Goal: Download file/media

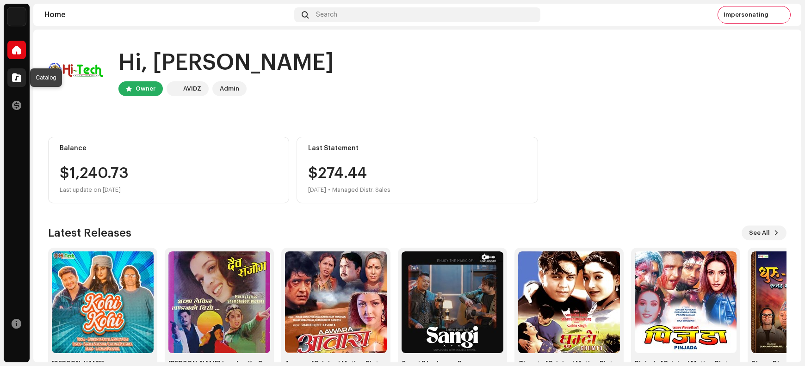
click at [15, 77] on span at bounding box center [16, 77] width 9 height 7
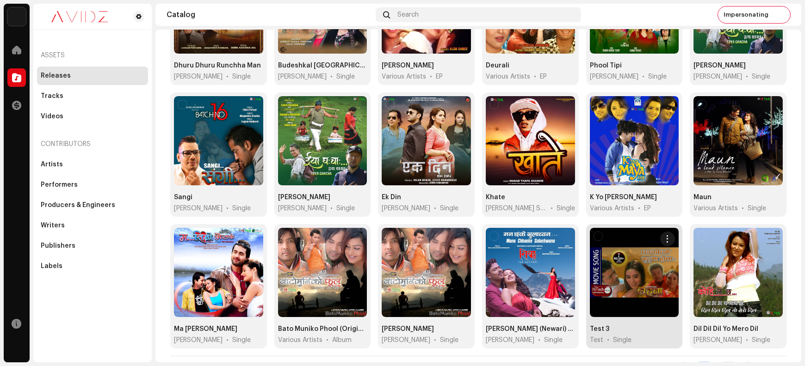
scroll to position [301, 0]
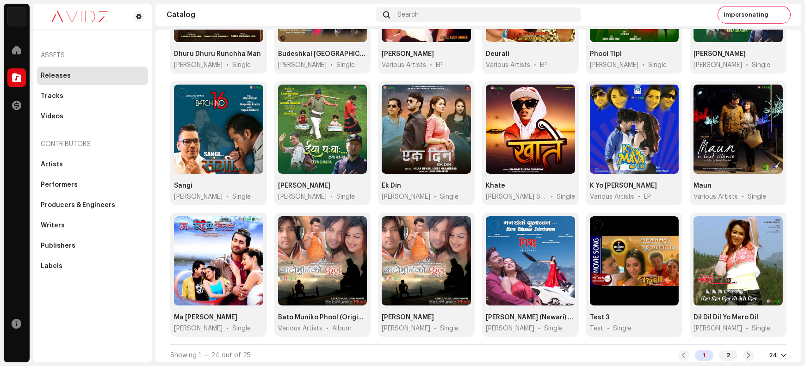
click at [781, 352] on div at bounding box center [784, 355] width 6 height 7
click at [757, 313] on div "48" at bounding box center [758, 316] width 38 height 19
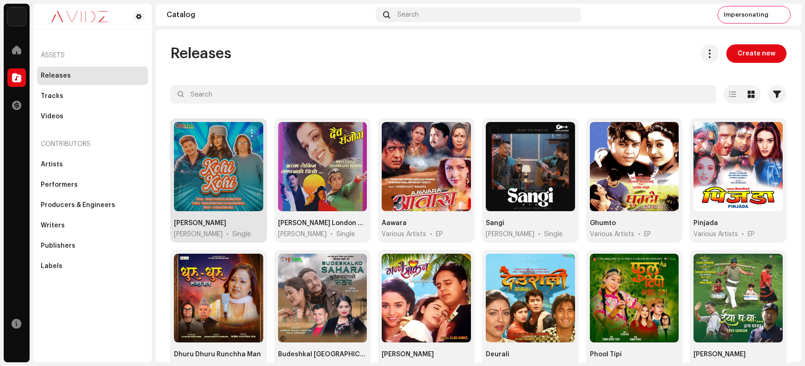
click at [251, 136] on span "button" at bounding box center [251, 133] width 7 height 7
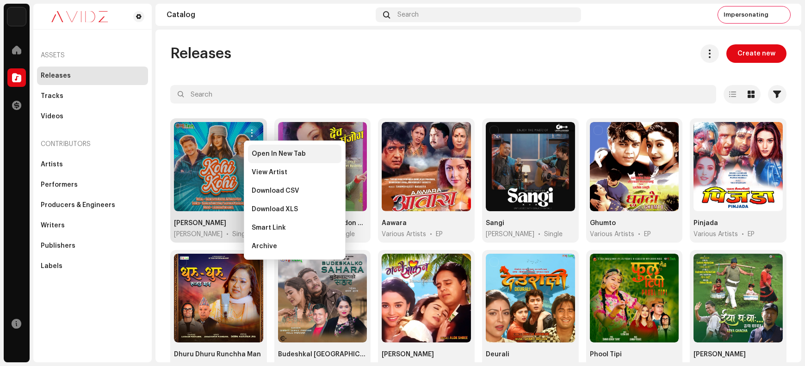
click at [260, 154] on span "Open In New Tab" at bounding box center [279, 153] width 54 height 7
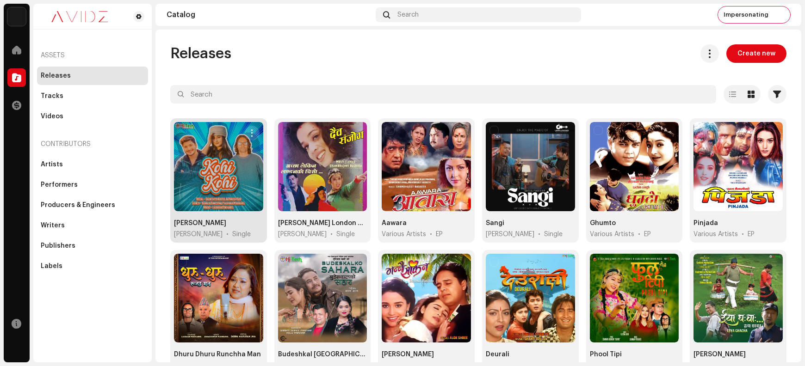
click at [251, 133] on span "button" at bounding box center [251, 133] width 7 height 7
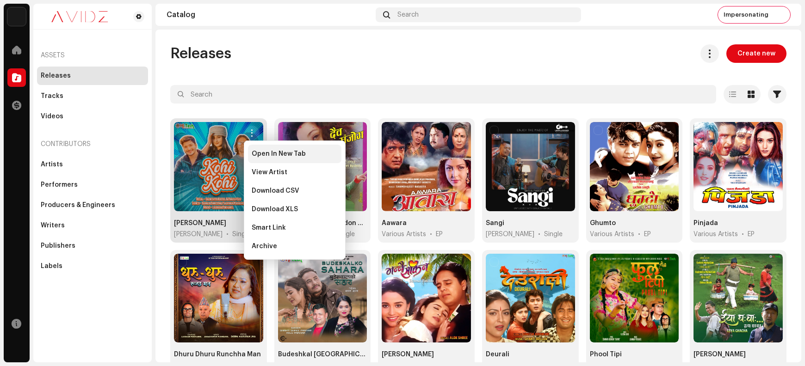
click at [264, 154] on span "Open In New Tab" at bounding box center [279, 153] width 54 height 7
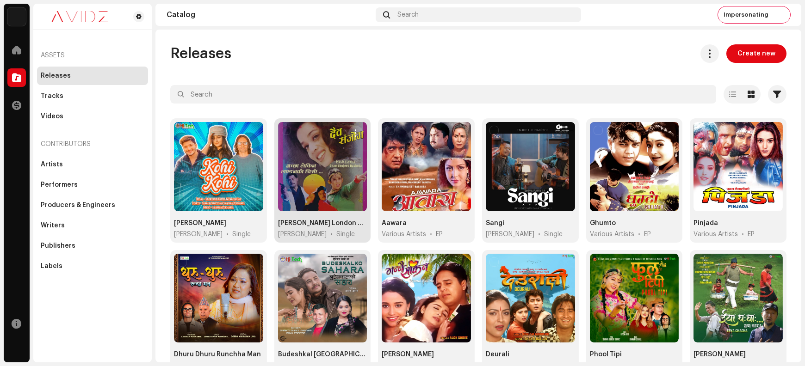
click at [353, 131] on span "button" at bounding box center [356, 133] width 7 height 7
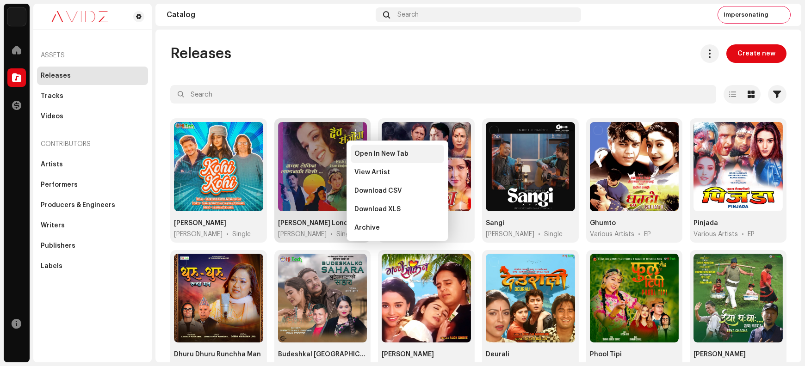
click at [363, 153] on span "Open In New Tab" at bounding box center [381, 153] width 54 height 7
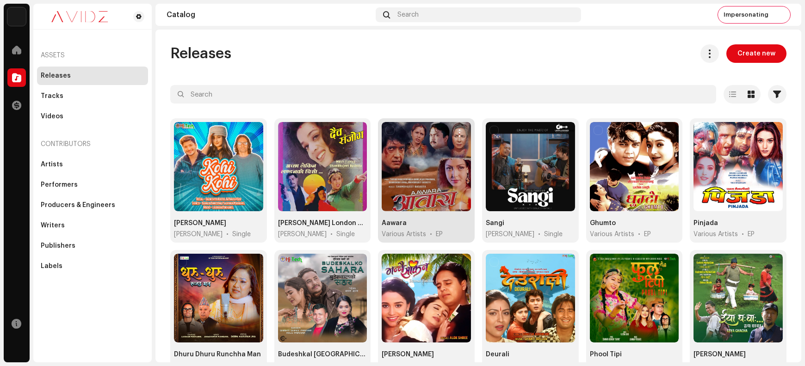
click at [456, 135] on span "button" at bounding box center [459, 133] width 7 height 7
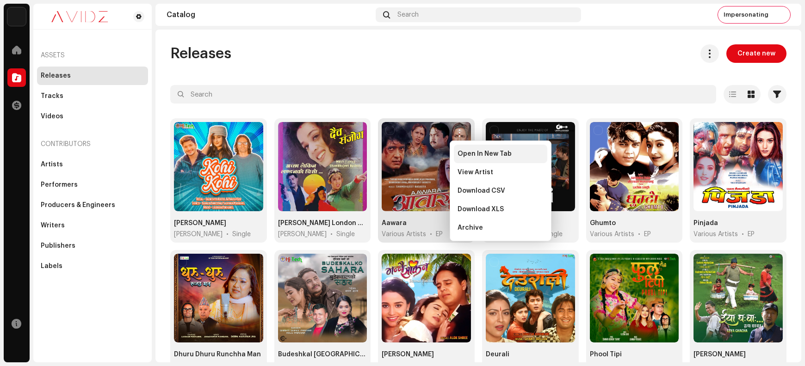
click at [468, 158] on div "Open In New Tab" at bounding box center [500, 154] width 93 height 19
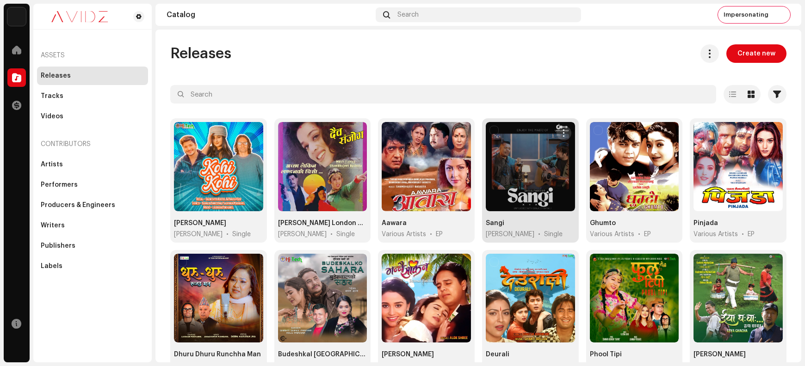
click at [560, 133] on span "button" at bounding box center [563, 133] width 7 height 7
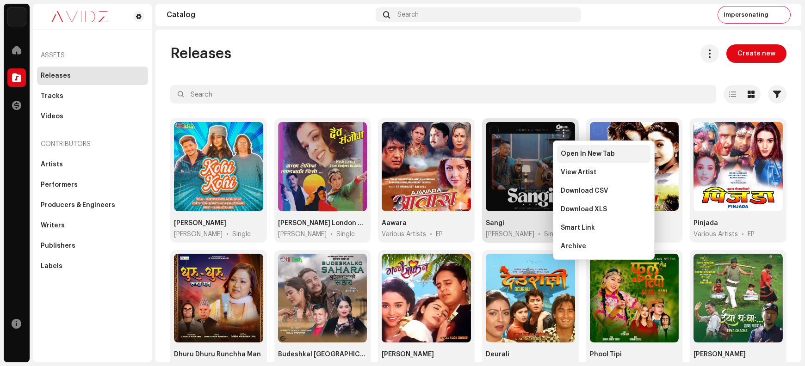
click at [565, 155] on span "Open In New Tab" at bounding box center [588, 153] width 54 height 7
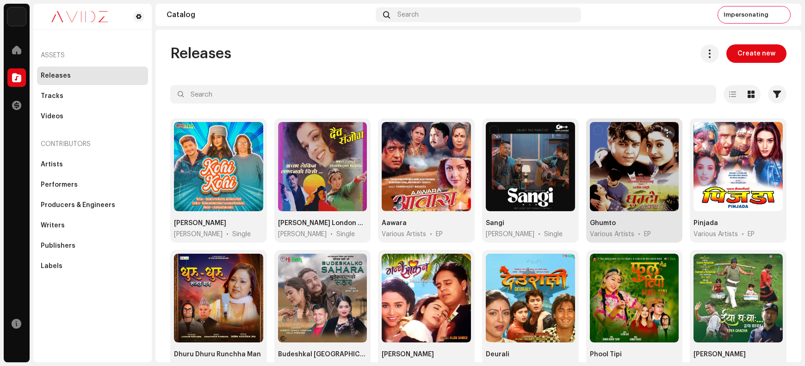
click at [664, 135] on span "button" at bounding box center [667, 133] width 7 height 7
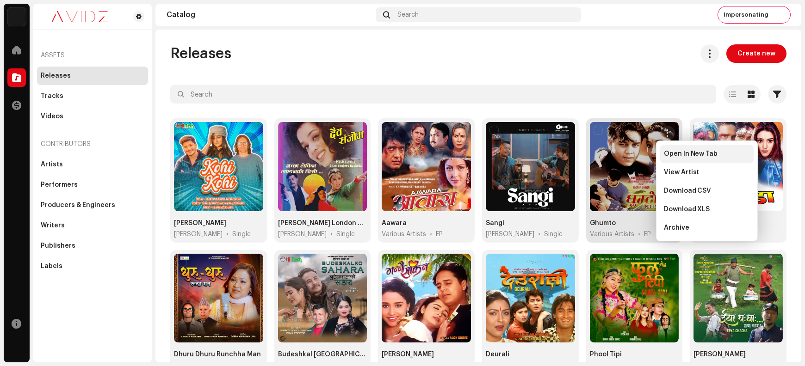
click at [673, 155] on span "Open In New Tab" at bounding box center [691, 153] width 54 height 7
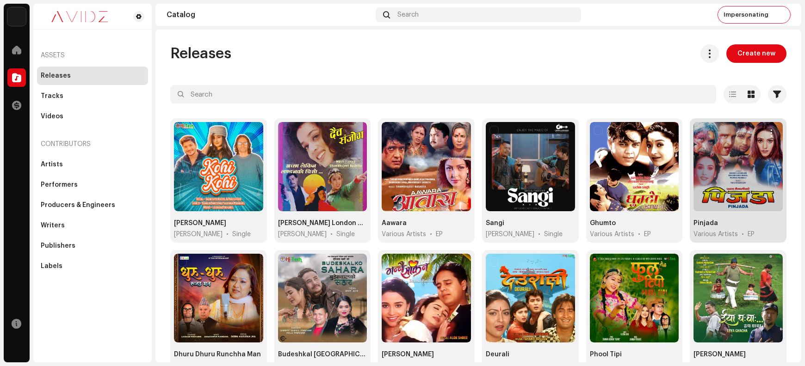
click at [768, 135] on span "button" at bounding box center [771, 133] width 7 height 7
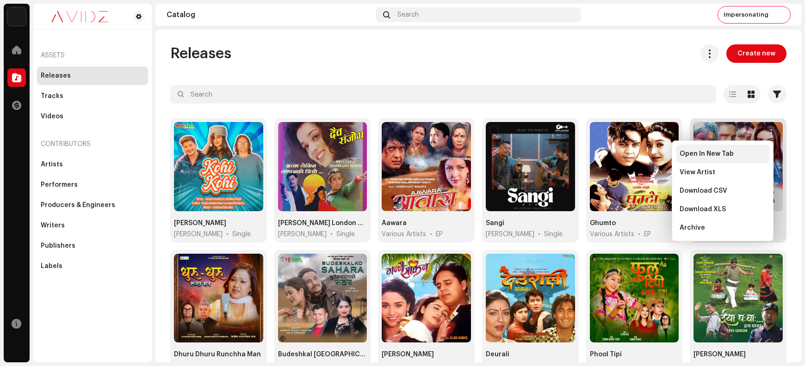
click at [738, 157] on div "Open In New Tab" at bounding box center [723, 153] width 86 height 7
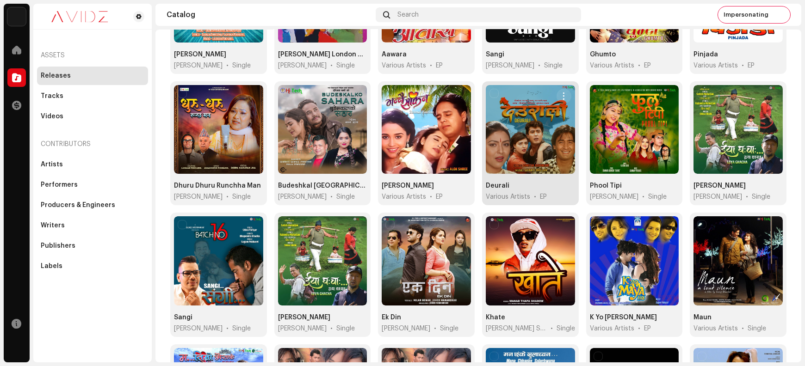
scroll to position [173, 0]
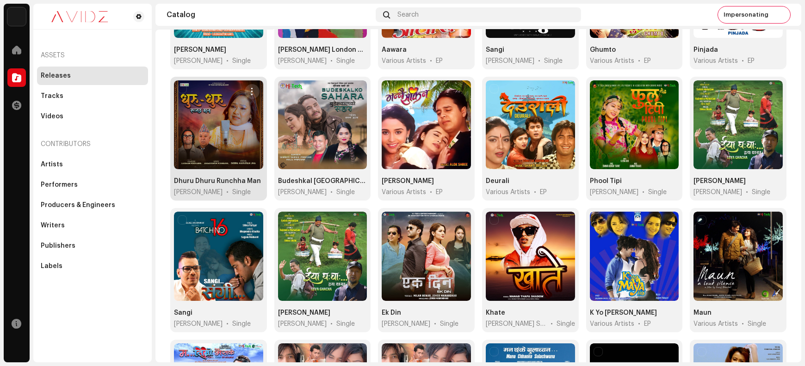
click at [251, 88] on span "button" at bounding box center [251, 91] width 7 height 7
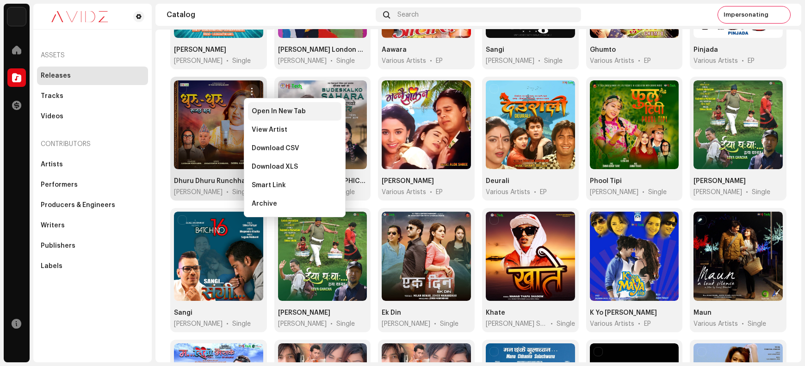
click at [266, 114] on span "Open In New Tab" at bounding box center [279, 111] width 54 height 7
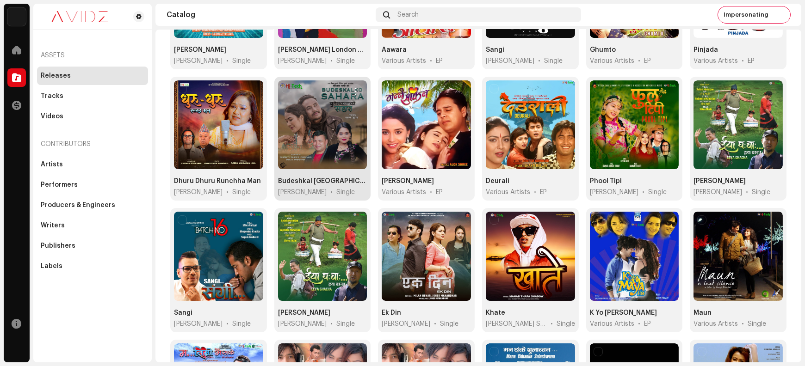
click at [353, 91] on span "button" at bounding box center [356, 91] width 7 height 7
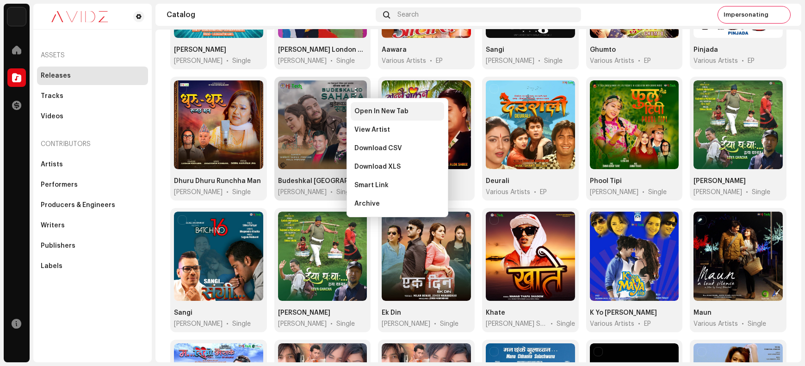
click at [364, 111] on span "Open In New Tab" at bounding box center [381, 111] width 54 height 7
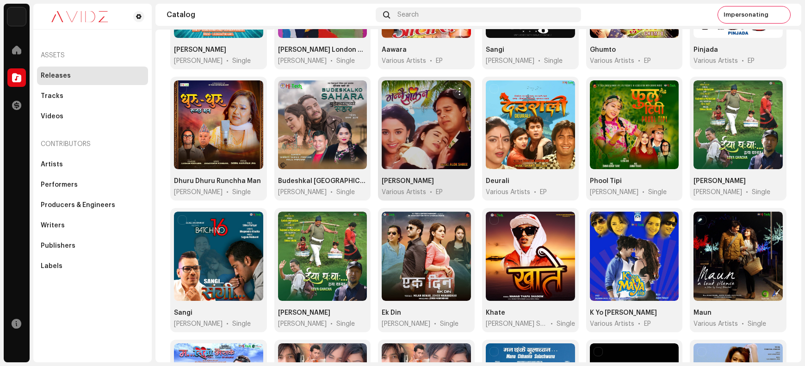
click at [458, 92] on span "button" at bounding box center [459, 91] width 7 height 7
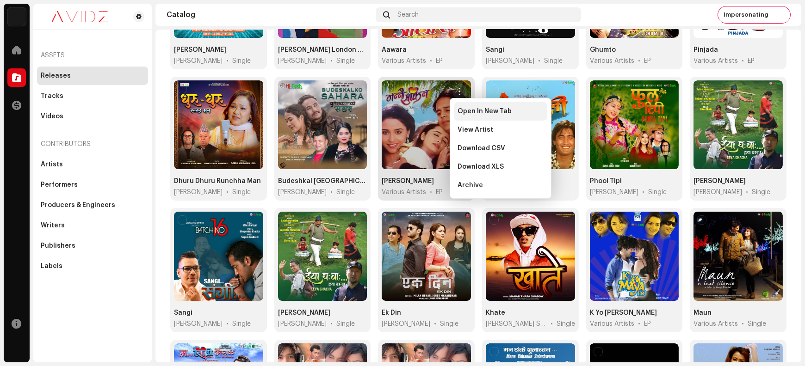
click at [469, 116] on div "Open In New Tab" at bounding box center [500, 111] width 93 height 19
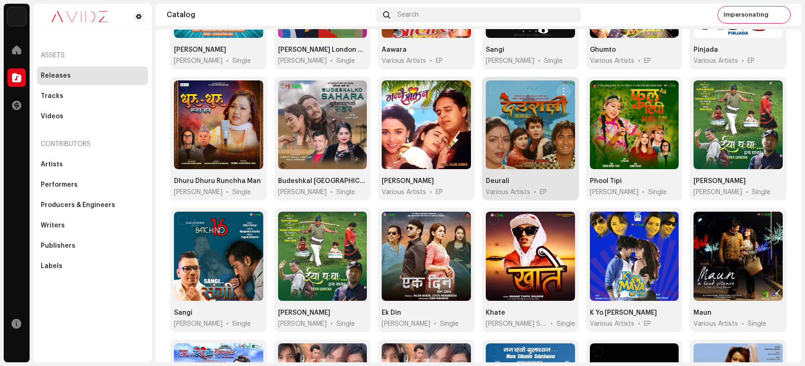
click at [560, 93] on span "button" at bounding box center [563, 91] width 7 height 7
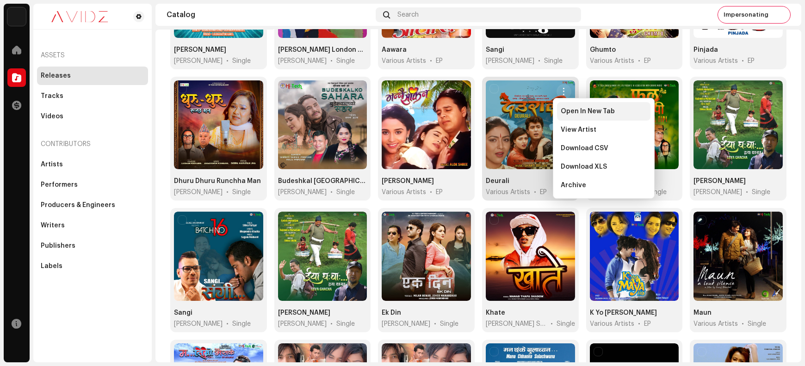
click at [565, 116] on div "Open In New Tab" at bounding box center [603, 111] width 93 height 19
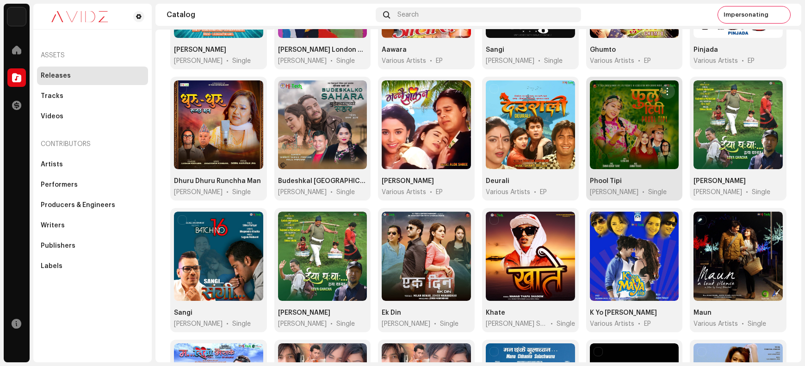
click at [664, 91] on span "button" at bounding box center [667, 91] width 7 height 7
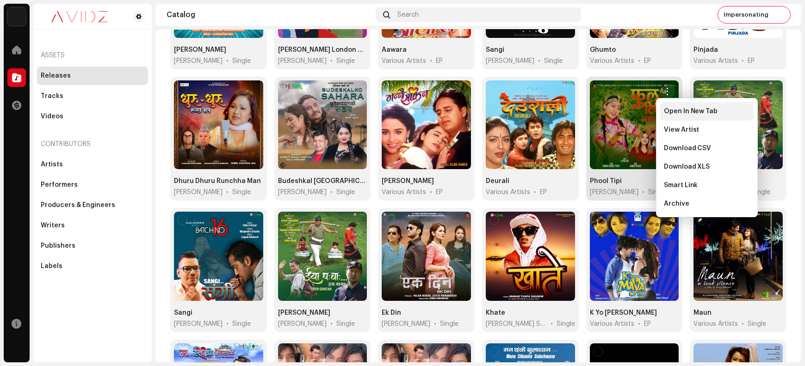
click at [672, 116] on div "Open In New Tab" at bounding box center [706, 111] width 93 height 19
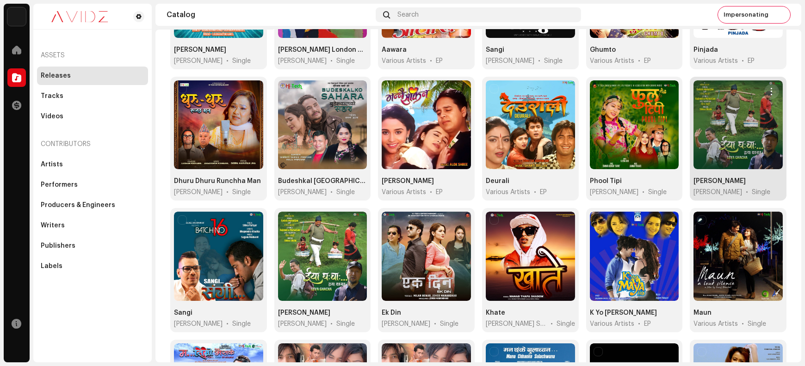
click at [768, 92] on span "button" at bounding box center [771, 91] width 7 height 7
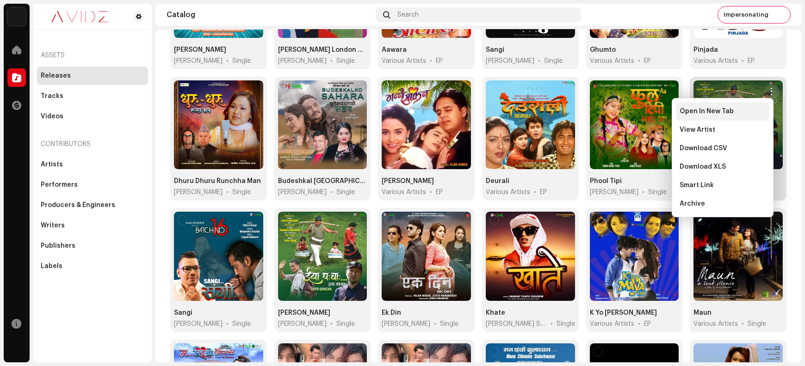
click at [734, 111] on div "Open In New Tab" at bounding box center [723, 111] width 86 height 7
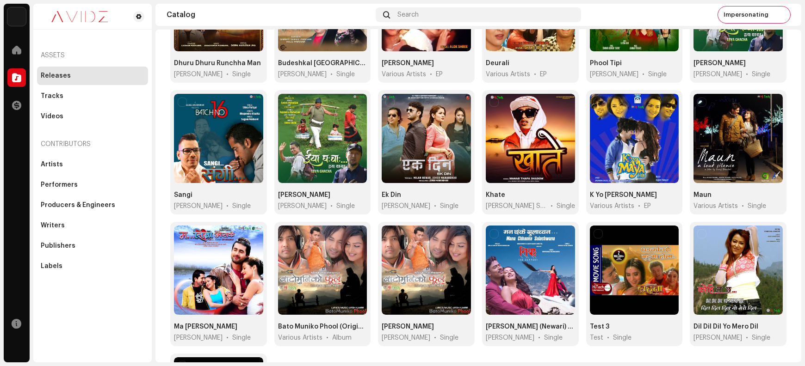
scroll to position [308, 0]
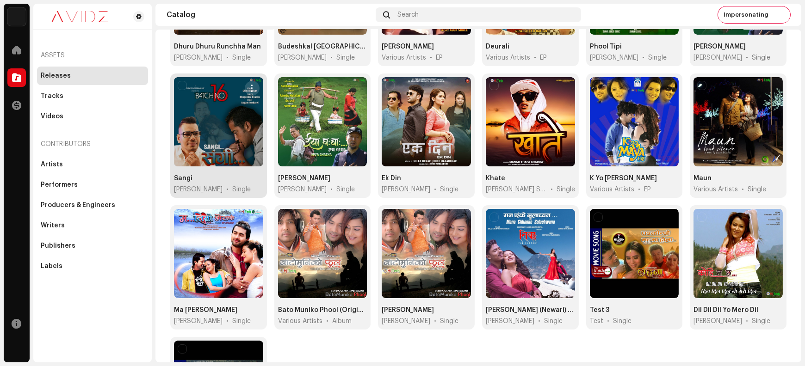
click at [251, 85] on span "button" at bounding box center [251, 88] width 7 height 7
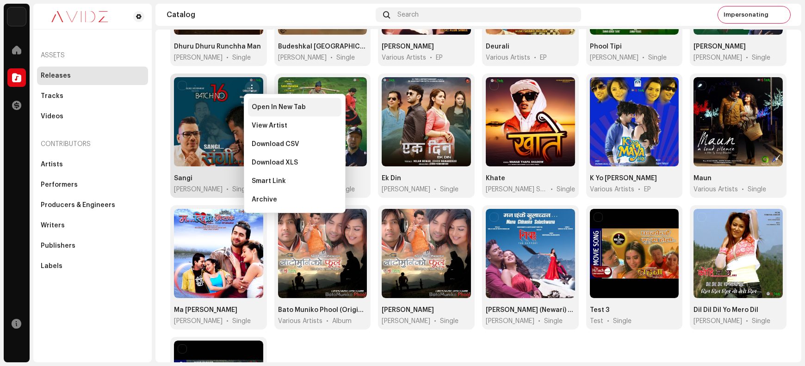
click at [258, 107] on span "Open In New Tab" at bounding box center [279, 107] width 54 height 7
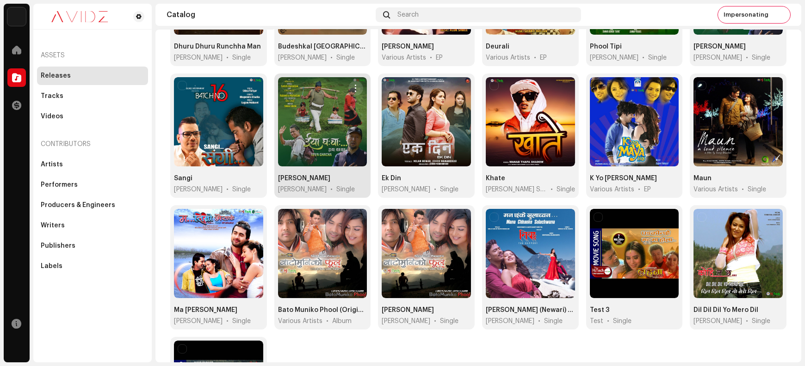
click at [353, 88] on span "button" at bounding box center [356, 88] width 7 height 7
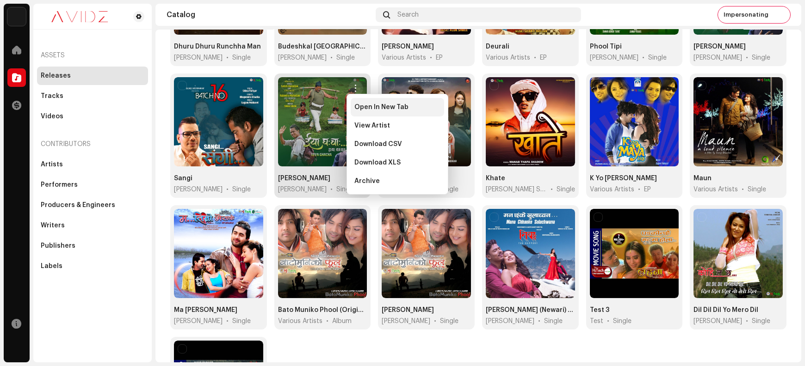
click at [365, 113] on div "Open In New Tab" at bounding box center [397, 107] width 93 height 19
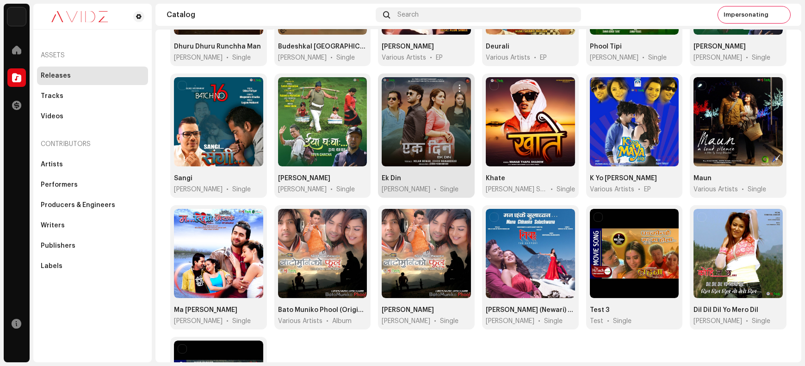
click at [458, 87] on span "button" at bounding box center [459, 88] width 7 height 7
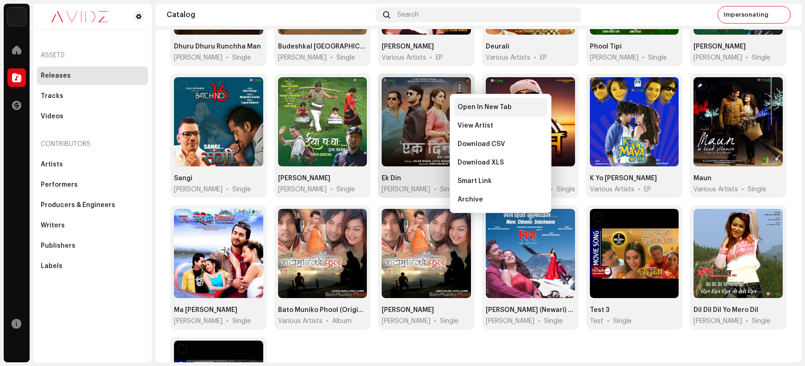
click at [465, 108] on span "Open In New Tab" at bounding box center [485, 107] width 54 height 7
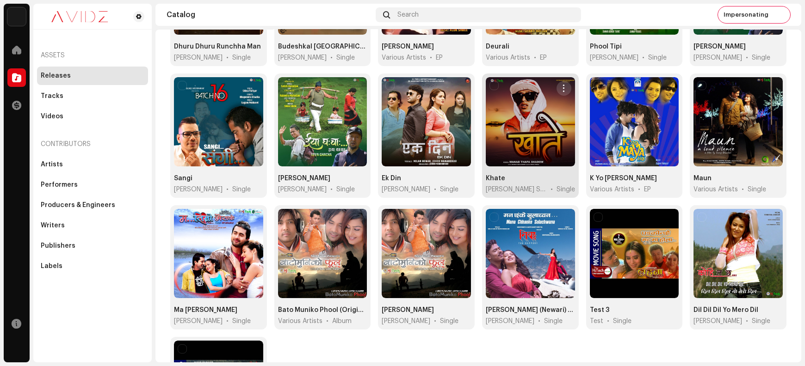
click at [561, 85] on span "button" at bounding box center [563, 88] width 7 height 7
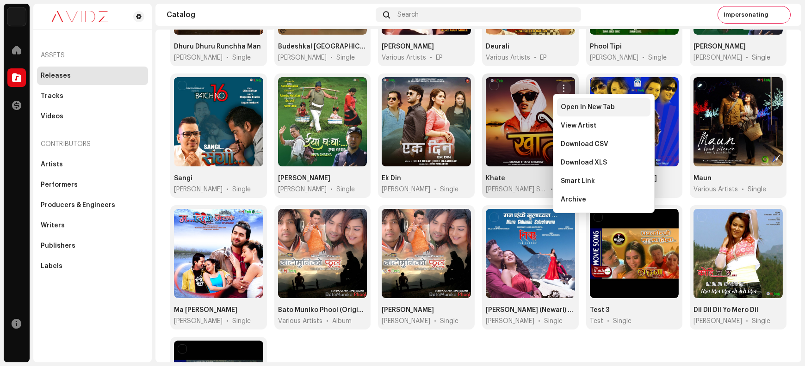
click at [571, 111] on span "Open In New Tab" at bounding box center [588, 107] width 54 height 7
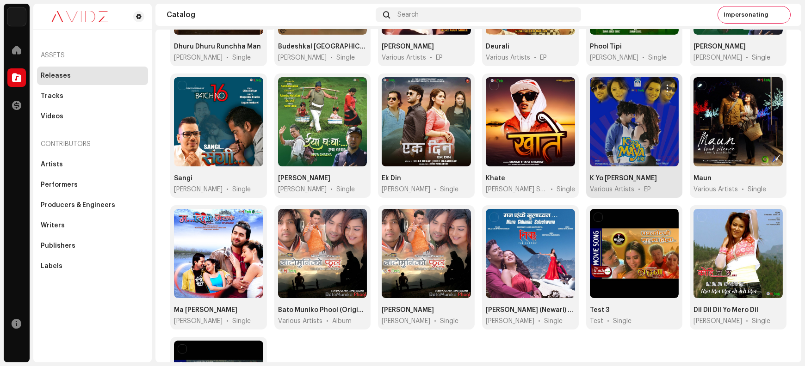
click at [664, 87] on span "button" at bounding box center [667, 88] width 7 height 7
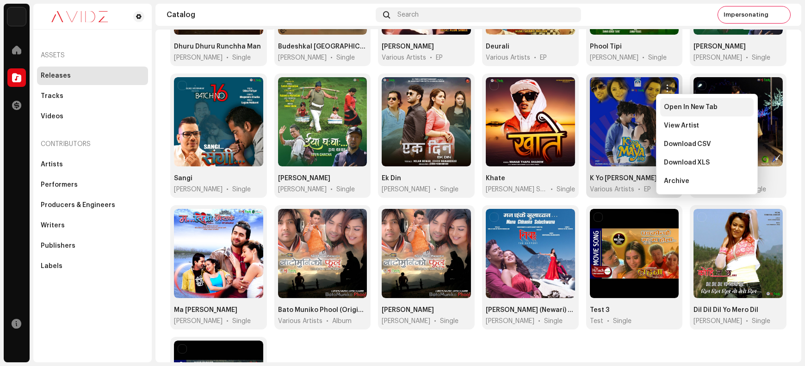
click at [664, 111] on div "Open In New Tab" at bounding box center [706, 107] width 93 height 19
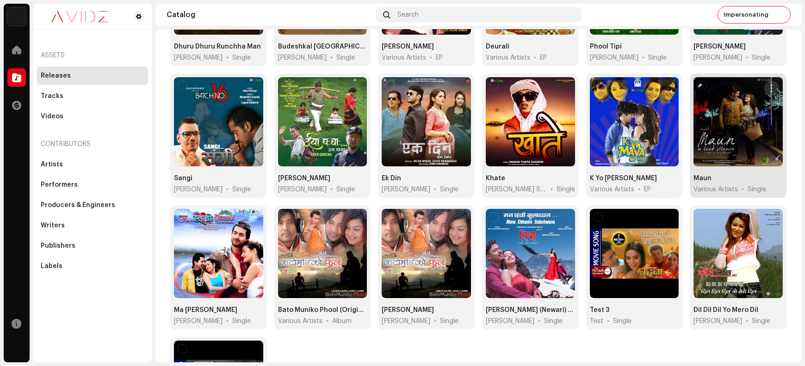
click at [768, 86] on span "button" at bounding box center [771, 88] width 7 height 7
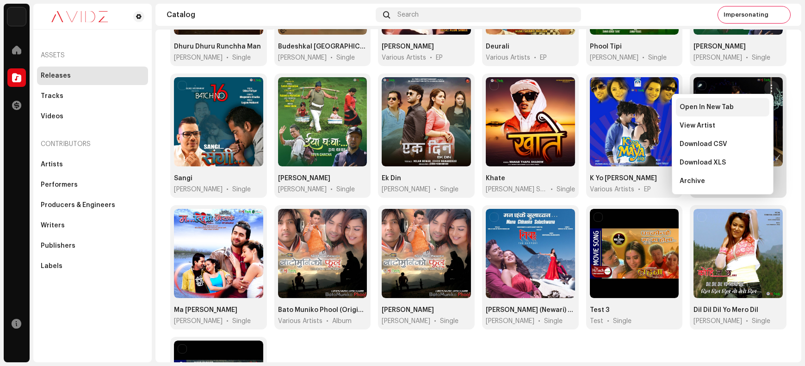
click at [743, 110] on div "Open In New Tab" at bounding box center [723, 107] width 86 height 7
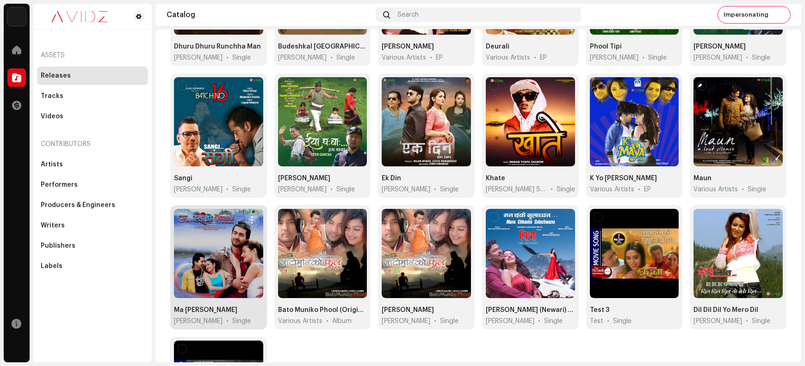
click at [249, 219] on span "button" at bounding box center [251, 220] width 7 height 7
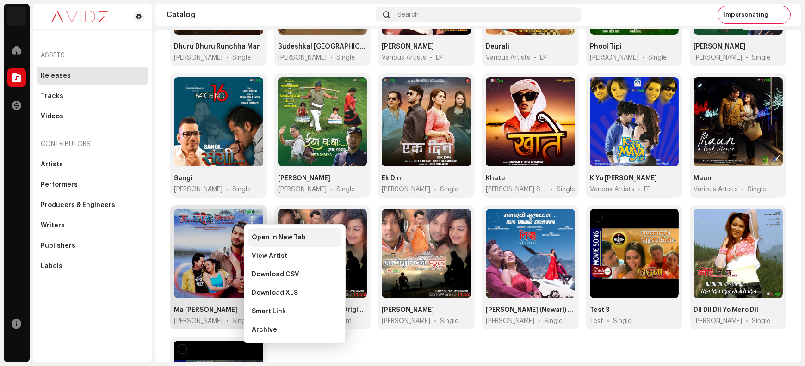
click at [260, 240] on span "Open In New Tab" at bounding box center [279, 237] width 54 height 7
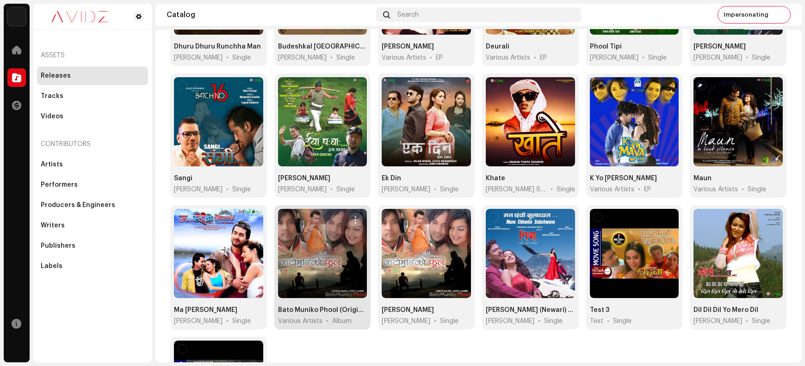
click at [355, 219] on span "button" at bounding box center [356, 220] width 7 height 7
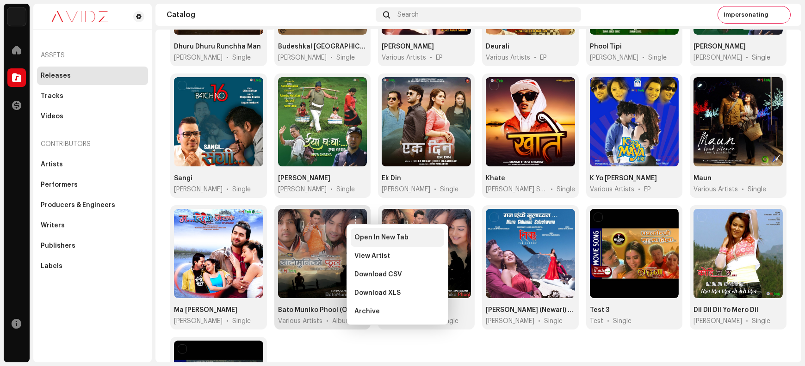
click at [366, 240] on span "Open In New Tab" at bounding box center [381, 237] width 54 height 7
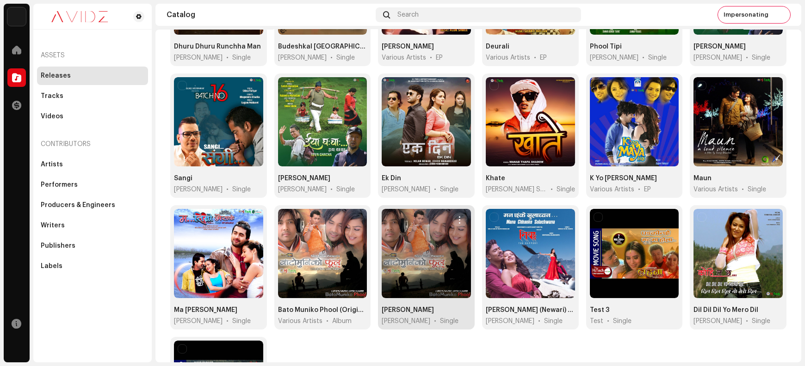
click at [458, 217] on span "button" at bounding box center [459, 220] width 7 height 7
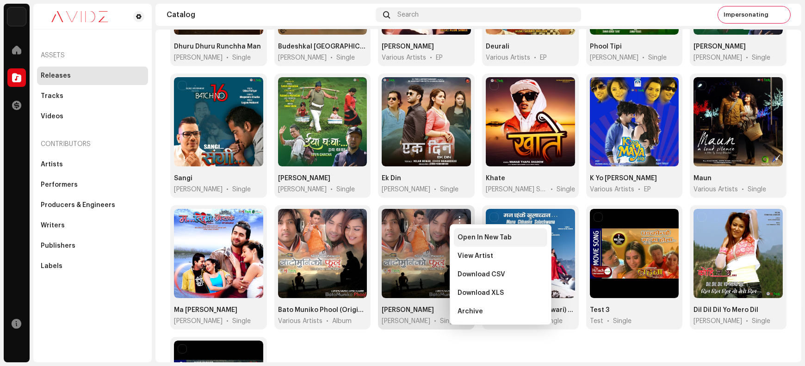
click at [472, 241] on span "Open In New Tab" at bounding box center [485, 237] width 54 height 7
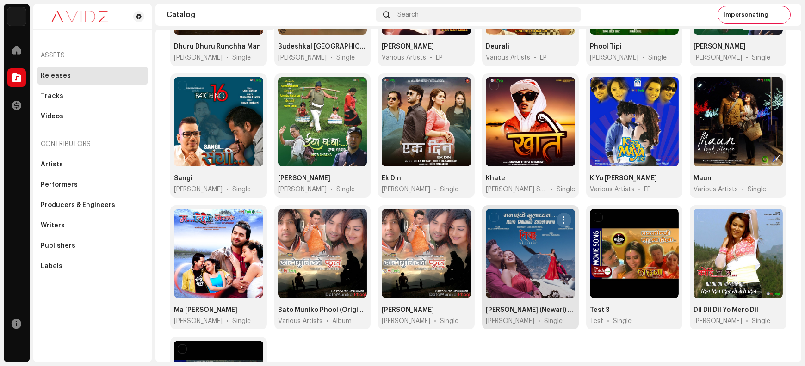
click at [560, 217] on span "button" at bounding box center [563, 220] width 7 height 7
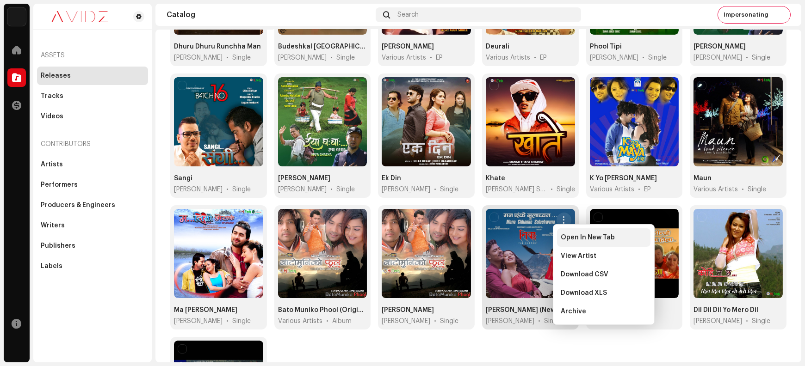
click at [574, 243] on div "Open In New Tab" at bounding box center [603, 238] width 93 height 19
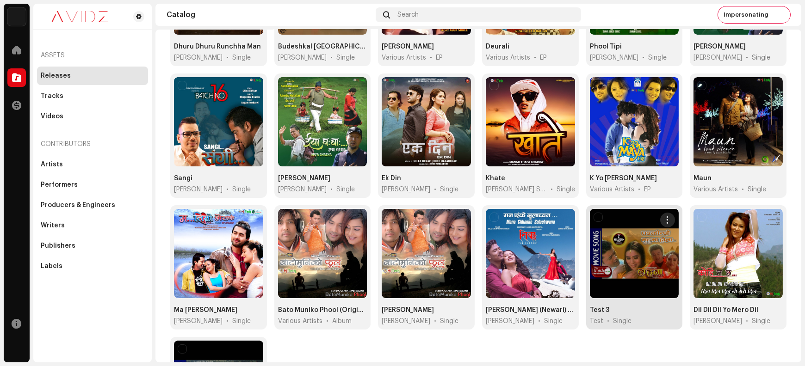
click at [660, 223] on button "button" at bounding box center [667, 220] width 15 height 15
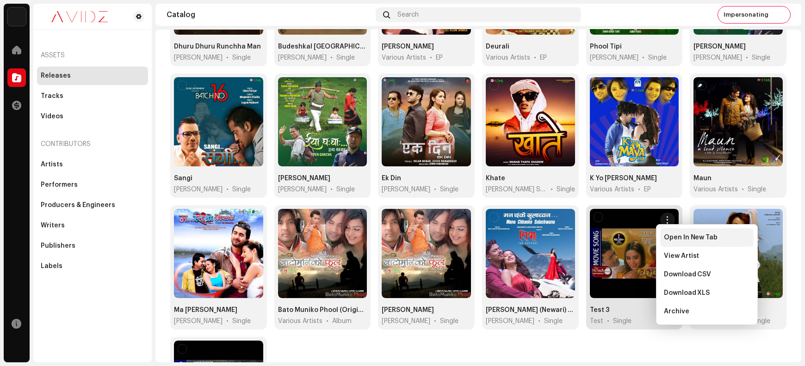
click at [671, 241] on span "Open In New Tab" at bounding box center [691, 237] width 54 height 7
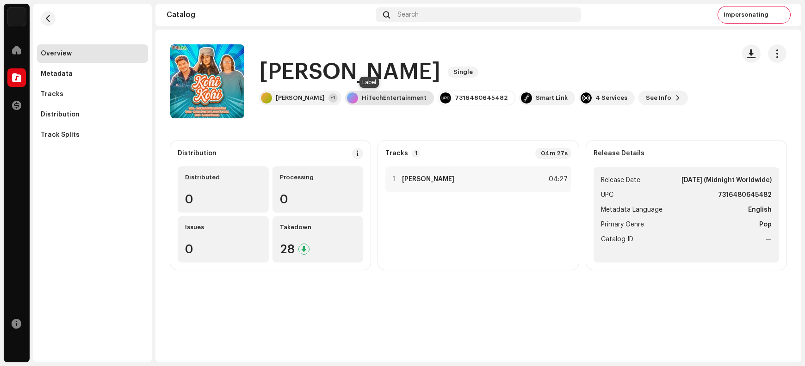
click at [364, 99] on div "HiTechEntertainment" at bounding box center [394, 97] width 65 height 7
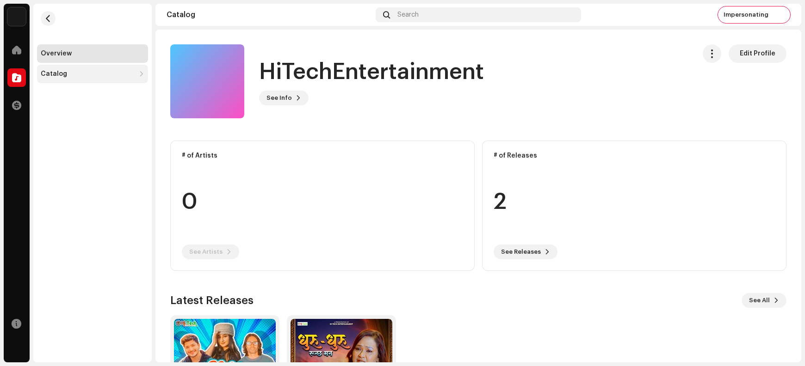
click at [66, 71] on div "Catalog" at bounding box center [88, 73] width 94 height 7
click at [49, 19] on span "button" at bounding box center [48, 18] width 7 height 7
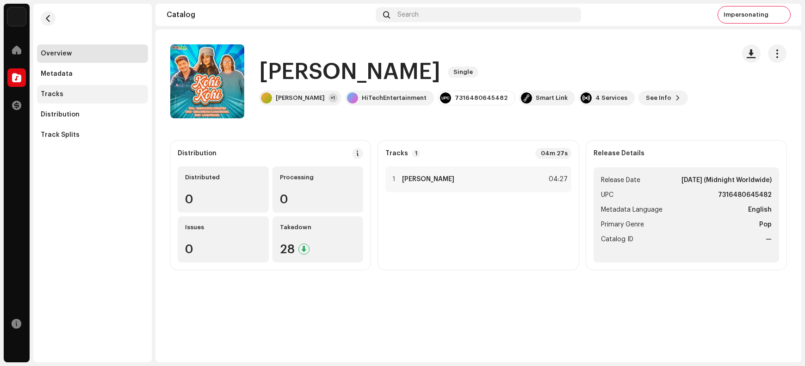
click at [76, 92] on div "Tracks" at bounding box center [93, 94] width 104 height 7
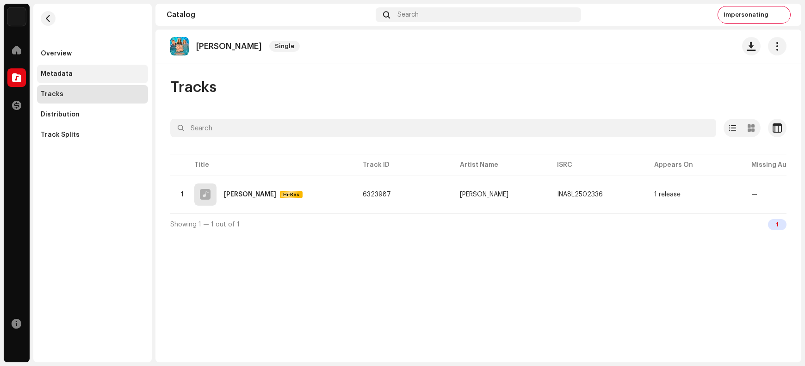
click at [68, 75] on div "Metadata" at bounding box center [57, 73] width 32 height 7
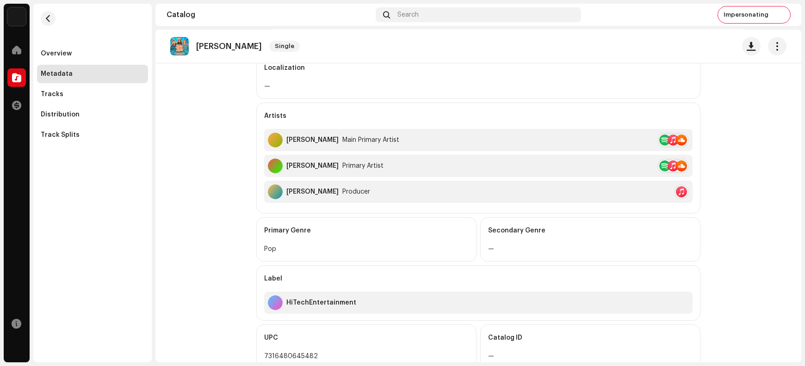
scroll to position [285, 0]
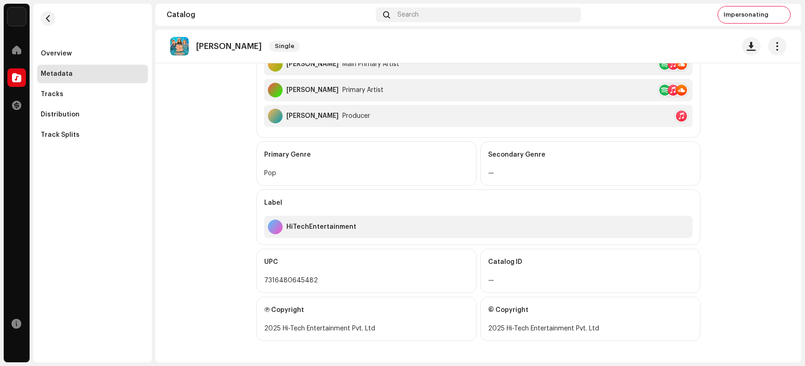
click at [326, 327] on div "2025 Hi-Tech Entertainment Pvt. Ltd" at bounding box center [366, 328] width 204 height 11
drag, startPoint x: 325, startPoint y: 327, endPoint x: 281, endPoint y: 327, distance: 44.0
click at [281, 327] on div "2025 Hi-Tech Entertainment Pvt. Ltd" at bounding box center [366, 328] width 204 height 11
copy div "Hi-Tech Entertainment"
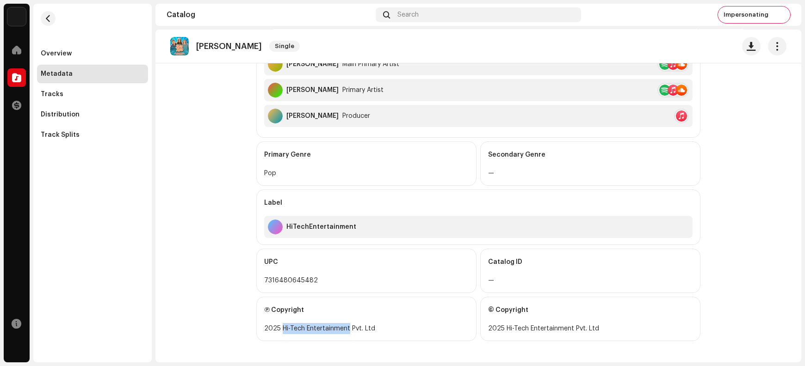
click at [312, 328] on div "2025 Hi-Tech Entertainment Pvt. Ltd" at bounding box center [366, 328] width 204 height 11
click at [282, 328] on div "2025 Hi-Tech Entertainment Pvt. Ltd" at bounding box center [366, 328] width 204 height 11
click at [364, 327] on div "2025 Hi-Tech Entertainment Pvt. Ltd" at bounding box center [366, 328] width 204 height 11
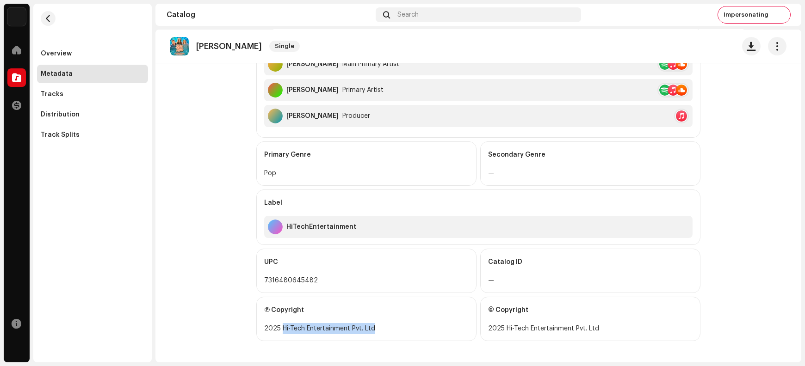
drag, startPoint x: 364, startPoint y: 327, endPoint x: 282, endPoint y: 327, distance: 81.9
click at [282, 327] on div "2025 Hi-Tech Entertainment Pvt. Ltd" at bounding box center [366, 328] width 204 height 11
copy div "Hi-Tech Entertainment Pvt. Ltd"
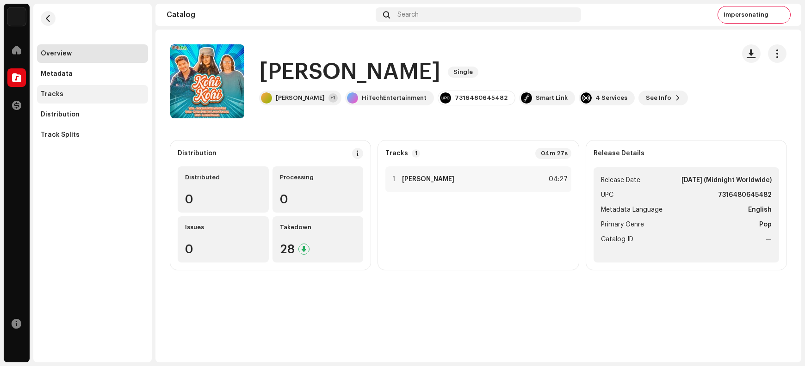
click at [63, 90] on div "Tracks" at bounding box center [92, 94] width 111 height 19
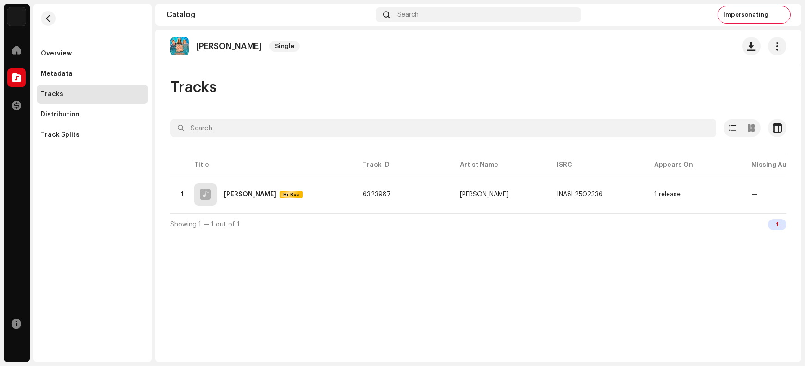
click at [201, 49] on p "[PERSON_NAME]" at bounding box center [229, 47] width 66 height 10
click at [201, 49] on p "Kohi Kohi" at bounding box center [229, 47] width 66 height 10
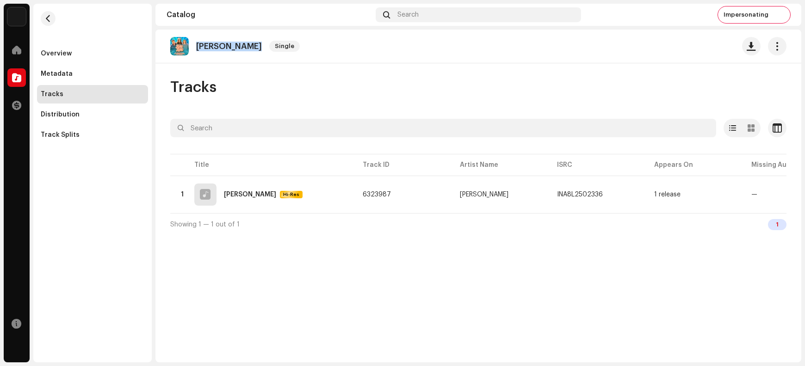
click at [201, 49] on p "Kohi Kohi" at bounding box center [229, 47] width 66 height 10
click at [644, 45] on span "button" at bounding box center [751, 46] width 9 height 7
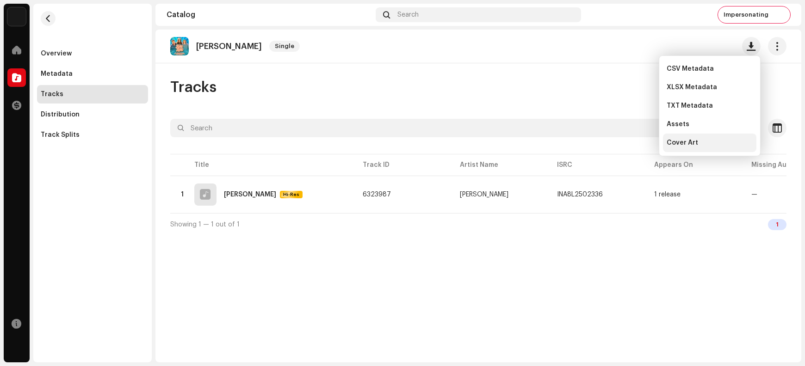
click at [644, 142] on div "Cover Art" at bounding box center [710, 142] width 86 height 7
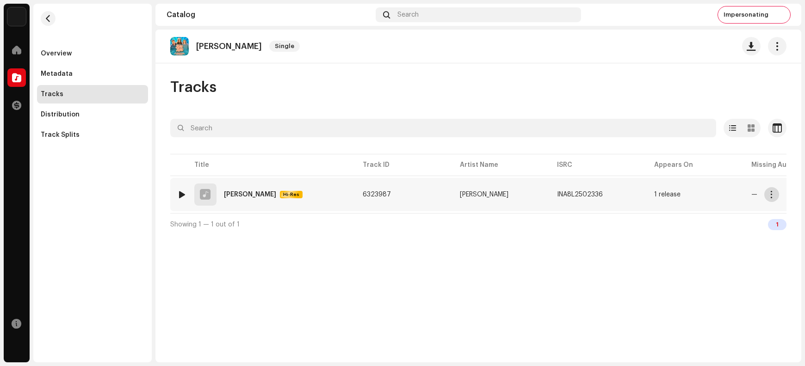
click at [644, 194] on button "button" at bounding box center [771, 194] width 15 height 15
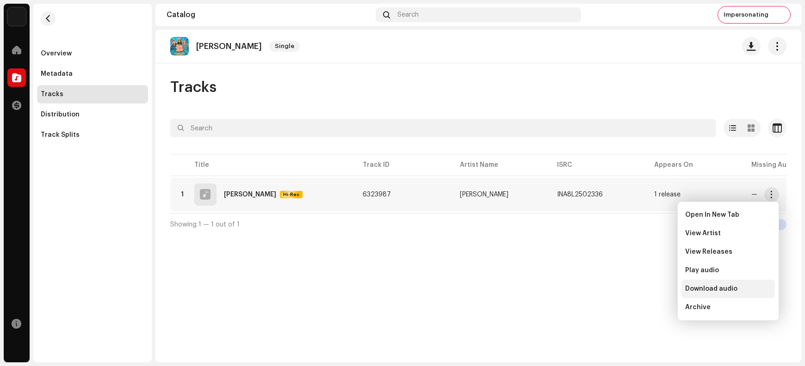
click at [644, 289] on span "Download audio" at bounding box center [711, 288] width 52 height 7
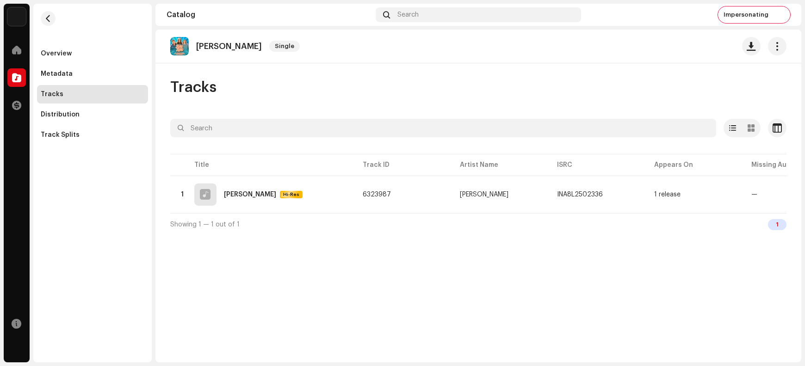
click at [204, 45] on p "Kohi Kohi" at bounding box center [229, 47] width 66 height 10
copy re-o-release-hero "Kohi Kohi Single"
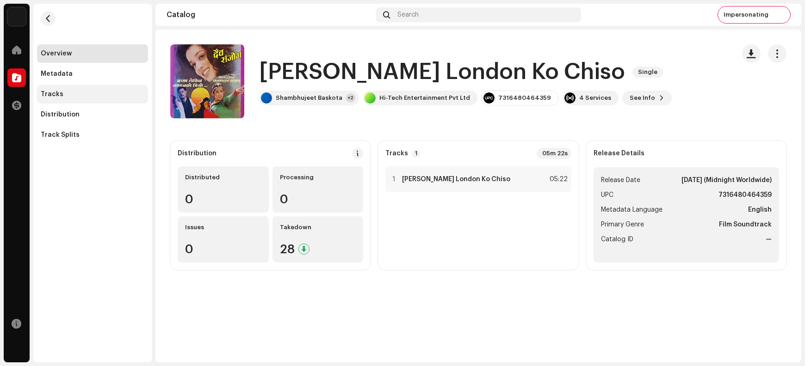
click at [62, 91] on div "Tracks" at bounding box center [93, 94] width 104 height 7
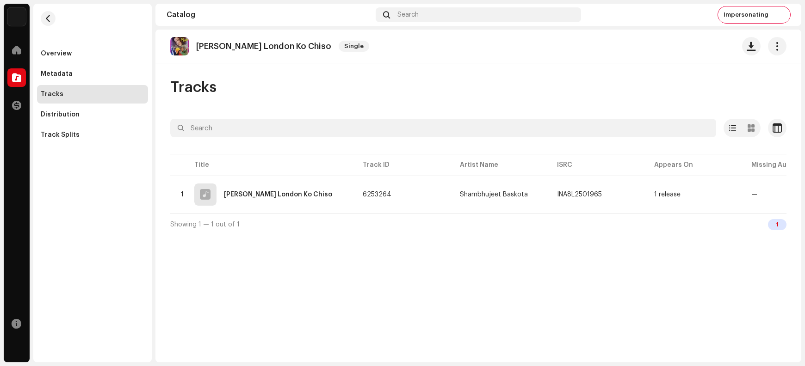
click at [224, 43] on p "Achha Lekin London Ko Chiso" at bounding box center [263, 47] width 135 height 10
copy re-o-release-hero "Achha Lekin London Ko Chiso Single"
click at [644, 49] on span "button" at bounding box center [777, 46] width 9 height 7
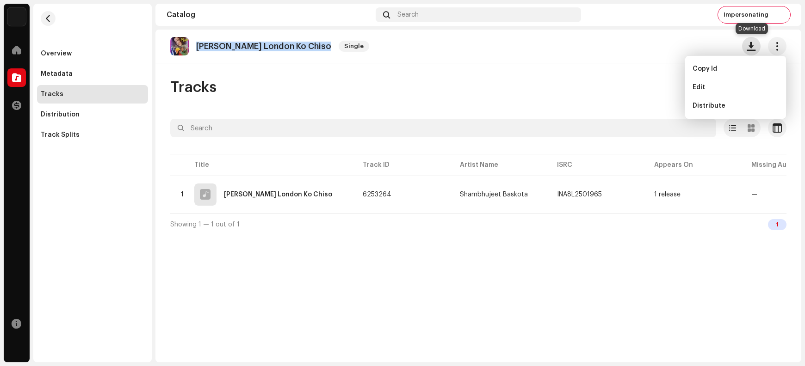
click at [644, 46] on span "button" at bounding box center [751, 46] width 9 height 7
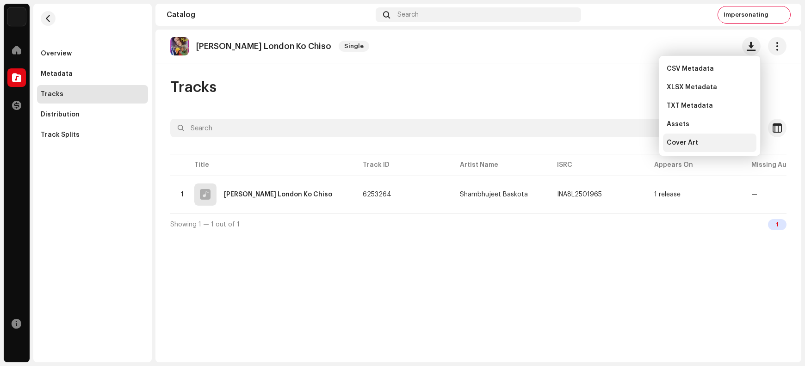
click at [644, 146] on span "Cover Art" at bounding box center [682, 142] width 31 height 7
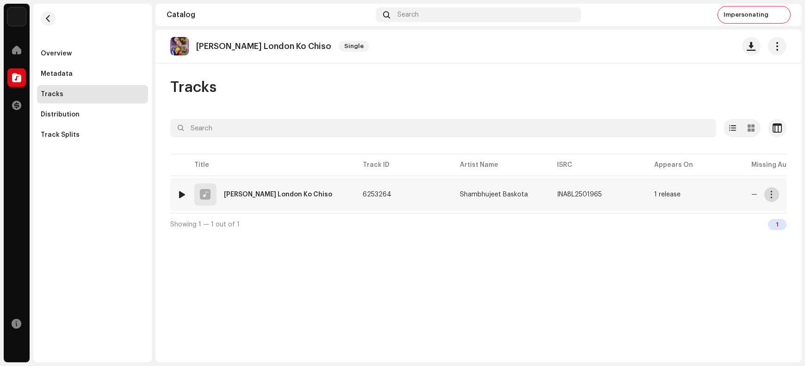
click at [644, 196] on span "button" at bounding box center [771, 194] width 7 height 7
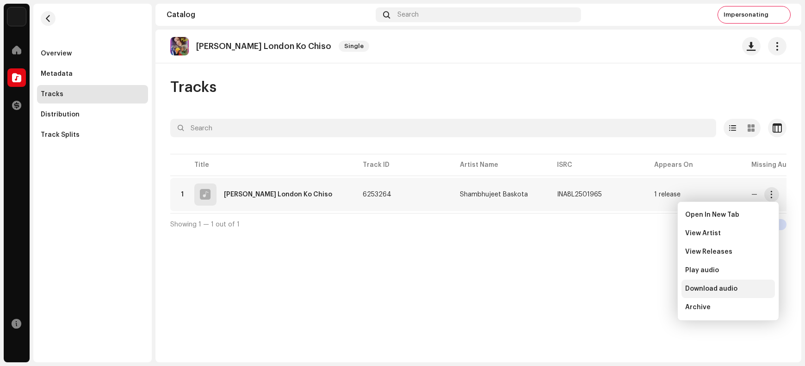
click at [644, 289] on span "Download audio" at bounding box center [711, 288] width 52 height 7
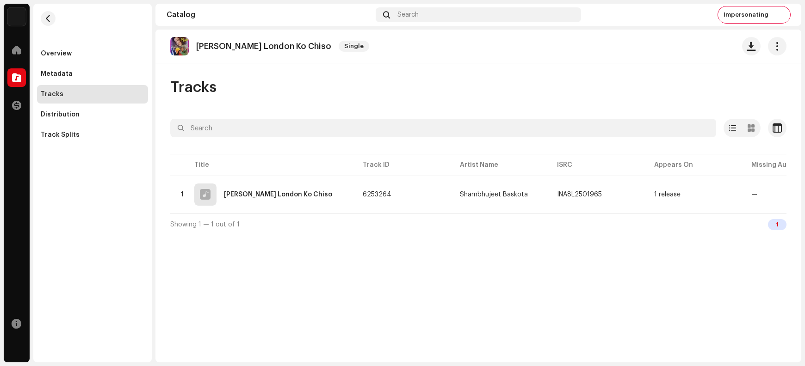
click at [227, 44] on p "Achha Lekin London Ko Chiso" at bounding box center [263, 47] width 135 height 10
copy re-o-release-hero "Achha Lekin London Ko Chiso Single"
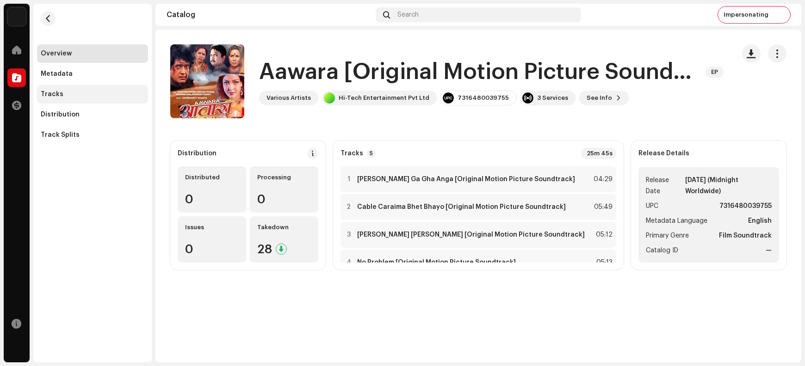
click at [65, 96] on div "Tracks" at bounding box center [93, 94] width 104 height 7
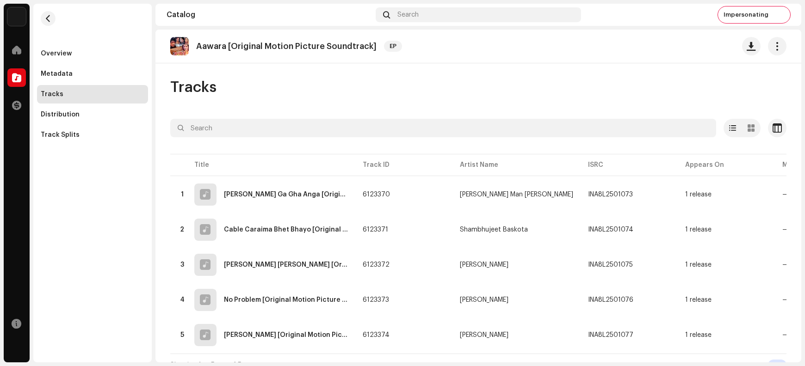
click at [248, 45] on p "Aawara [Original Motion Picture Soundtrack]" at bounding box center [286, 47] width 180 height 10
copy re-o-release-hero "Aawara [Original Motion Picture Soundtrack] EP"
click at [644, 47] on span "button" at bounding box center [751, 46] width 9 height 7
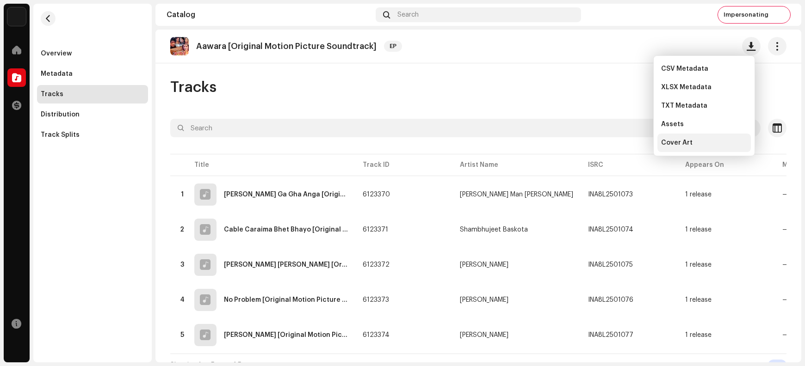
click at [644, 142] on span "Cover Art" at bounding box center [676, 142] width 31 height 7
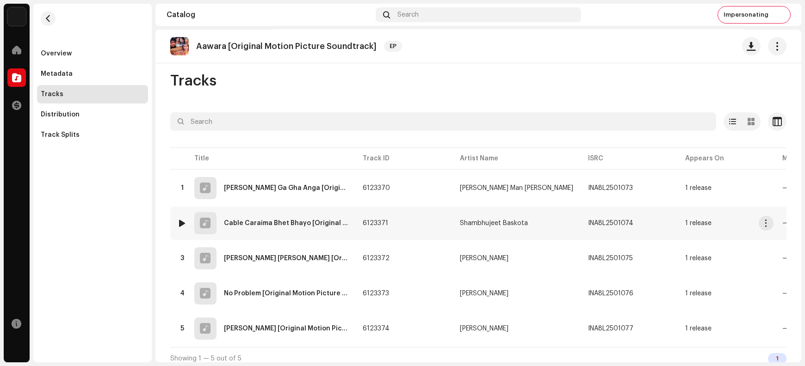
scroll to position [15, 0]
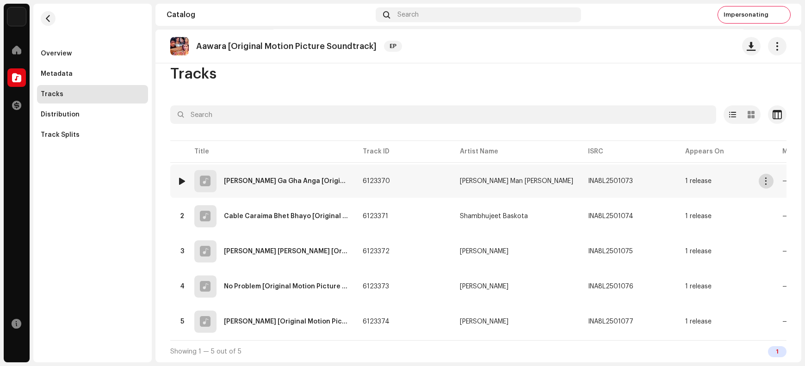
click at [644, 178] on span "button" at bounding box center [766, 181] width 7 height 7
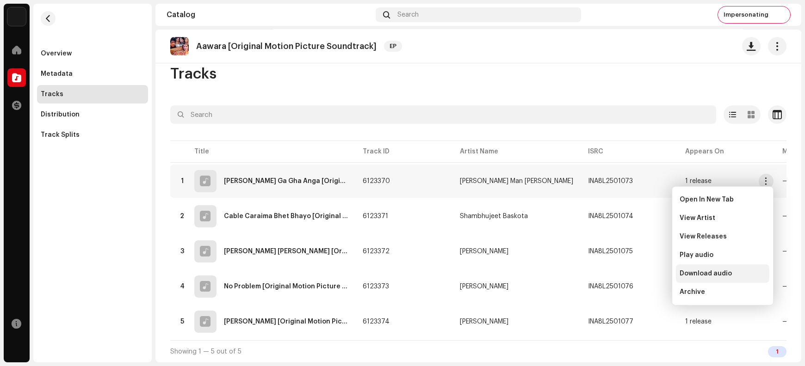
click at [644, 277] on span "Download audio" at bounding box center [706, 273] width 52 height 7
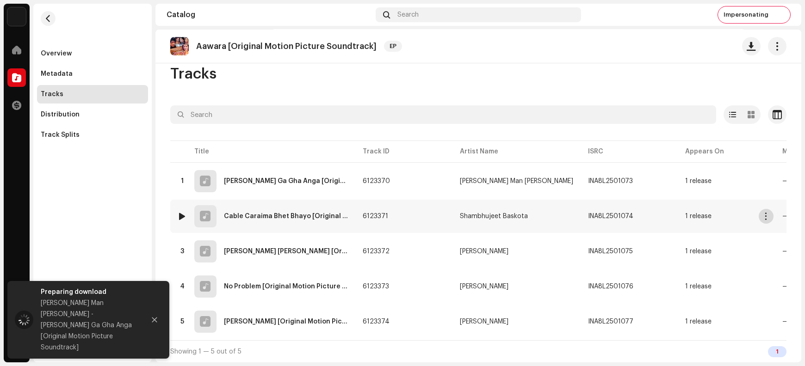
click at [644, 213] on span "button" at bounding box center [766, 216] width 7 height 7
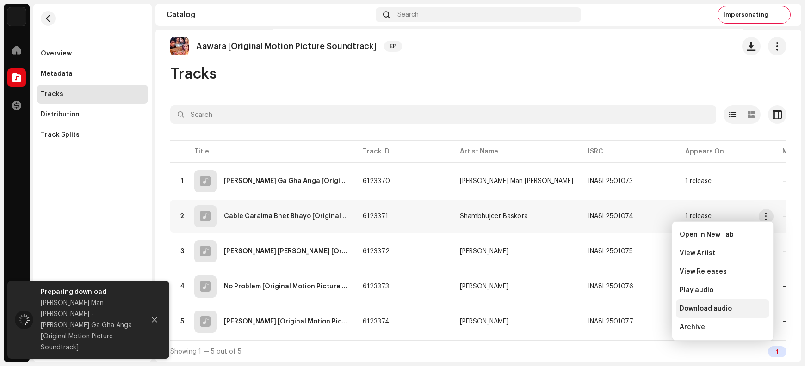
click at [644, 292] on span "Download audio" at bounding box center [706, 308] width 52 height 7
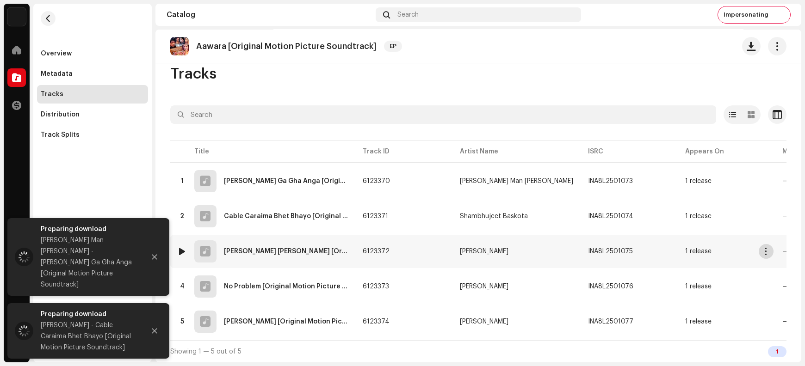
click at [644, 248] on span "button" at bounding box center [766, 251] width 7 height 7
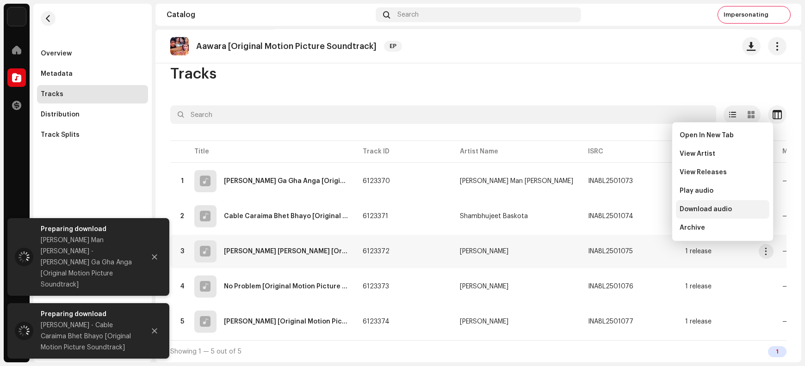
click at [644, 209] on span "Download audio" at bounding box center [706, 209] width 52 height 7
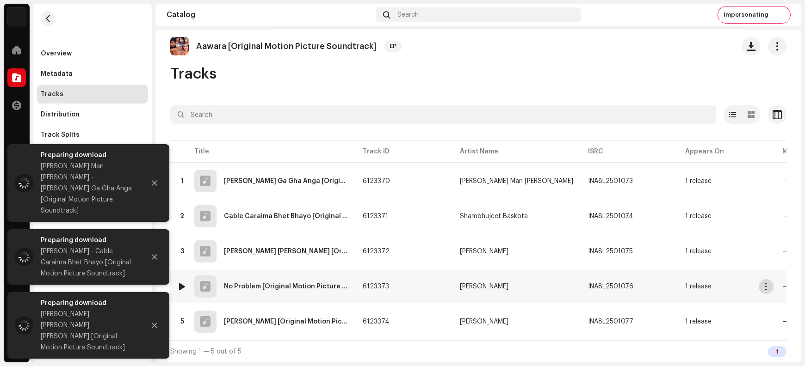
click at [644, 284] on span "button" at bounding box center [766, 286] width 7 height 7
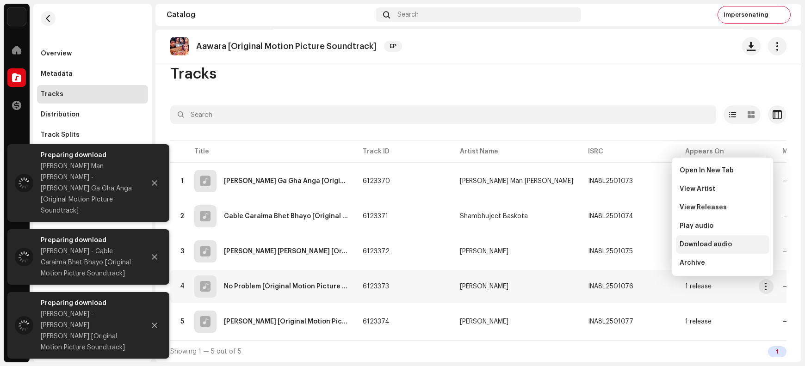
click at [644, 243] on span "Download audio" at bounding box center [706, 244] width 52 height 7
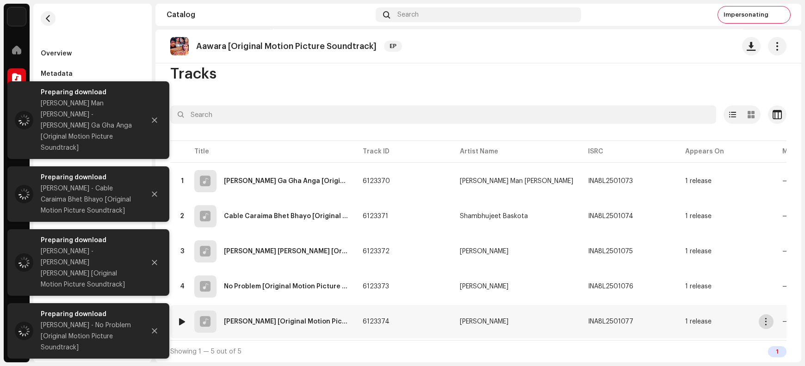
click at [644, 292] on span "button" at bounding box center [766, 321] width 7 height 7
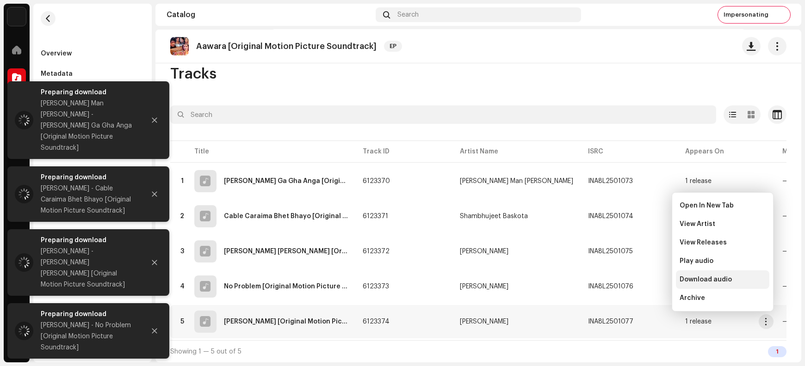
click at [644, 281] on span "Download audio" at bounding box center [706, 279] width 52 height 7
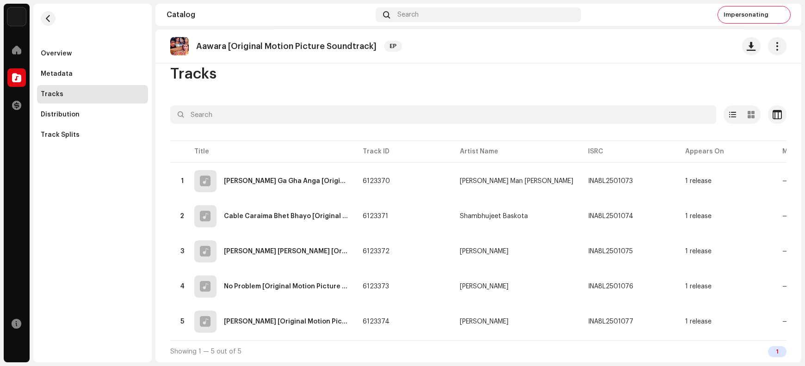
click at [258, 45] on p "Aawara [Original Motion Picture Soundtrack]" at bounding box center [286, 47] width 180 height 10
copy re-o-release-hero "Aawara [Original Motion Picture Soundtrack] EP"
click at [271, 178] on div "Ka Kha Ga Gha Anga [Original Motion Picture Soundtrack]" at bounding box center [286, 181] width 124 height 6
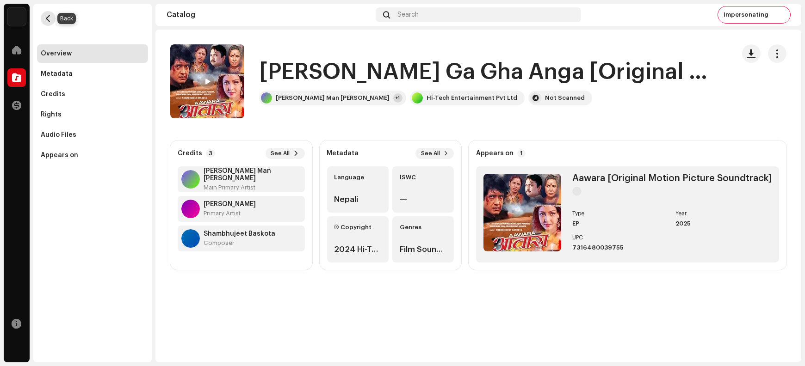
click at [48, 19] on span "button" at bounding box center [48, 18] width 7 height 7
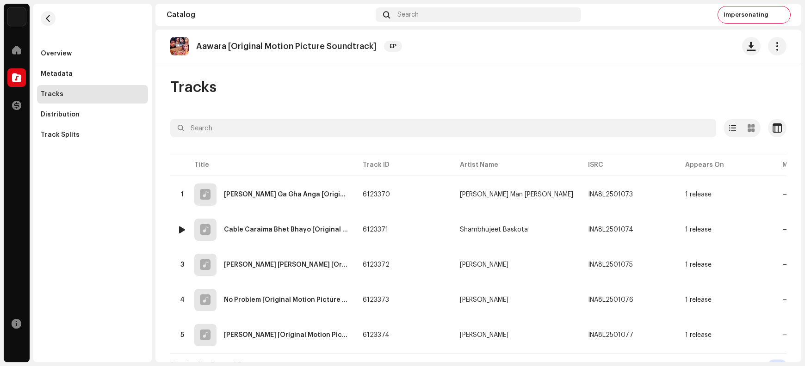
scroll to position [15, 0]
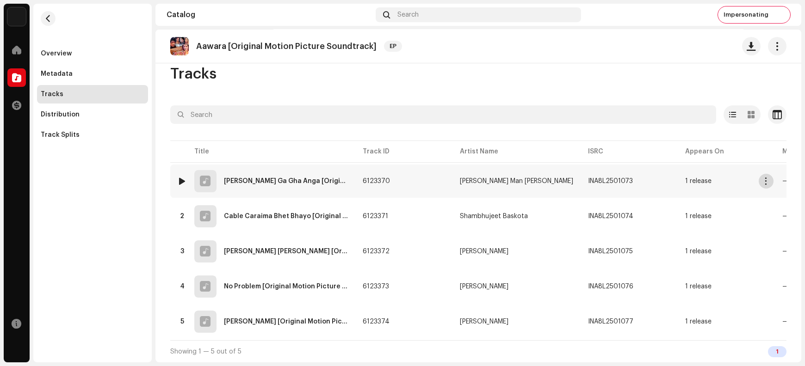
click at [644, 178] on span "button" at bounding box center [766, 181] width 7 height 7
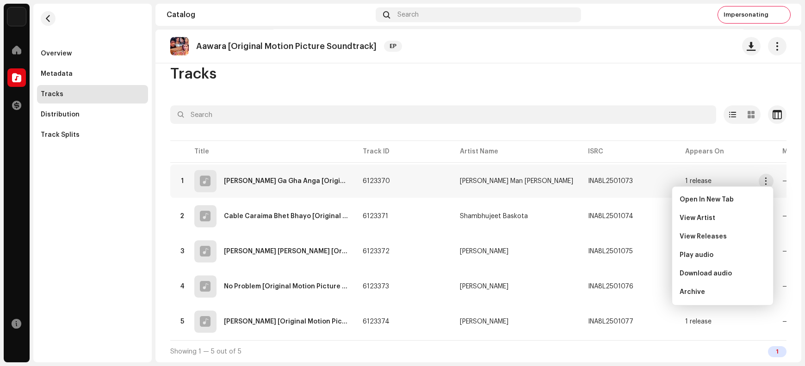
click at [457, 92] on div "Tracks Selected 0 Options Filters Distribution status In progress Not started C…" at bounding box center [478, 214] width 646 height 298
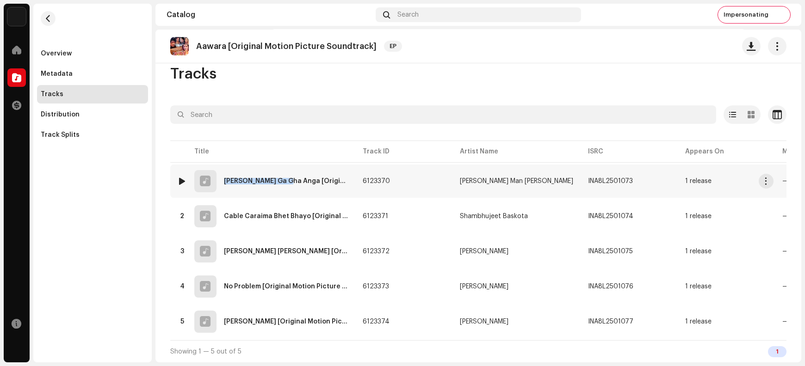
copy div "Ka Kha Ga Gha Anga"
drag, startPoint x: 222, startPoint y: 177, endPoint x: 287, endPoint y: 183, distance: 65.0
click at [287, 183] on div "1 Ka Kha Ga Gha Anga [Original Motion Picture Soundtrack]" at bounding box center [263, 181] width 170 height 22
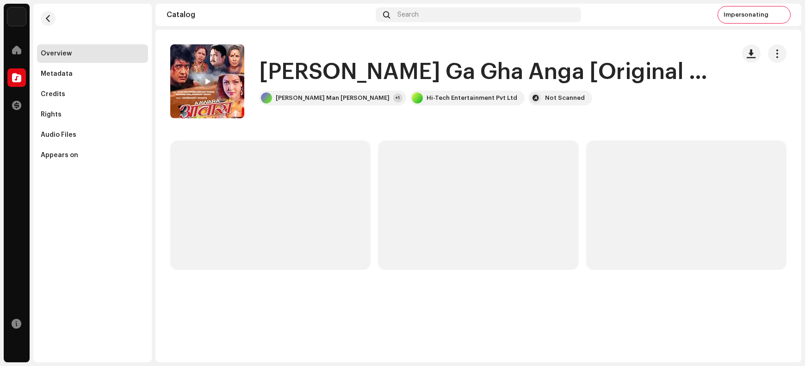
click at [281, 74] on h1 "Ka Kha Ga Gha Anga [Original Motion Picture Soundtrack]" at bounding box center [489, 72] width 461 height 30
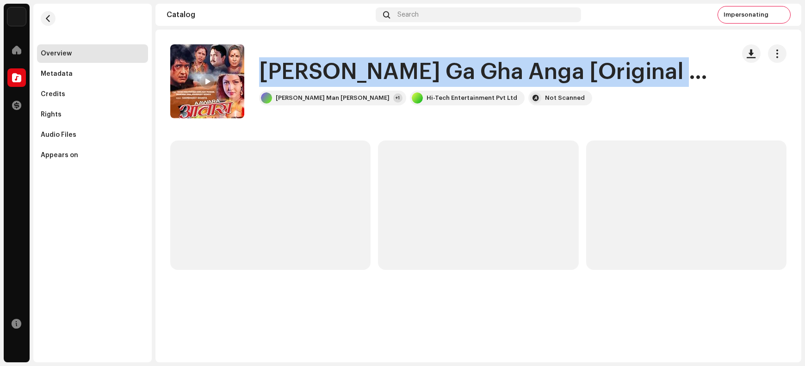
click at [281, 74] on h1 "Ka Kha Ga Gha Anga [Original Motion Picture Soundtrack]" at bounding box center [489, 72] width 461 height 30
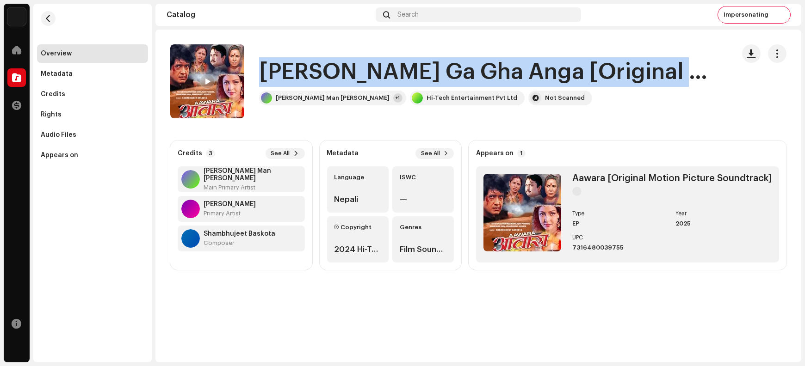
click at [272, 70] on h1 "Ka Kha Ga Gha Anga [Original Motion Picture Soundtrack]" at bounding box center [489, 72] width 461 height 30
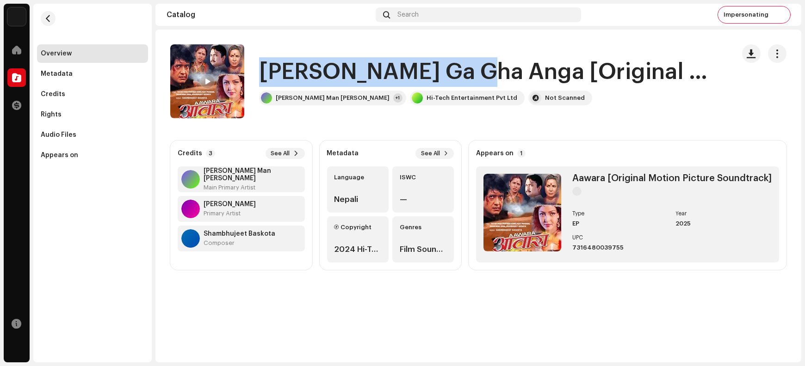
drag, startPoint x: 272, startPoint y: 70, endPoint x: 439, endPoint y: 71, distance: 166.6
click at [439, 71] on h1 "Ka Kha Ga Gha Anga [Original Motion Picture Soundtrack]" at bounding box center [489, 72] width 461 height 30
click at [48, 20] on span "button" at bounding box center [48, 18] width 7 height 7
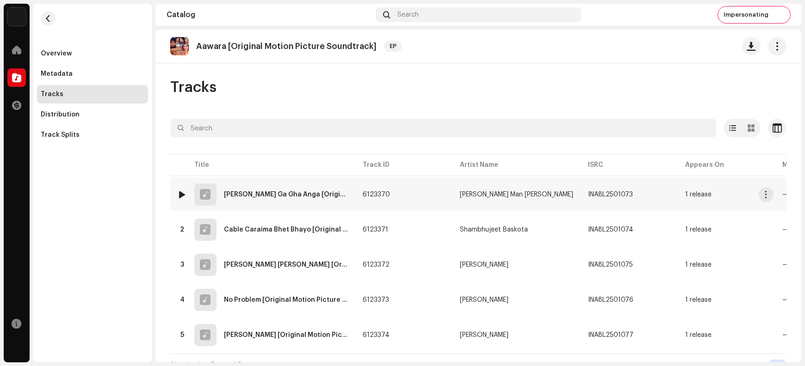
scroll to position [15, 0]
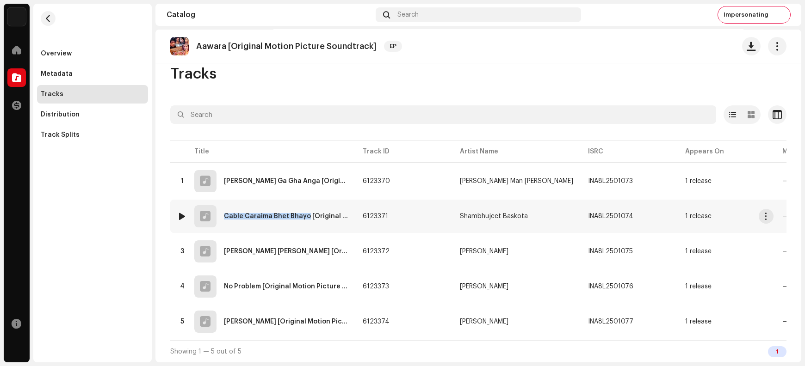
copy div "Cable Caraima Bhet Bhayo"
drag, startPoint x: 224, startPoint y: 212, endPoint x: 305, endPoint y: 215, distance: 81.0
click at [305, 215] on div "Cable Caraima Bhet Bhayo [Original Motion Picture Soundtrack]" at bounding box center [286, 216] width 124 height 6
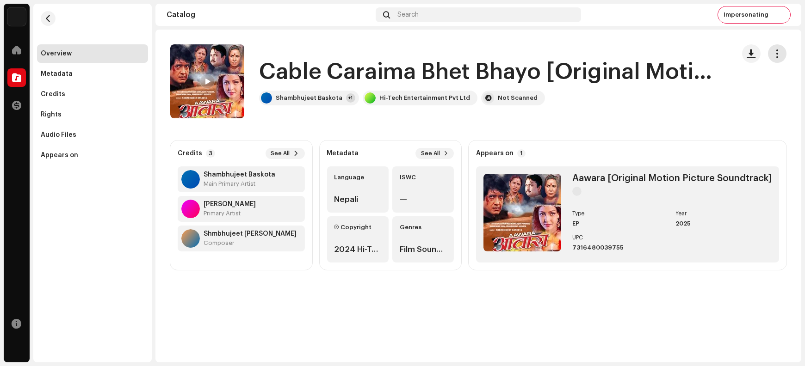
click at [644, 56] on span "button" at bounding box center [777, 53] width 9 height 7
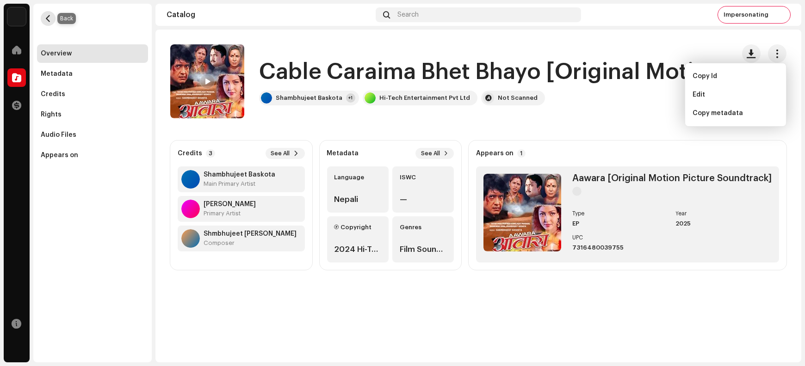
click at [46, 21] on span "button" at bounding box center [48, 18] width 7 height 7
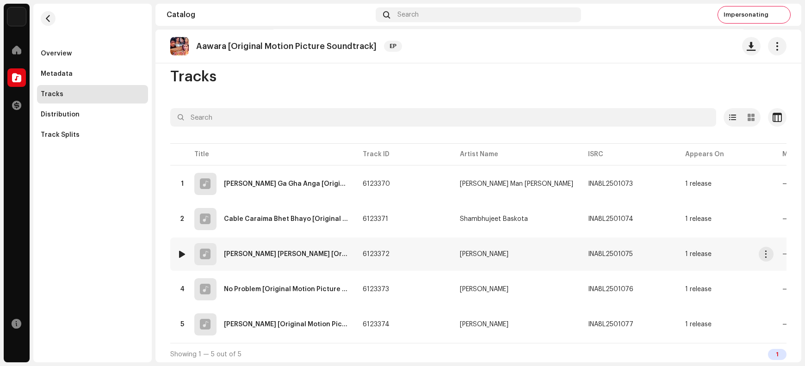
scroll to position [15, 0]
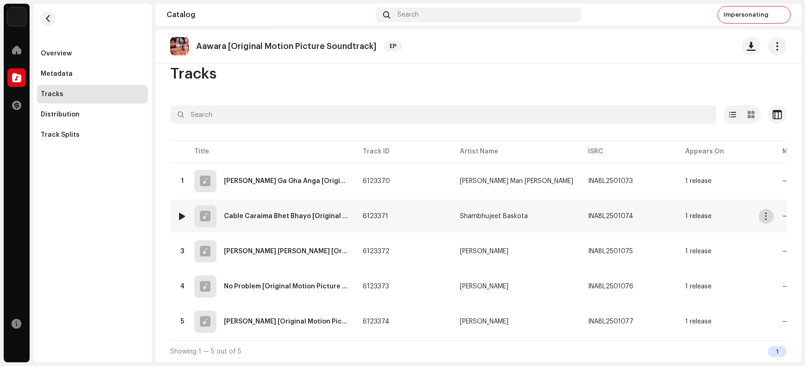
click at [644, 217] on span "button" at bounding box center [766, 216] width 7 height 7
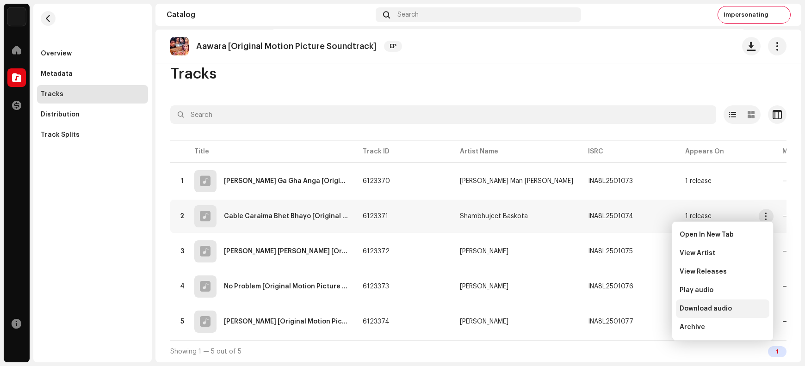
click at [644, 292] on span "Download audio" at bounding box center [706, 308] width 52 height 7
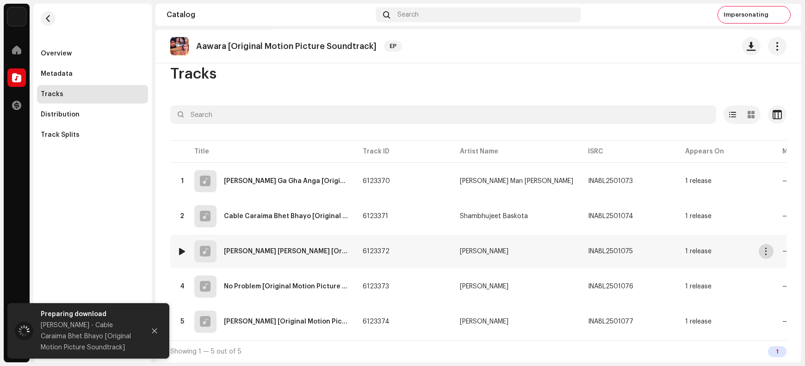
click at [644, 250] on span "button" at bounding box center [766, 251] width 7 height 7
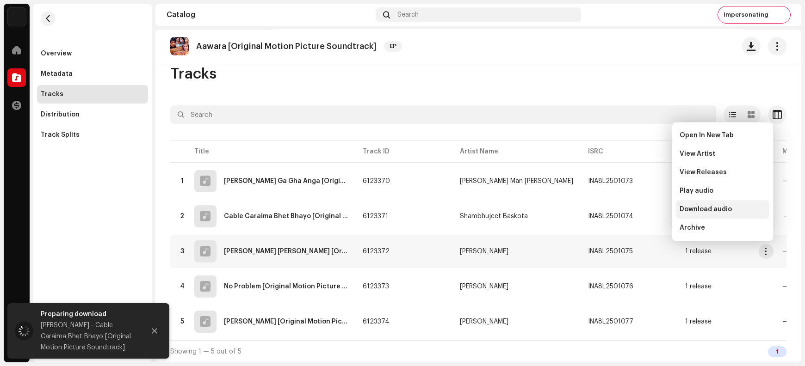
click at [644, 210] on span "Download audio" at bounding box center [706, 209] width 52 height 7
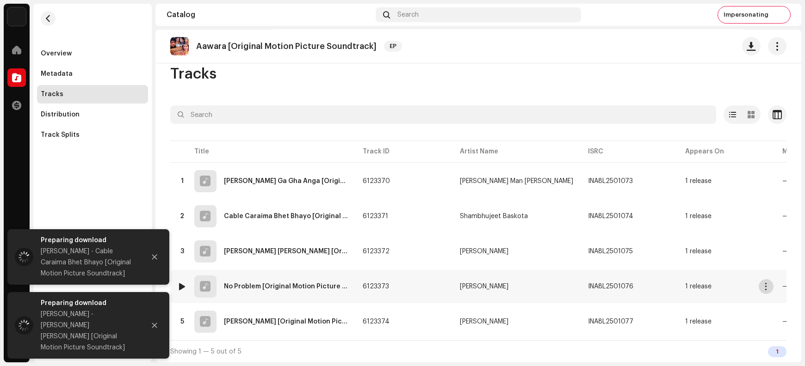
click at [644, 284] on span "button" at bounding box center [766, 286] width 7 height 7
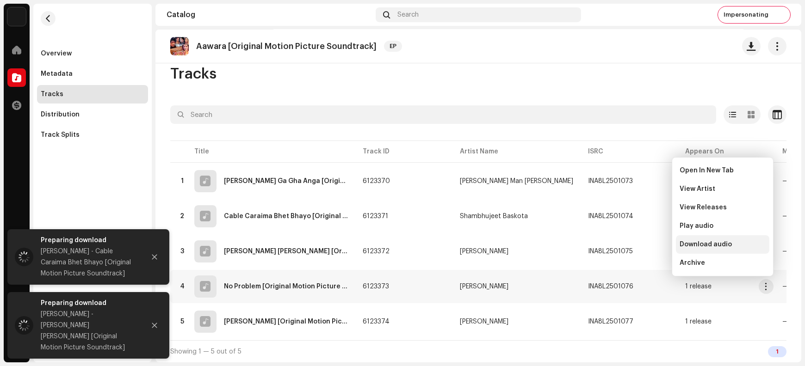
click at [644, 243] on span "Download audio" at bounding box center [706, 244] width 52 height 7
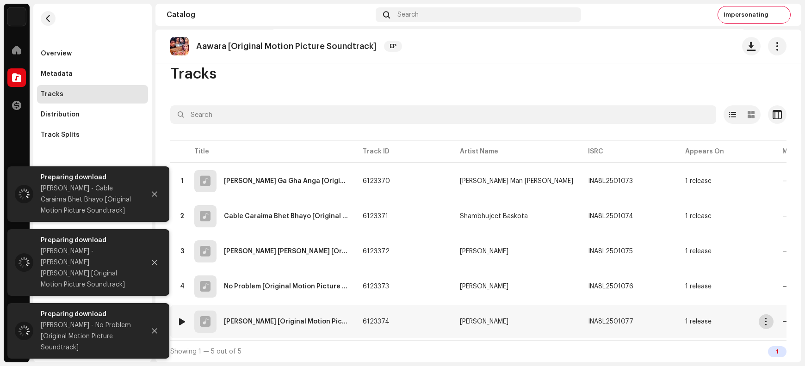
click at [644, 292] on span "button" at bounding box center [766, 321] width 7 height 7
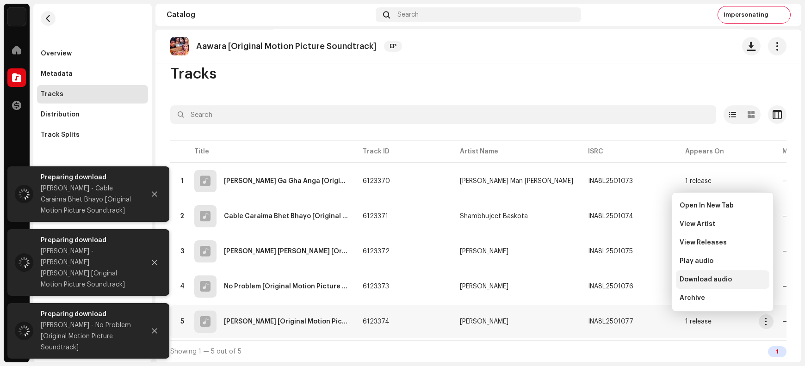
click at [644, 279] on span "Download audio" at bounding box center [706, 279] width 52 height 7
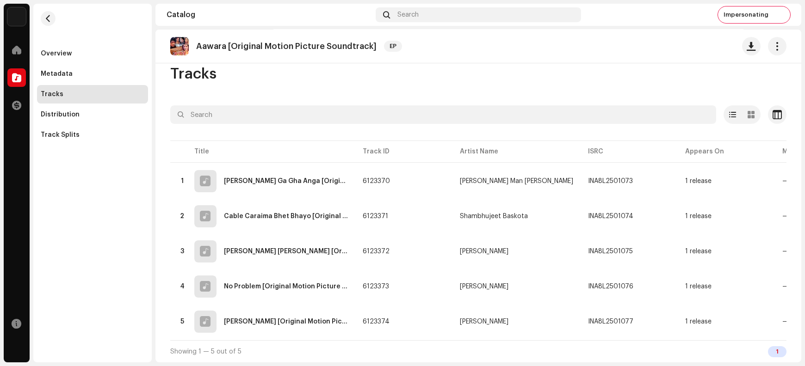
click at [244, 45] on p "Aawara [Original Motion Picture Soundtrack]" at bounding box center [286, 47] width 180 height 10
drag, startPoint x: 244, startPoint y: 45, endPoint x: 332, endPoint y: 45, distance: 87.4
click at [332, 45] on p "Aawara [Original Motion Picture Soundtrack]" at bounding box center [286, 47] width 180 height 10
click at [243, 42] on p "Aawara [Original Motion Picture Soundtrack]" at bounding box center [286, 47] width 180 height 10
drag, startPoint x: 243, startPoint y: 42, endPoint x: 337, endPoint y: 45, distance: 94.0
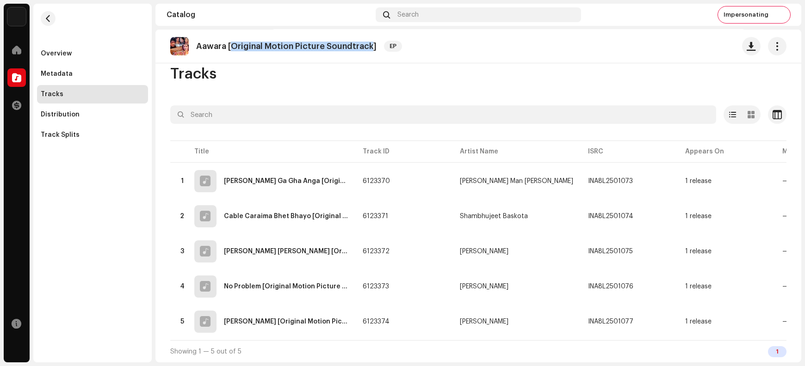
click at [337, 45] on p "Aawara [Original Motion Picture Soundtrack]" at bounding box center [286, 47] width 180 height 10
click at [316, 213] on div "Cable Caraima Bhet Bhayo [Original Motion Picture Soundtrack]" at bounding box center [286, 216] width 124 height 6
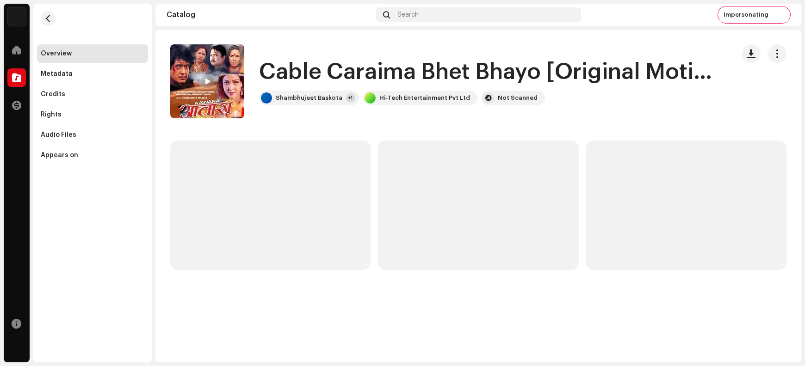
click at [294, 68] on h1 "Cable Caraima Bhet Bhayo [Original Motion Picture Soundtrack]" at bounding box center [489, 72] width 461 height 30
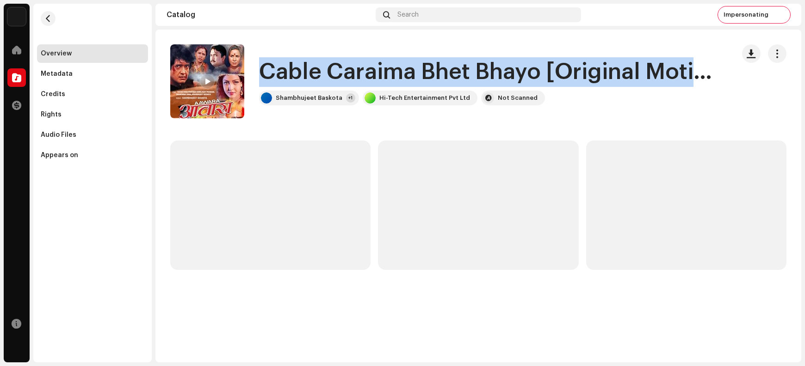
click at [294, 68] on h1 "Cable Caraima Bhet Bhayo [Original Motion Picture Soundtrack]" at bounding box center [489, 72] width 461 height 30
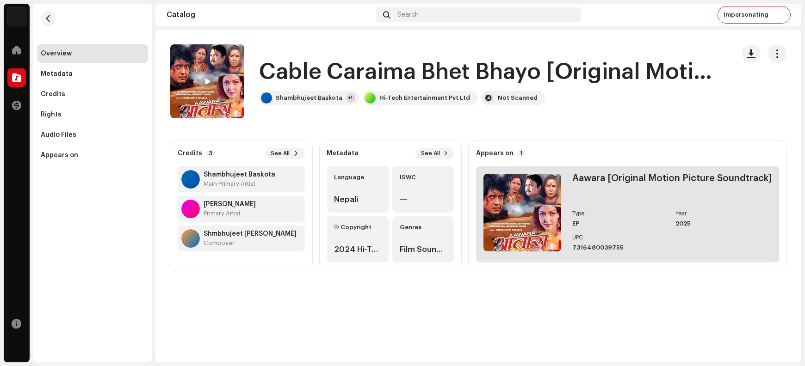
click at [607, 177] on div "Aawara [Original Motion Picture Soundtrack]" at bounding box center [671, 178] width 199 height 9
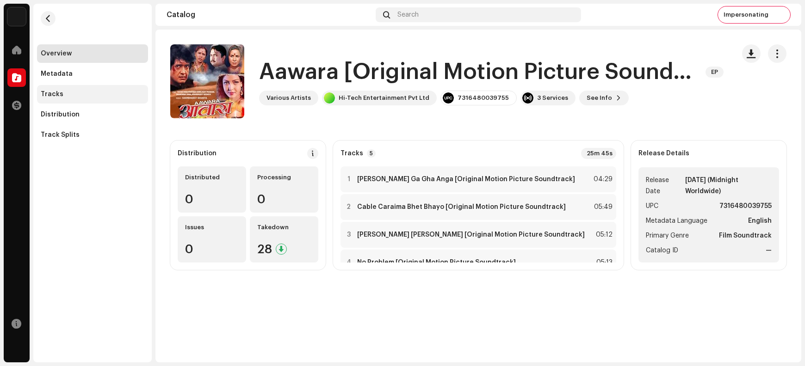
click at [61, 94] on div "Tracks" at bounding box center [93, 94] width 104 height 7
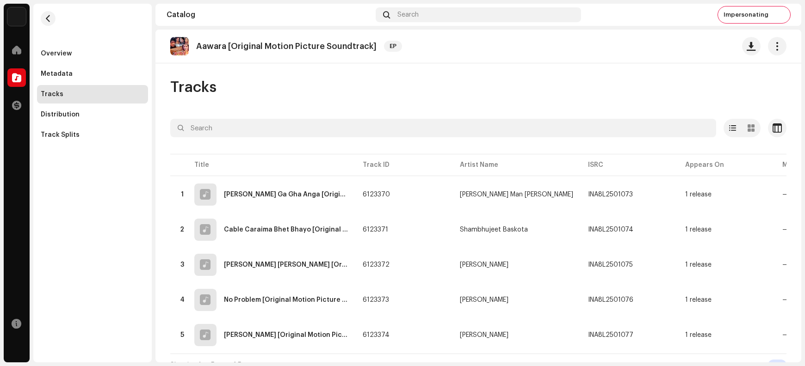
click at [244, 47] on p "Aawara [Original Motion Picture Soundtrack]" at bounding box center [286, 47] width 180 height 10
click at [385, 76] on div "Aawara [Original Motion Picture Soundtrack] EP Tracks Selected 0 Options Filter…" at bounding box center [478, 196] width 646 height 333
click at [644, 193] on span "button" at bounding box center [766, 194] width 7 height 7
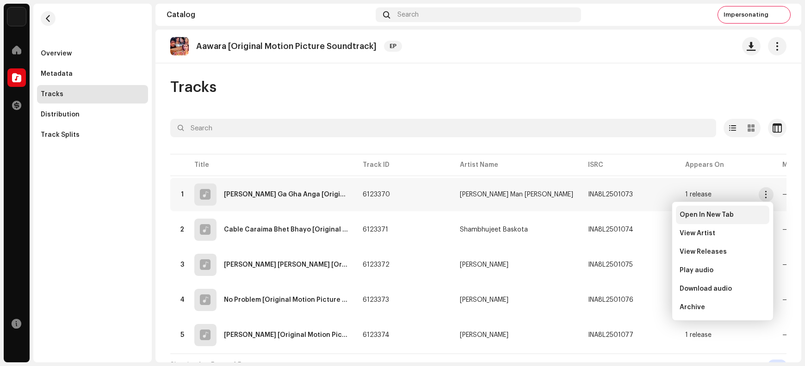
click at [644, 215] on span "Open In New Tab" at bounding box center [707, 214] width 54 height 7
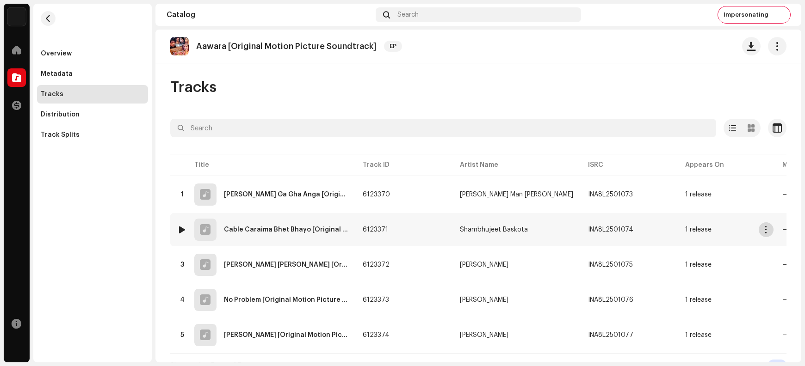
click at [644, 228] on span "button" at bounding box center [766, 229] width 7 height 7
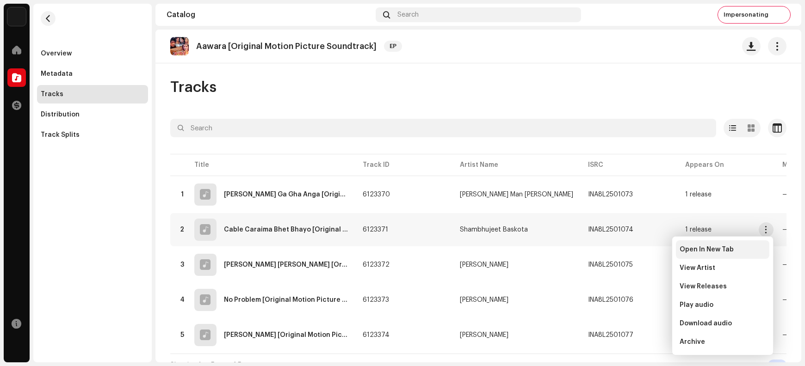
click at [644, 254] on span "Open In New Tab" at bounding box center [707, 249] width 54 height 7
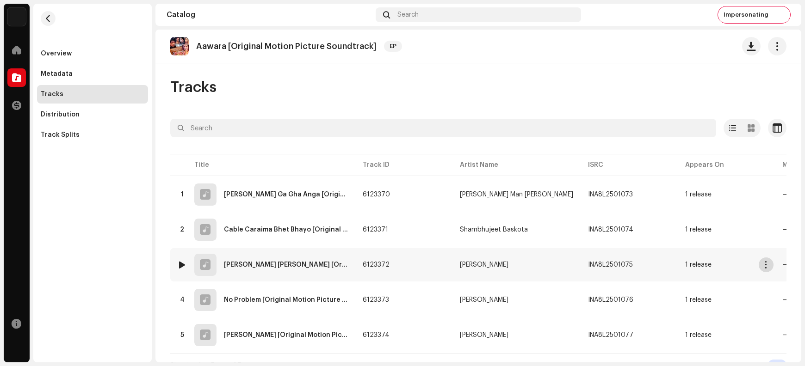
click at [644, 263] on span "button" at bounding box center [766, 264] width 7 height 7
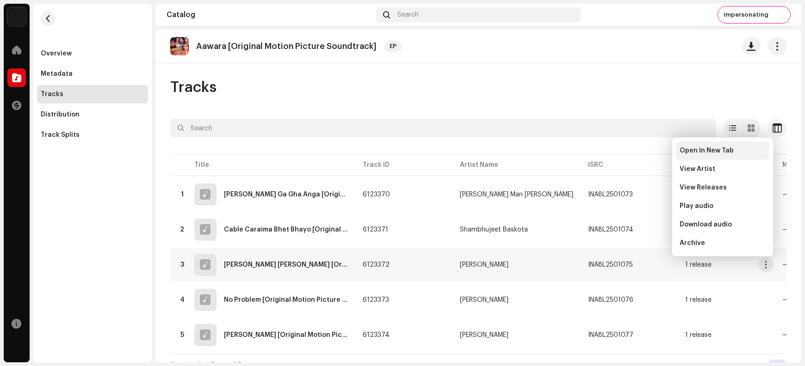
click at [644, 152] on span "Open In New Tab" at bounding box center [707, 150] width 54 height 7
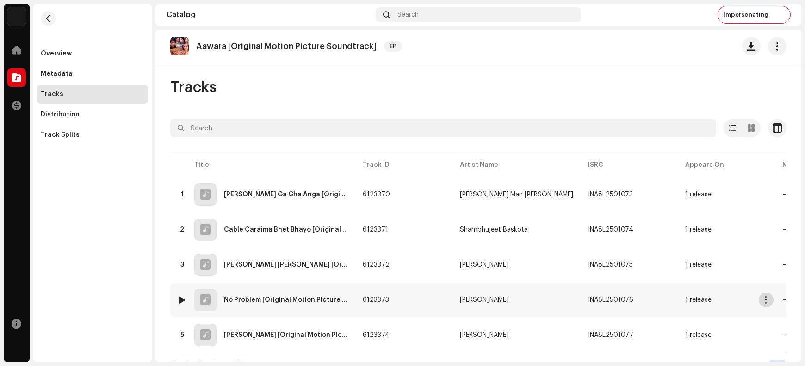
click at [644, 292] on span "button" at bounding box center [766, 300] width 7 height 7
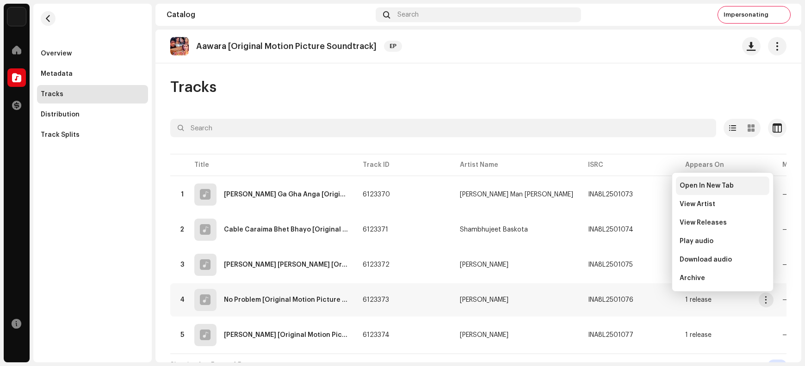
click at [644, 189] on span "Open In New Tab" at bounding box center [707, 185] width 54 height 7
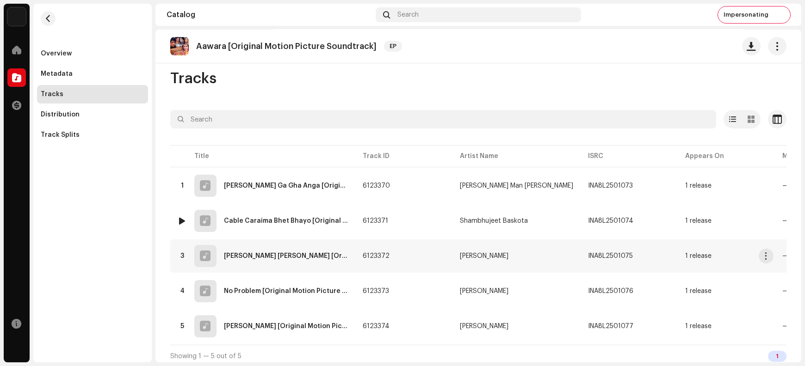
scroll to position [15, 0]
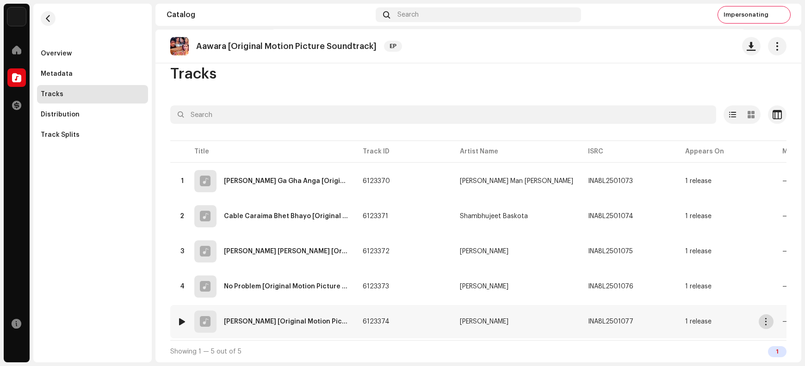
click at [644, 292] on span "button" at bounding box center [766, 321] width 7 height 7
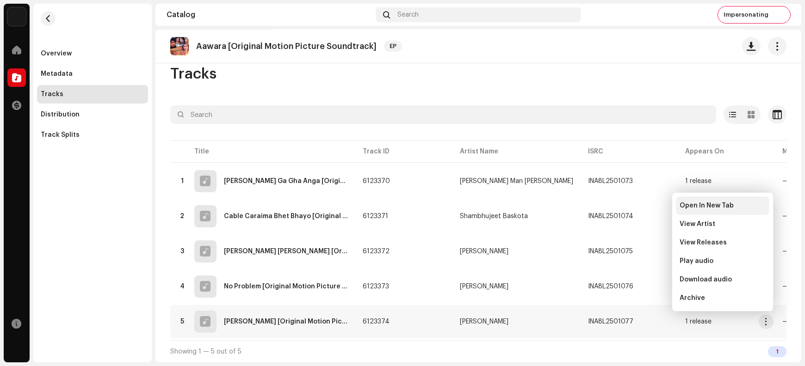
click at [644, 205] on span "Open In New Tab" at bounding box center [707, 205] width 54 height 7
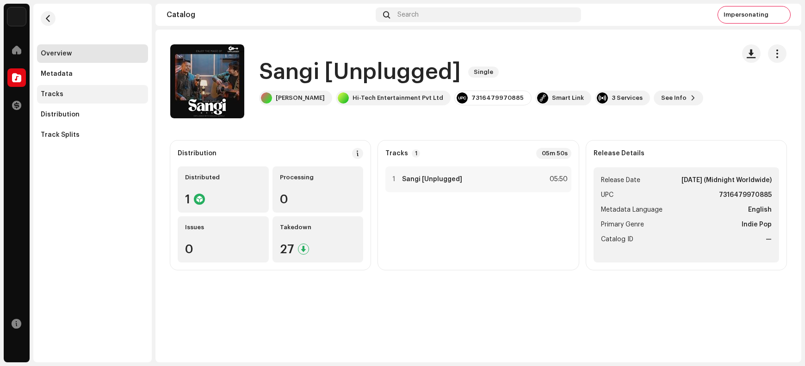
click at [71, 98] on div "Tracks" at bounding box center [92, 94] width 111 height 19
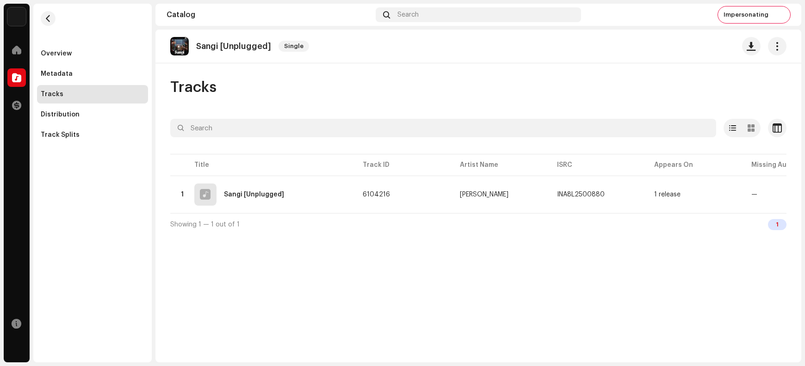
click at [223, 46] on p "Sangi [Unplugged]" at bounding box center [233, 47] width 75 height 10
copy re-o-release-hero "Sangi [Unplugged] Single"
click at [644, 46] on span "button" at bounding box center [751, 46] width 9 height 7
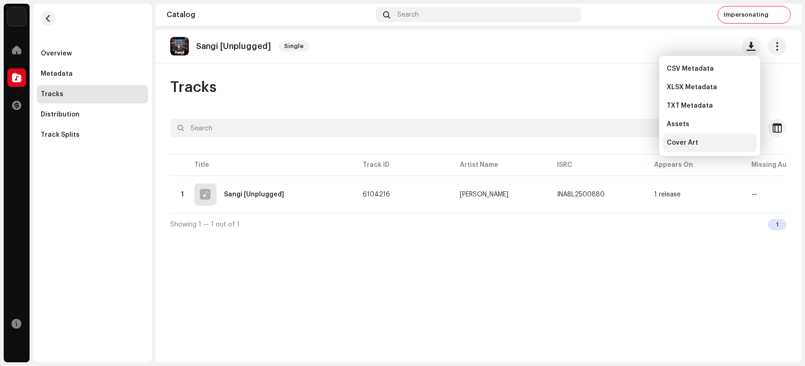
click at [644, 142] on div "Cover Art" at bounding box center [710, 142] width 86 height 7
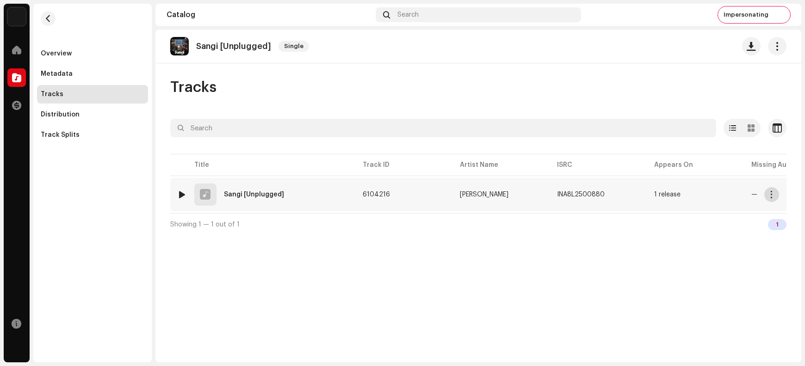
click at [644, 192] on button "button" at bounding box center [771, 194] width 15 height 15
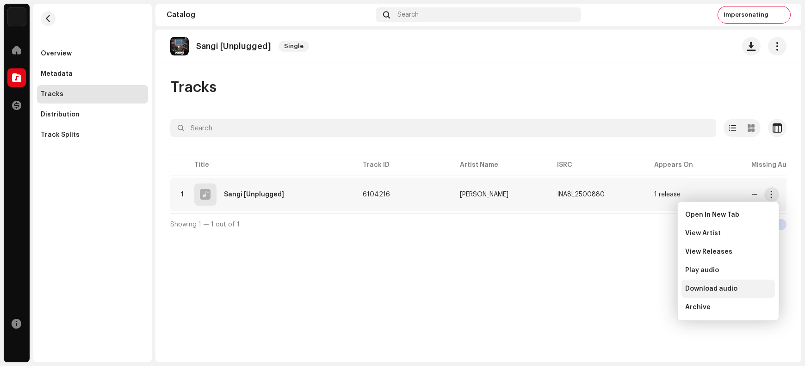
click at [644, 292] on div "Download audio" at bounding box center [727, 289] width 93 height 19
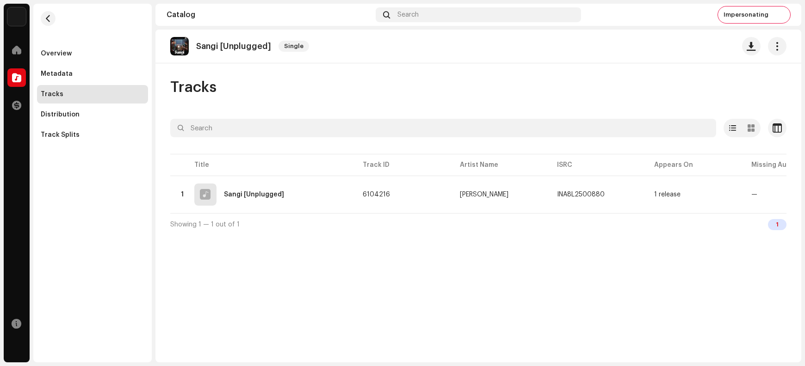
click at [204, 45] on p "Sangi [Unplugged]" at bounding box center [233, 47] width 75 height 10
copy re-o-release-hero "Sangi [Unplugged] Single"
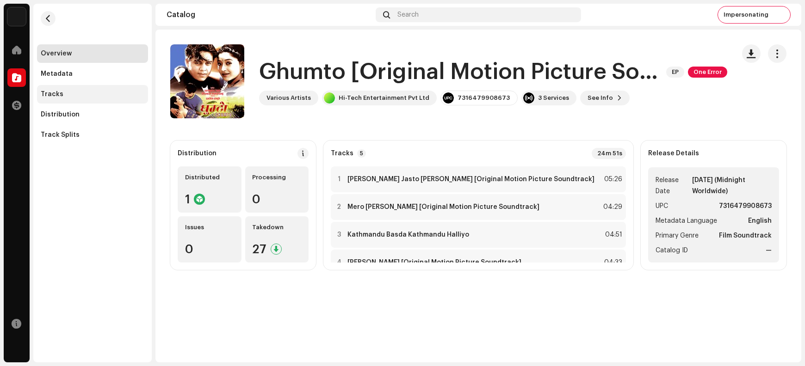
click at [84, 100] on div "Tracks" at bounding box center [92, 94] width 111 height 19
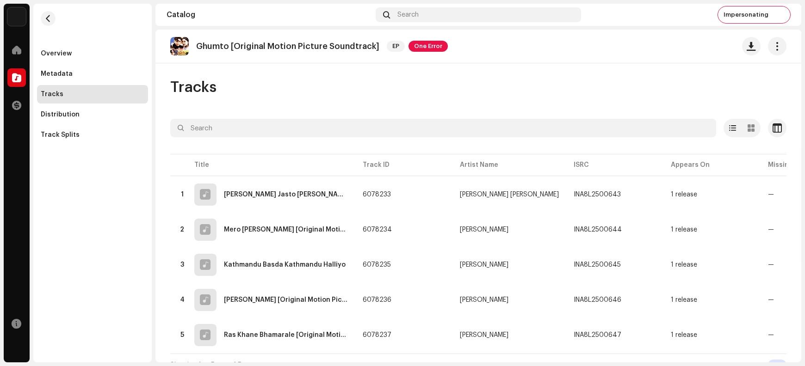
click at [247, 43] on p "Ghumto [Original Motion Picture Soundtrack]" at bounding box center [287, 47] width 183 height 10
copy re-o-release-hero "Ghumto [Original Motion Picture Soundtrack] EP One Error"
click at [644, 48] on span "button" at bounding box center [751, 46] width 9 height 7
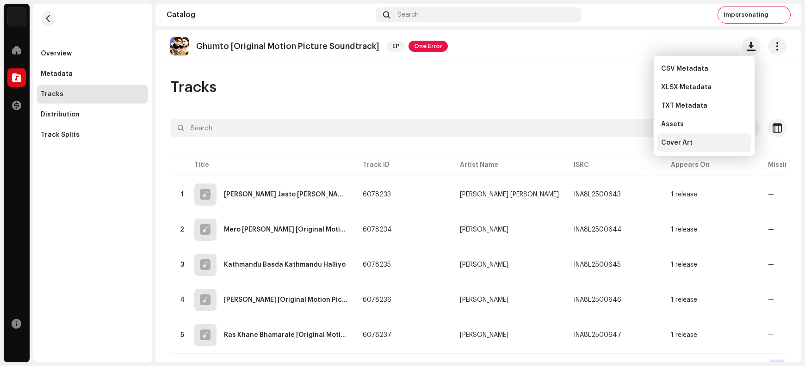
click at [644, 141] on span "Cover Art" at bounding box center [676, 142] width 31 height 7
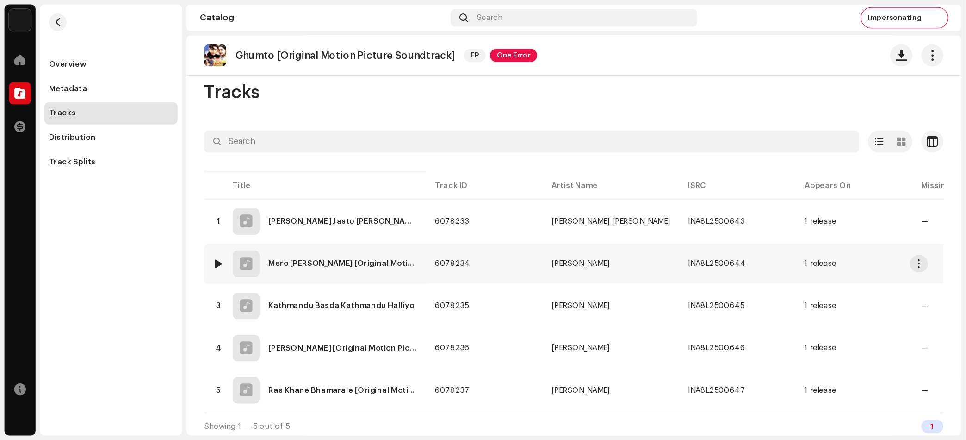
scroll to position [15, 0]
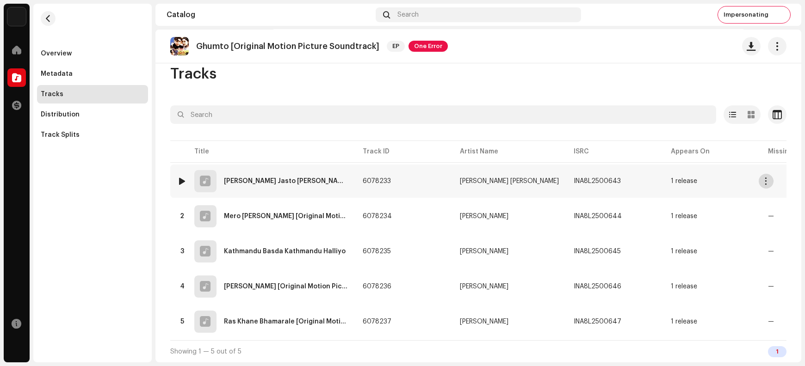
click at [644, 180] on span "button" at bounding box center [766, 181] width 7 height 7
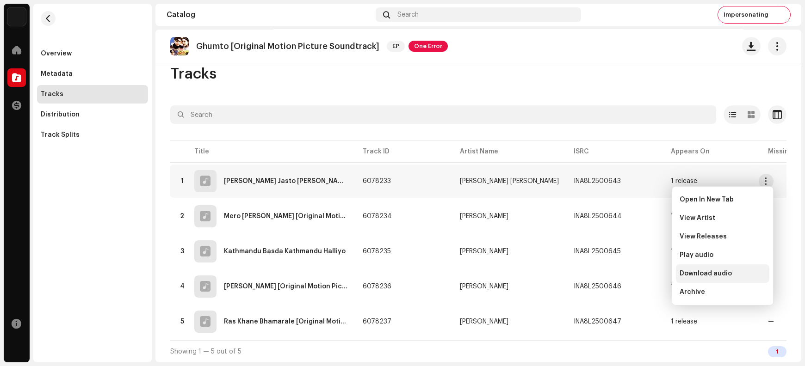
click at [644, 278] on div "Download audio" at bounding box center [722, 274] width 93 height 19
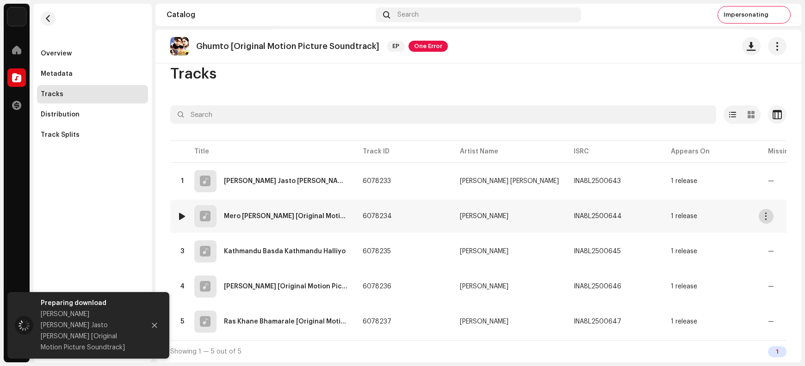
click at [644, 214] on button "button" at bounding box center [766, 216] width 15 height 15
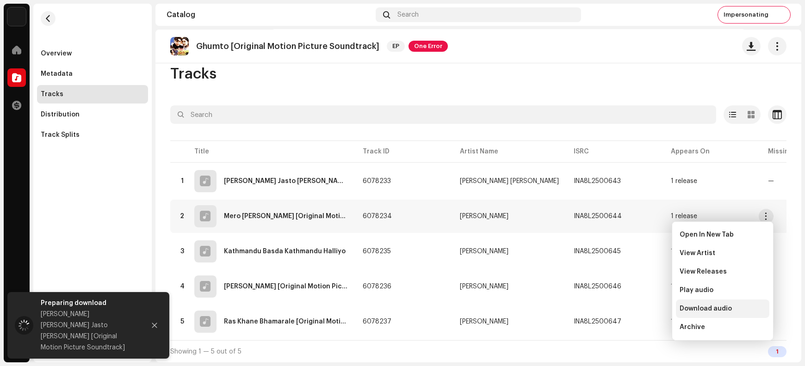
click at [644, 292] on span "Download audio" at bounding box center [706, 308] width 52 height 7
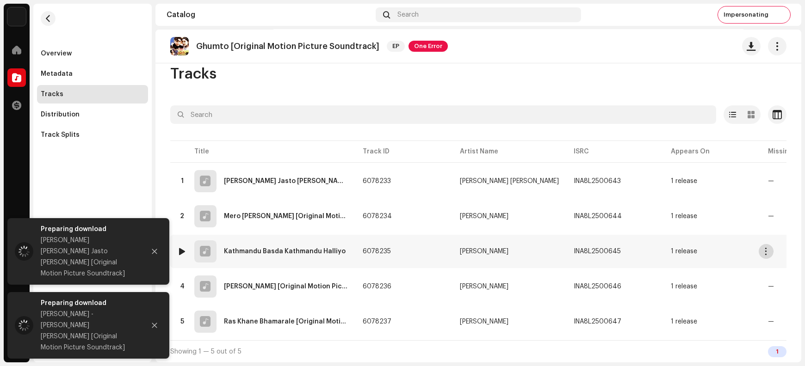
click at [644, 245] on button "button" at bounding box center [766, 251] width 15 height 15
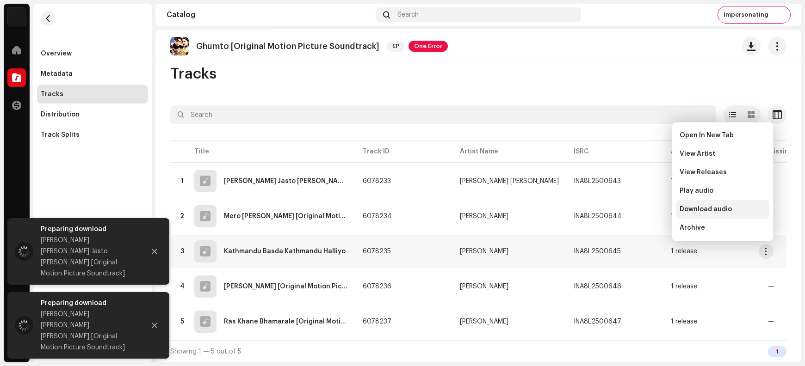
click at [644, 209] on span "Download audio" at bounding box center [706, 209] width 52 height 7
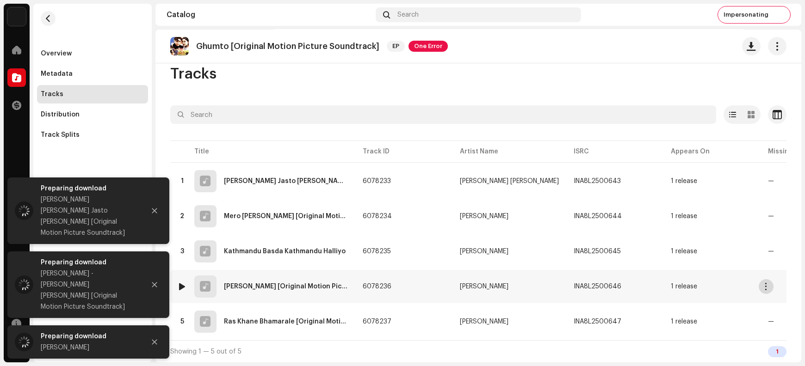
click at [644, 285] on span "button" at bounding box center [766, 286] width 7 height 7
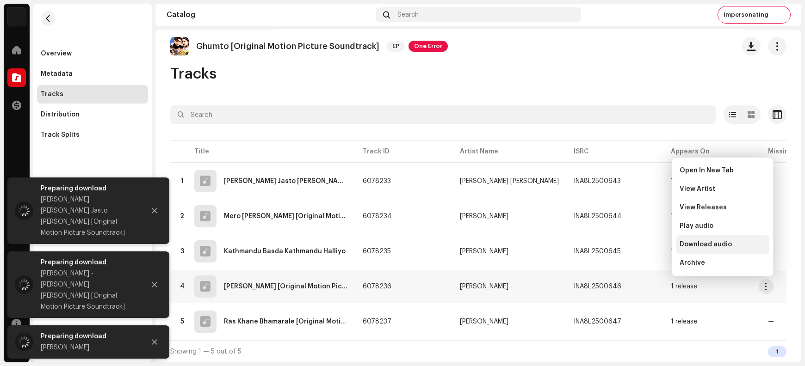
click at [644, 245] on span "Download audio" at bounding box center [706, 244] width 52 height 7
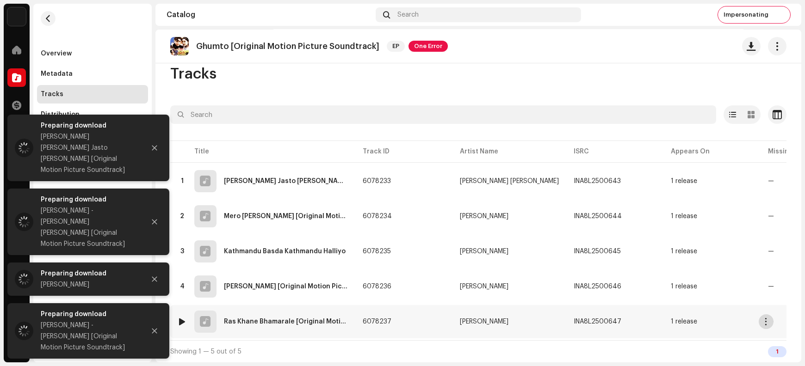
click at [644, 292] on span "button" at bounding box center [766, 321] width 7 height 7
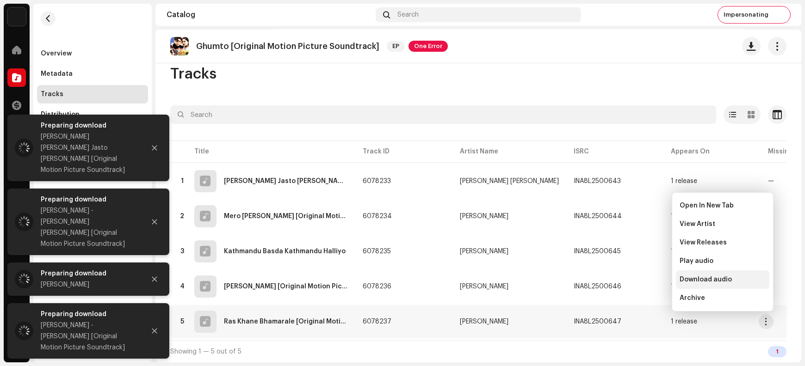
click at [644, 281] on span "Download audio" at bounding box center [706, 279] width 52 height 7
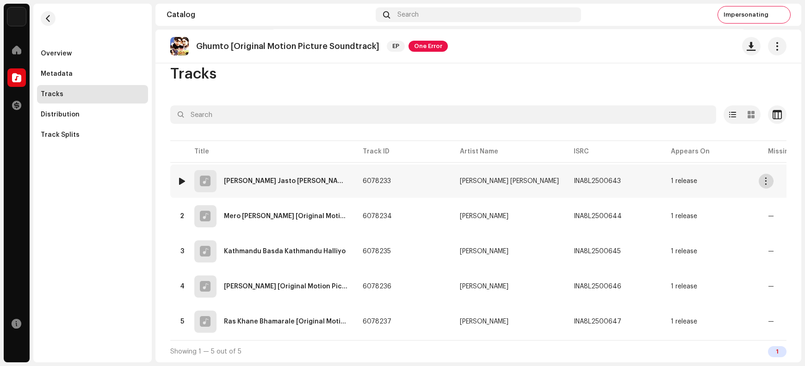
click at [644, 178] on span "button" at bounding box center [766, 181] width 7 height 7
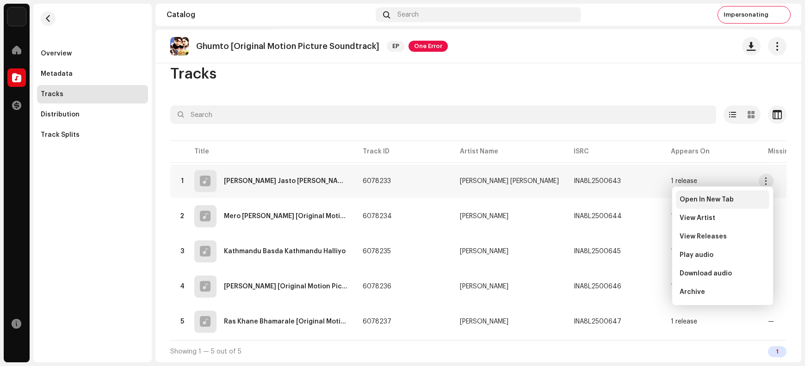
click at [644, 196] on span "Open In New Tab" at bounding box center [707, 199] width 54 height 7
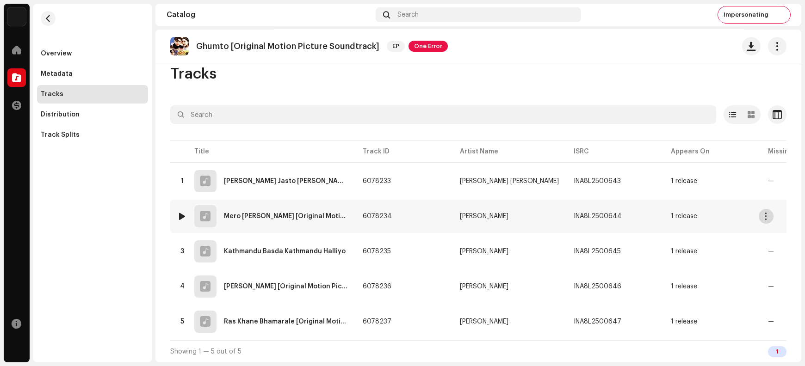
click at [644, 213] on span "button" at bounding box center [766, 216] width 7 height 7
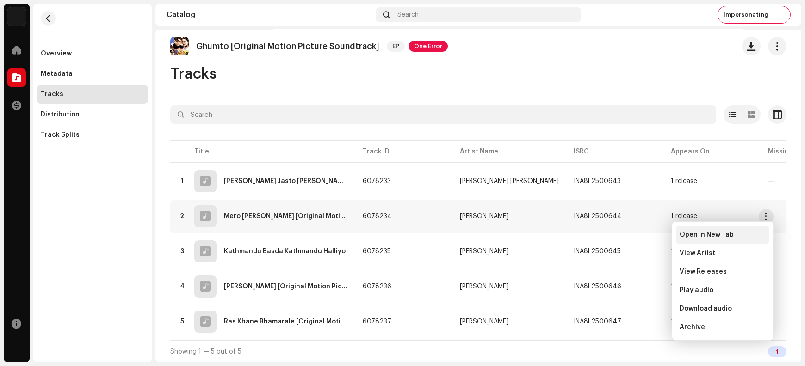
click at [644, 236] on span "Open In New Tab" at bounding box center [707, 234] width 54 height 7
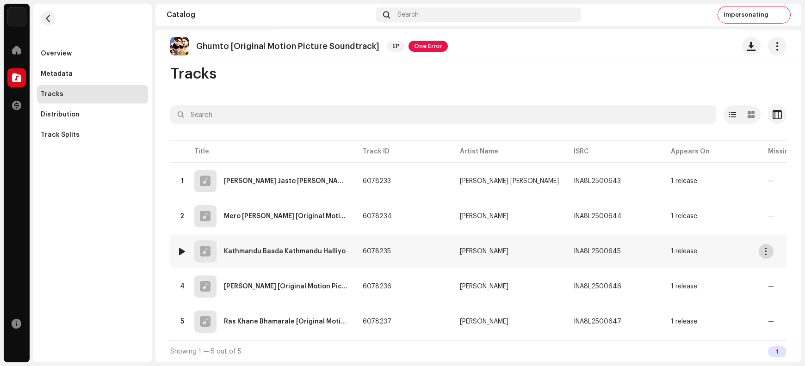
click at [644, 248] on span "button" at bounding box center [766, 251] width 7 height 7
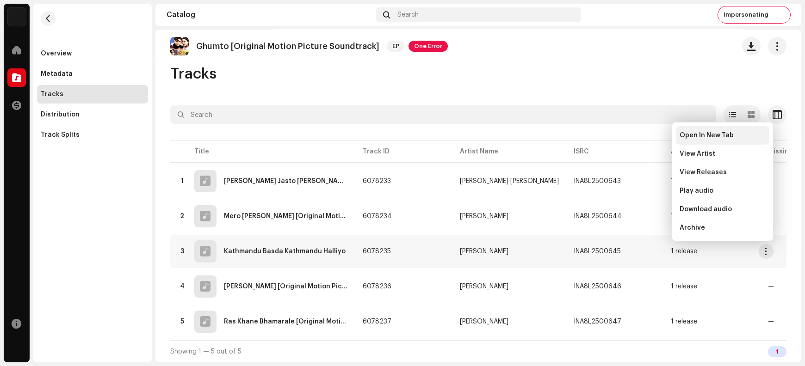
click at [644, 138] on span "Open In New Tab" at bounding box center [707, 135] width 54 height 7
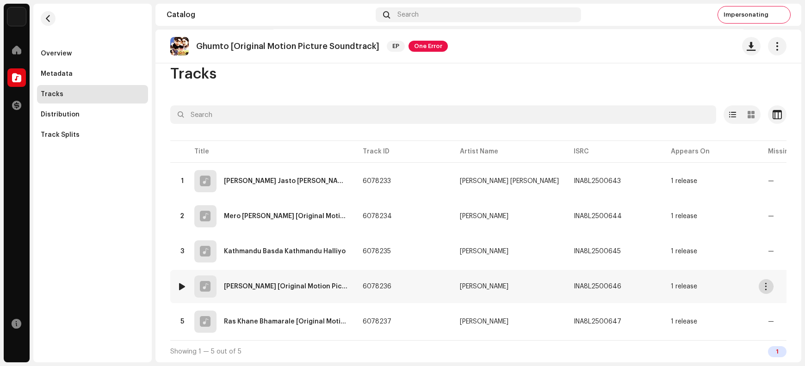
click at [644, 283] on span "button" at bounding box center [766, 286] width 7 height 7
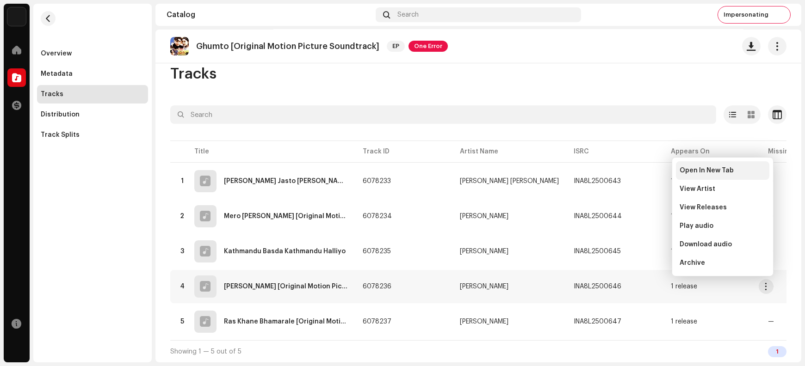
click at [644, 168] on span "Open In New Tab" at bounding box center [707, 170] width 54 height 7
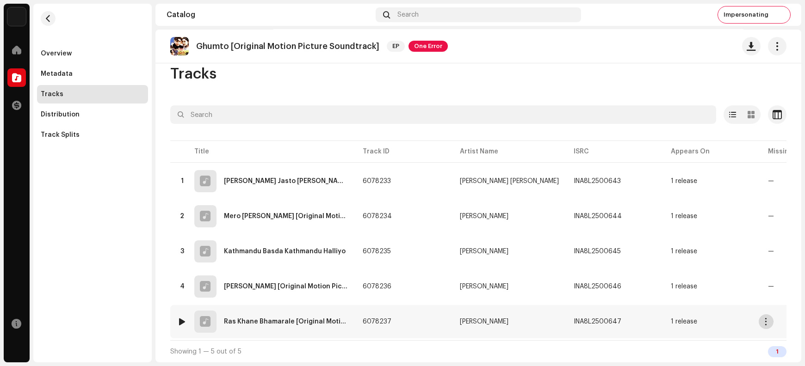
click at [644, 292] on span "button" at bounding box center [766, 321] width 7 height 7
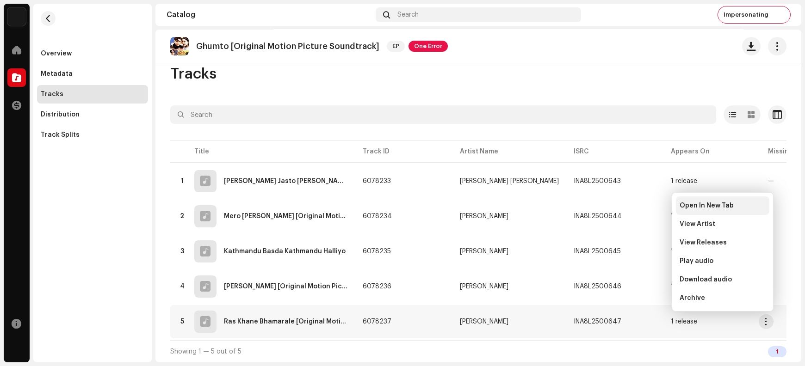
click at [644, 205] on span "Open In New Tab" at bounding box center [707, 205] width 54 height 7
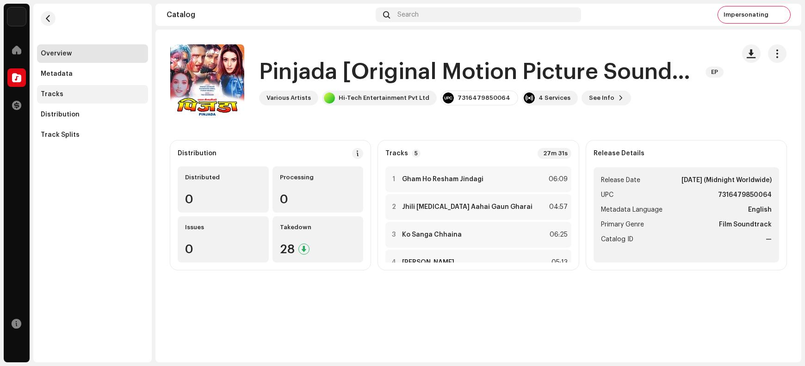
click at [82, 99] on div "Tracks" at bounding box center [92, 94] width 111 height 19
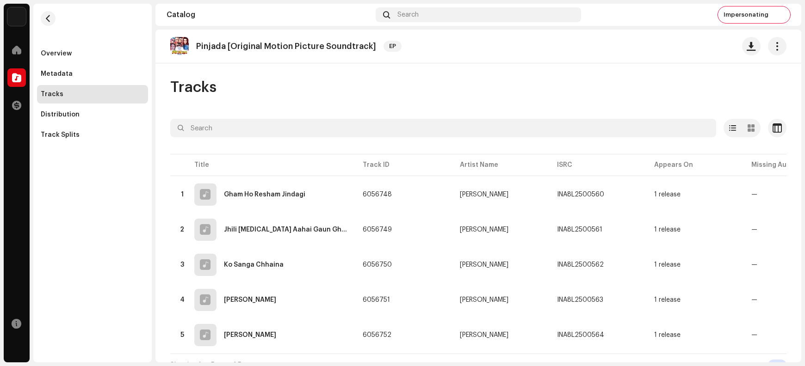
click at [266, 44] on p "Pinjada [Original Motion Picture Soundtrack]" at bounding box center [286, 47] width 180 height 10
copy re-o-release-hero "Pinjada [Original Motion Picture Soundtrack] EP"
click at [644, 49] on span "button" at bounding box center [751, 46] width 9 height 7
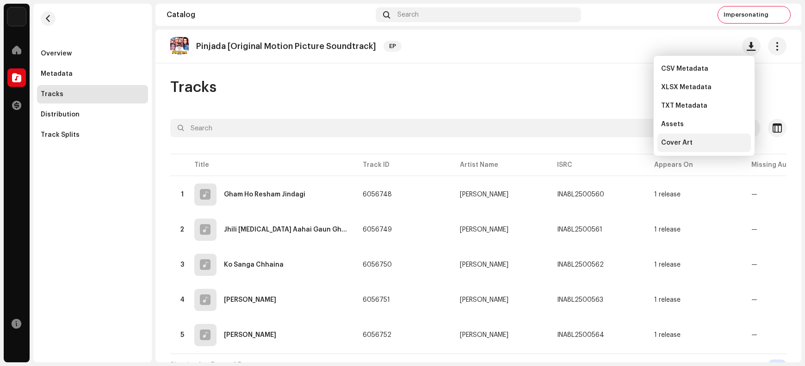
click at [644, 142] on div "Cover Art" at bounding box center [704, 142] width 86 height 7
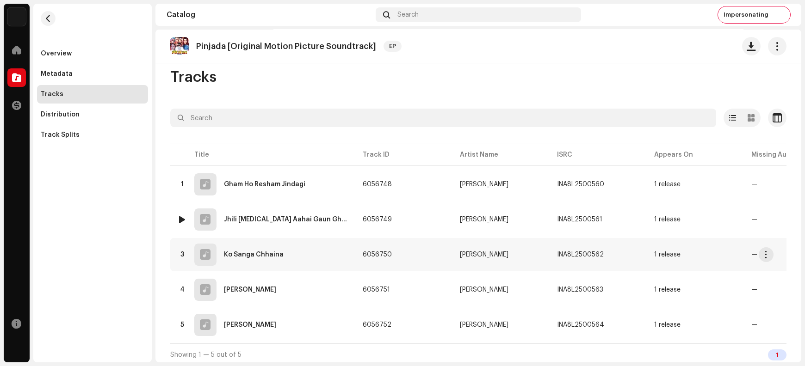
scroll to position [15, 0]
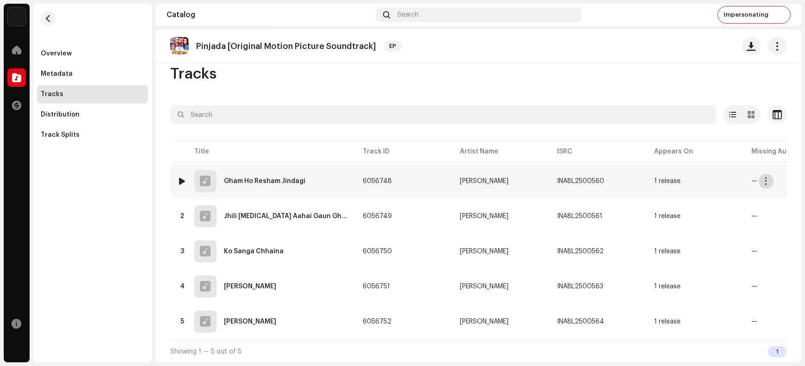
click at [644, 180] on span "button" at bounding box center [766, 181] width 7 height 7
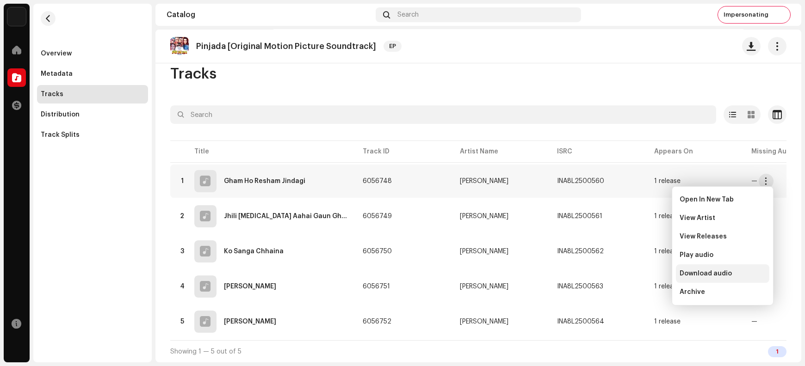
click at [644, 272] on span "Download audio" at bounding box center [706, 273] width 52 height 7
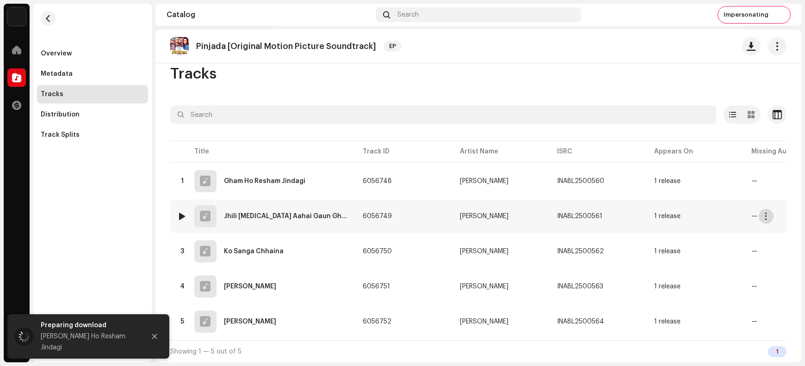
click at [644, 213] on span "button" at bounding box center [766, 216] width 7 height 7
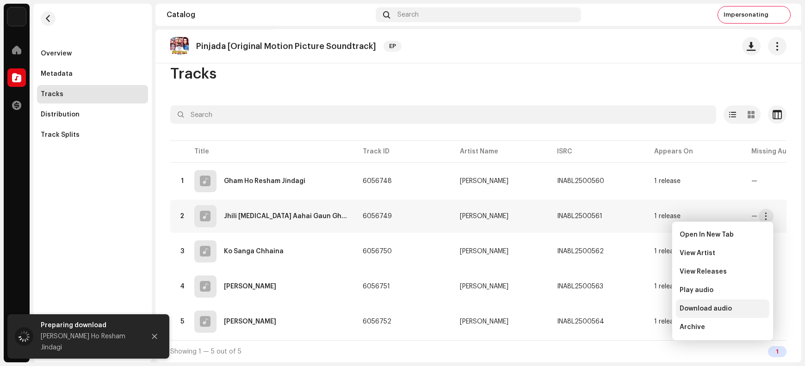
click at [644, 292] on span "Download audio" at bounding box center [706, 308] width 52 height 7
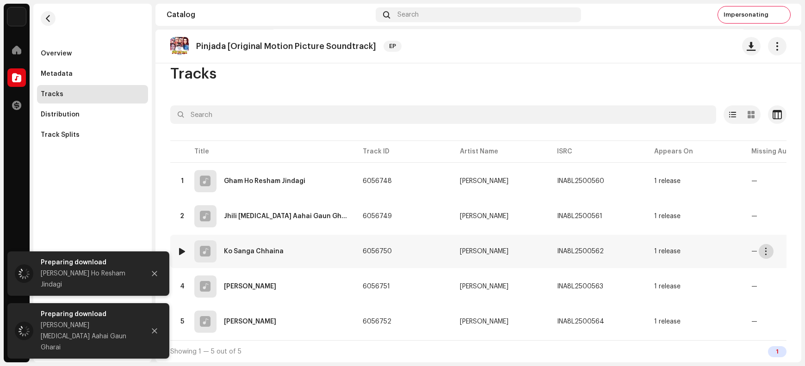
click at [644, 244] on button "button" at bounding box center [766, 251] width 15 height 15
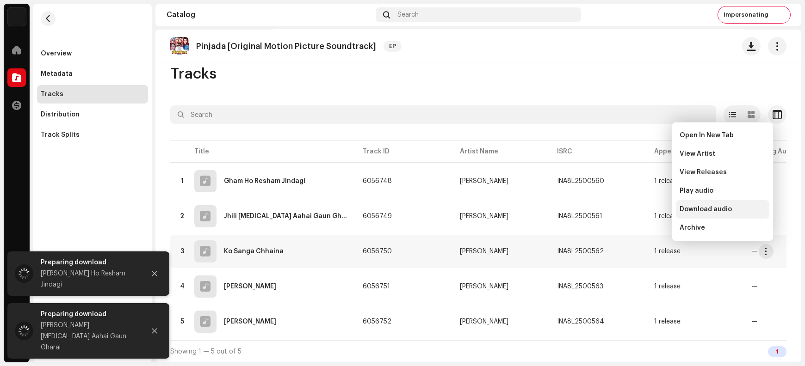
click at [644, 208] on span "Download audio" at bounding box center [706, 209] width 52 height 7
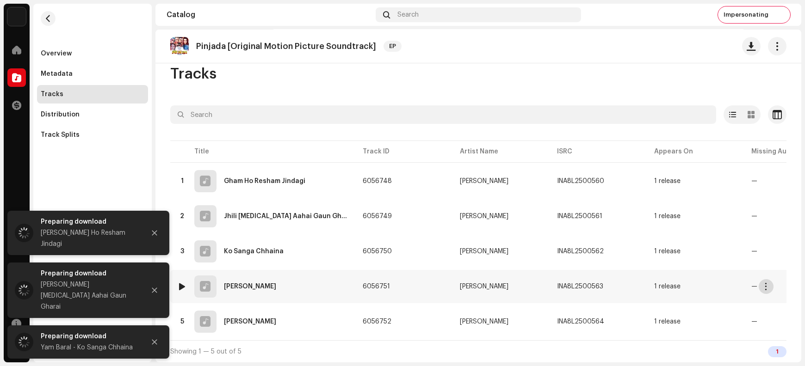
click at [644, 285] on span "button" at bounding box center [766, 286] width 7 height 7
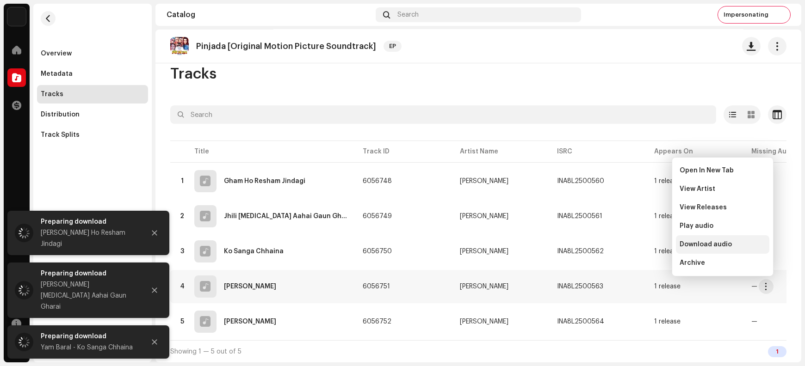
click at [644, 245] on div "Download audio" at bounding box center [723, 244] width 86 height 7
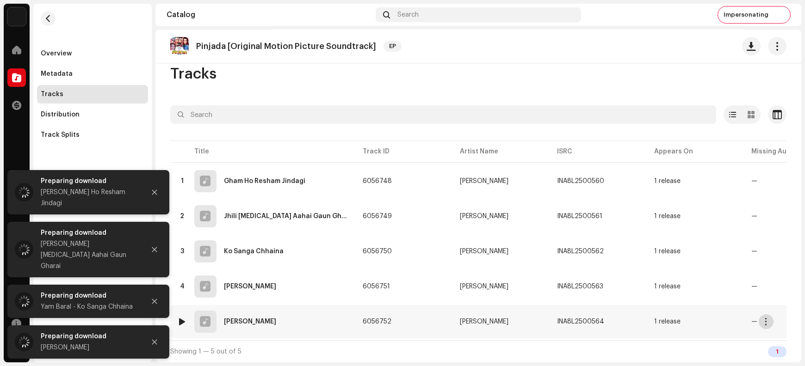
click at [644, 292] on button "button" at bounding box center [766, 322] width 15 height 15
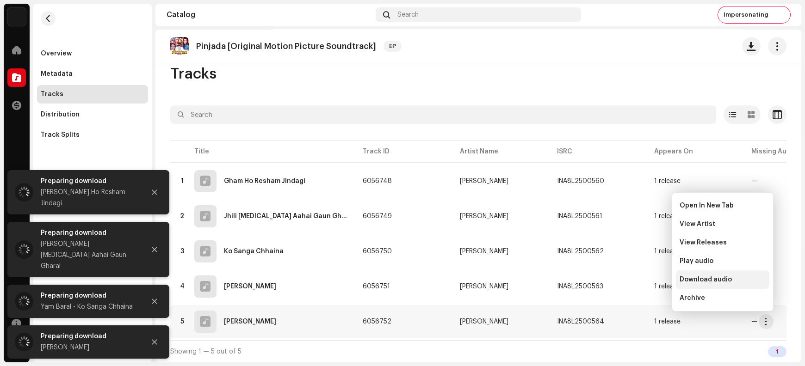
click at [644, 279] on span "Download audio" at bounding box center [706, 279] width 52 height 7
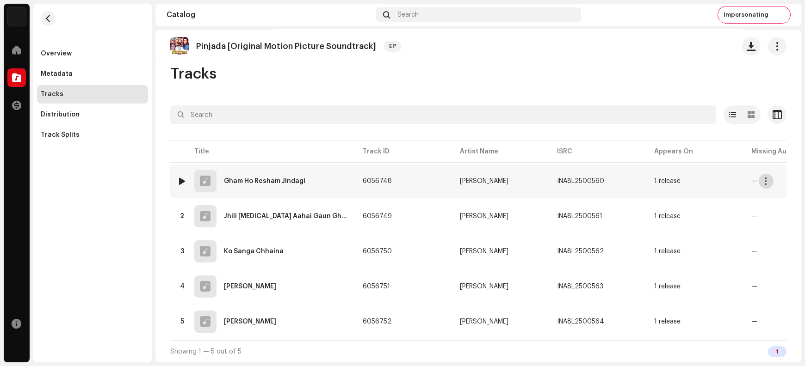
click at [644, 178] on span "button" at bounding box center [766, 181] width 7 height 7
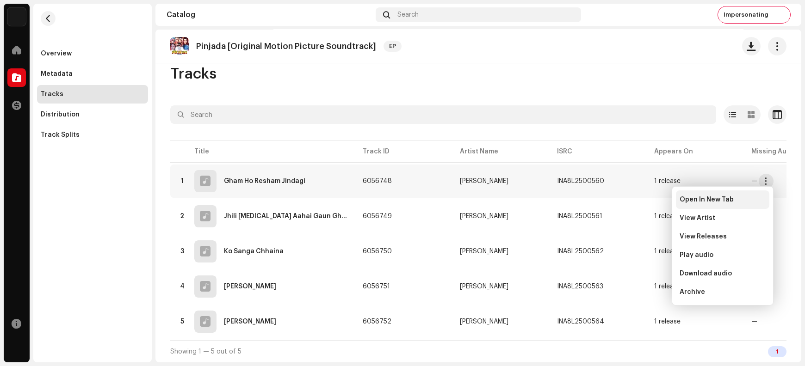
click at [644, 198] on span "Open In New Tab" at bounding box center [707, 199] width 54 height 7
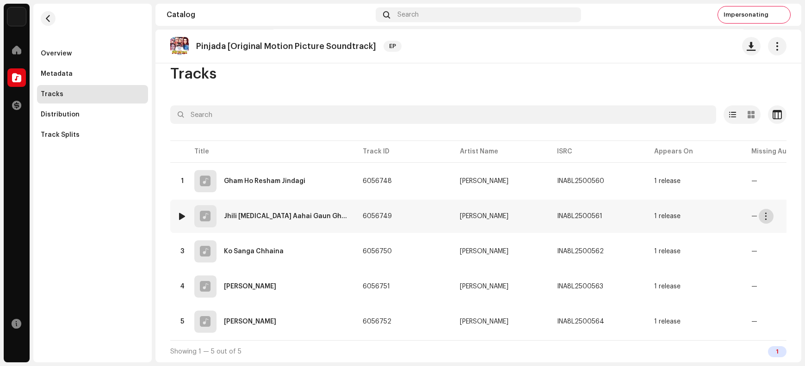
click at [644, 211] on button "button" at bounding box center [766, 216] width 15 height 15
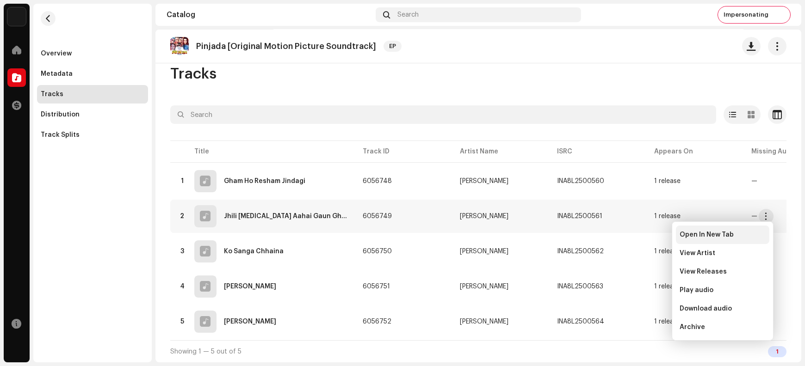
click at [644, 235] on span "Open In New Tab" at bounding box center [707, 234] width 54 height 7
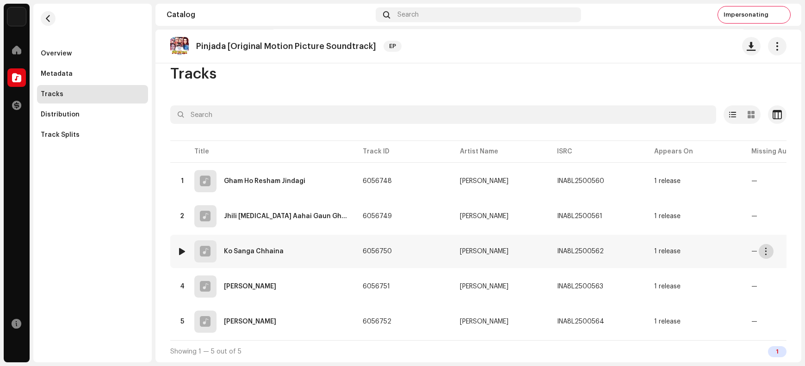
click at [644, 249] on span "button" at bounding box center [766, 251] width 7 height 7
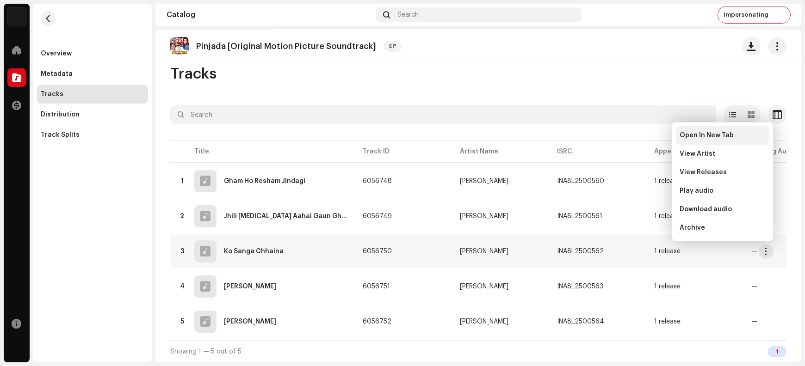
click at [644, 135] on span "Open In New Tab" at bounding box center [707, 135] width 54 height 7
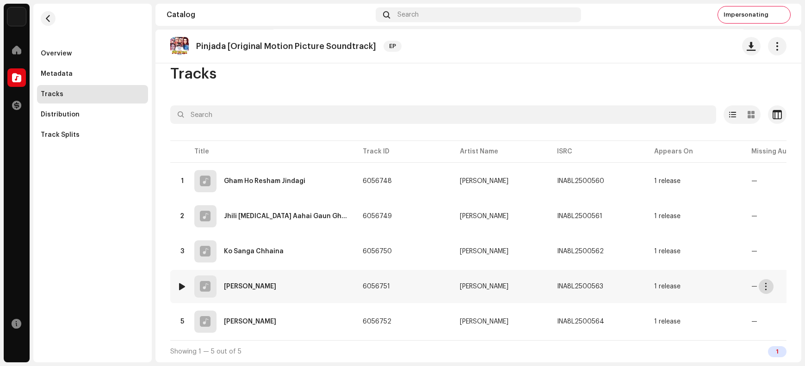
click at [644, 285] on span "button" at bounding box center [766, 286] width 7 height 7
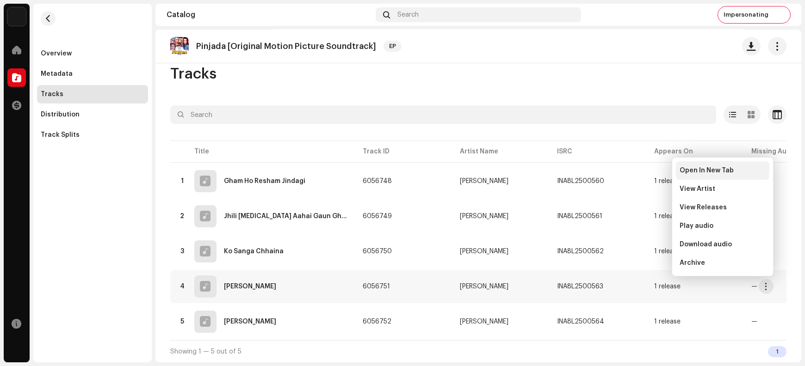
click at [644, 173] on span "Open In New Tab" at bounding box center [707, 170] width 54 height 7
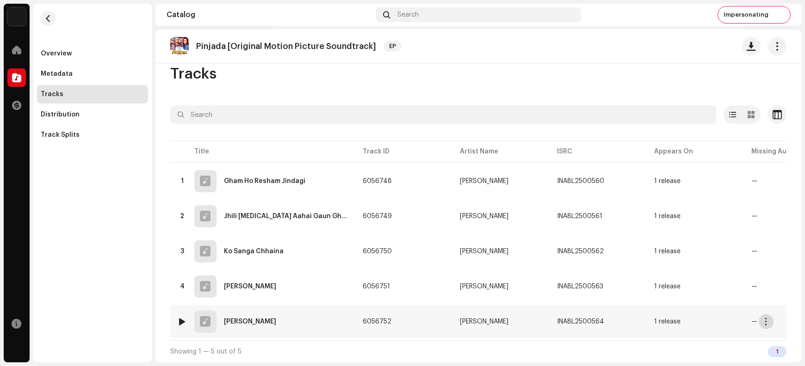
click at [644, 292] on span "button" at bounding box center [766, 321] width 7 height 7
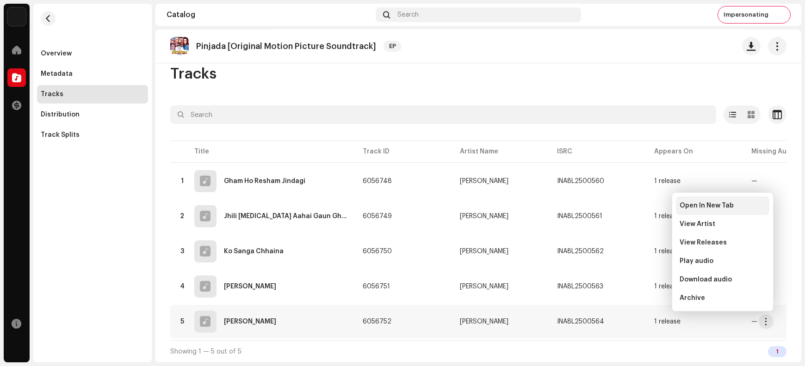
click at [644, 208] on span "Open In New Tab" at bounding box center [707, 205] width 54 height 7
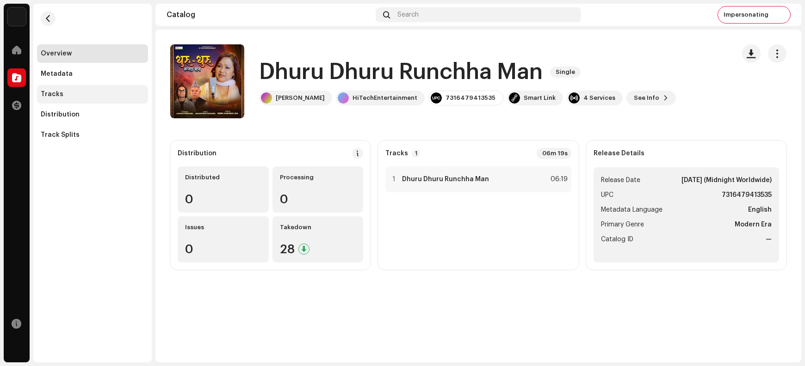
click at [66, 91] on div "Tracks" at bounding box center [93, 94] width 104 height 7
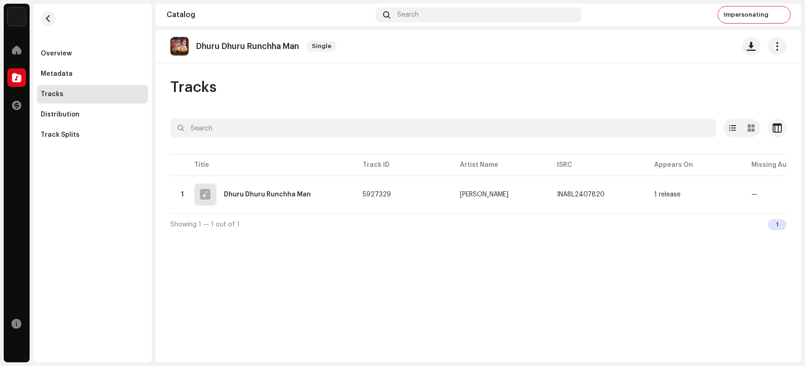
click at [258, 44] on p "Dhuru Dhuru Runchha Man" at bounding box center [247, 47] width 103 height 10
copy re-o-release-hero "Dhuru Dhuru Runchha Man Single"
click at [644, 50] on span "button" at bounding box center [751, 46] width 9 height 7
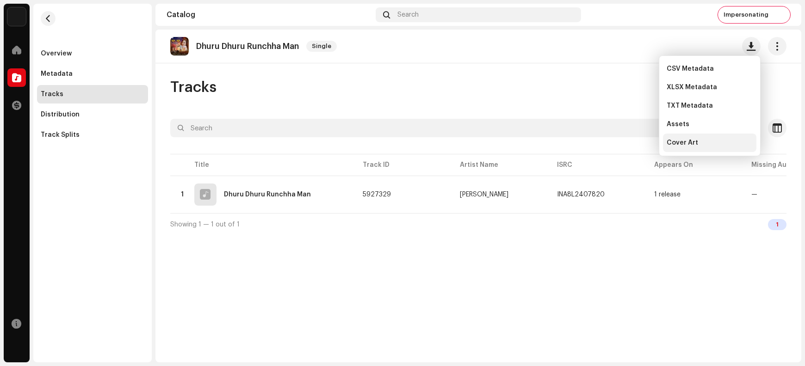
click at [644, 144] on div "Cover Art" at bounding box center [710, 142] width 86 height 7
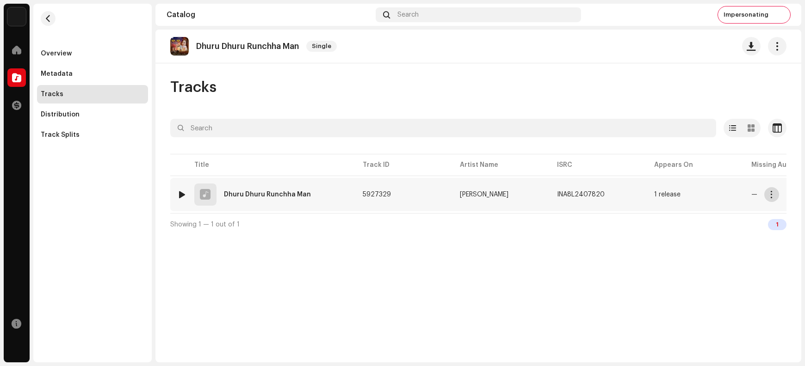
click at [644, 192] on span "button" at bounding box center [771, 194] width 7 height 7
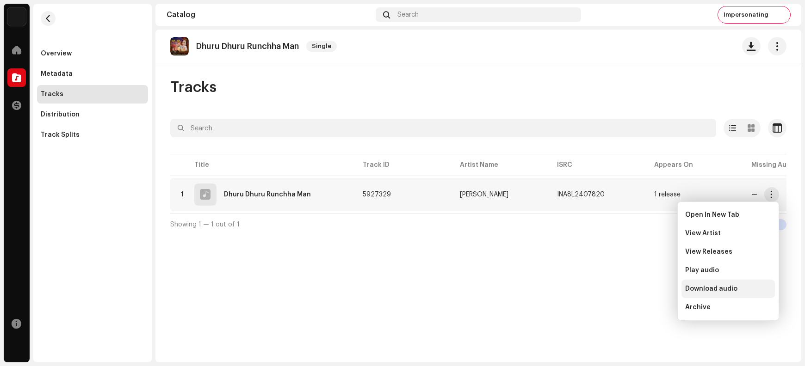
click at [644, 291] on span "Download audio" at bounding box center [711, 288] width 52 height 7
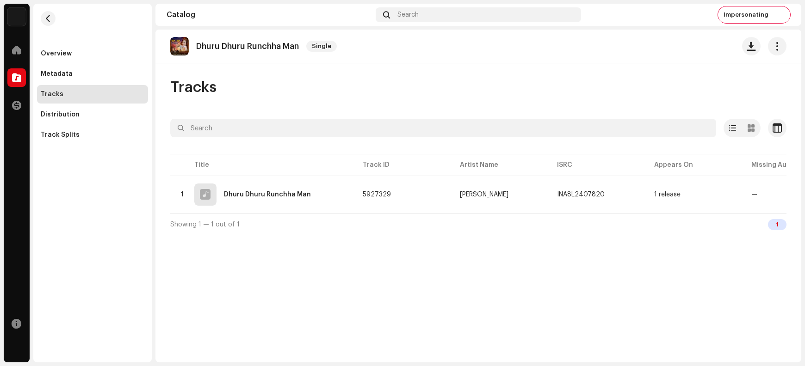
click at [205, 44] on p "Dhuru Dhuru Runchha Man" at bounding box center [247, 47] width 103 height 10
copy re-o-release-hero "Dhuru Dhuru Runchha Man Single"
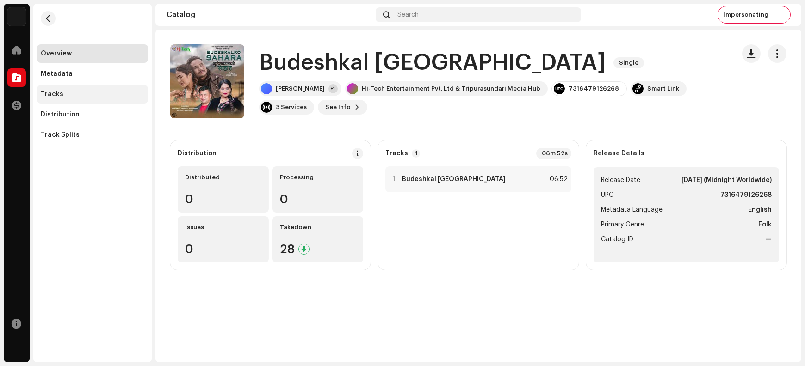
click at [68, 93] on div "Tracks" at bounding box center [93, 94] width 104 height 7
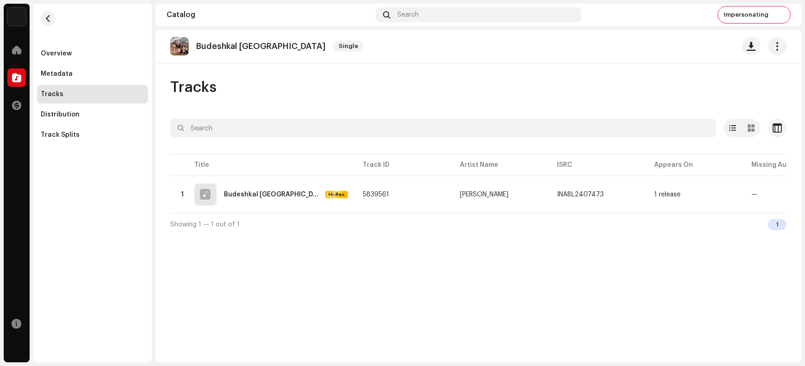
click at [243, 45] on p "Budeshkal [GEOGRAPHIC_DATA]" at bounding box center [261, 47] width 130 height 10
copy re-o-release-hero "Budeshkal Ko Sahara Single"
click at [644, 48] on span "button" at bounding box center [751, 46] width 9 height 7
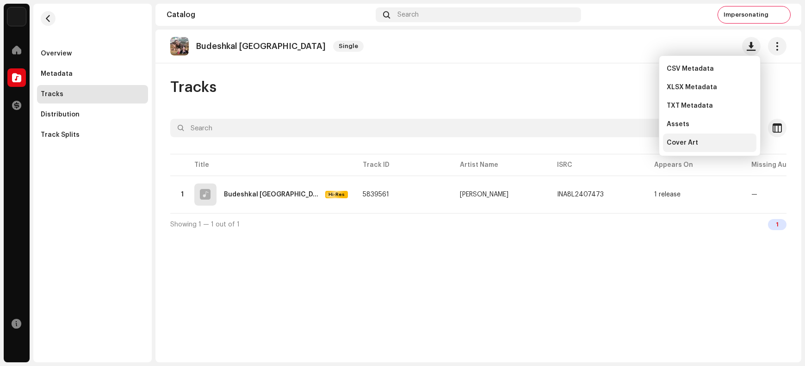
click at [644, 142] on span "Cover Art" at bounding box center [682, 142] width 31 height 7
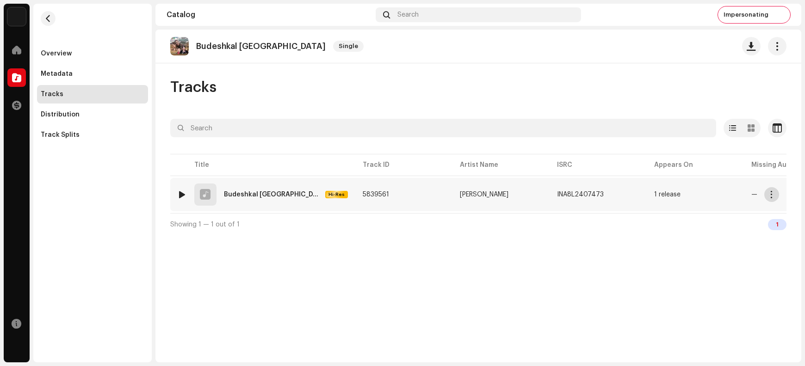
click at [644, 195] on span "button" at bounding box center [771, 194] width 7 height 7
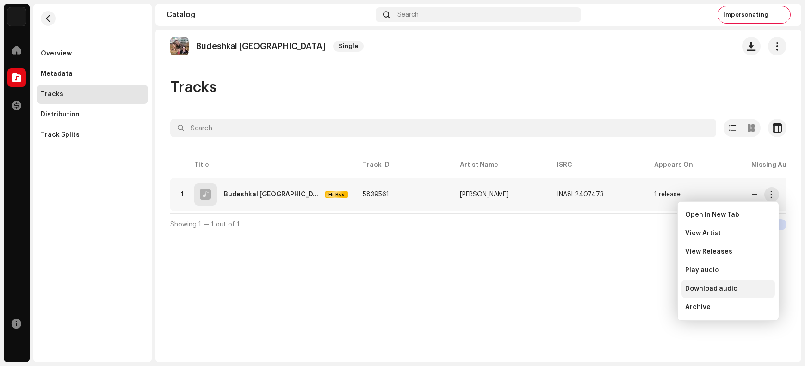
click at [644, 289] on span "Download audio" at bounding box center [711, 288] width 52 height 7
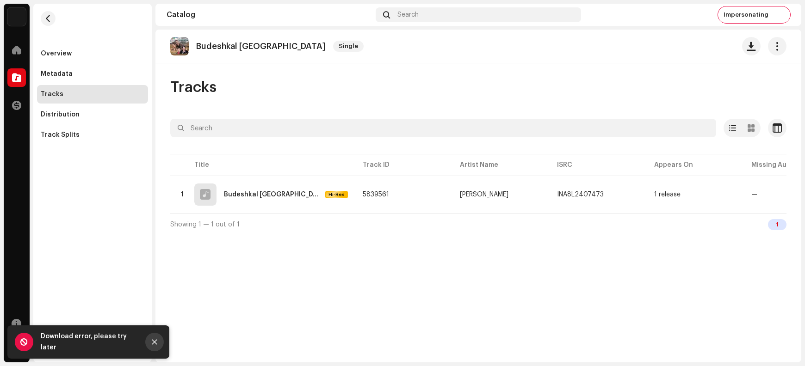
click at [163, 292] on button "Close" at bounding box center [154, 342] width 19 height 19
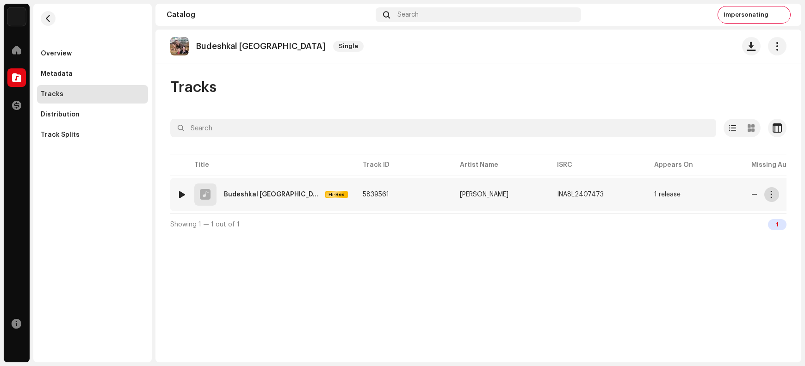
click at [644, 195] on button "button" at bounding box center [771, 194] width 15 height 15
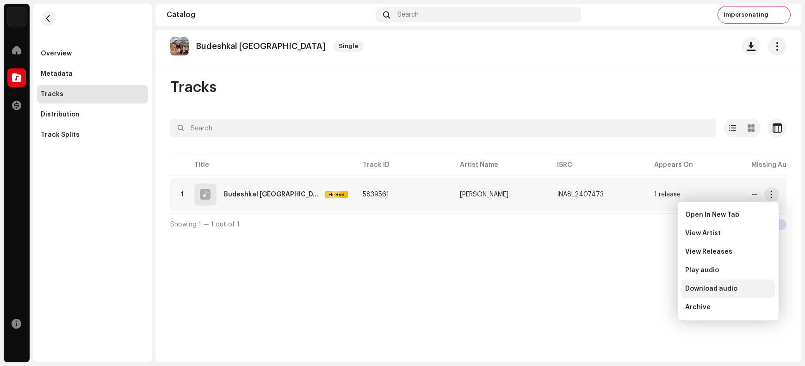
click at [644, 290] on span "Download audio" at bounding box center [711, 288] width 52 height 7
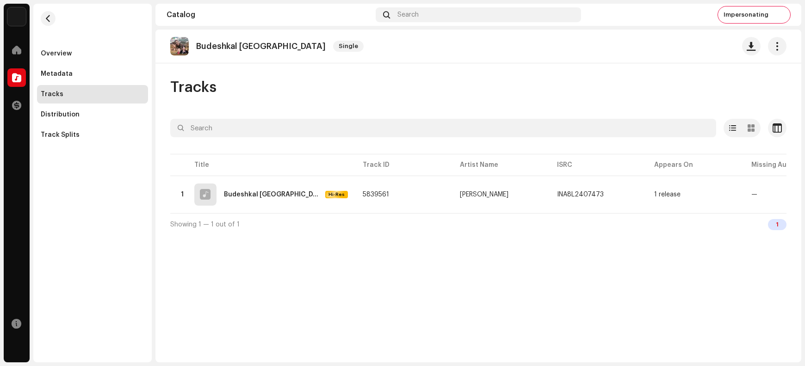
click at [218, 45] on p "Budeshkal [GEOGRAPHIC_DATA]" at bounding box center [261, 47] width 130 height 10
copy re-o-release-hero "Budeshkal Ko Sahara Single"
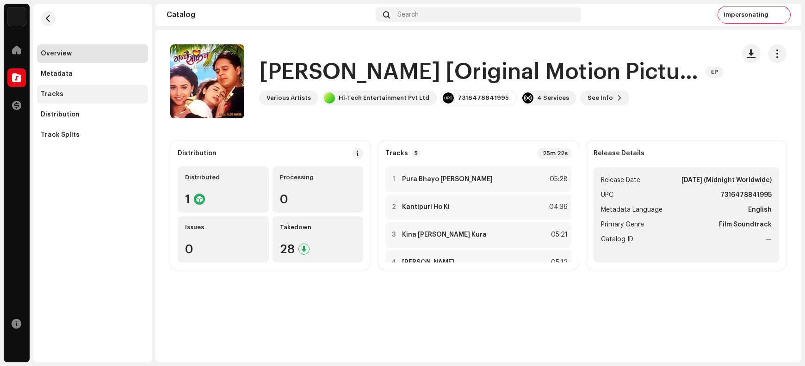
click at [62, 97] on div "Tracks" at bounding box center [93, 94] width 104 height 7
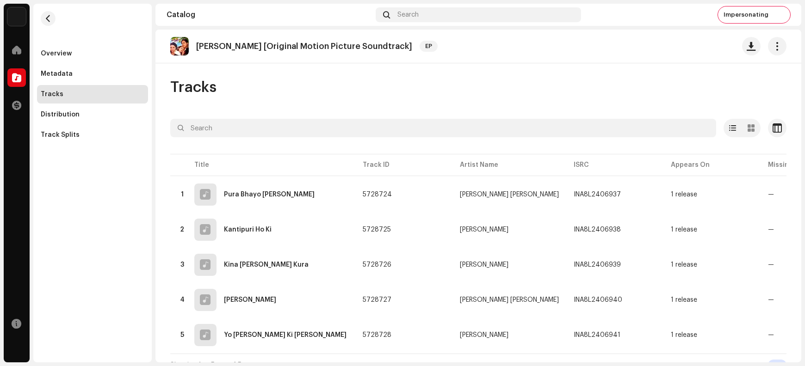
click at [260, 45] on p "Bhannai Sakina [Original Motion Picture Soundtrack]" at bounding box center [304, 47] width 216 height 10
copy re-o-release-hero "Bhannai Sakina [Original Motion Picture Soundtrack] EP"
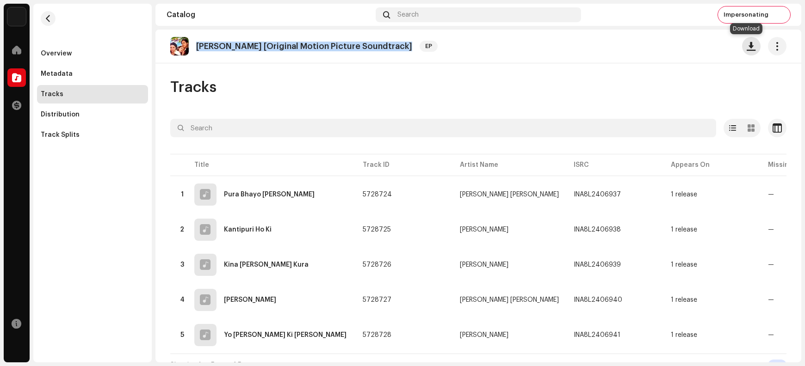
click at [644, 43] on span "button" at bounding box center [751, 46] width 9 height 7
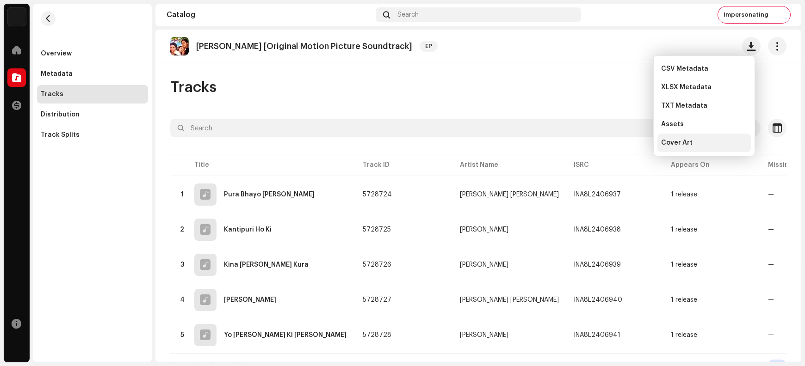
drag, startPoint x: 687, startPoint y: 145, endPoint x: 692, endPoint y: 140, distance: 6.6
click at [644, 145] on span "Cover Art" at bounding box center [676, 142] width 31 height 7
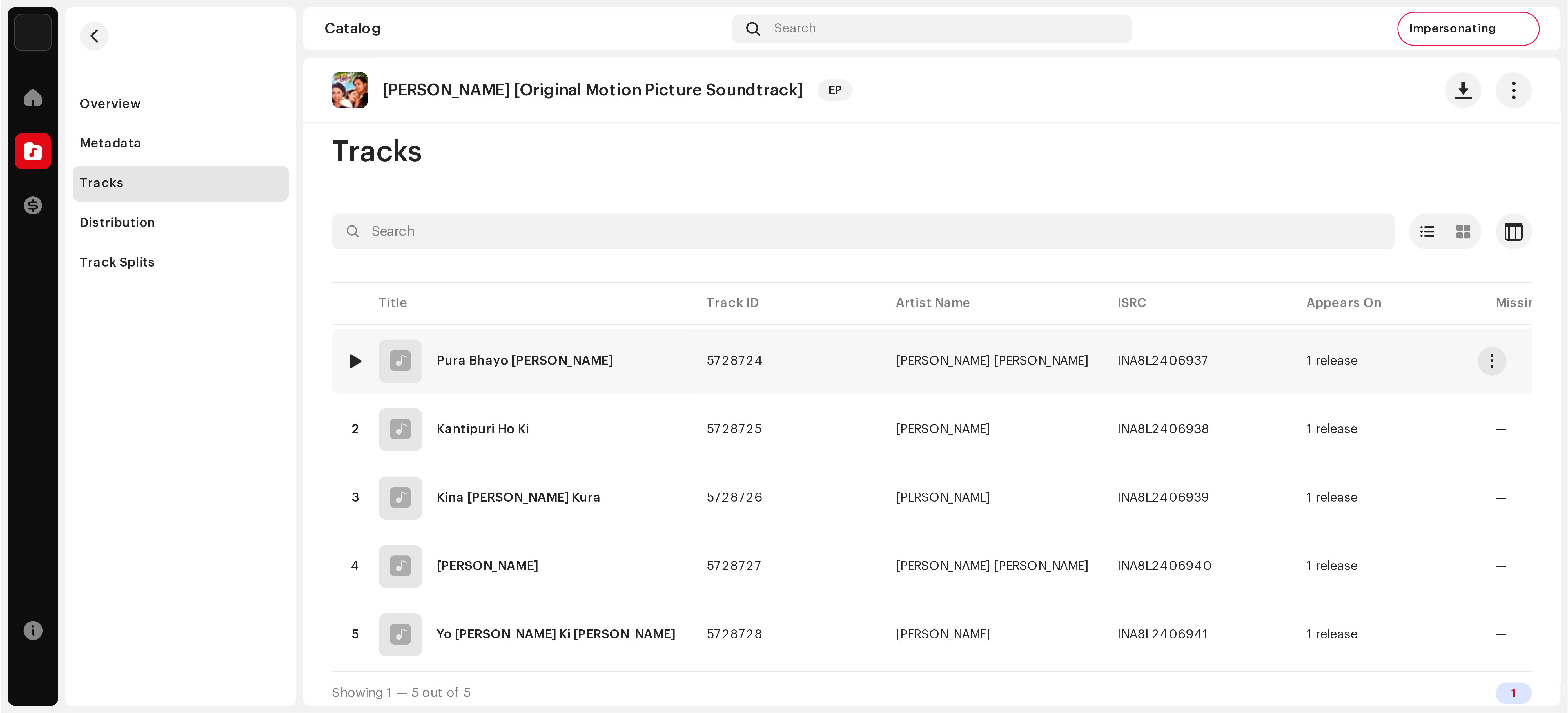
scroll to position [9, 0]
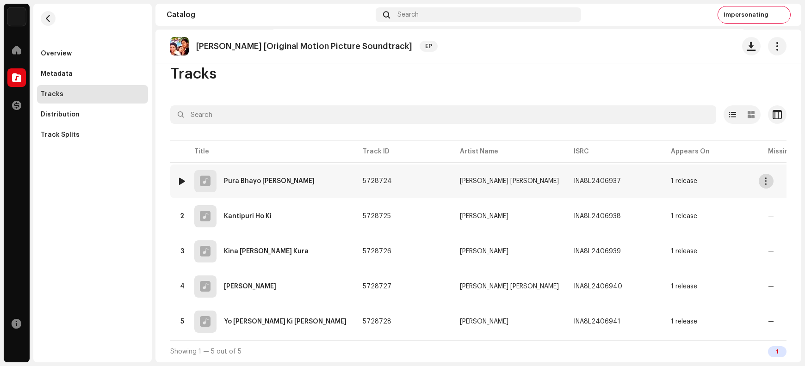
click at [644, 178] on span "button" at bounding box center [766, 181] width 7 height 7
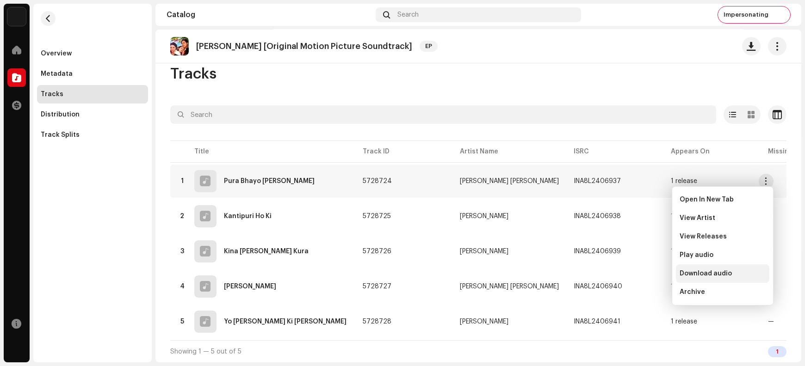
click at [644, 273] on span "Download audio" at bounding box center [706, 273] width 52 height 7
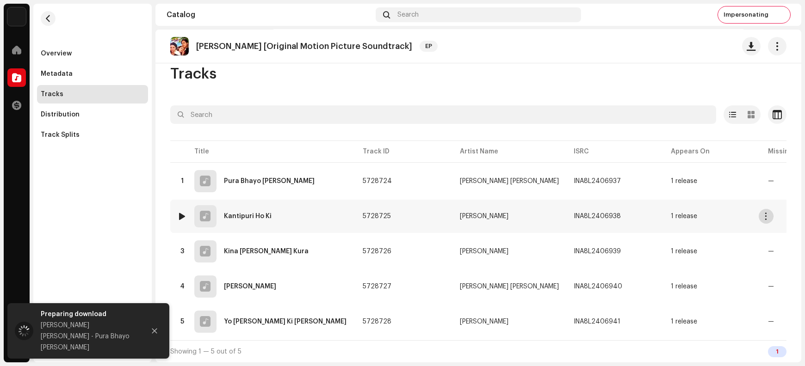
click at [644, 216] on span "button" at bounding box center [766, 216] width 7 height 7
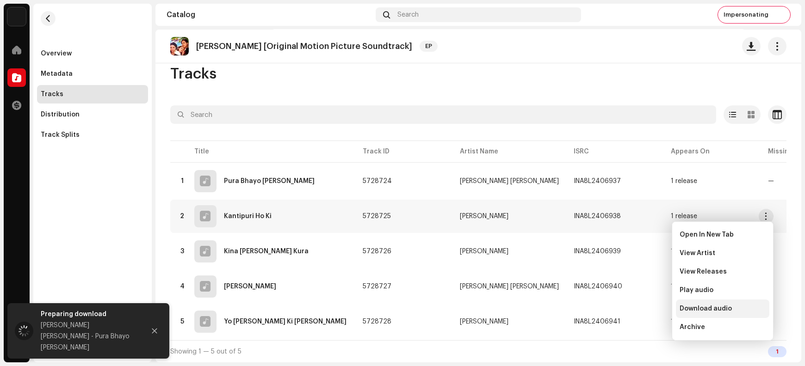
click at [644, 292] on div "Download audio" at bounding box center [722, 309] width 93 height 19
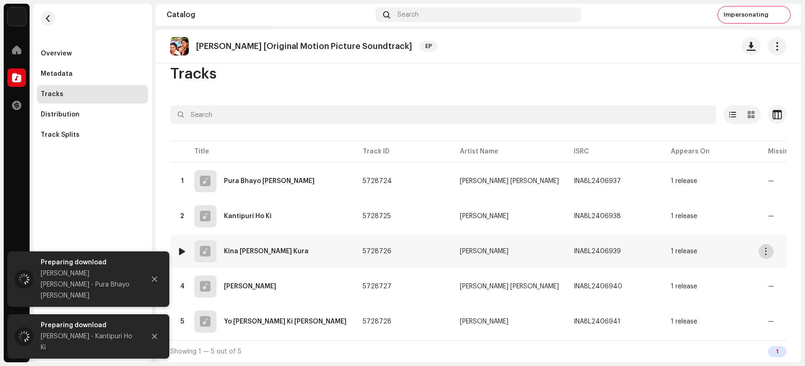
click at [644, 248] on span "button" at bounding box center [766, 251] width 7 height 7
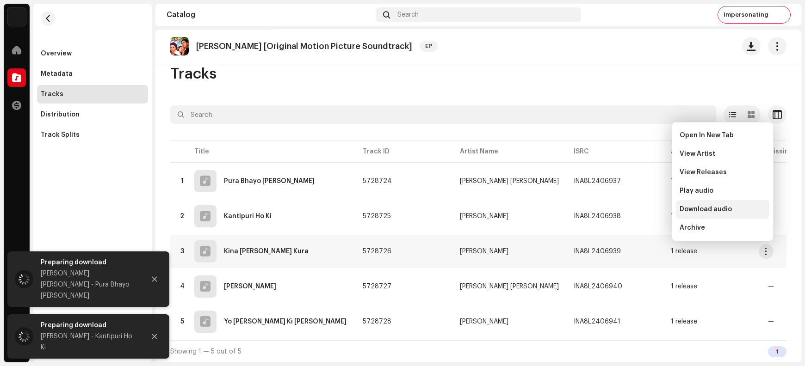
click at [644, 211] on span "Download audio" at bounding box center [706, 209] width 52 height 7
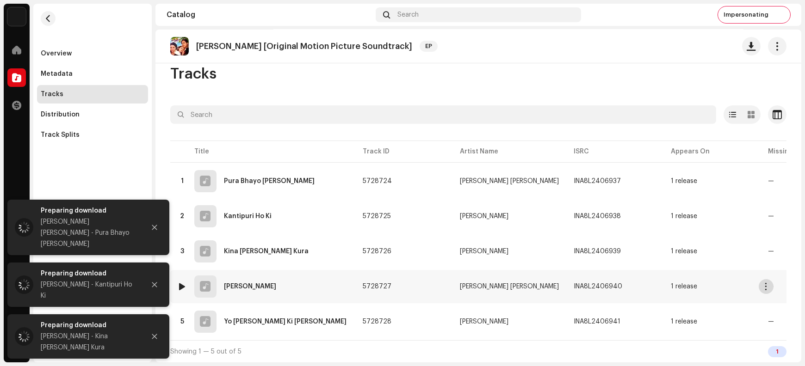
click at [644, 285] on span "button" at bounding box center [766, 286] width 7 height 7
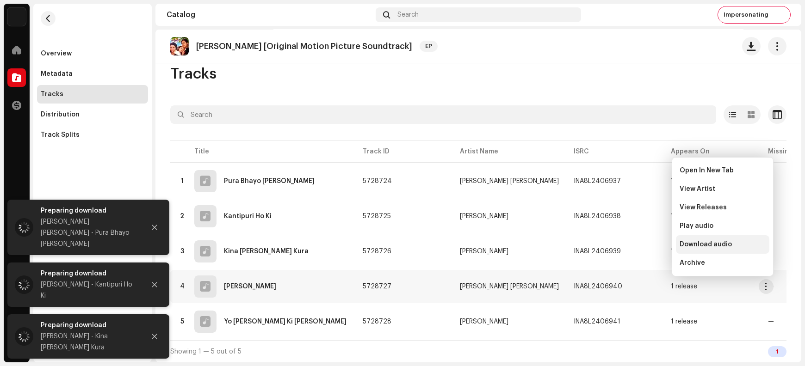
click at [644, 247] on span "Download audio" at bounding box center [706, 244] width 52 height 7
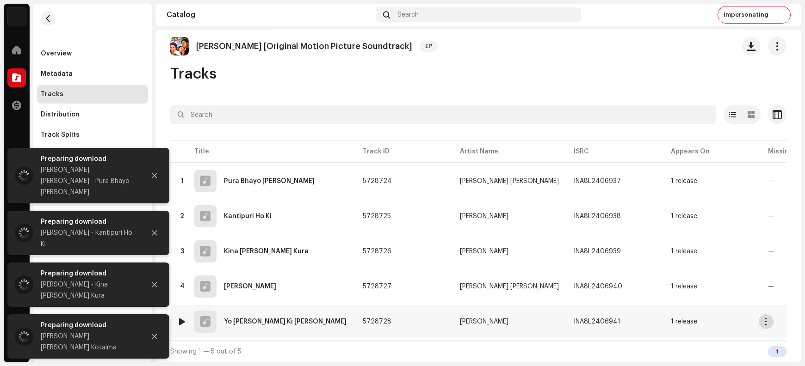
click at [644, 292] on span "button" at bounding box center [766, 321] width 7 height 7
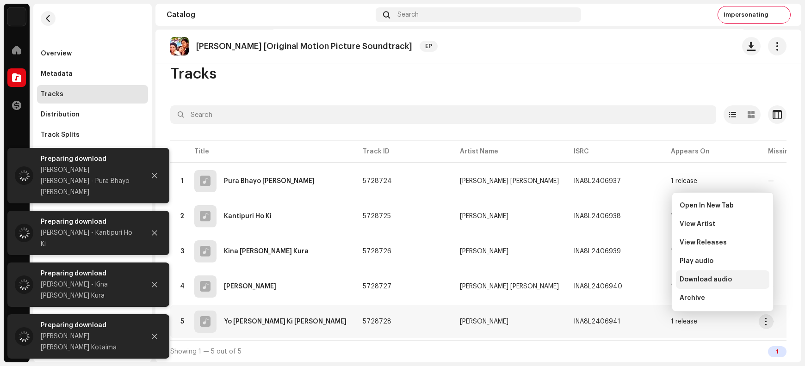
click at [644, 278] on div "Download audio" at bounding box center [723, 279] width 86 height 7
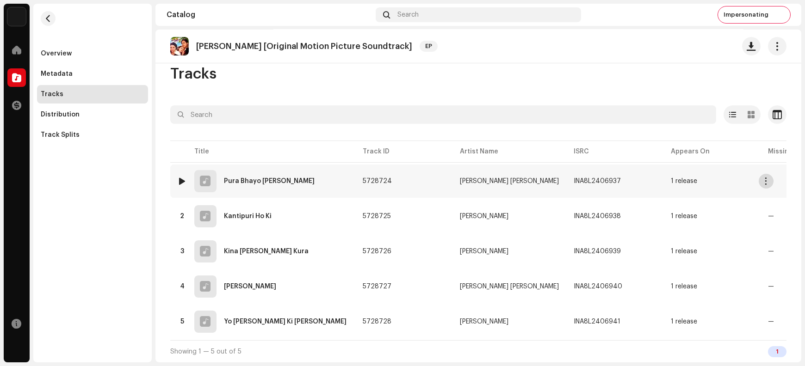
click at [644, 178] on span "button" at bounding box center [766, 181] width 7 height 7
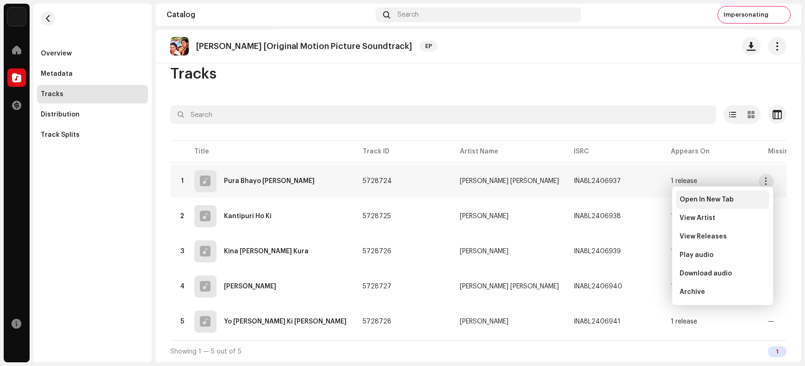
click at [644, 198] on span "Open In New Tab" at bounding box center [707, 199] width 54 height 7
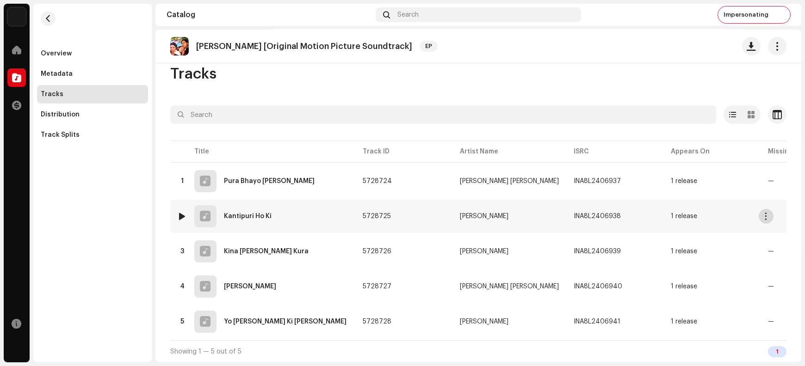
click at [644, 213] on span "button" at bounding box center [766, 216] width 7 height 7
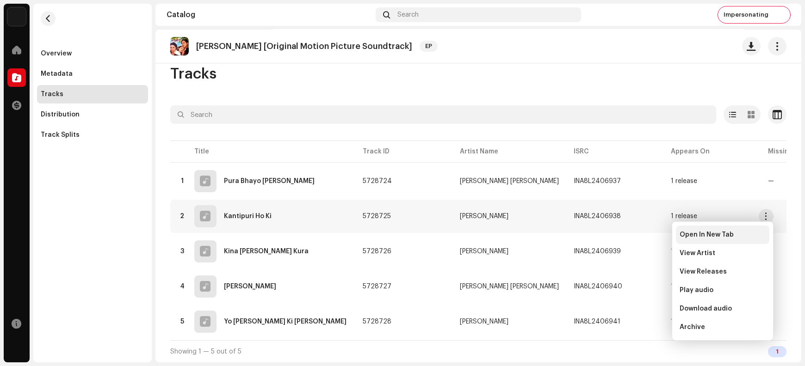
click at [644, 236] on span "Open In New Tab" at bounding box center [707, 234] width 54 height 7
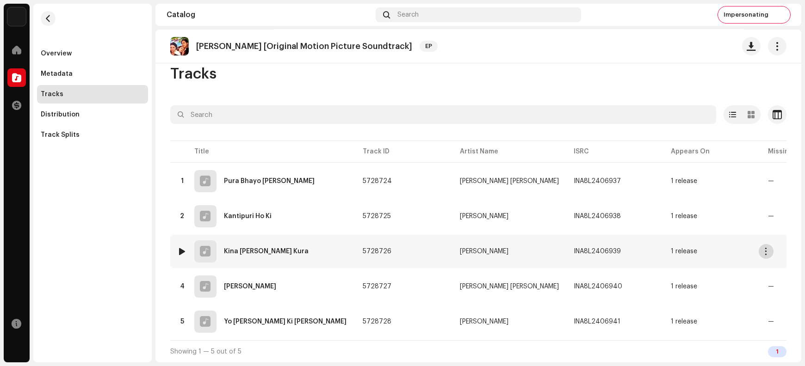
click at [644, 248] on span "button" at bounding box center [766, 251] width 7 height 7
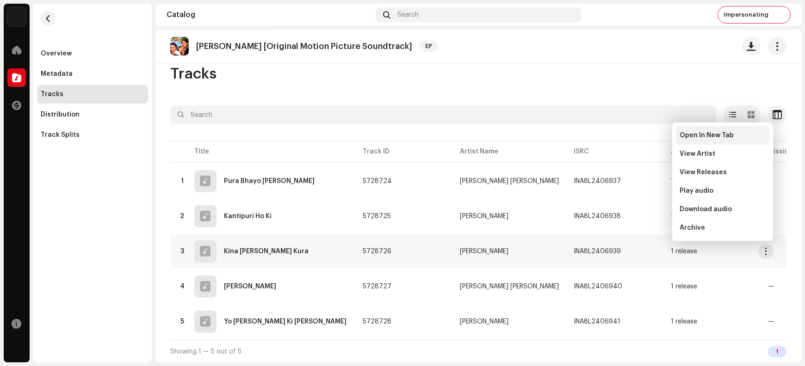
click at [644, 136] on span "Open In New Tab" at bounding box center [707, 135] width 54 height 7
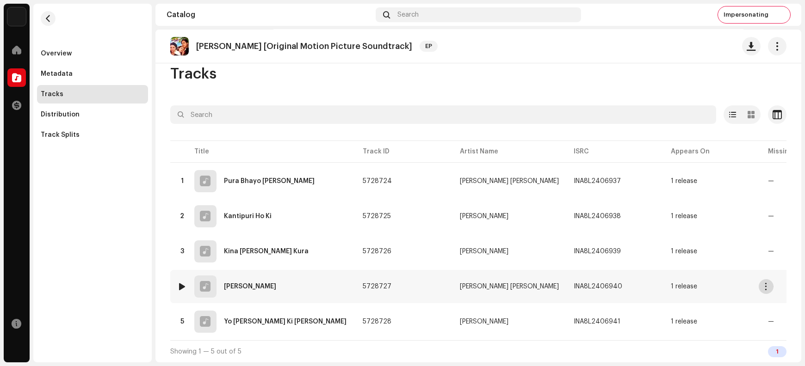
click at [644, 287] on span "button" at bounding box center [766, 286] width 7 height 7
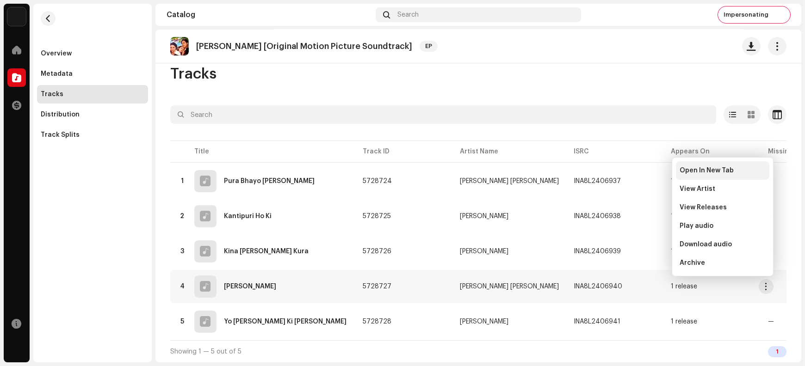
click at [644, 173] on span "Open In New Tab" at bounding box center [707, 170] width 54 height 7
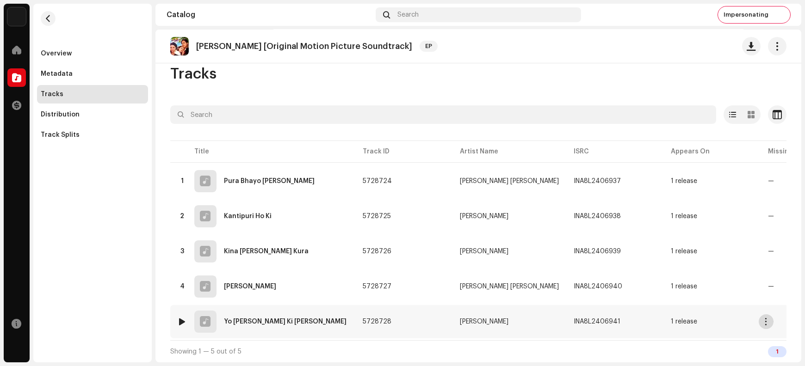
click at [644, 292] on span "button" at bounding box center [766, 321] width 7 height 7
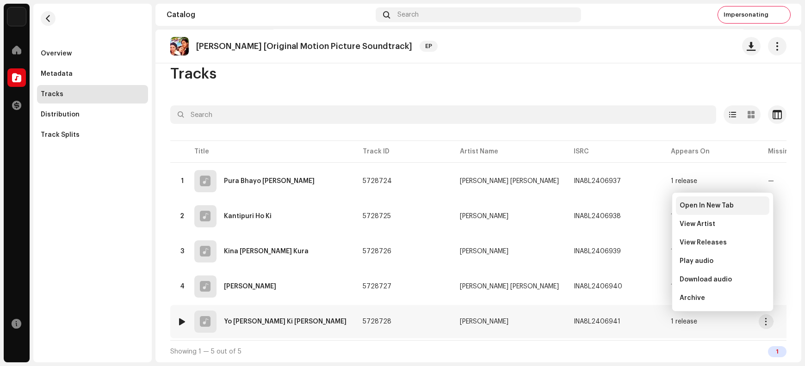
click at [644, 204] on span "Open In New Tab" at bounding box center [707, 205] width 54 height 7
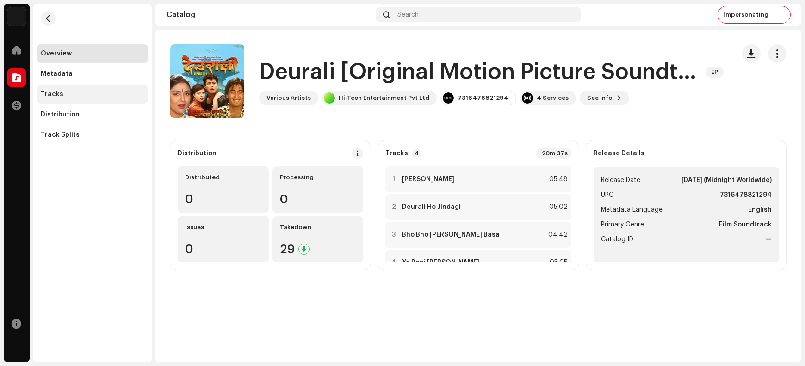
click at [79, 95] on div "Tracks" at bounding box center [93, 94] width 104 height 7
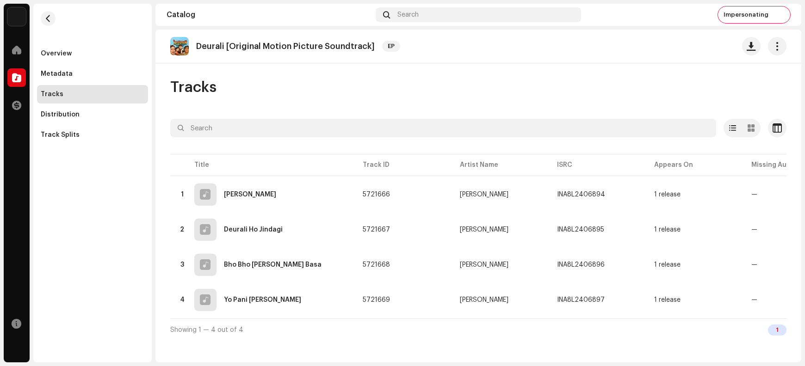
click at [316, 43] on p "Deurali [Original Motion Picture Soundtrack]" at bounding box center [285, 47] width 179 height 10
copy re-o-release-hero "Deurali [Original Motion Picture Soundtrack] EP"
click at [644, 47] on span "button" at bounding box center [751, 46] width 9 height 7
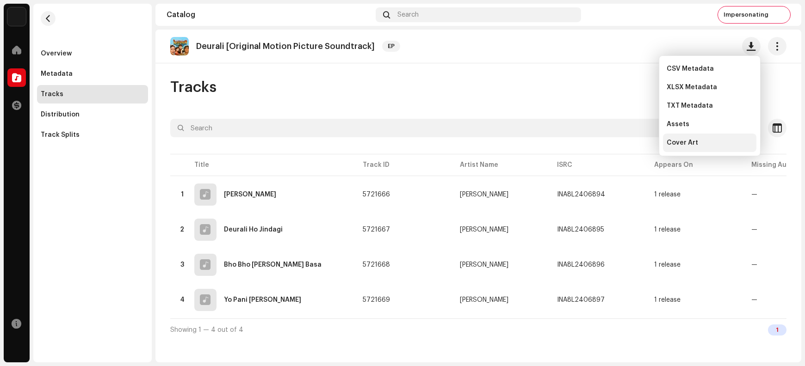
click at [644, 146] on div "Cover Art" at bounding box center [710, 142] width 86 height 7
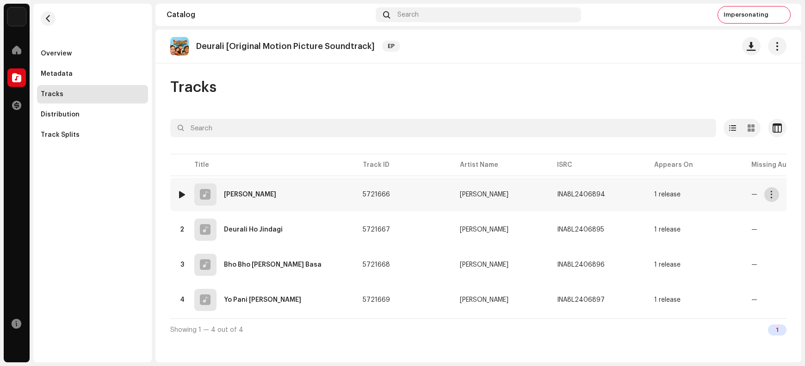
click at [644, 193] on span "button" at bounding box center [771, 194] width 7 height 7
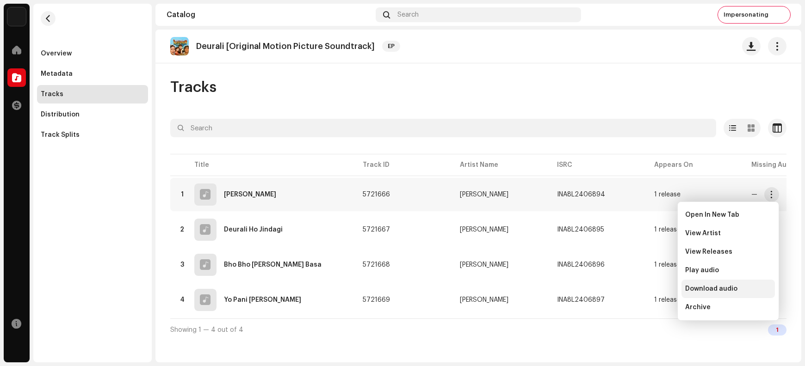
click at [644, 289] on span "Download audio" at bounding box center [711, 288] width 52 height 7
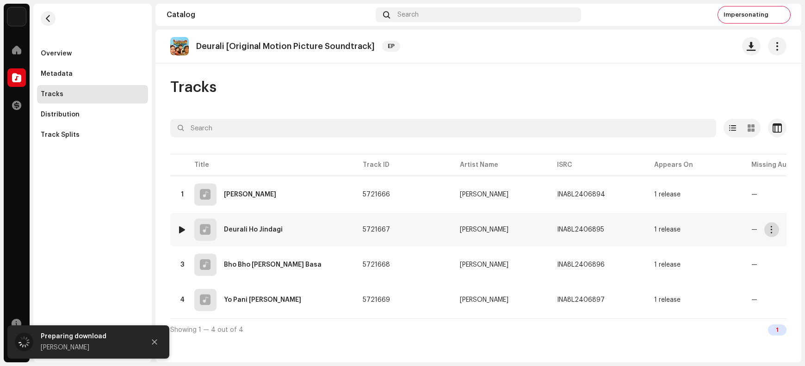
click at [644, 229] on span "button" at bounding box center [771, 229] width 7 height 7
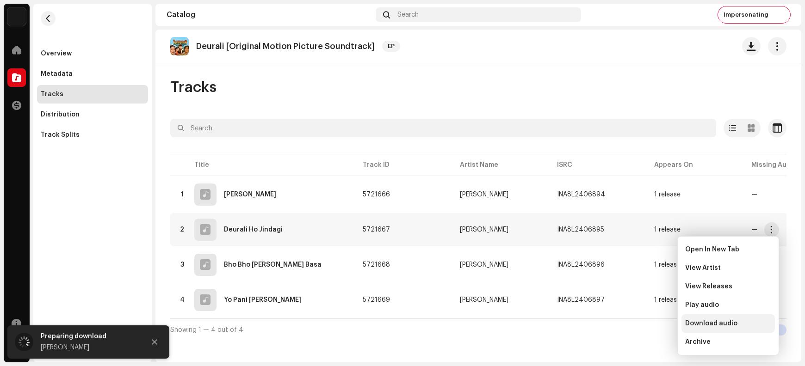
click at [644, 292] on span "Download audio" at bounding box center [711, 323] width 52 height 7
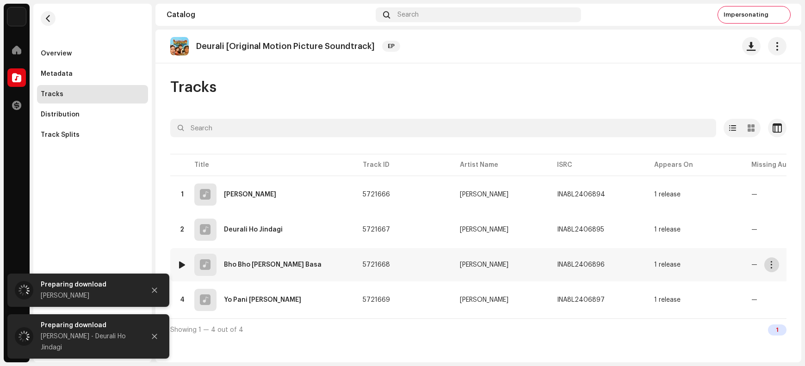
click at [644, 266] on button "button" at bounding box center [771, 265] width 15 height 15
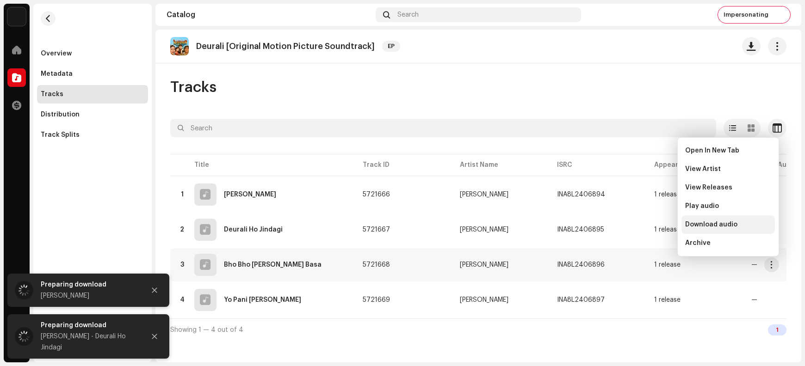
click at [644, 225] on span "Download audio" at bounding box center [711, 224] width 52 height 7
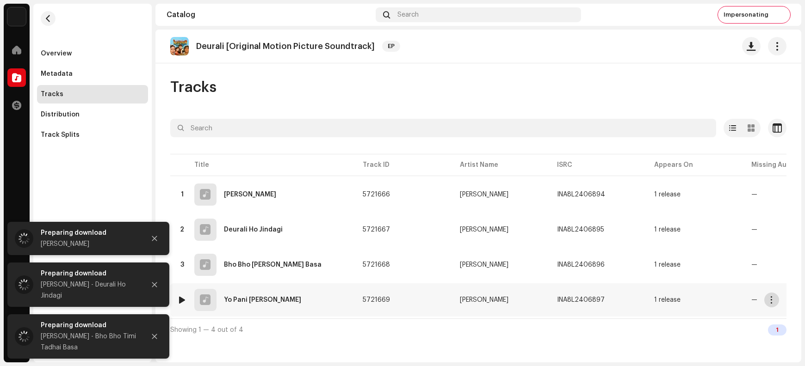
click at [644, 292] on span "button" at bounding box center [771, 300] width 7 height 7
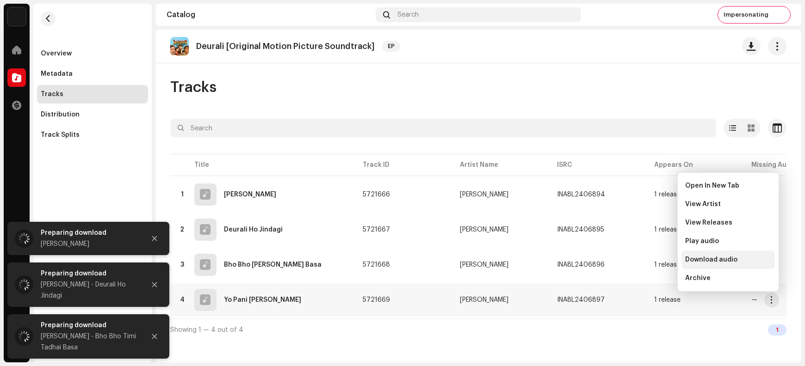
click at [644, 262] on span "Download audio" at bounding box center [711, 259] width 52 height 7
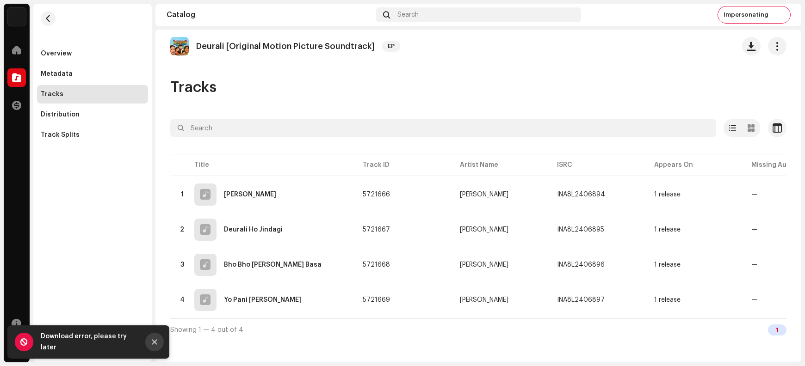
click at [155, 292] on icon "Close" at bounding box center [154, 342] width 6 height 6
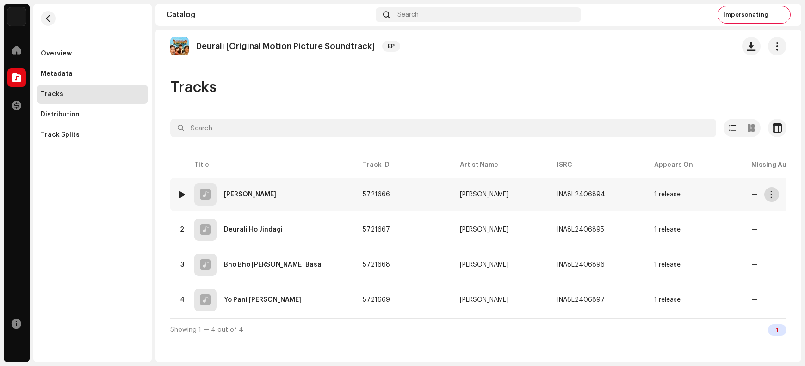
click at [644, 195] on span "button" at bounding box center [771, 194] width 7 height 7
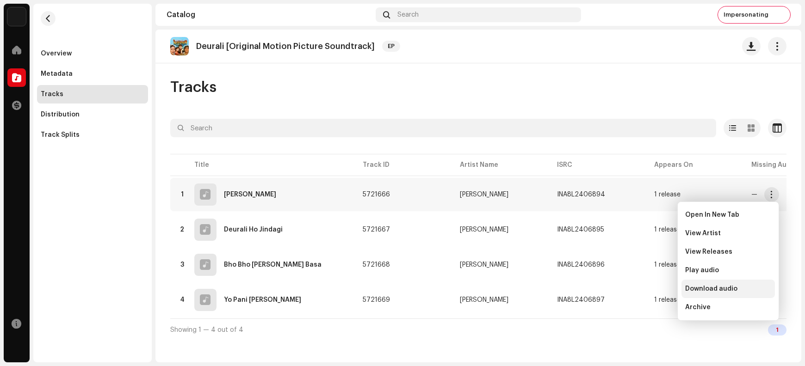
click at [644, 287] on span "Download audio" at bounding box center [711, 288] width 52 height 7
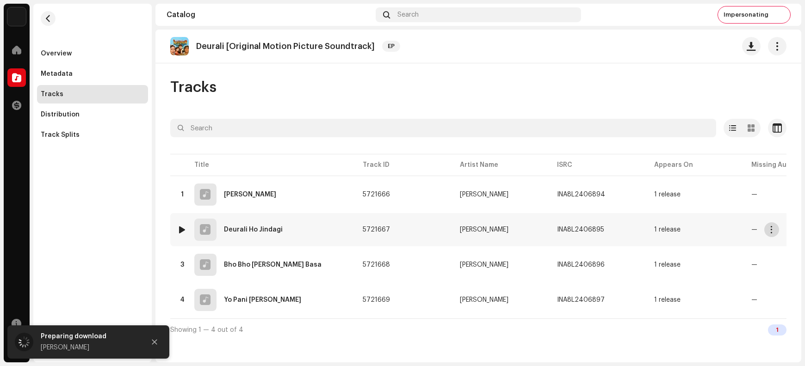
click at [644, 228] on span "button" at bounding box center [771, 229] width 7 height 7
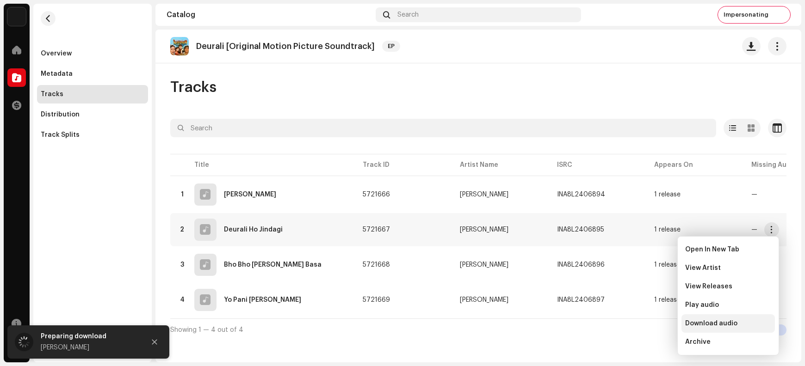
click at [644, 292] on span "Download audio" at bounding box center [711, 323] width 52 height 7
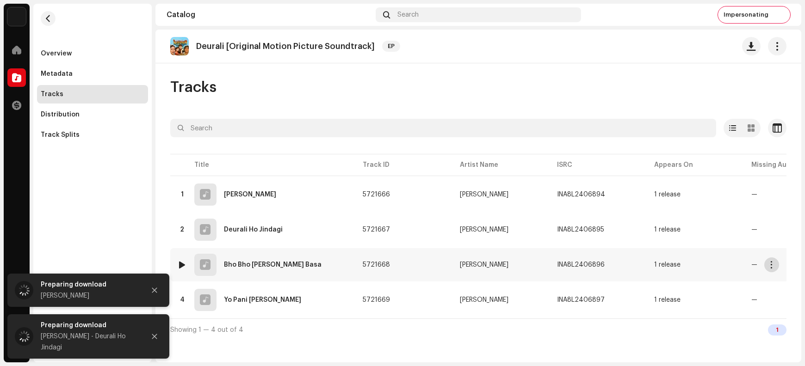
click at [644, 262] on span "button" at bounding box center [771, 264] width 7 height 7
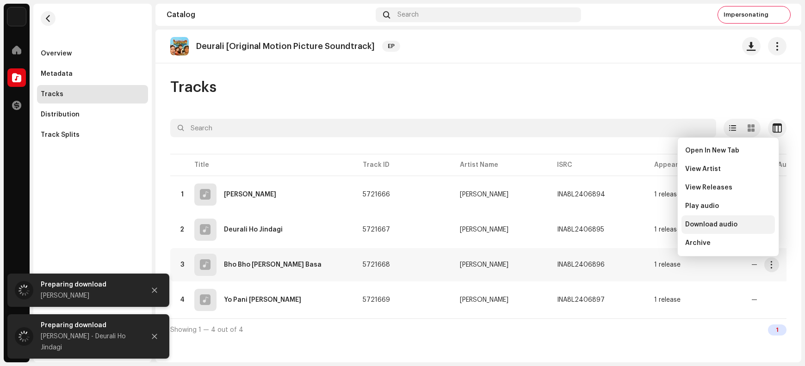
click at [644, 227] on span "Download audio" at bounding box center [711, 224] width 52 height 7
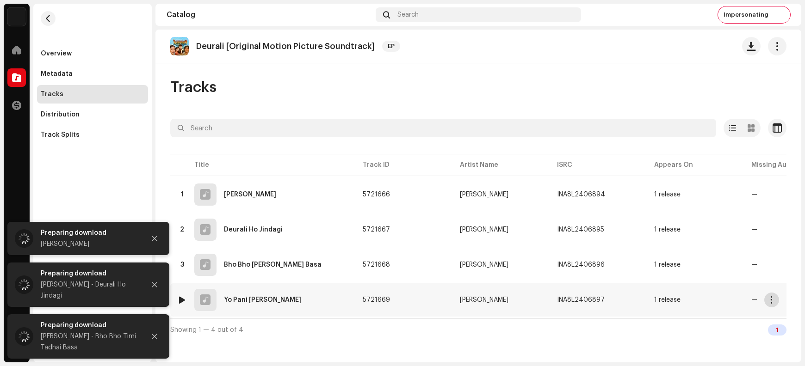
click at [644, 292] on span "button" at bounding box center [771, 300] width 7 height 7
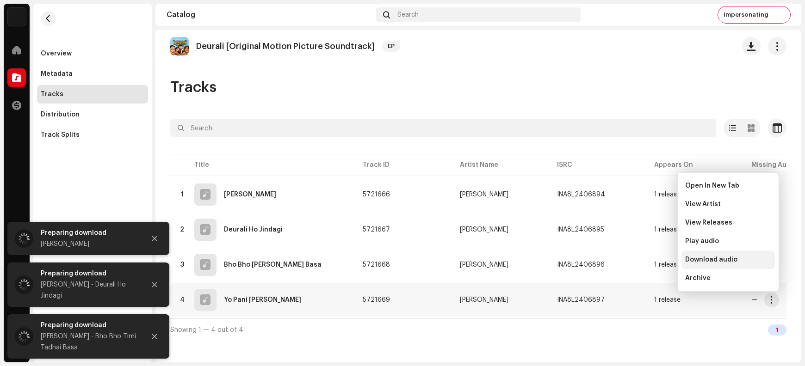
click at [644, 259] on span "Download audio" at bounding box center [711, 259] width 52 height 7
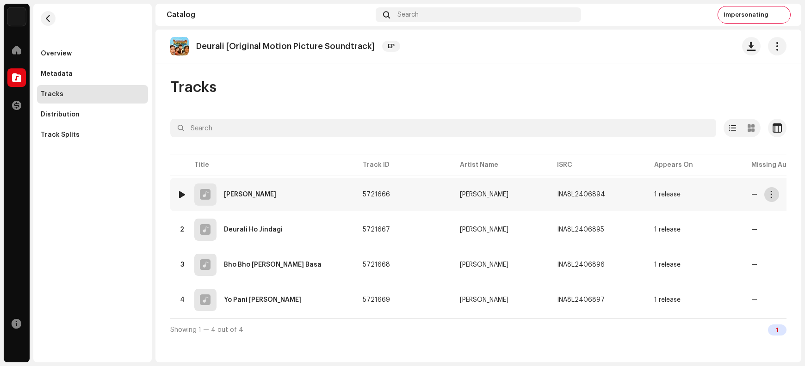
click at [644, 193] on span "button" at bounding box center [771, 194] width 7 height 7
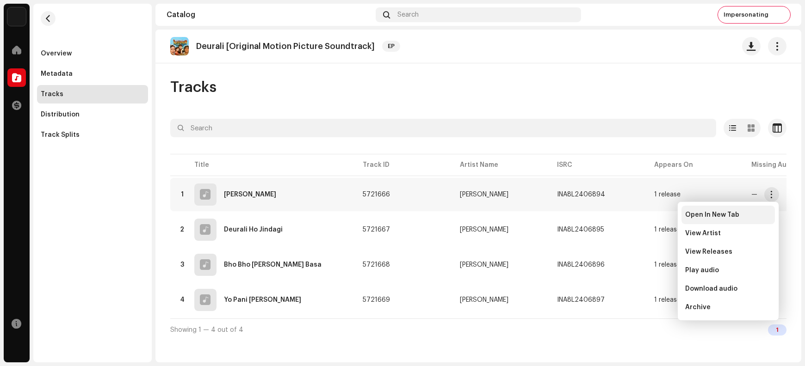
click at [644, 213] on span "Open In New Tab" at bounding box center [712, 214] width 54 height 7
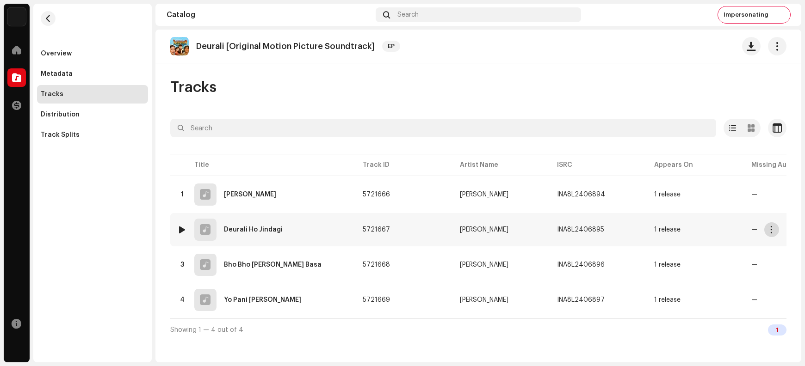
click at [644, 229] on span "button" at bounding box center [771, 229] width 7 height 7
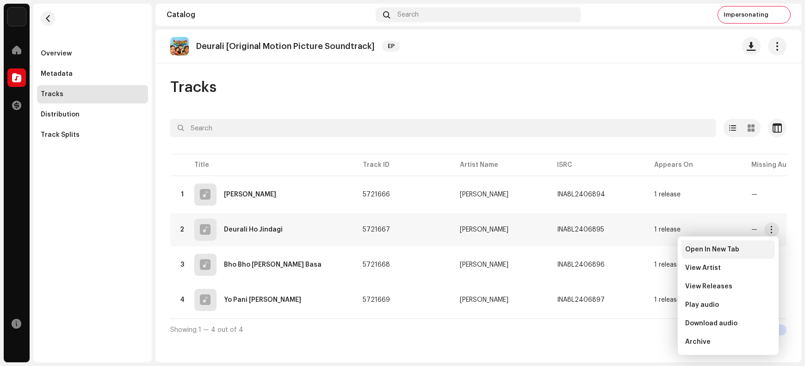
click at [644, 252] on span "Open In New Tab" at bounding box center [712, 249] width 54 height 7
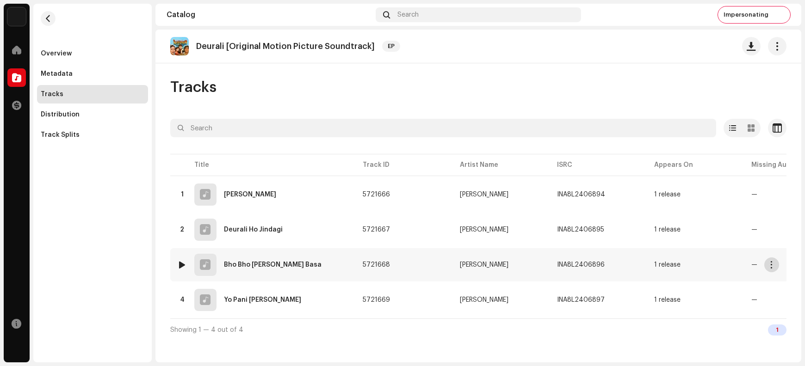
click at [644, 263] on span "button" at bounding box center [771, 264] width 7 height 7
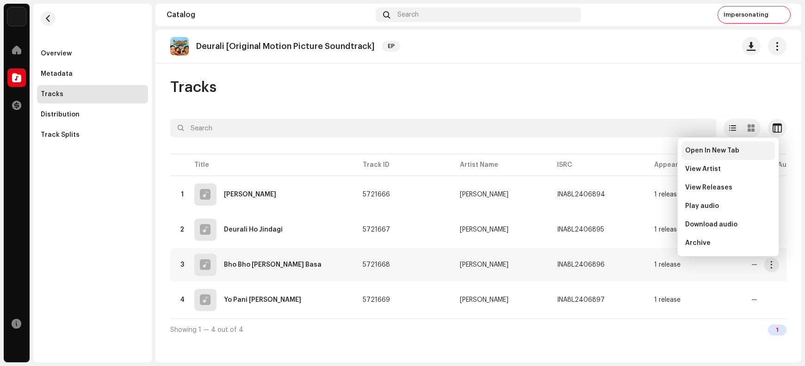
click at [644, 152] on span "Open In New Tab" at bounding box center [712, 150] width 54 height 7
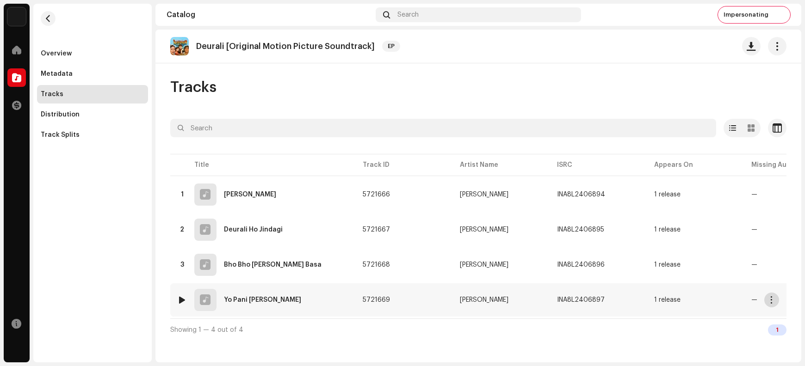
click at [644, 292] on span "button" at bounding box center [771, 300] width 7 height 7
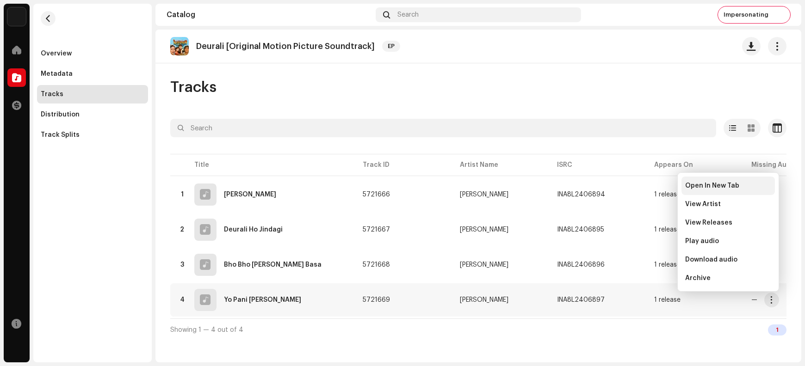
click at [644, 186] on span "Open In New Tab" at bounding box center [712, 185] width 54 height 7
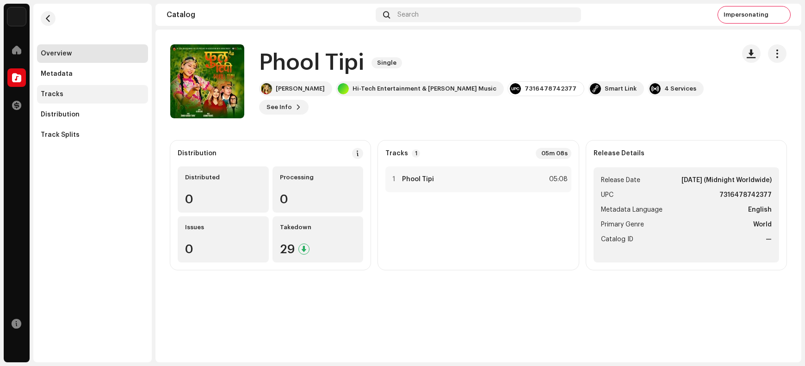
click at [101, 95] on div "Tracks" at bounding box center [93, 94] width 104 height 7
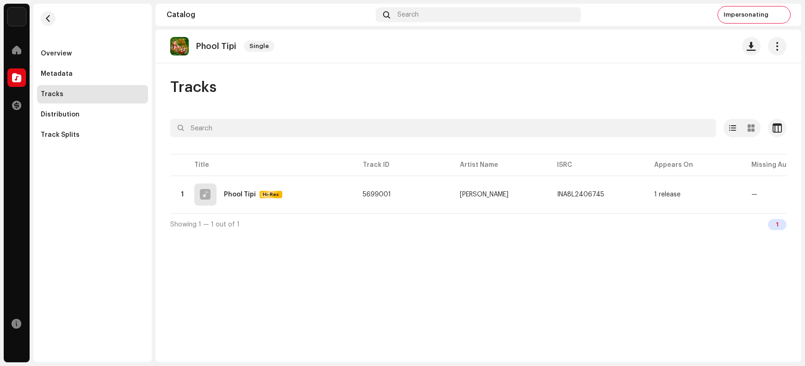
click at [209, 45] on p "Phool Tipi" at bounding box center [216, 47] width 40 height 10
copy re-o-release-hero "Phool Tipi Single"
click at [644, 48] on span "button" at bounding box center [751, 46] width 9 height 7
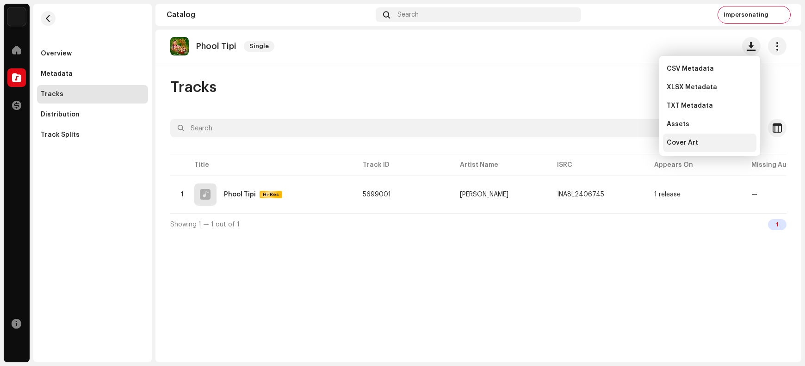
click at [644, 143] on div "Cover Art" at bounding box center [710, 142] width 86 height 7
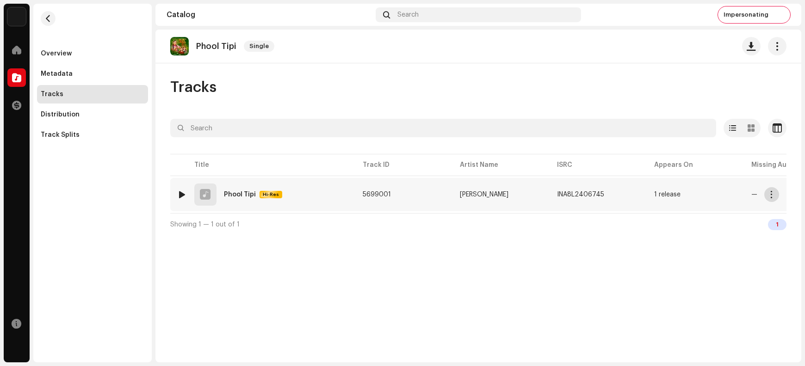
click at [644, 196] on span "button" at bounding box center [771, 194] width 7 height 7
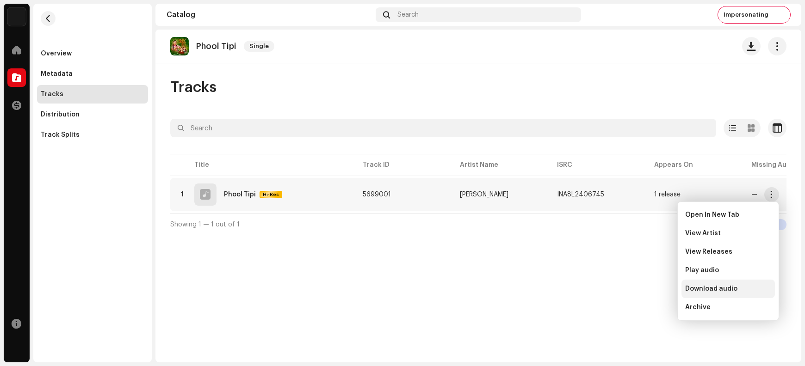
click at [644, 290] on span "Download audio" at bounding box center [711, 288] width 52 height 7
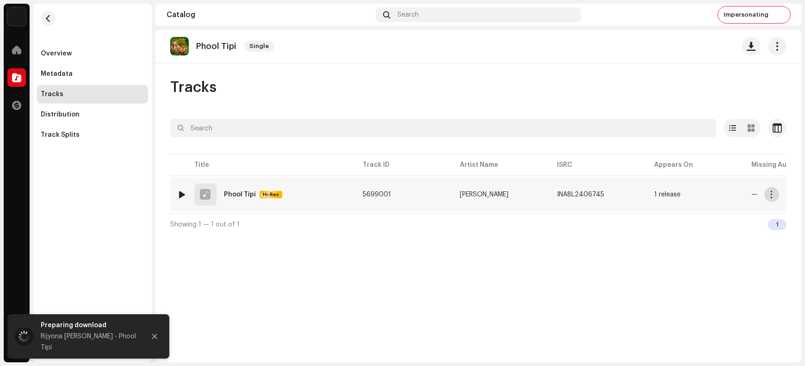
click at [644, 196] on span "button" at bounding box center [771, 194] width 7 height 7
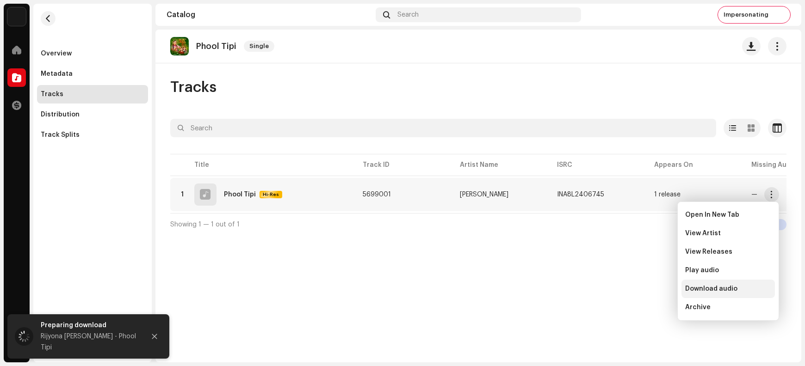
click at [644, 289] on span "Download audio" at bounding box center [711, 288] width 52 height 7
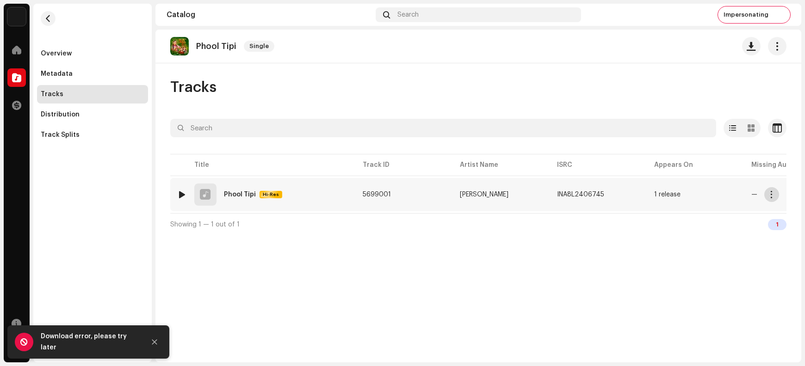
click at [644, 196] on span "button" at bounding box center [771, 194] width 7 height 7
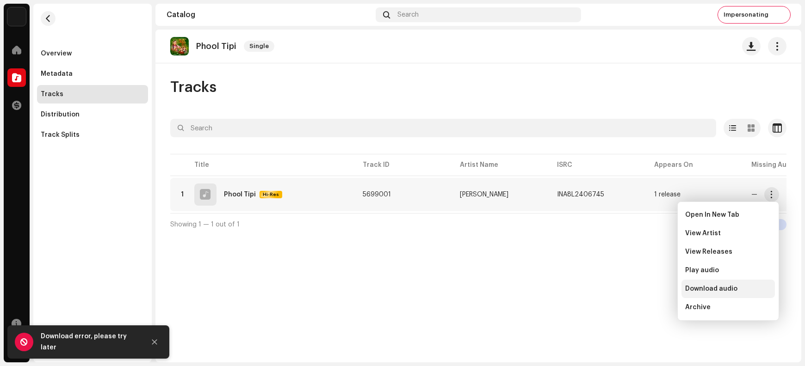
click at [644, 286] on span "Download audio" at bounding box center [711, 288] width 52 height 7
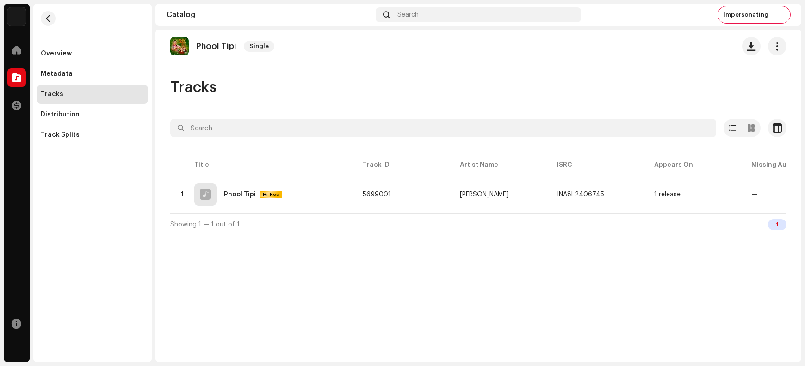
click at [206, 44] on p "Phool Tipi" at bounding box center [216, 47] width 40 height 10
copy re-o-release-hero "Phool Tipi Single"
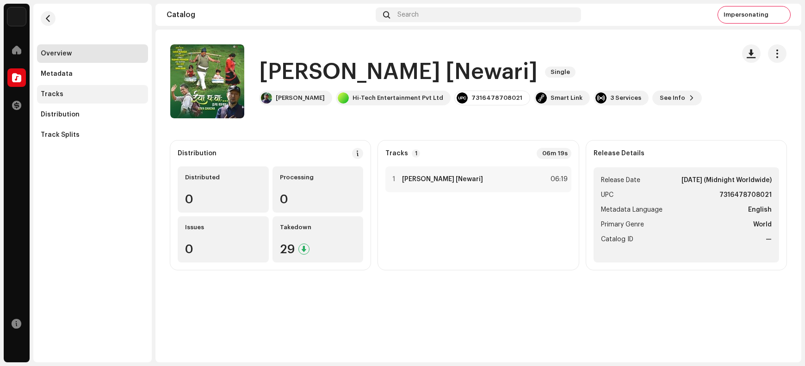
click at [58, 97] on div "Tracks" at bounding box center [52, 94] width 23 height 7
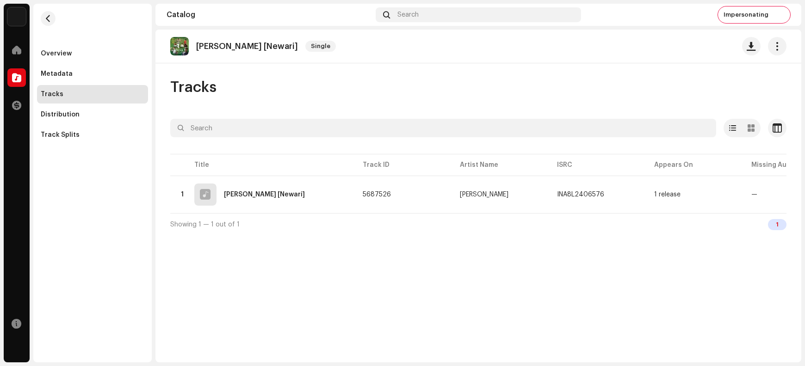
click at [260, 48] on p "[PERSON_NAME] [Newari]" at bounding box center [247, 47] width 102 height 10
copy re-o-release-hero "[PERSON_NAME] [Newari] Single"
click at [644, 51] on button "button" at bounding box center [751, 46] width 19 height 19
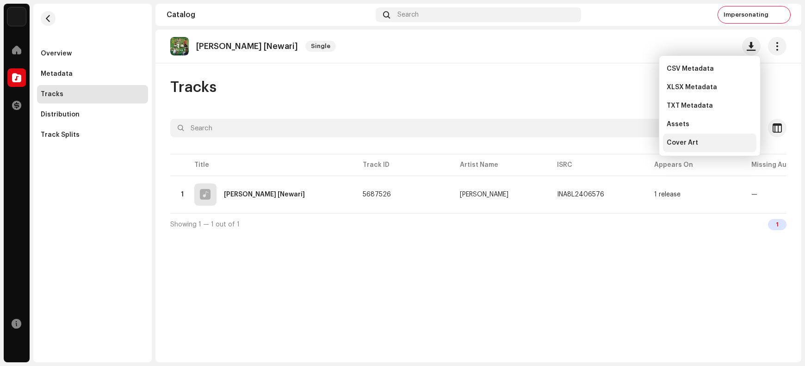
click at [644, 141] on span "Cover Art" at bounding box center [682, 142] width 31 height 7
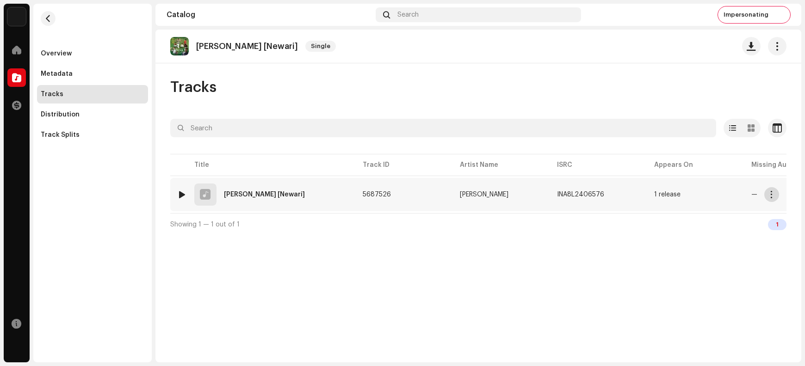
click at [644, 193] on span "button" at bounding box center [771, 194] width 7 height 7
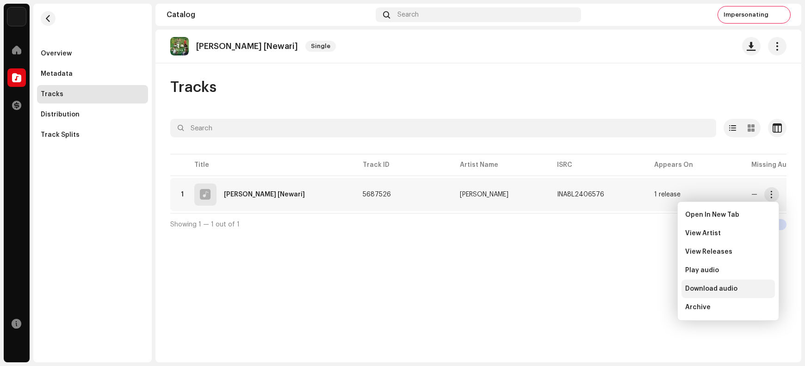
click at [644, 289] on span "Download audio" at bounding box center [711, 288] width 52 height 7
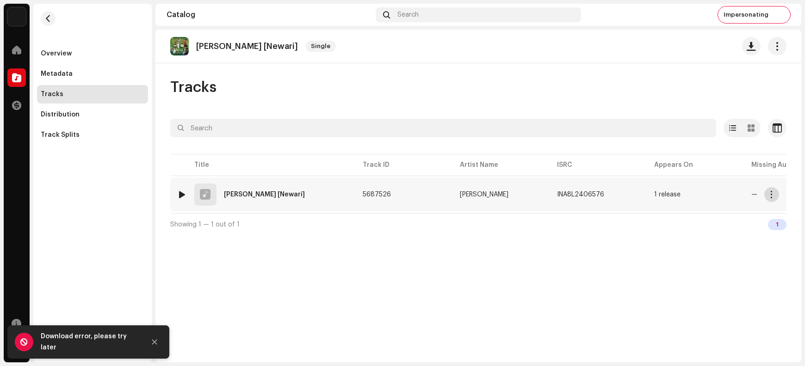
click at [644, 196] on span "button" at bounding box center [771, 194] width 7 height 7
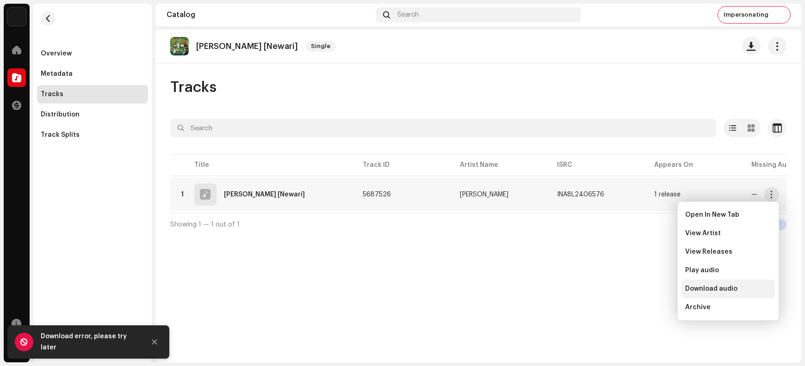
click at [644, 290] on span "Download audio" at bounding box center [711, 288] width 52 height 7
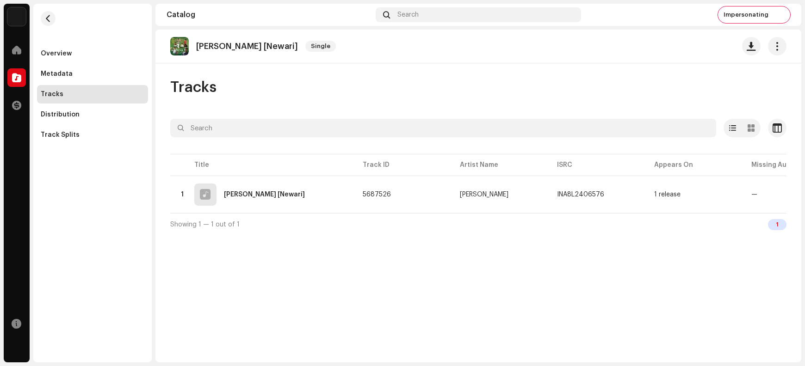
click at [222, 42] on p "[PERSON_NAME] [Newari]" at bounding box center [247, 47] width 102 height 10
copy re-o-release-hero "[PERSON_NAME] [Newari] Single"
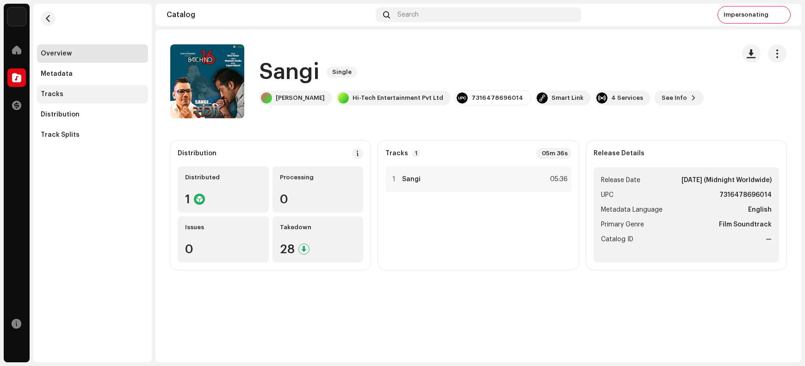
click at [82, 94] on div "Tracks" at bounding box center [93, 94] width 104 height 7
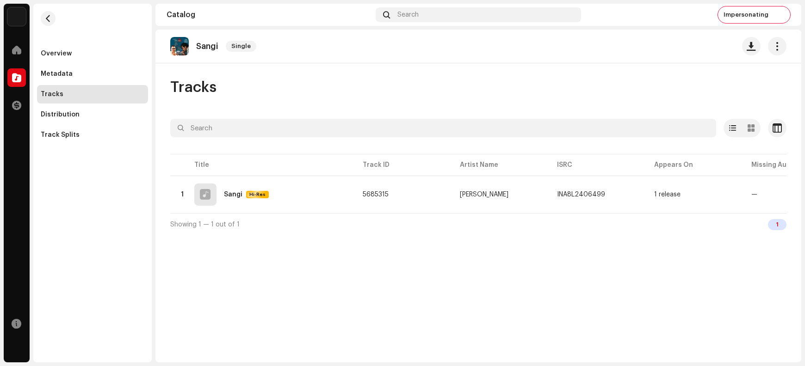
click at [205, 45] on p "Sangi" at bounding box center [207, 47] width 22 height 10
copy re-o-release-hero "Sangi Single"
click at [644, 45] on span "button" at bounding box center [751, 46] width 9 height 7
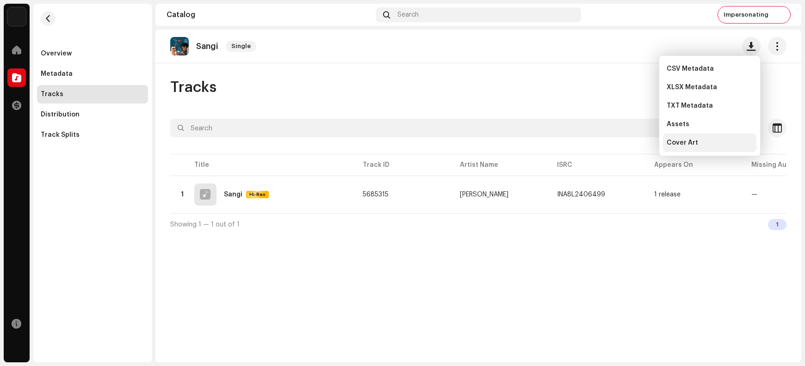
click at [644, 144] on span "Cover Art" at bounding box center [682, 142] width 31 height 7
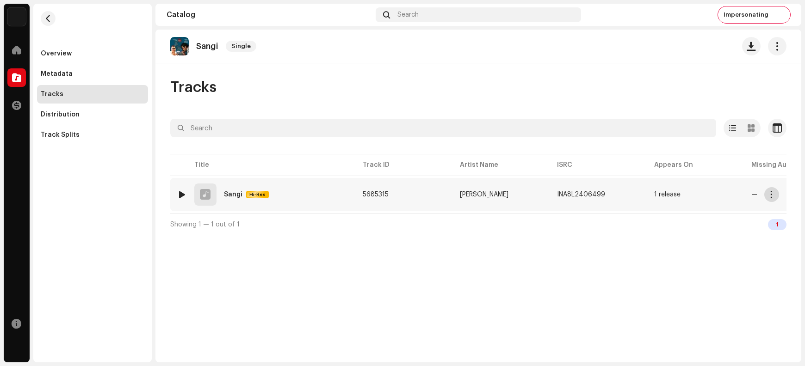
click at [644, 192] on span "button" at bounding box center [771, 194] width 7 height 7
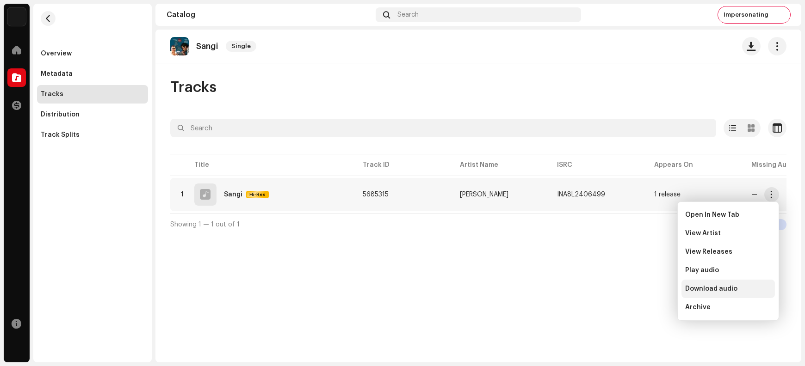
click at [644, 289] on span "Download audio" at bounding box center [711, 288] width 52 height 7
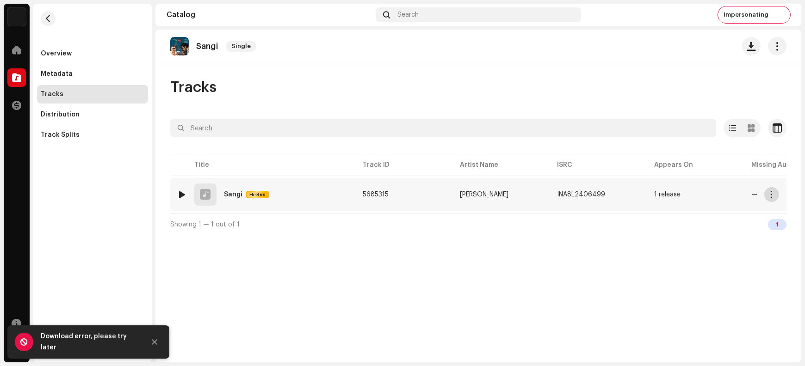
click at [644, 197] on button "button" at bounding box center [771, 194] width 15 height 15
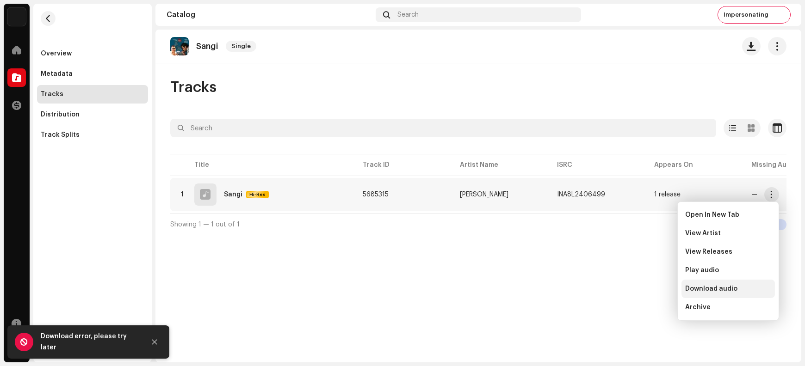
click at [644, 289] on span "Download audio" at bounding box center [711, 288] width 52 height 7
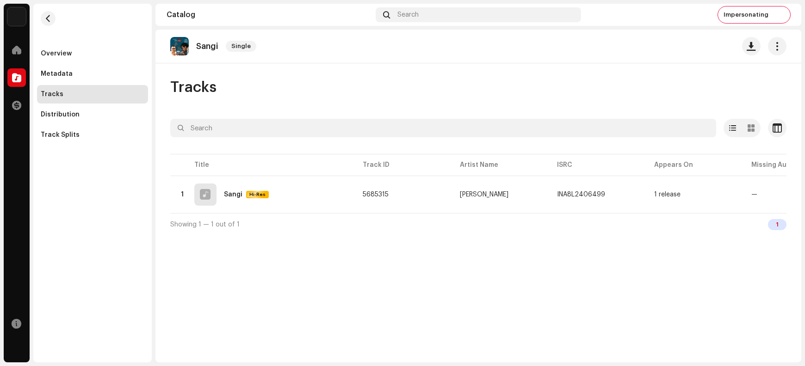
click at [204, 49] on p "Sangi" at bounding box center [207, 47] width 22 height 10
copy p "Sangi"
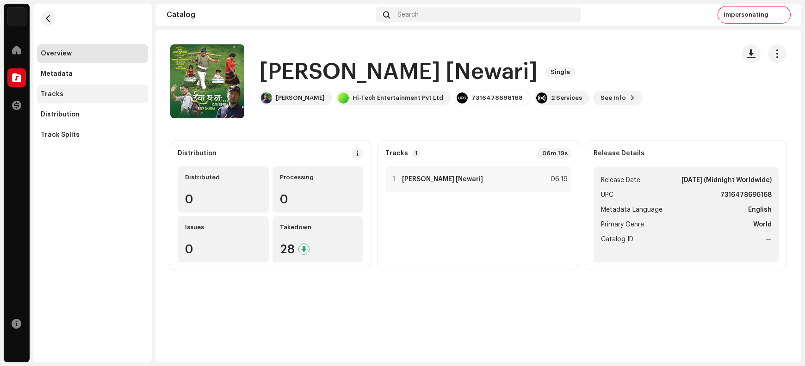
click at [66, 91] on div "Tracks" at bounding box center [93, 94] width 104 height 7
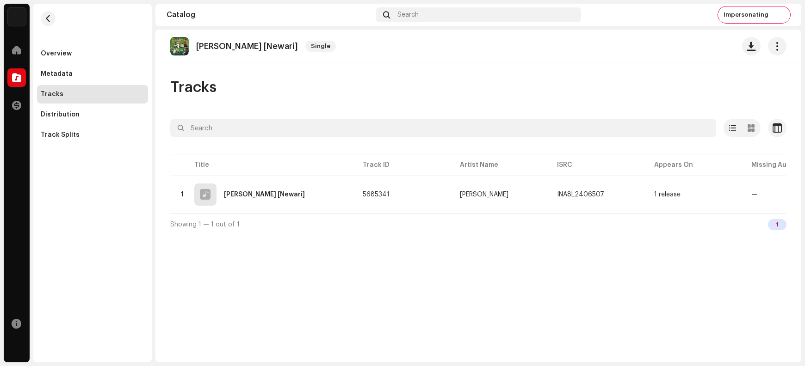
click at [257, 45] on p "[PERSON_NAME] [Newari]" at bounding box center [247, 47] width 102 height 10
copy re-o-release-hero "[PERSON_NAME] [Newari] Single"
click at [644, 46] on span "button" at bounding box center [751, 46] width 9 height 7
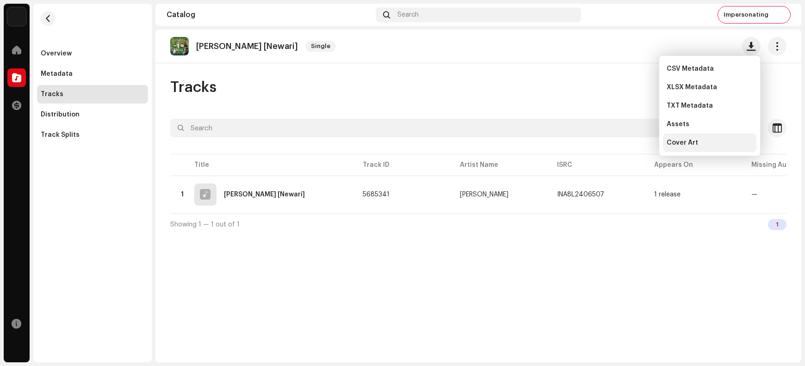
click at [644, 144] on div "Cover Art" at bounding box center [710, 142] width 86 height 7
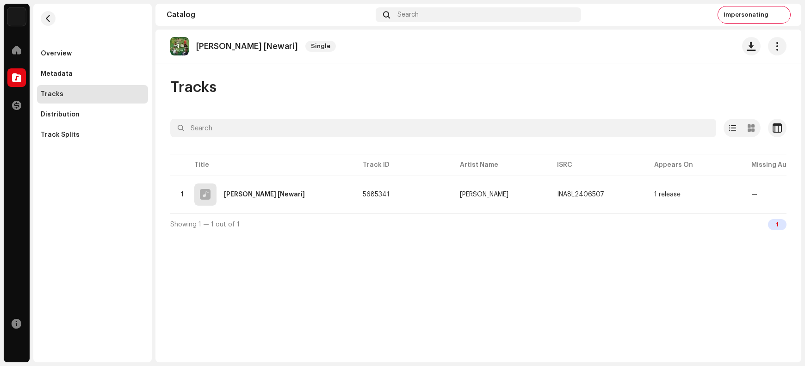
click at [234, 43] on p "[PERSON_NAME] [Newari]" at bounding box center [247, 47] width 102 height 10
copy re-o-release-hero "[PERSON_NAME] [Newari] Single"
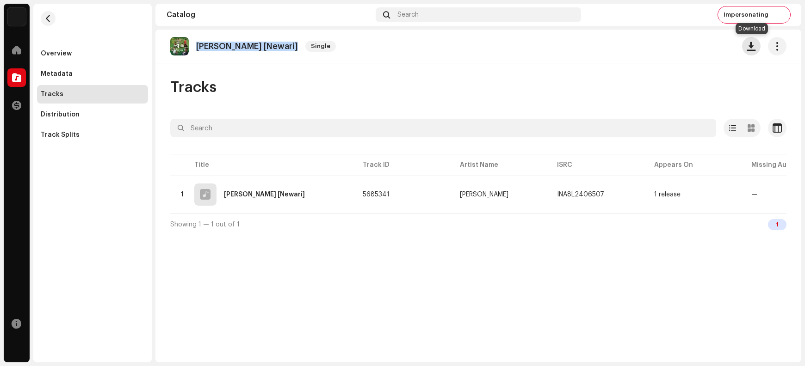
click at [644, 48] on span "button" at bounding box center [751, 46] width 9 height 7
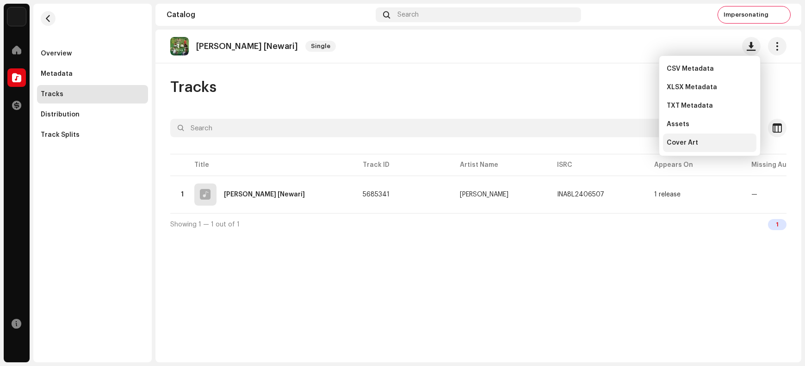
click at [644, 145] on span "Cover Art" at bounding box center [682, 142] width 31 height 7
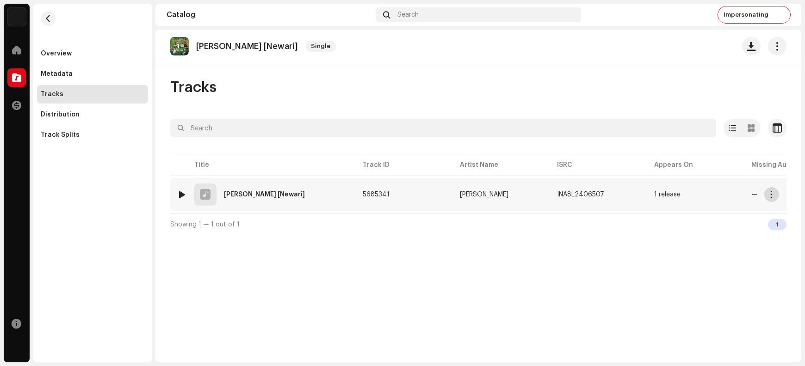
click at [644, 195] on span "button" at bounding box center [771, 194] width 7 height 7
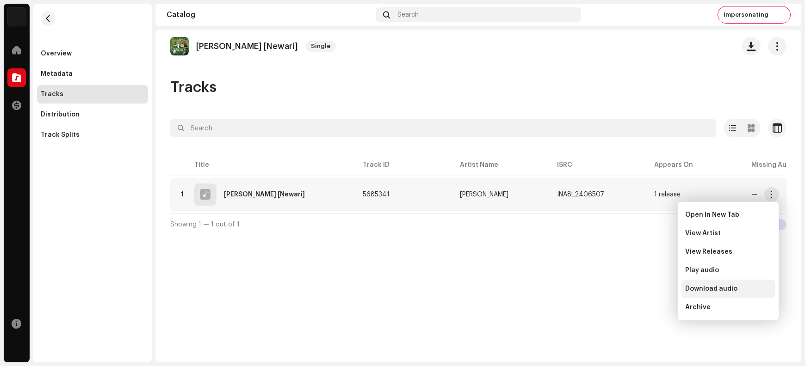
click at [644, 289] on span "Download audio" at bounding box center [711, 288] width 52 height 7
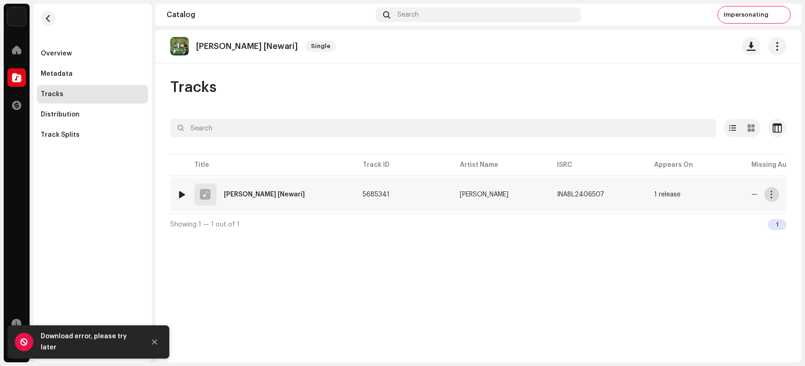
click at [644, 194] on span "button" at bounding box center [771, 194] width 7 height 7
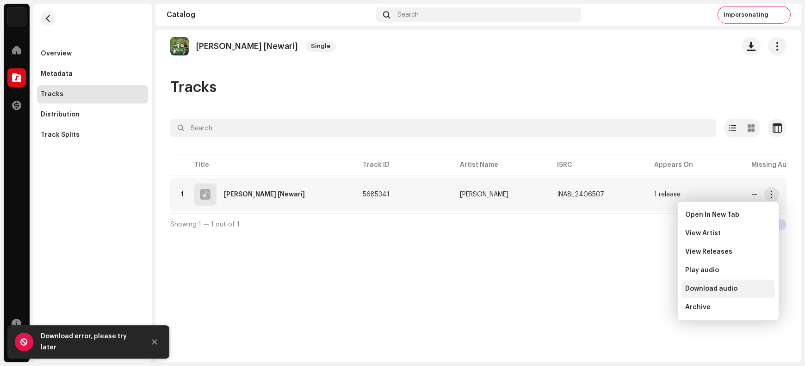
click at [644, 289] on span "Download audio" at bounding box center [711, 288] width 52 height 7
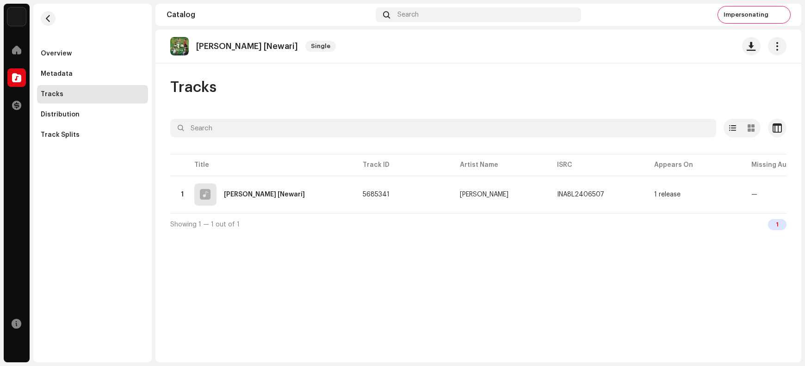
click at [221, 37] on div "[PERSON_NAME] [Newari] Single" at bounding box center [254, 46] width 169 height 19
copy re-o-release-hero "[PERSON_NAME] [Newari] Single"
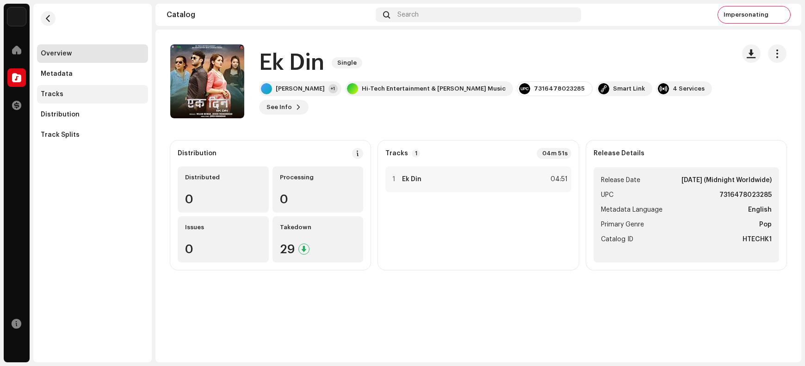
click at [62, 93] on div "Tracks" at bounding box center [93, 94] width 104 height 7
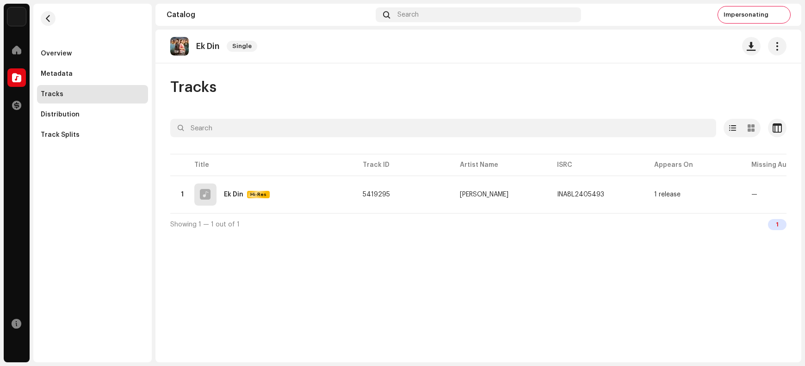
click at [201, 43] on p "Ek Din" at bounding box center [207, 47] width 23 height 10
copy re-o-release-hero "Ek Din Single"
click at [474, 267] on div "Ek Din Single Tracks Selected 0 Options Filters Distribution status In progress…" at bounding box center [478, 196] width 646 height 333
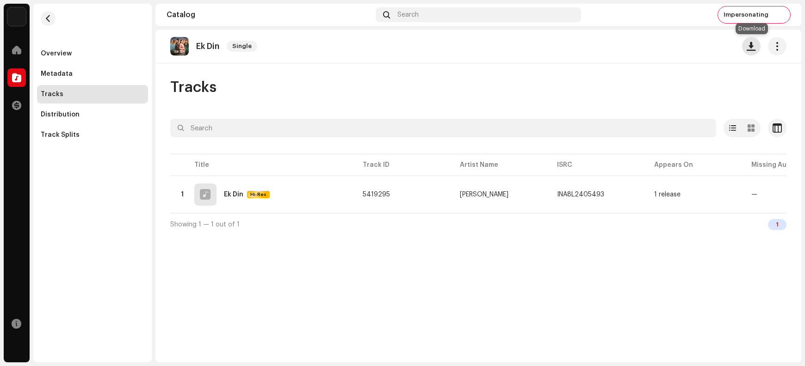
click at [644, 50] on span "button" at bounding box center [751, 46] width 9 height 7
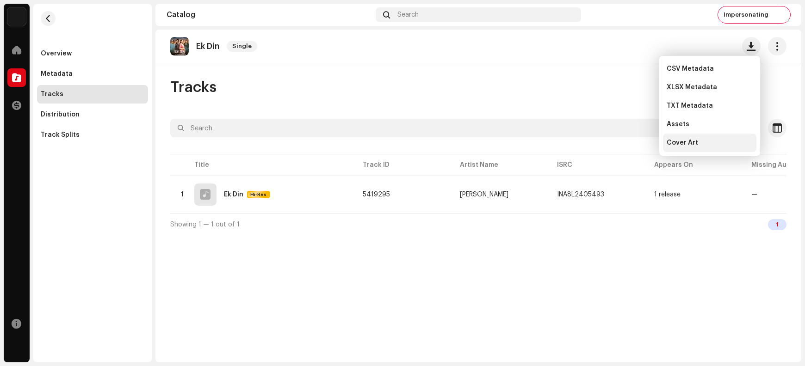
click at [644, 147] on div "Cover Art" at bounding box center [709, 143] width 93 height 19
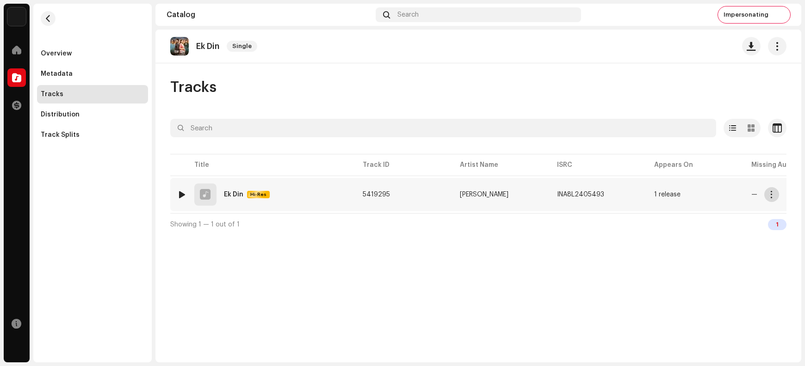
click at [644, 196] on span "button" at bounding box center [771, 194] width 7 height 7
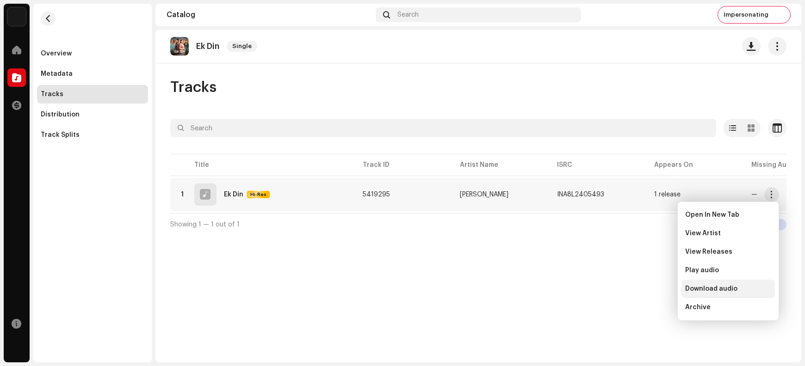
click at [644, 287] on span "Download audio" at bounding box center [711, 288] width 52 height 7
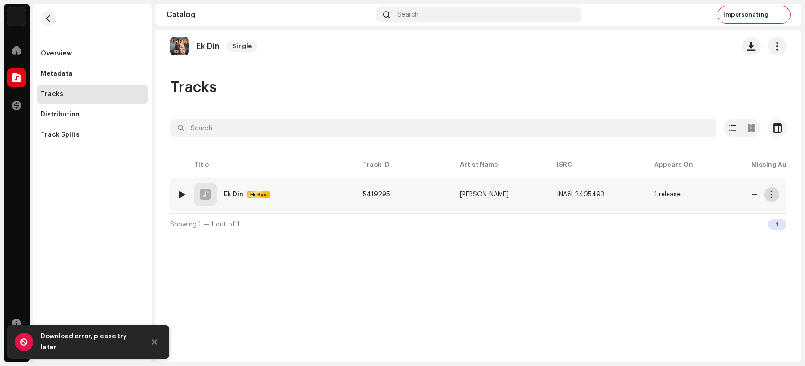
click at [644, 193] on span "button" at bounding box center [771, 194] width 7 height 7
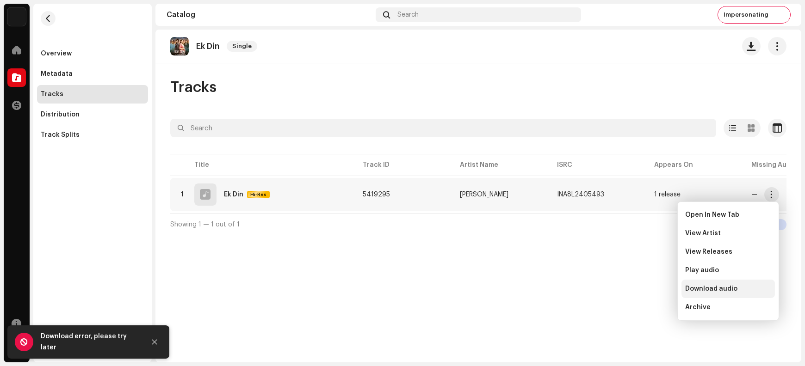
click at [644, 290] on span "Download audio" at bounding box center [711, 288] width 52 height 7
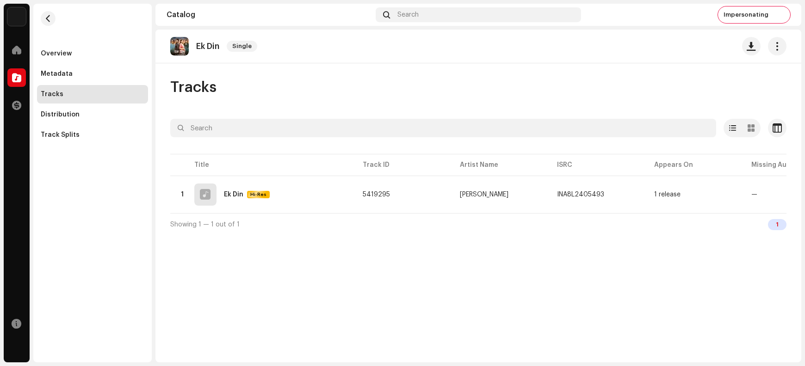
click at [204, 44] on p "Ek Din" at bounding box center [207, 47] width 23 height 10
copy re-o-release-hero "Ek Din Single"
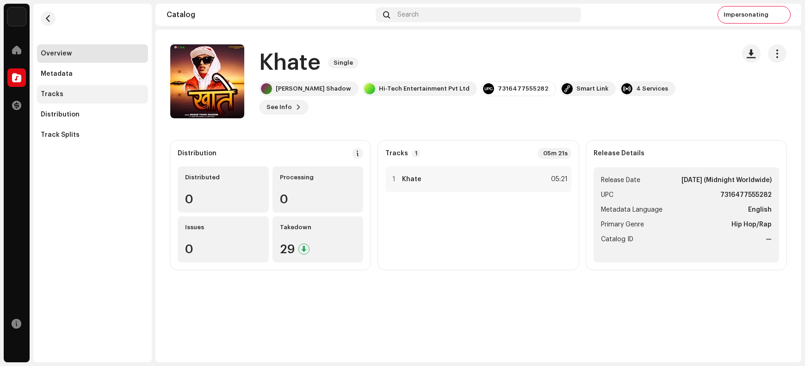
click at [79, 90] on div "Tracks" at bounding box center [92, 94] width 111 height 19
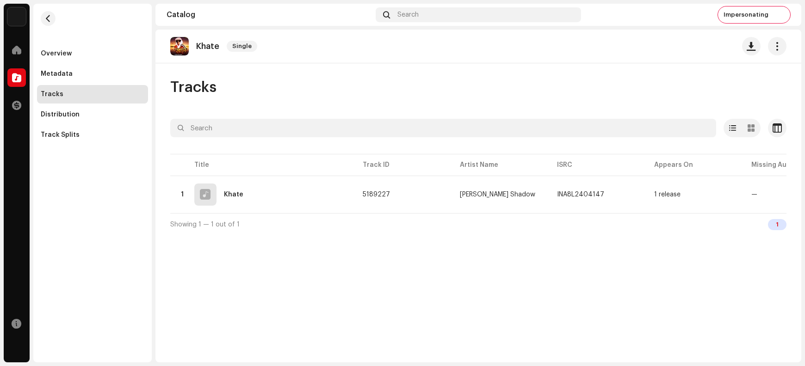
click at [207, 43] on p "Khate" at bounding box center [207, 47] width 23 height 10
copy re-o-release-hero "Khate Single"
click at [644, 49] on span "button" at bounding box center [751, 46] width 9 height 7
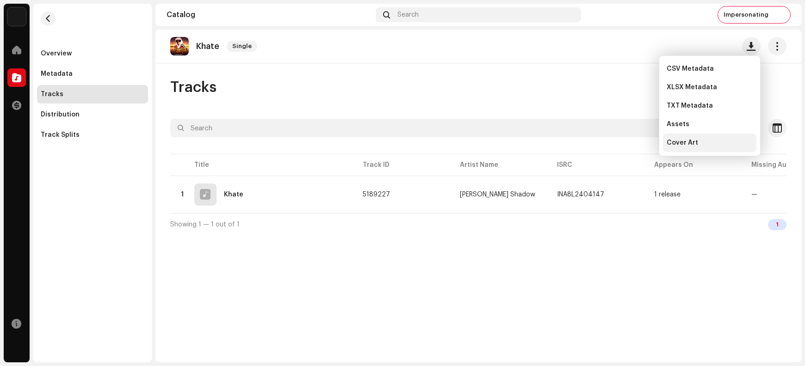
click at [644, 147] on div "Cover Art" at bounding box center [709, 143] width 93 height 19
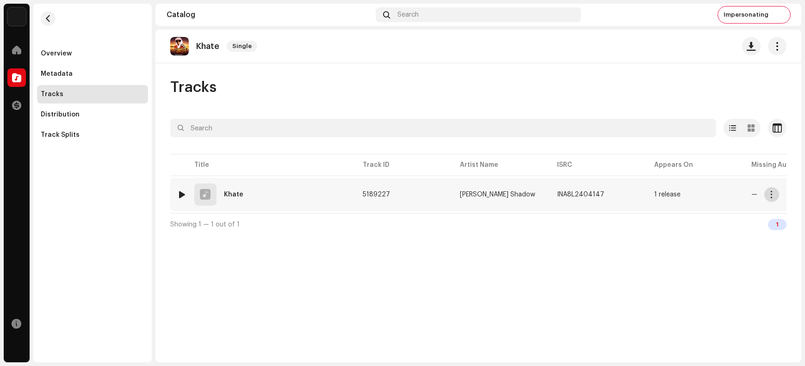
click at [644, 196] on span "button" at bounding box center [771, 194] width 7 height 7
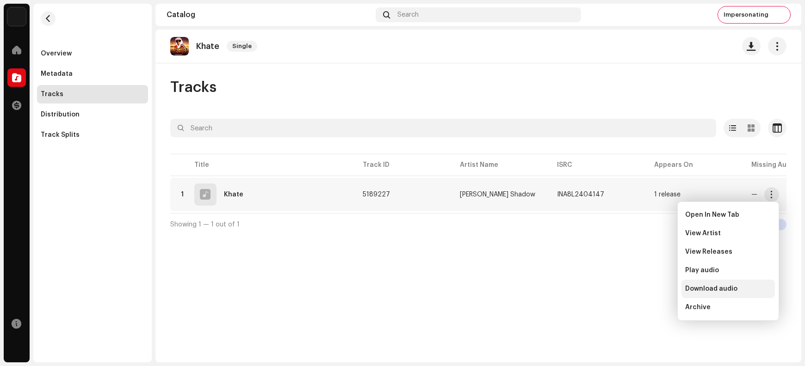
click at [644, 288] on span "Download audio" at bounding box center [711, 288] width 52 height 7
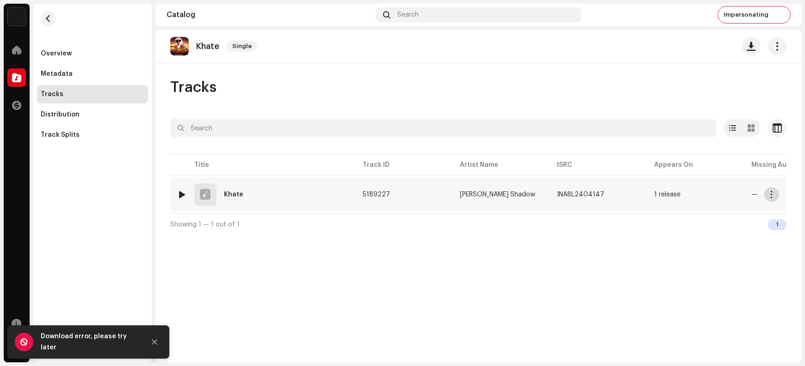
click at [644, 196] on span "button" at bounding box center [771, 194] width 7 height 7
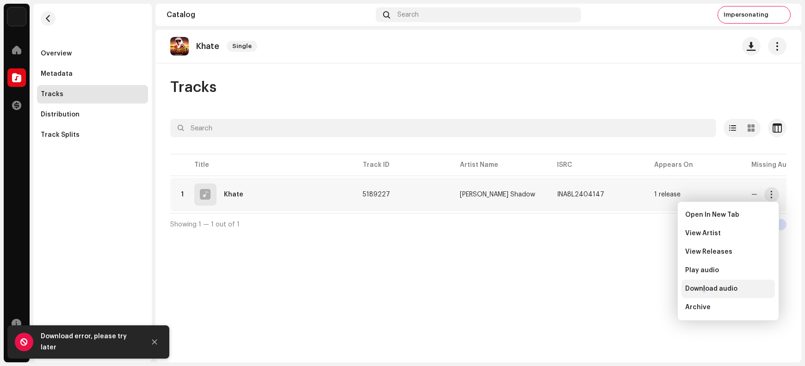
click at [644, 288] on span "Download audio" at bounding box center [711, 288] width 52 height 7
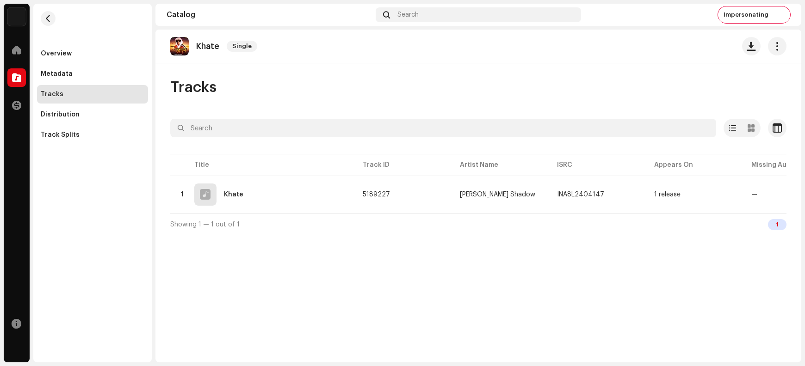
click at [209, 43] on p "Khate" at bounding box center [207, 47] width 23 height 10
copy p "Khate"
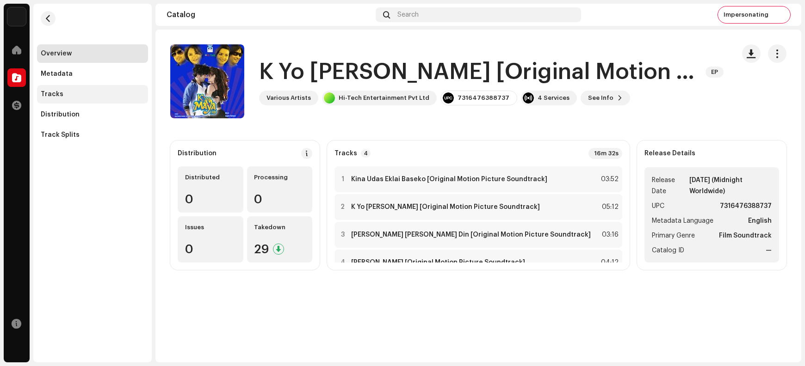
click at [86, 99] on div "Tracks" at bounding box center [92, 94] width 111 height 19
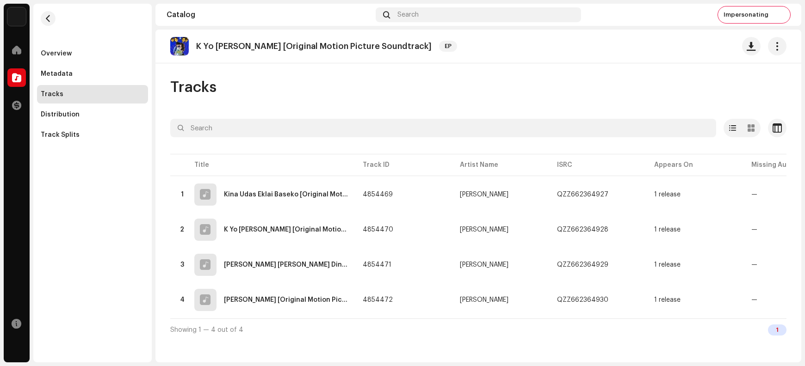
click at [280, 46] on p "K Yo [PERSON_NAME] [Original Motion Picture Soundtrack]" at bounding box center [313, 47] width 235 height 10
copy re-o-release-hero "K [PERSON_NAME] [Original Motion Picture Soundtrack] EP"
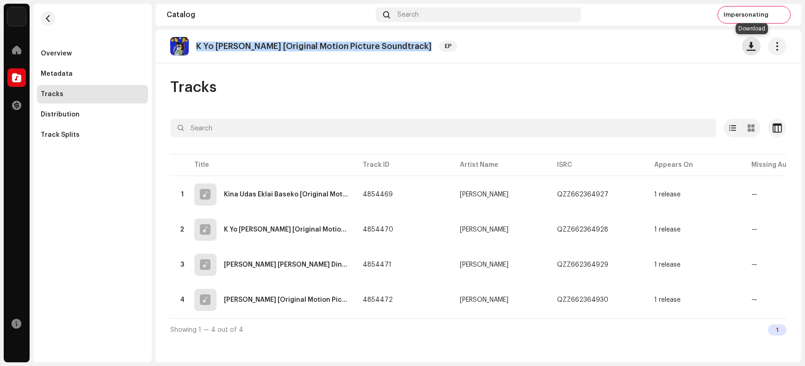
click at [644, 51] on button "button" at bounding box center [751, 46] width 19 height 19
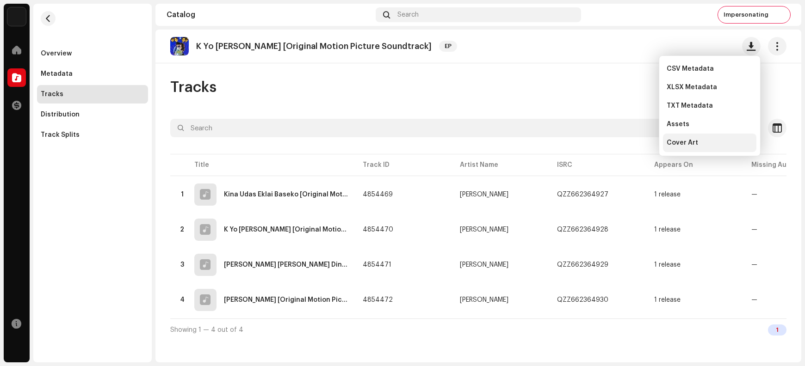
click at [644, 143] on span "Cover Art" at bounding box center [682, 142] width 31 height 7
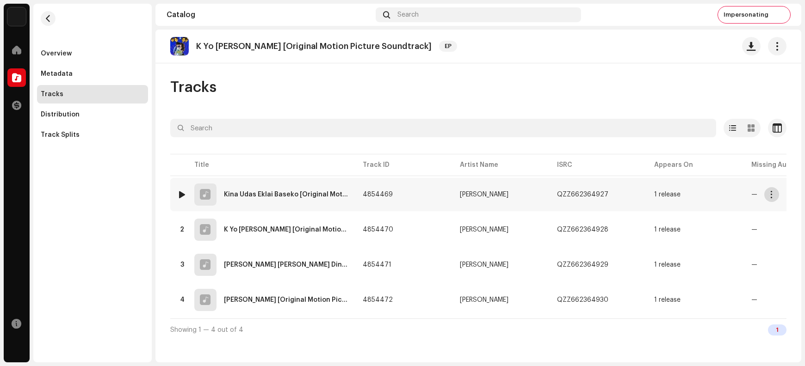
click at [644, 196] on span "button" at bounding box center [771, 194] width 7 height 7
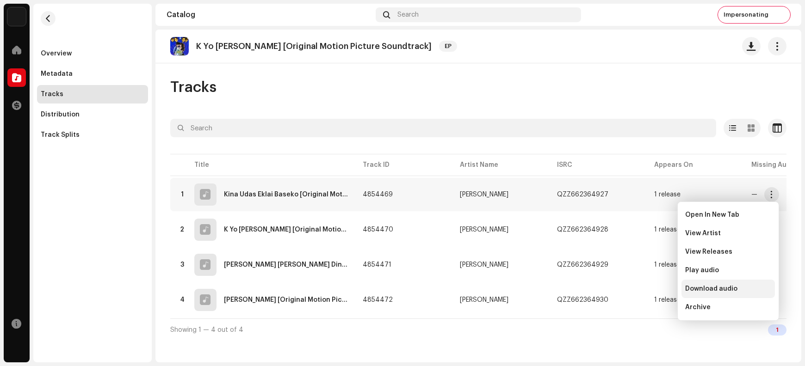
click at [644, 292] on span "Download audio" at bounding box center [711, 288] width 52 height 7
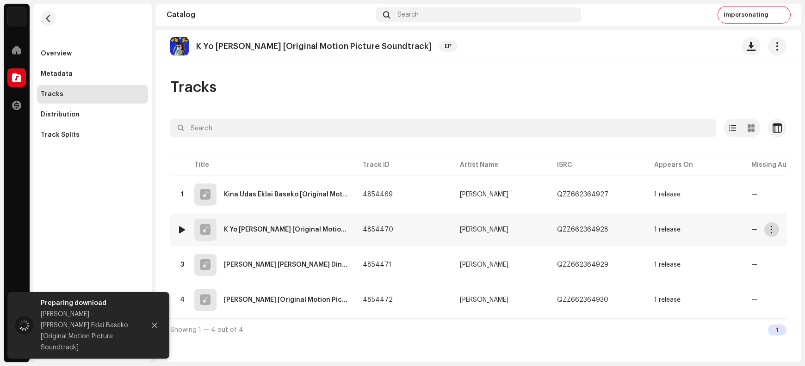
click at [644, 228] on span "button" at bounding box center [771, 229] width 7 height 7
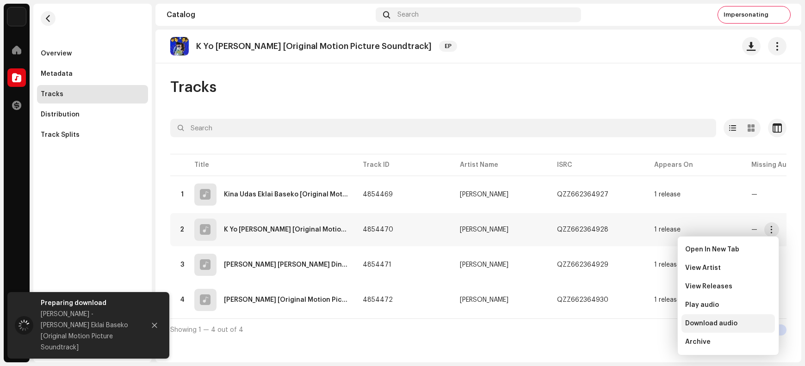
click at [644, 292] on span "Download audio" at bounding box center [711, 323] width 52 height 7
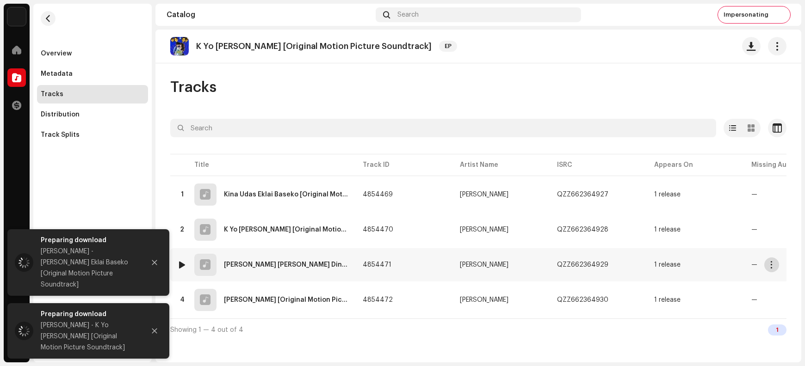
click at [644, 266] on span "button" at bounding box center [771, 264] width 7 height 7
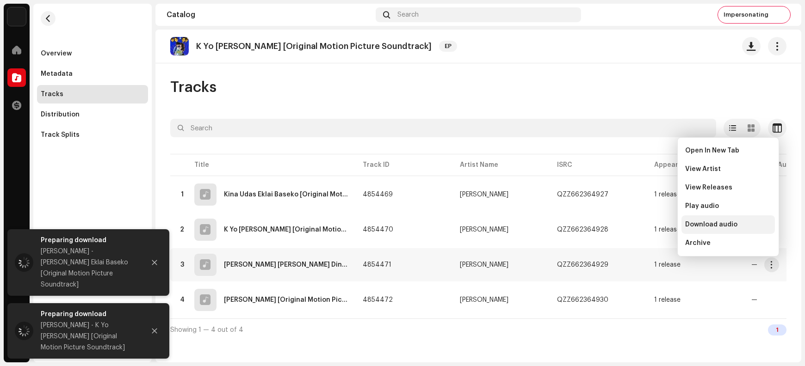
click at [644, 224] on span "Download audio" at bounding box center [711, 224] width 52 height 7
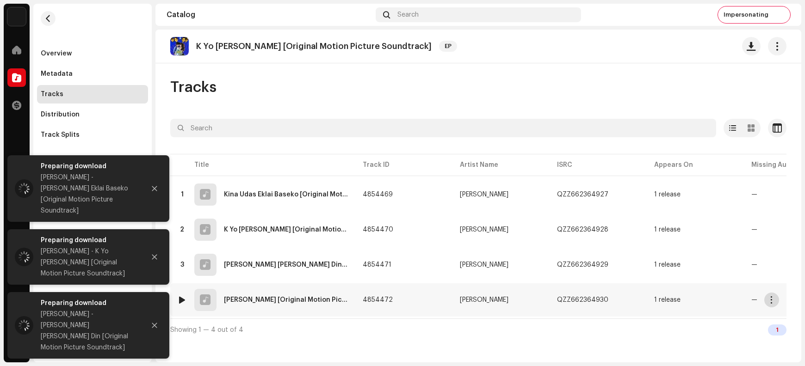
click at [644, 292] on span "button" at bounding box center [771, 300] width 7 height 7
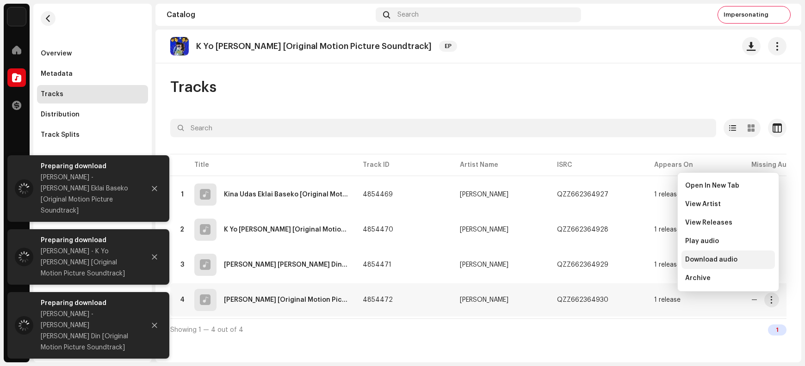
click at [644, 259] on span "Download audio" at bounding box center [711, 259] width 52 height 7
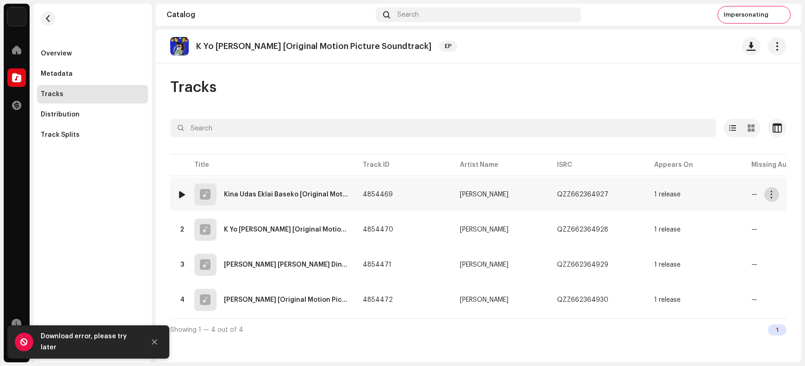
click at [644, 192] on span "button" at bounding box center [771, 194] width 7 height 7
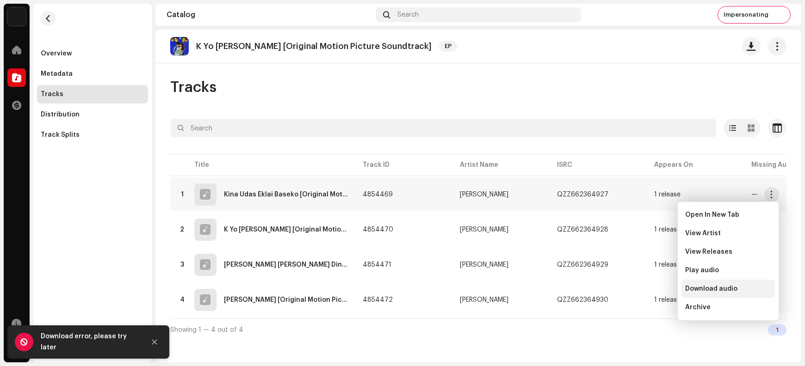
click at [644, 290] on span "Download audio" at bounding box center [711, 288] width 52 height 7
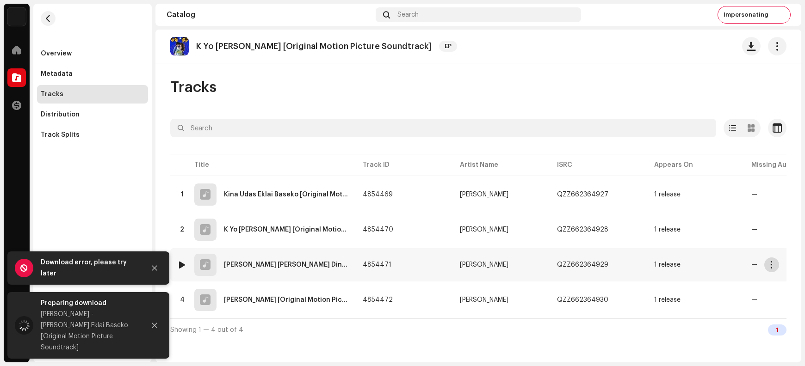
click at [644, 264] on span "button" at bounding box center [771, 264] width 7 height 7
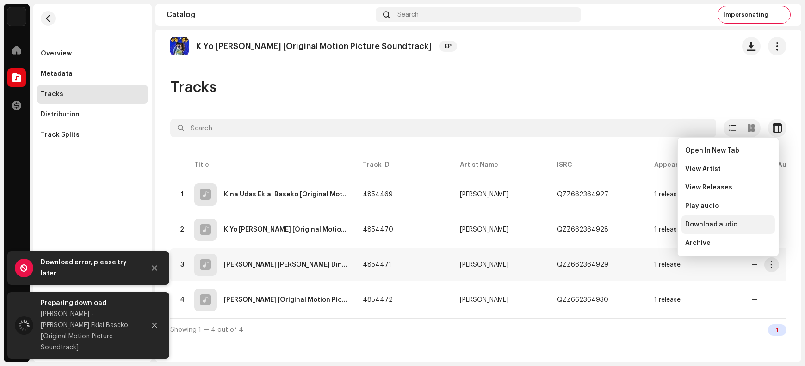
click at [644, 224] on span "Download audio" at bounding box center [711, 224] width 52 height 7
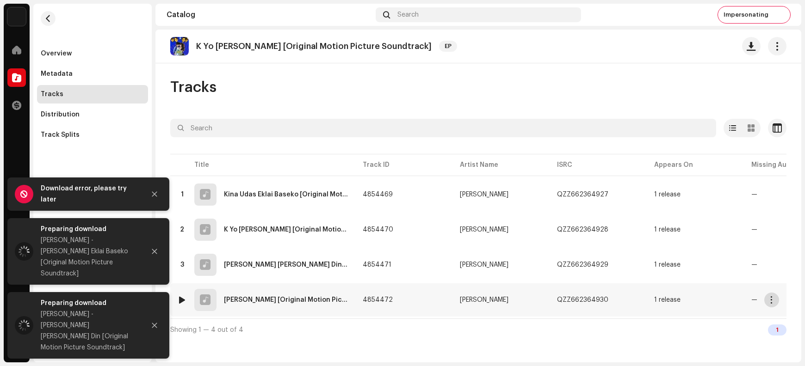
click at [644, 292] on span "button" at bounding box center [771, 300] width 7 height 7
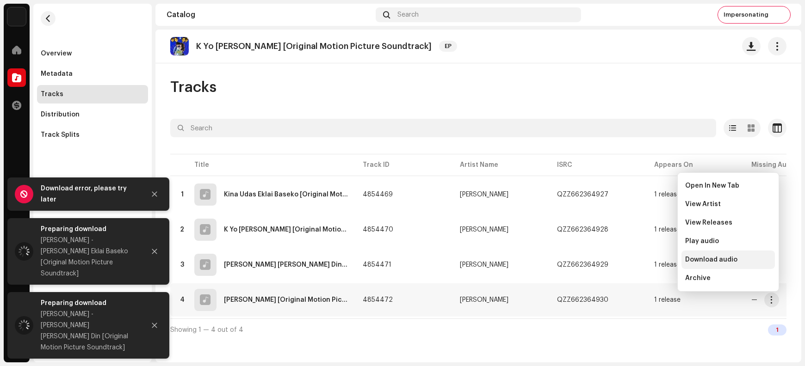
click at [644, 260] on span "Download audio" at bounding box center [711, 259] width 52 height 7
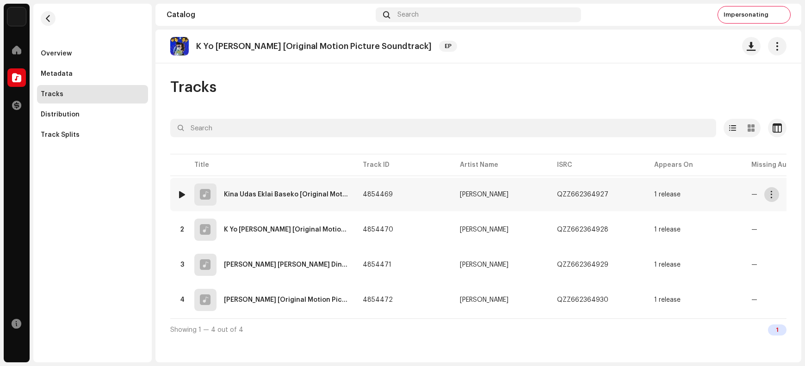
click at [644, 198] on span "button" at bounding box center [771, 194] width 7 height 7
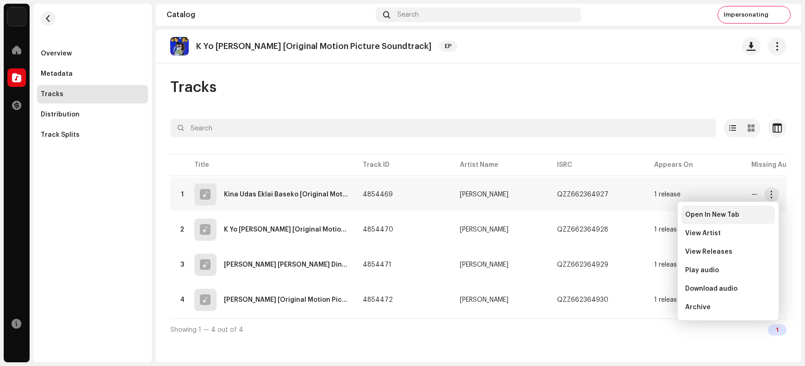
click at [644, 216] on span "Open In New Tab" at bounding box center [712, 214] width 54 height 7
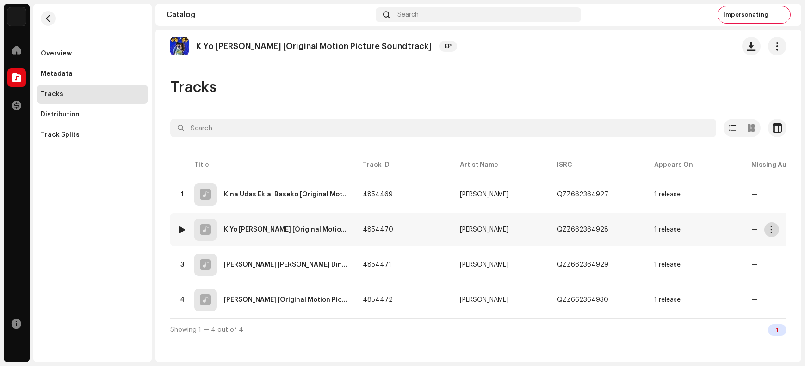
click at [644, 230] on span "button" at bounding box center [771, 229] width 7 height 7
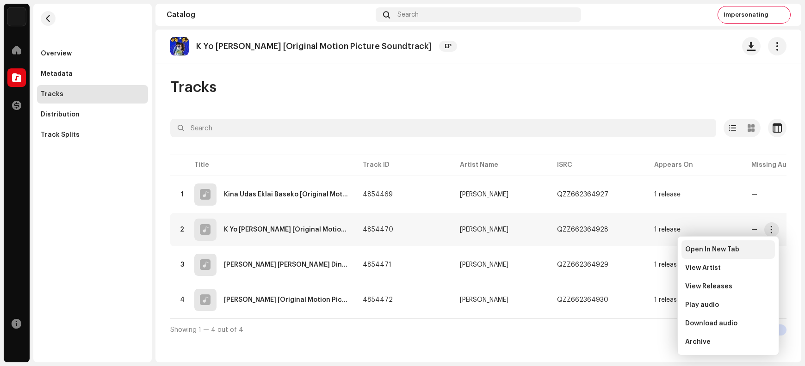
click at [644, 250] on span "Open In New Tab" at bounding box center [712, 249] width 54 height 7
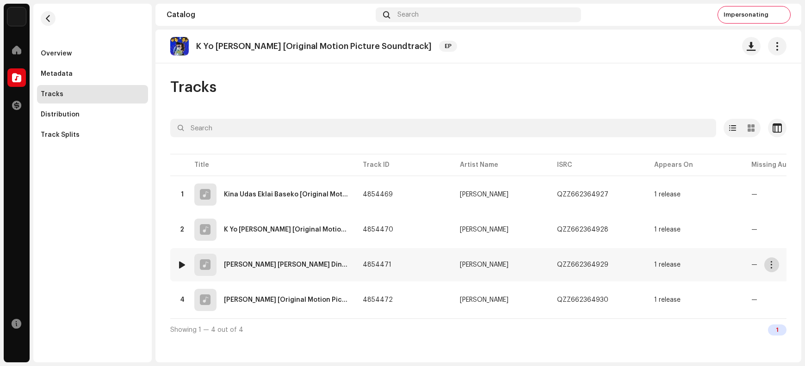
click at [644, 265] on span "button" at bounding box center [771, 264] width 7 height 7
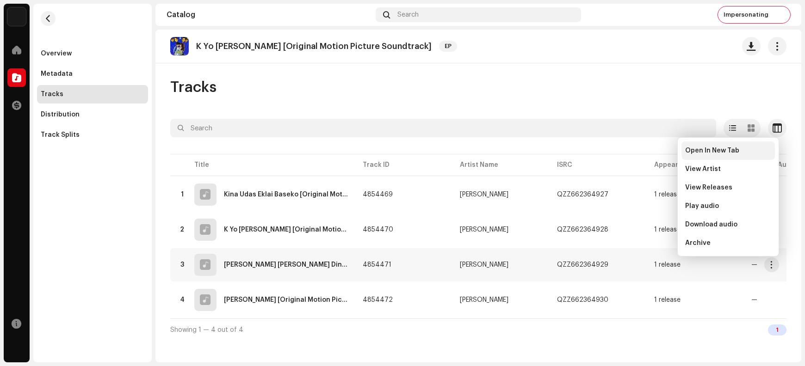
click at [644, 152] on span "Open In New Tab" at bounding box center [712, 150] width 54 height 7
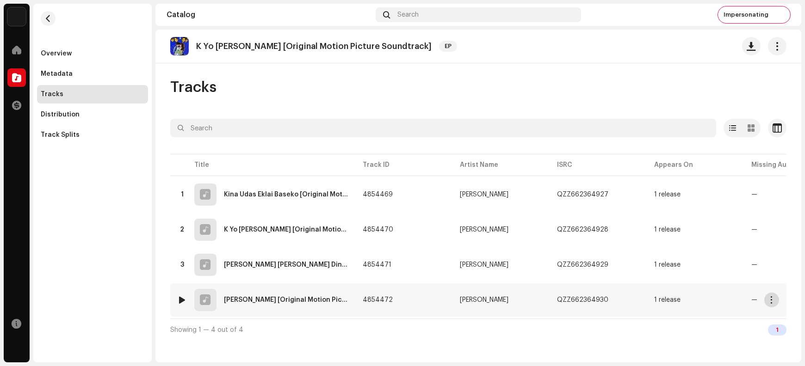
click at [644, 292] on span "button" at bounding box center [771, 300] width 7 height 7
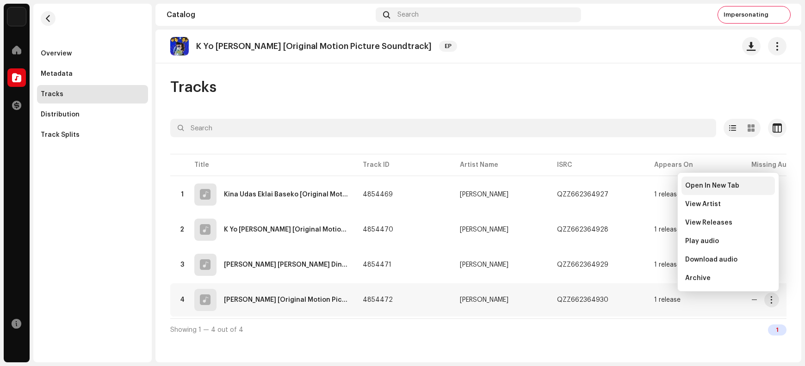
click at [644, 184] on span "Open In New Tab" at bounding box center [712, 185] width 54 height 7
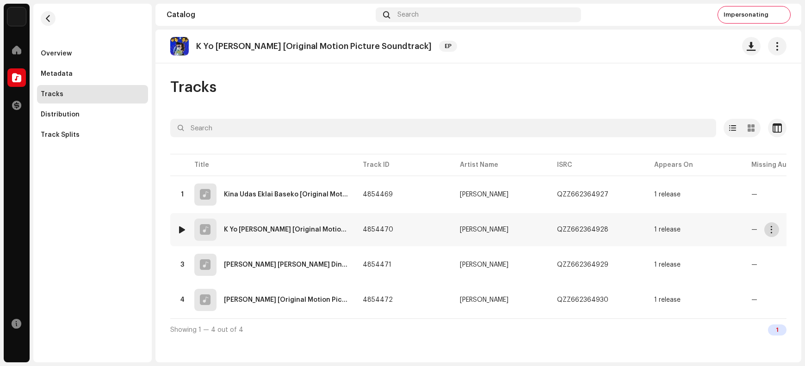
click at [644, 231] on span "button" at bounding box center [771, 229] width 7 height 7
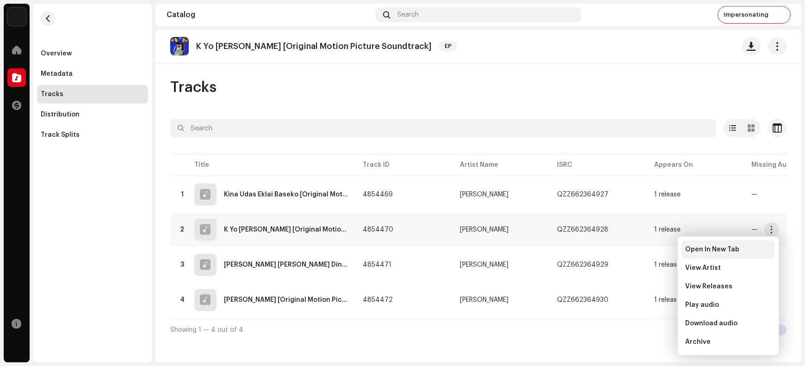
click at [644, 248] on span "Open In New Tab" at bounding box center [712, 249] width 54 height 7
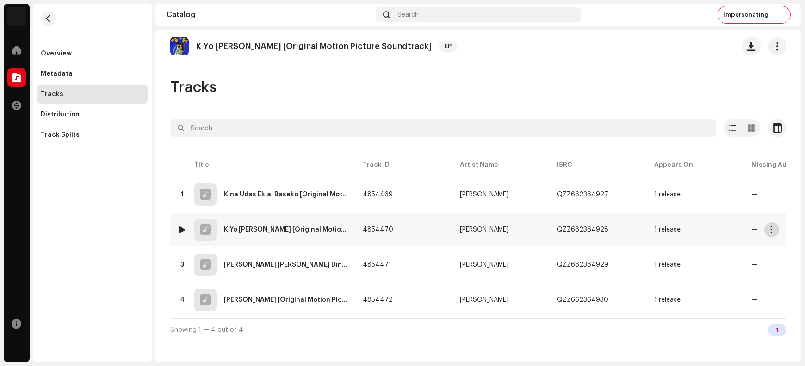
click at [644, 232] on button "button" at bounding box center [771, 230] width 15 height 15
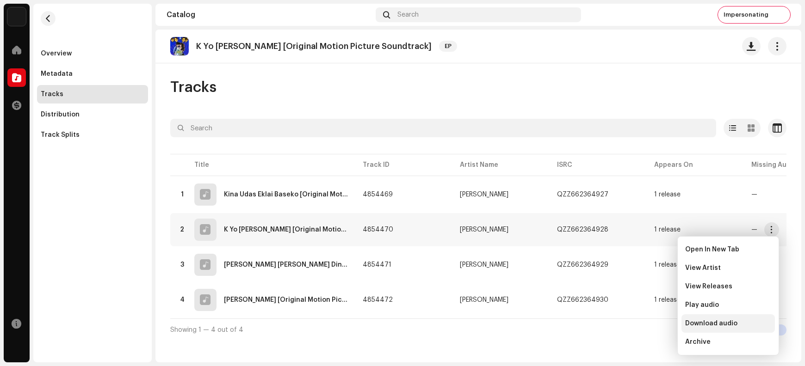
click at [644, 292] on span "Download audio" at bounding box center [711, 323] width 52 height 7
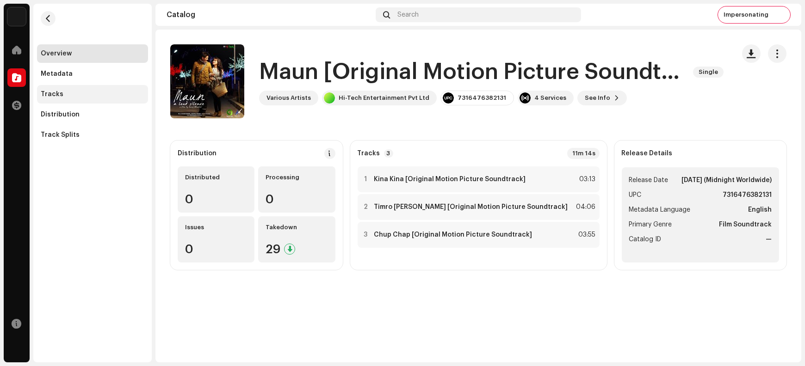
click at [69, 95] on div "Tracks" at bounding box center [93, 94] width 104 height 7
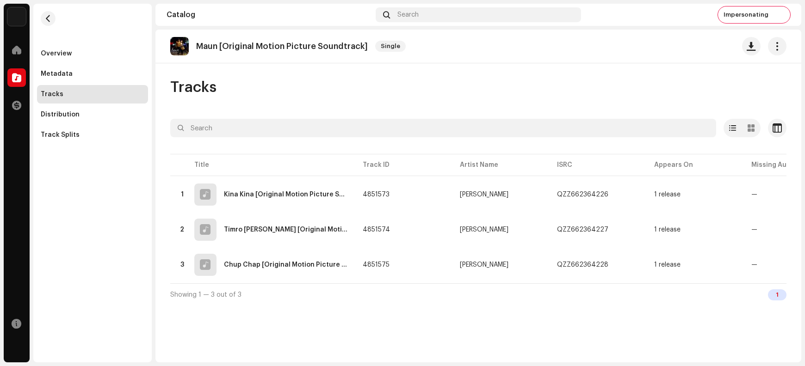
click at [295, 45] on p "Maun [Original Motion Picture Soundtrack]" at bounding box center [282, 47] width 172 height 10
copy re-o-release-hero "Maun [Original Motion Picture Soundtrack] Single"
click at [644, 49] on span "button" at bounding box center [751, 46] width 9 height 7
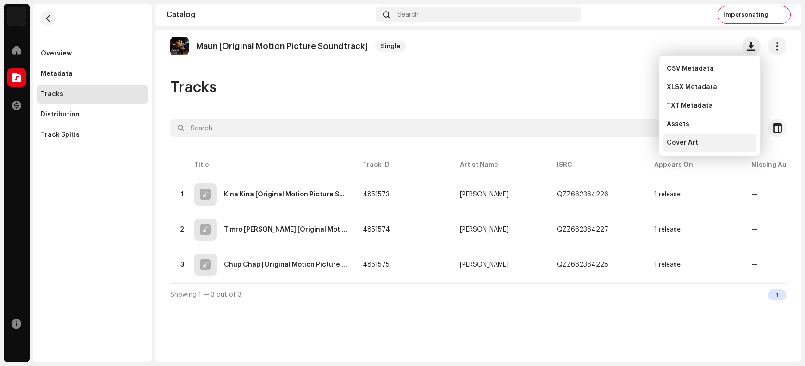
click at [644, 139] on div "Cover Art" at bounding box center [710, 142] width 86 height 7
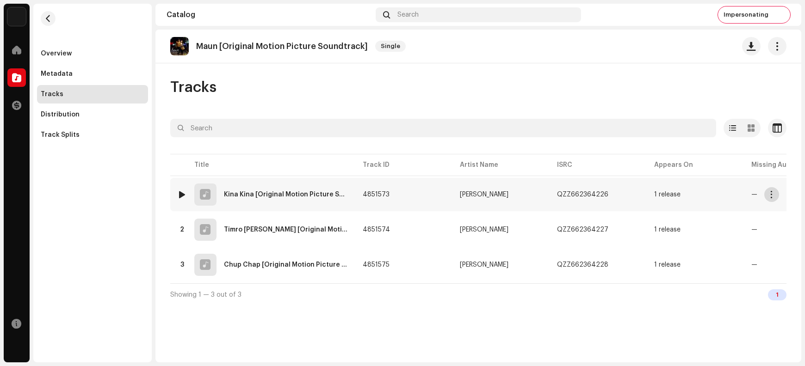
click at [644, 194] on span "button" at bounding box center [771, 194] width 7 height 7
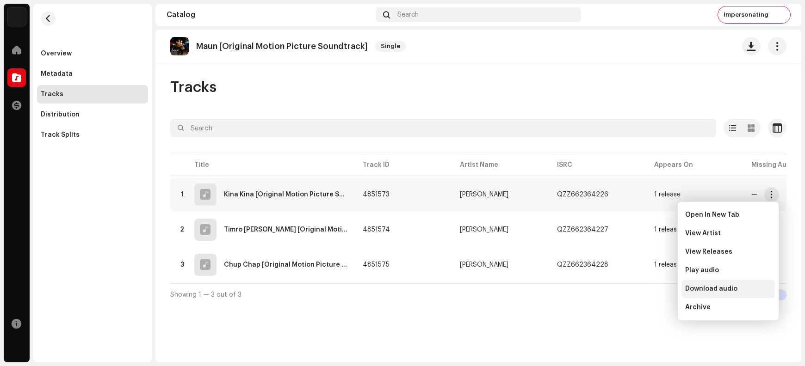
click at [644, 290] on span "Download audio" at bounding box center [711, 288] width 52 height 7
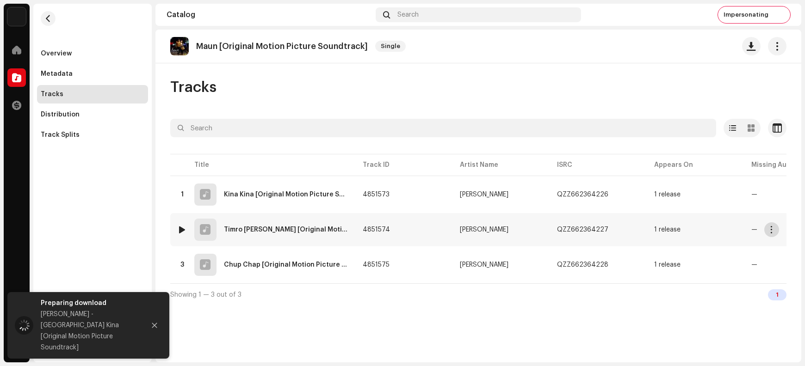
click at [644, 231] on span "button" at bounding box center [771, 229] width 7 height 7
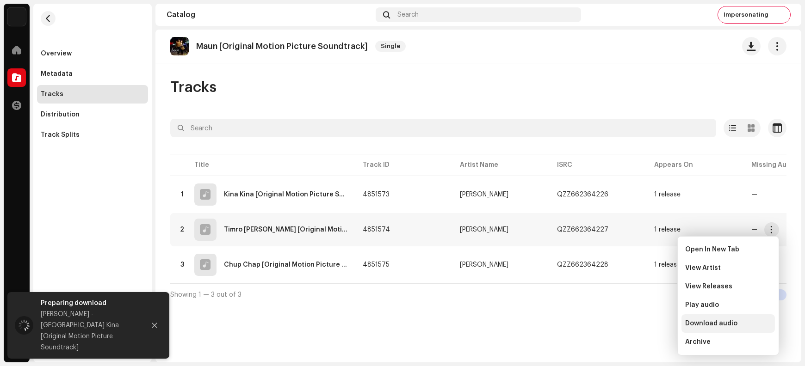
click at [644, 292] on span "Download audio" at bounding box center [711, 323] width 52 height 7
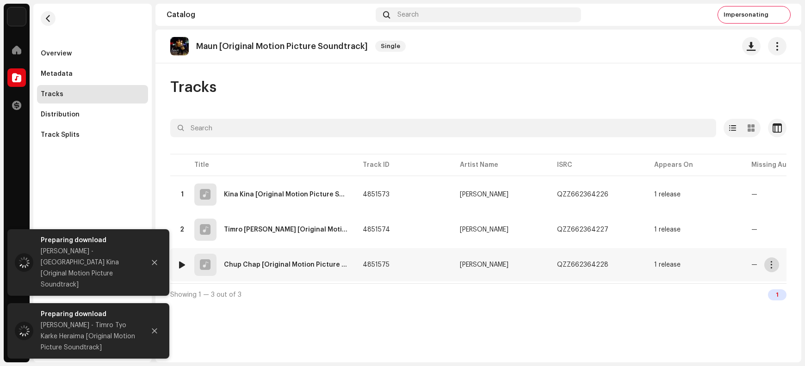
click at [644, 266] on span "button" at bounding box center [771, 264] width 7 height 7
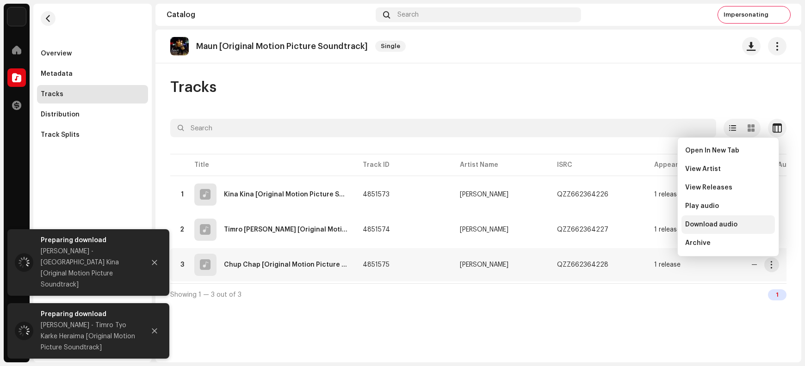
click at [644, 229] on div "Download audio" at bounding box center [727, 225] width 93 height 19
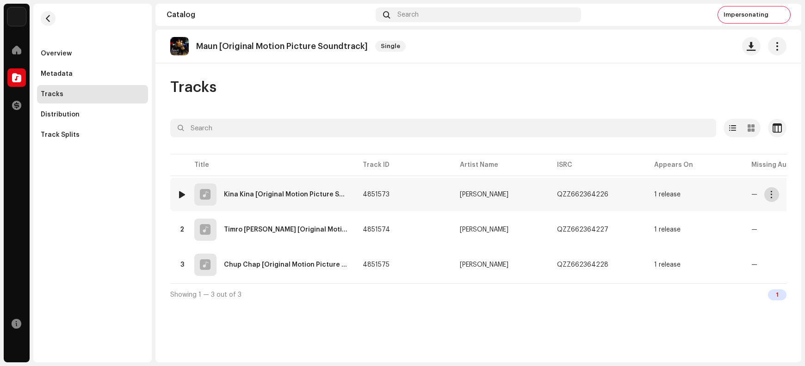
click at [644, 196] on span "button" at bounding box center [771, 194] width 7 height 7
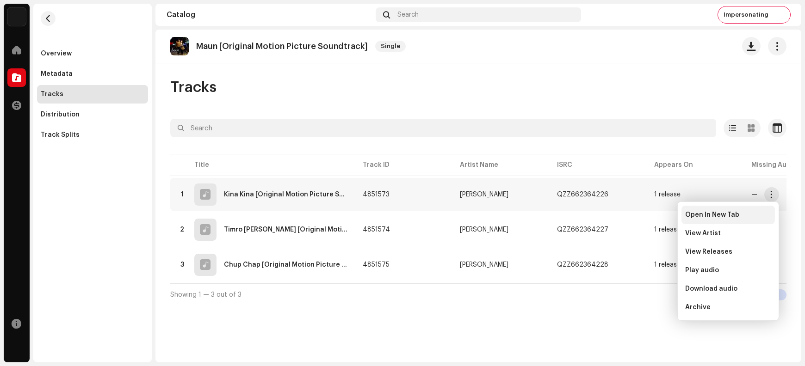
click at [644, 212] on span "Open In New Tab" at bounding box center [712, 214] width 54 height 7
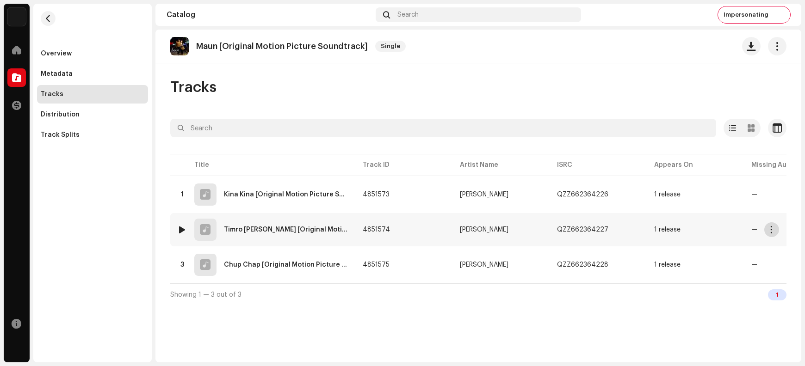
click at [644, 233] on span "button" at bounding box center [771, 229] width 7 height 7
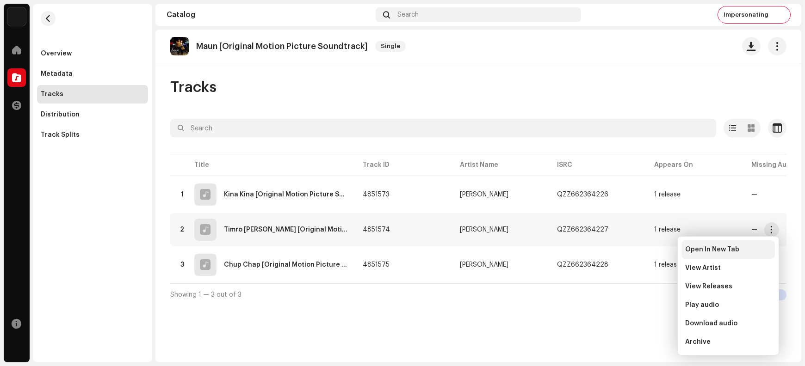
click at [644, 251] on span "Open In New Tab" at bounding box center [712, 249] width 54 height 7
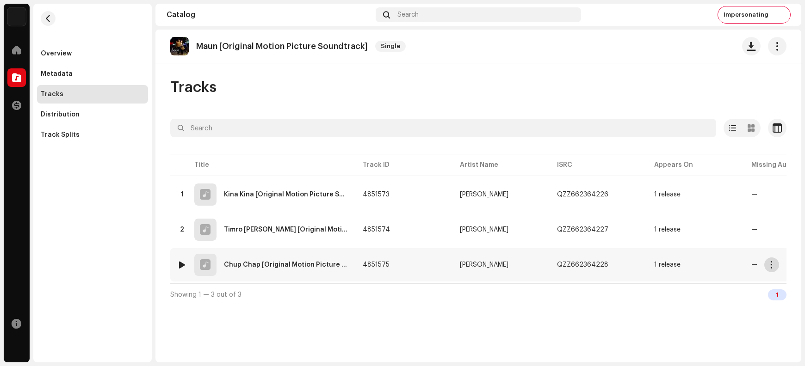
click at [644, 267] on span "button" at bounding box center [771, 264] width 7 height 7
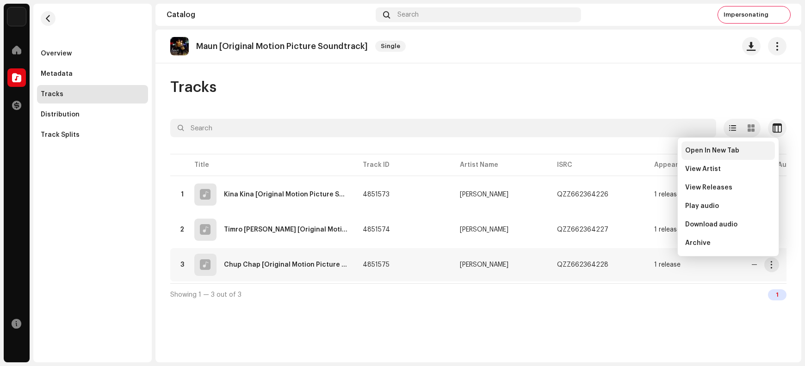
click at [644, 149] on span "Open In New Tab" at bounding box center [712, 150] width 54 height 7
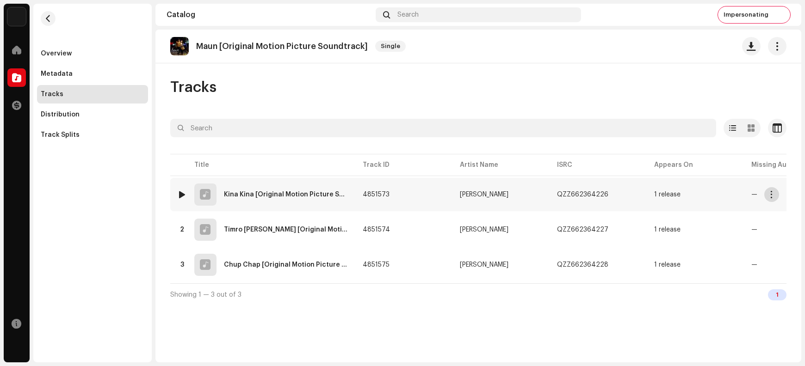
click at [644, 193] on span "button" at bounding box center [771, 194] width 7 height 7
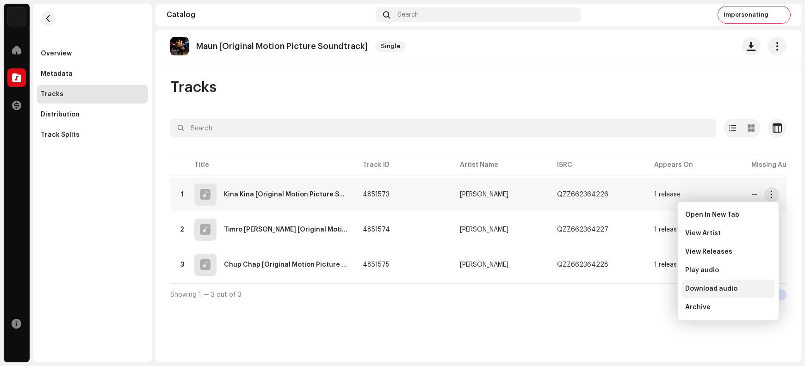
click at [644, 291] on span "Download audio" at bounding box center [711, 288] width 52 height 7
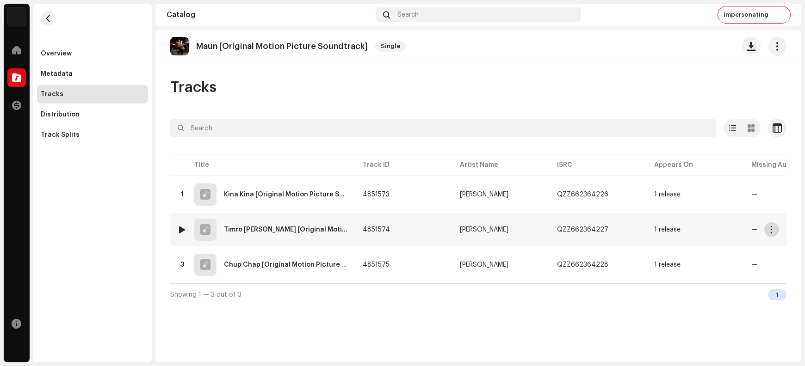
click at [644, 229] on span "button" at bounding box center [771, 229] width 7 height 7
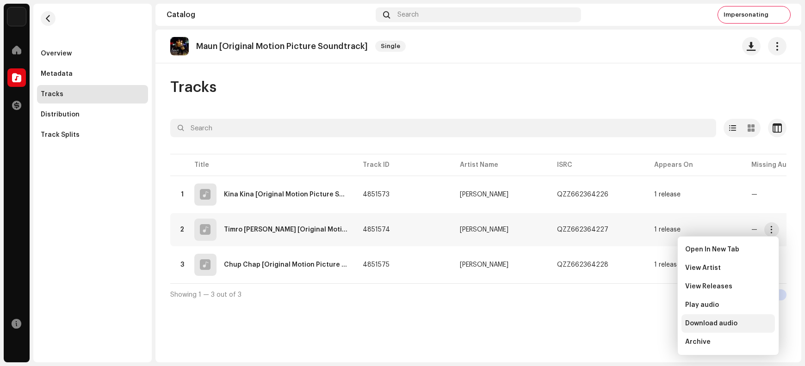
click at [644, 292] on span "Download audio" at bounding box center [711, 323] width 52 height 7
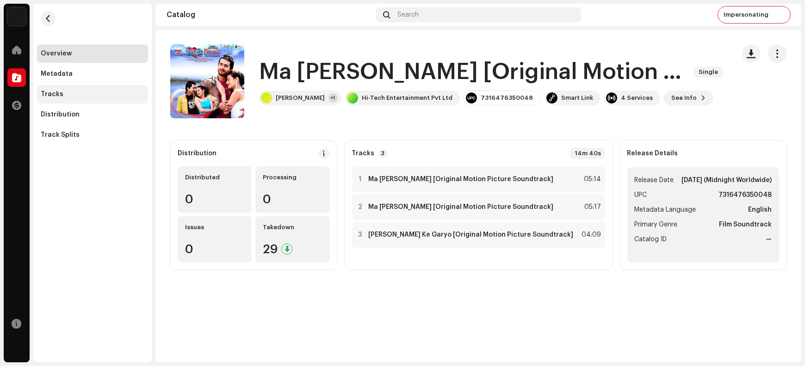
click at [56, 96] on div "Tracks" at bounding box center [52, 94] width 23 height 7
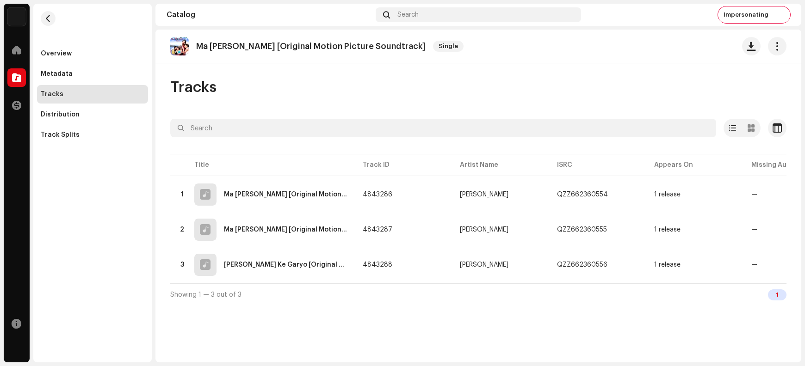
click at [341, 47] on p "Ma [PERSON_NAME] [Original Motion Picture Soundtrack]" at bounding box center [310, 47] width 229 height 10
copy re-o-release-hero "Ma [PERSON_NAME] [Original Motion Picture Soundtrack] Single"
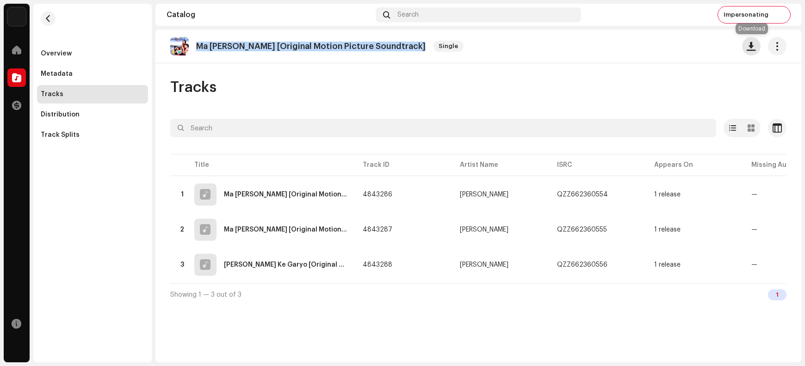
click at [644, 49] on button "button" at bounding box center [751, 46] width 19 height 19
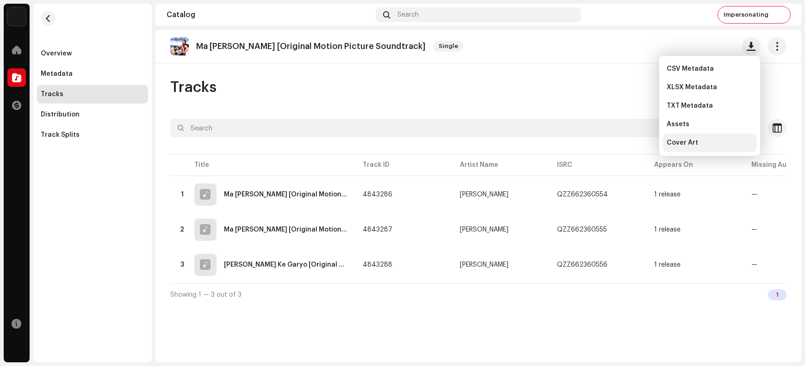
click at [644, 143] on span "Cover Art" at bounding box center [682, 142] width 31 height 7
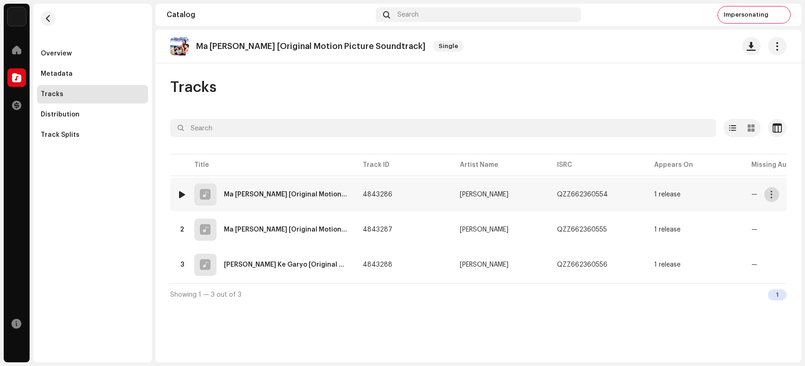
click at [644, 194] on span "button" at bounding box center [771, 194] width 7 height 7
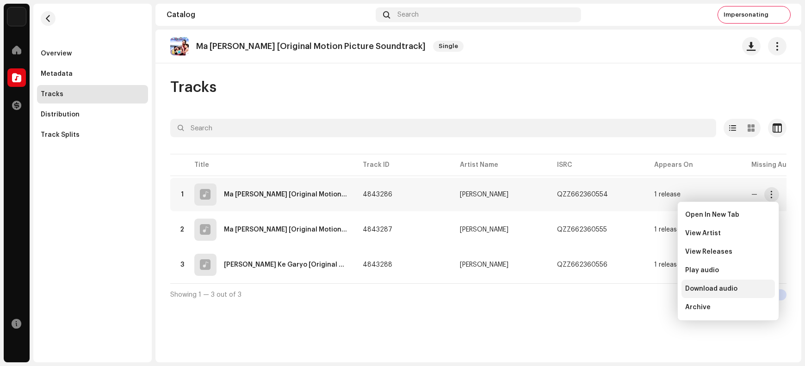
click at [644, 289] on span "Download audio" at bounding box center [711, 288] width 52 height 7
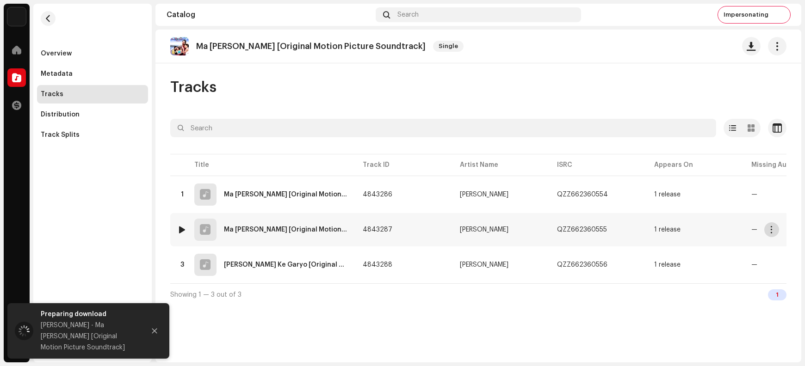
click at [644, 229] on span "button" at bounding box center [771, 229] width 7 height 7
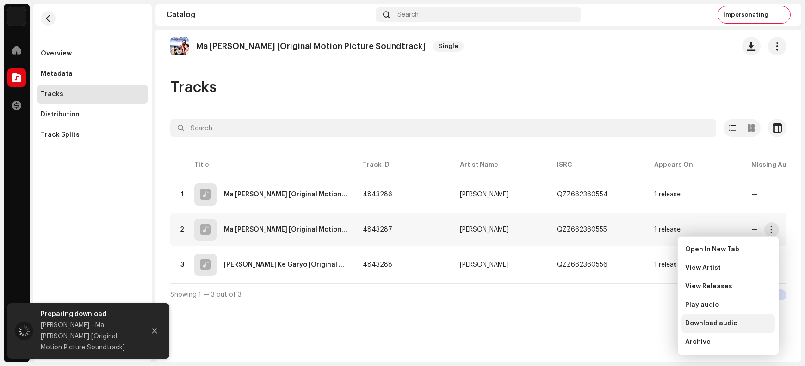
click at [644, 292] on span "Download audio" at bounding box center [711, 323] width 52 height 7
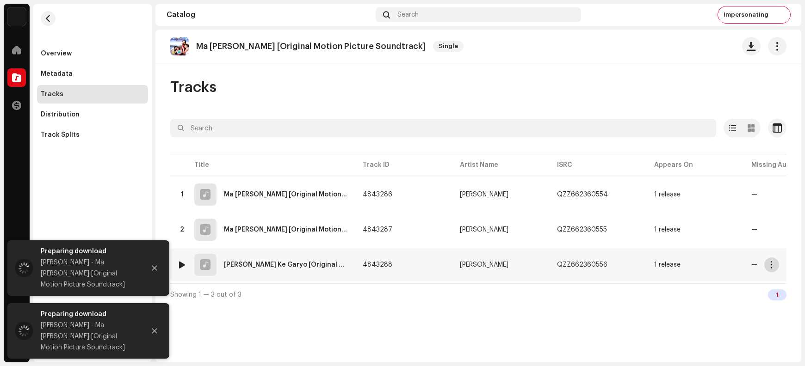
click at [644, 263] on button "button" at bounding box center [771, 265] width 15 height 15
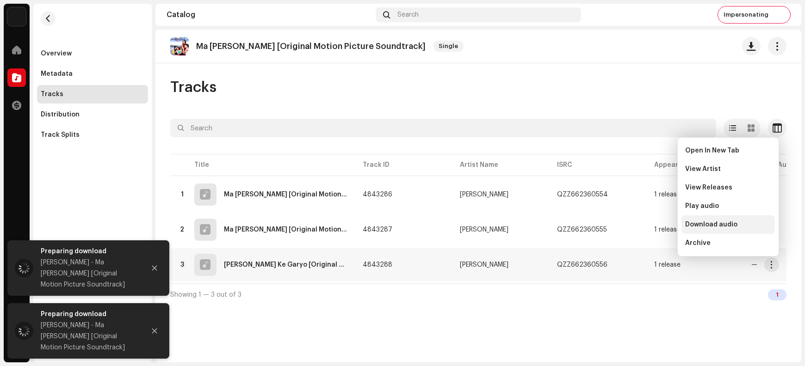
click at [644, 226] on span "Download audio" at bounding box center [711, 224] width 52 height 7
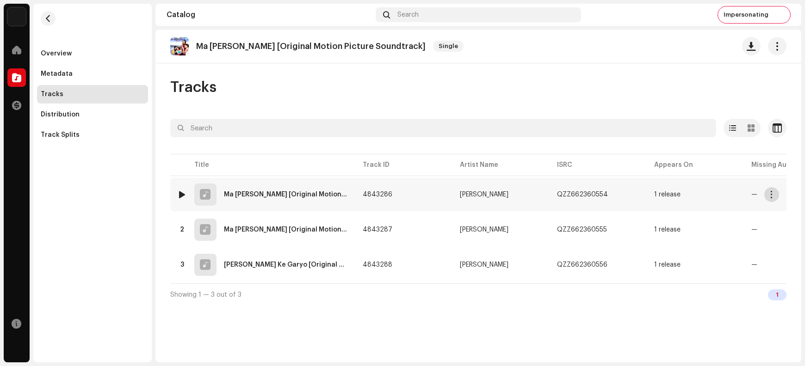
click at [644, 193] on span "button" at bounding box center [771, 194] width 7 height 7
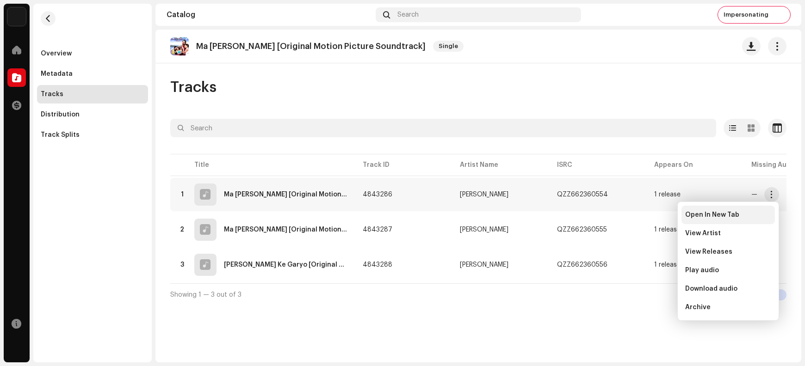
click at [644, 217] on span "Open In New Tab" at bounding box center [712, 214] width 54 height 7
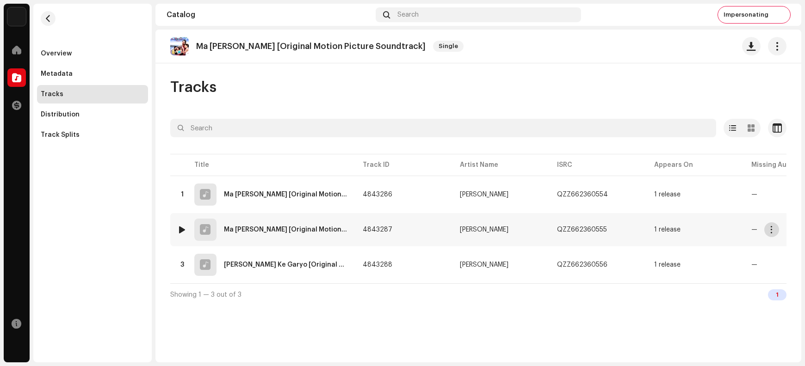
click at [644, 231] on span "button" at bounding box center [771, 229] width 7 height 7
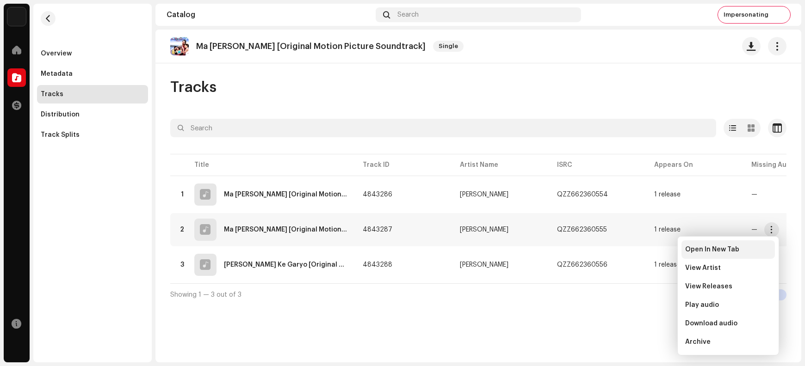
click at [644, 249] on div "Open In New Tab" at bounding box center [728, 249] width 86 height 7
click at [644, 264] on span "button" at bounding box center [771, 264] width 7 height 7
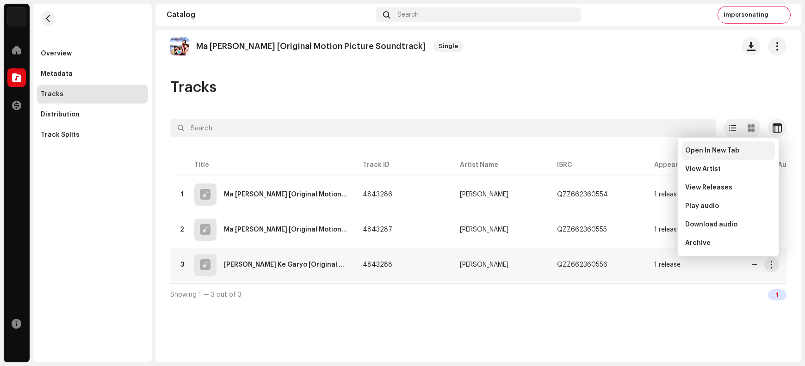
click at [644, 155] on div "Open In New Tab" at bounding box center [727, 151] width 93 height 19
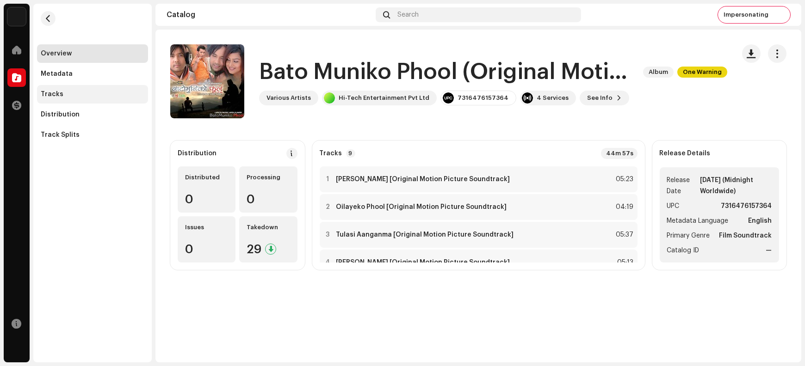
click at [63, 97] on div "Tracks" at bounding box center [93, 94] width 104 height 7
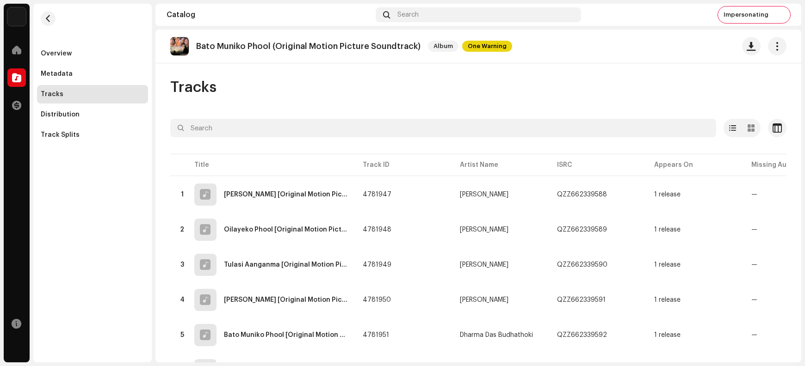
click at [317, 49] on p "Bato Muniko Phool (Original Motion Picture Soundtrack)" at bounding box center [308, 47] width 224 height 10
copy re-o-release-hero "Bato Muniko Phool (Original Motion Picture Soundtrack) Album One Warning"
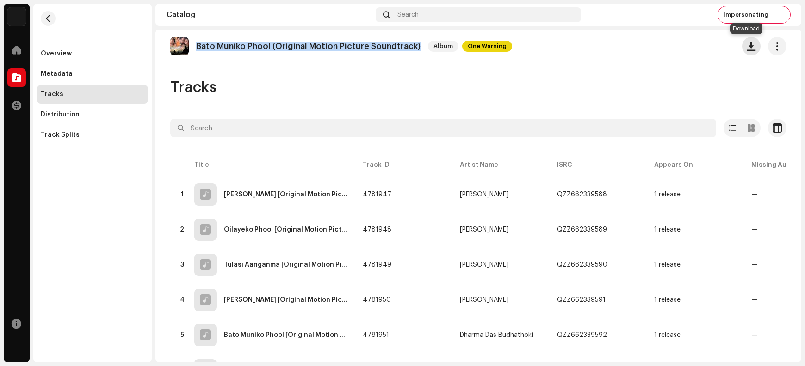
click at [644, 46] on span "button" at bounding box center [751, 46] width 9 height 7
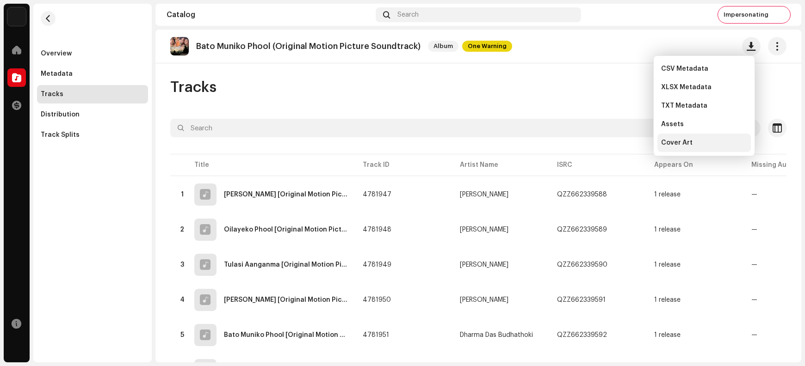
click at [644, 140] on div "Cover Art" at bounding box center [704, 142] width 86 height 7
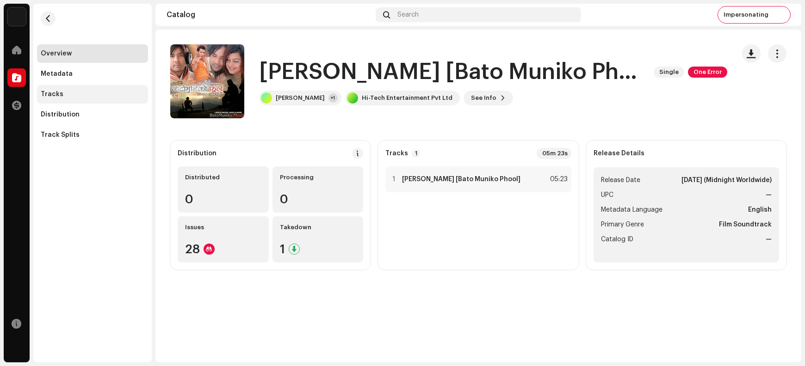
click at [103, 94] on div "Tracks" at bounding box center [93, 94] width 104 height 7
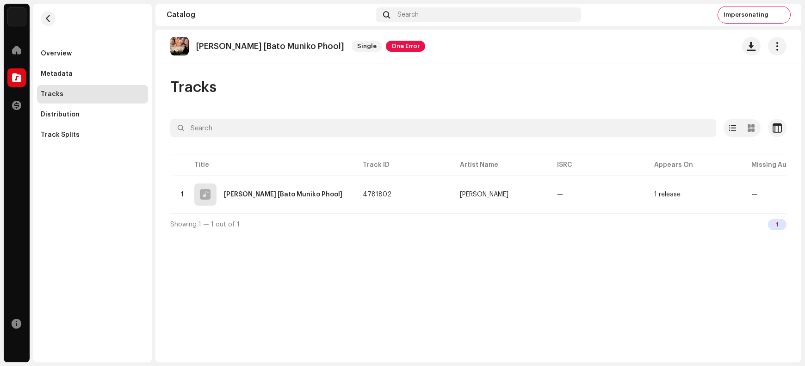
click at [298, 45] on p "[PERSON_NAME] [Bato Muniko Phool]" at bounding box center [270, 47] width 148 height 10
copy re-o-release-hero "[PERSON_NAME] [Bato Muniko Phool] Single One Error"
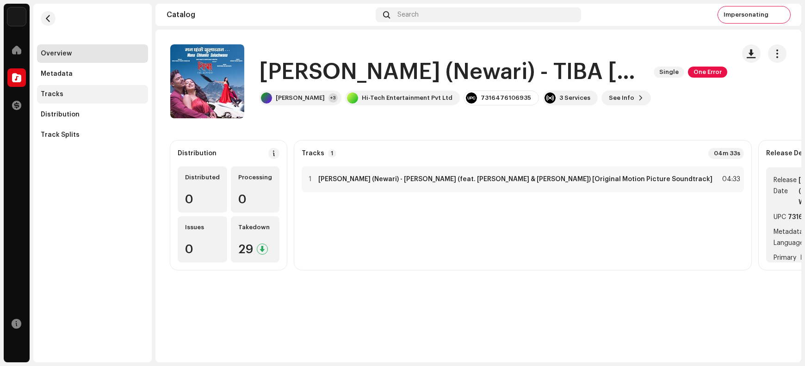
click at [72, 92] on div "Tracks" at bounding box center [93, 94] width 104 height 7
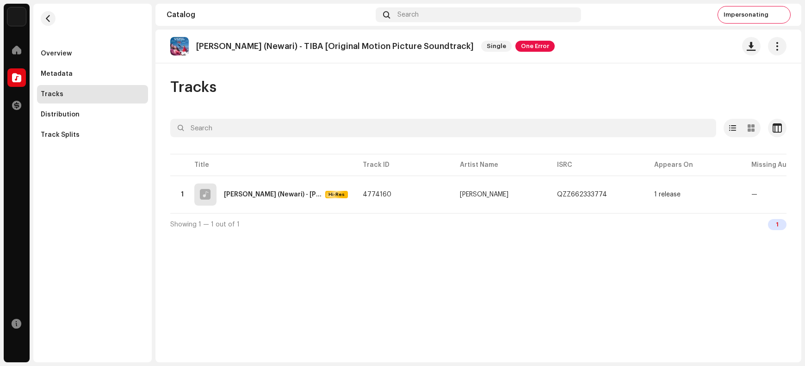
click at [418, 42] on p "Mana Chhankey Sulachwna (Newari) - TIBA [Original Motion Picture Soundtrack]" at bounding box center [335, 47] width 278 height 10
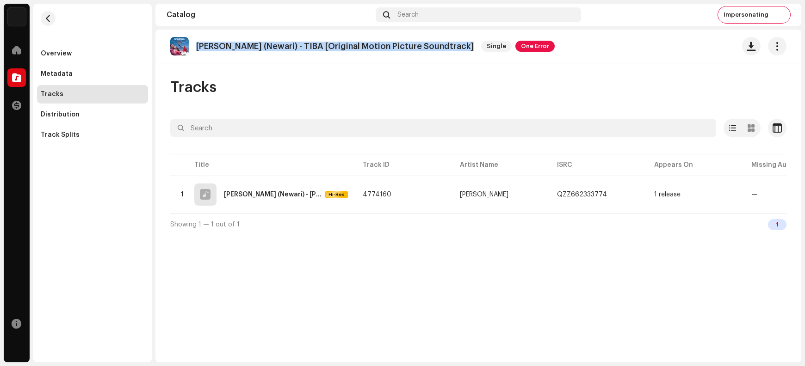
click at [418, 42] on p "Mana Chhankey Sulachwna (Newari) - TIBA [Original Motion Picture Soundtrack]" at bounding box center [335, 47] width 278 height 10
copy re-o-release-hero "Mana Chhankey Sulachwna (Newari) - TIBA [Original Motion Picture Soundtrack] Si…"
click at [644, 49] on span "button" at bounding box center [751, 46] width 9 height 7
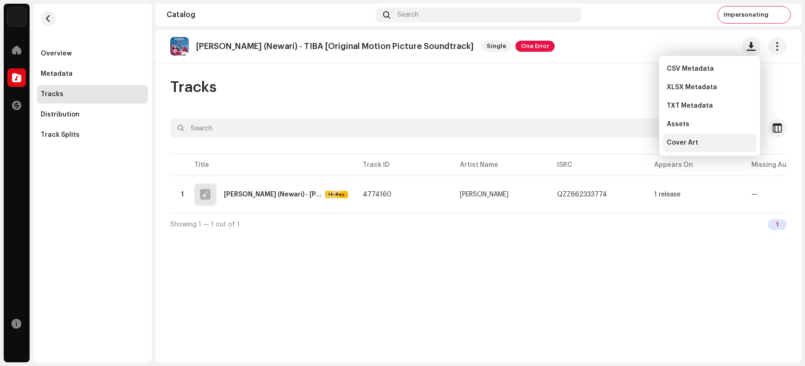
click at [644, 147] on div "Cover Art" at bounding box center [709, 143] width 93 height 19
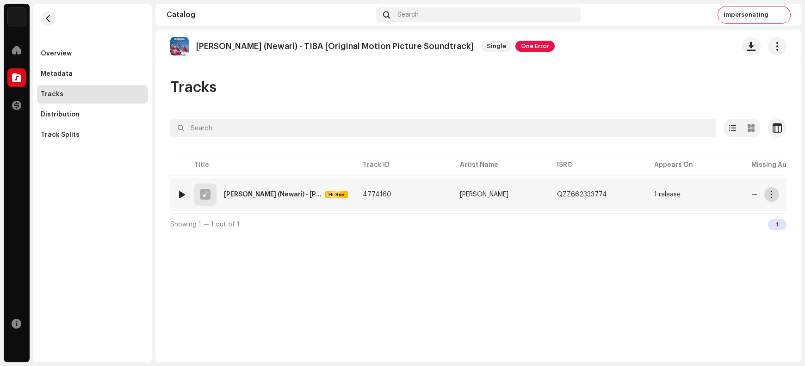
click at [644, 192] on span "button" at bounding box center [771, 194] width 7 height 7
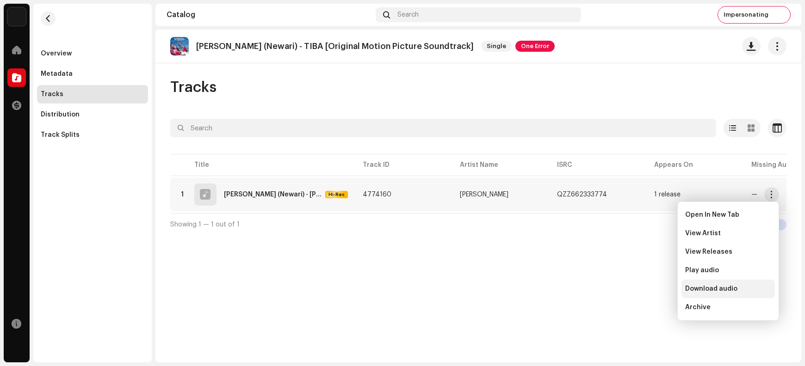
click at [644, 291] on span "Download audio" at bounding box center [711, 288] width 52 height 7
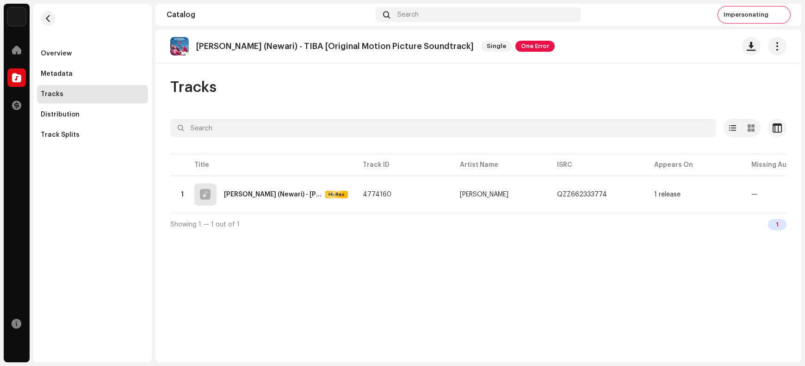
click at [209, 45] on p "Mana Chhankey Sulachwna (Newari) - TIBA [Original Motion Picture Soundtrack]" at bounding box center [335, 47] width 278 height 10
drag, startPoint x: 209, startPoint y: 45, endPoint x: 291, endPoint y: 46, distance: 82.8
click at [291, 46] on p "Mana Chhankey Sulachwna (Newari) - TIBA [Original Motion Picture Soundtrack]" at bounding box center [335, 47] width 278 height 10
copy p "Mana Chhankey Sulachwna"
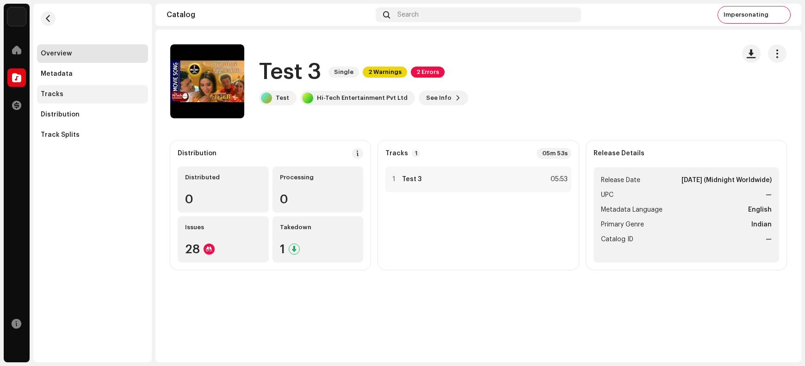
click at [101, 97] on div "Tracks" at bounding box center [93, 94] width 104 height 7
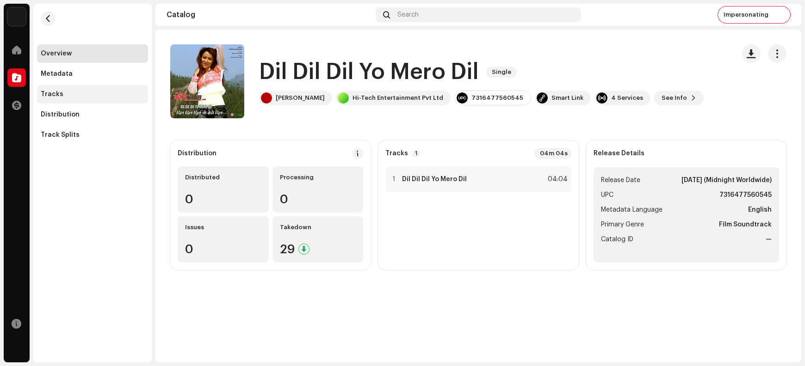
click at [63, 97] on div "Tracks" at bounding box center [93, 94] width 104 height 7
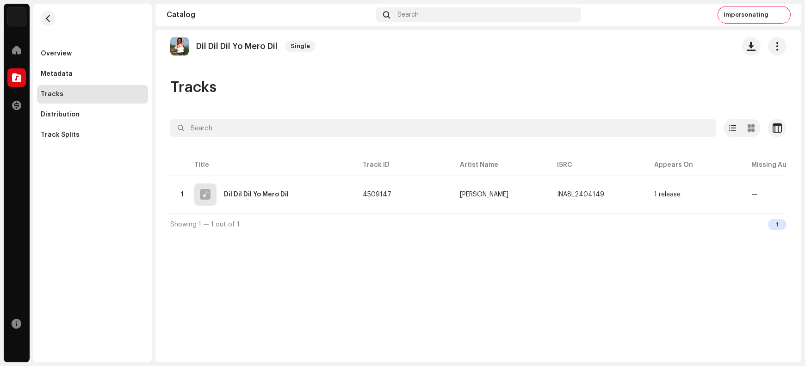
click at [222, 44] on p "Dil Dil Dil Yo Mero Dil" at bounding box center [236, 47] width 81 height 10
copy re-o-release-hero "Dil Dil Dil Yo Mero Dil Single"
click at [644, 50] on span "button" at bounding box center [751, 46] width 9 height 7
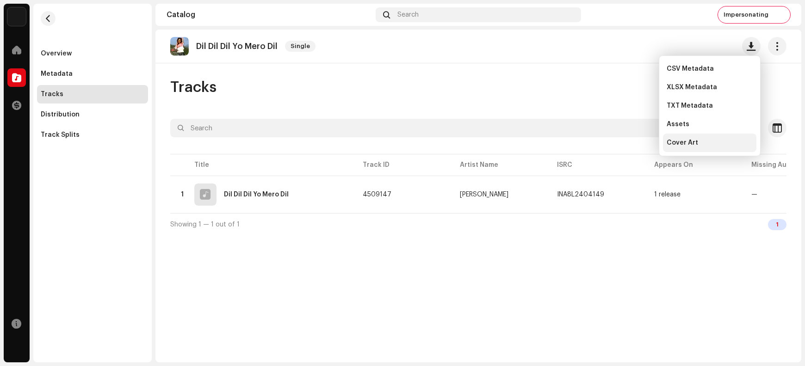
click at [644, 142] on div "Cover Art" at bounding box center [710, 142] width 86 height 7
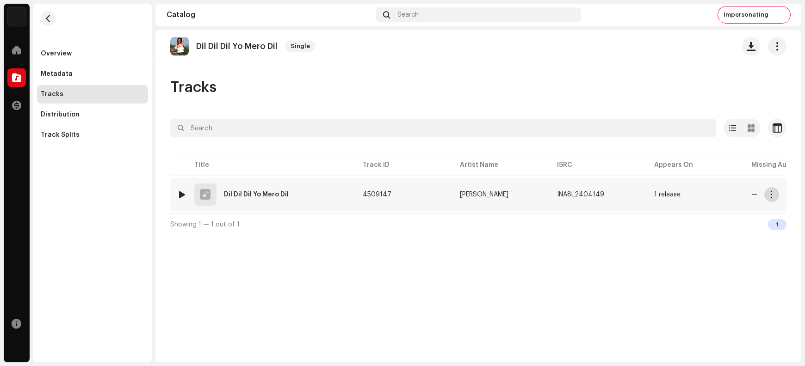
click at [644, 193] on span "button" at bounding box center [771, 194] width 7 height 7
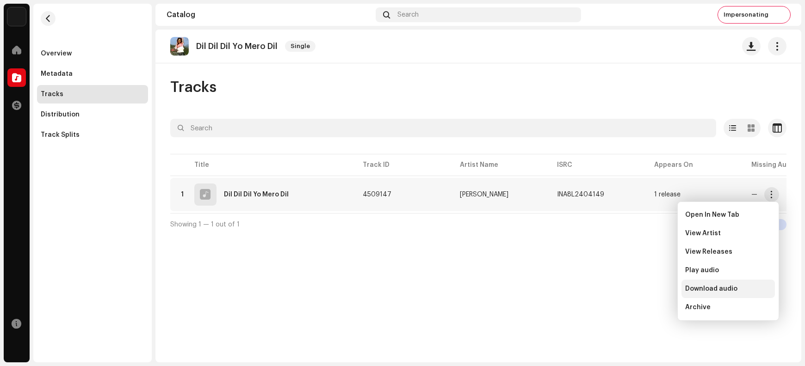
click at [644, 287] on span "Download audio" at bounding box center [711, 288] width 52 height 7
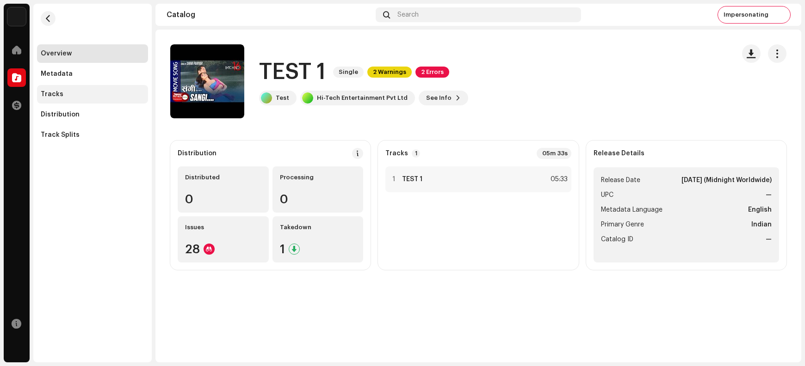
click at [65, 91] on div "Tracks" at bounding box center [93, 94] width 104 height 7
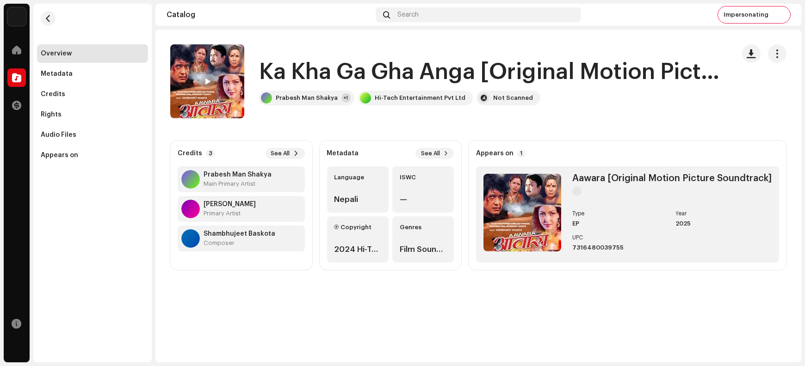
click at [275, 67] on h1 "Ka Kha Ga Gha Anga [Original Motion Picture Soundtrack]" at bounding box center [489, 72] width 461 height 30
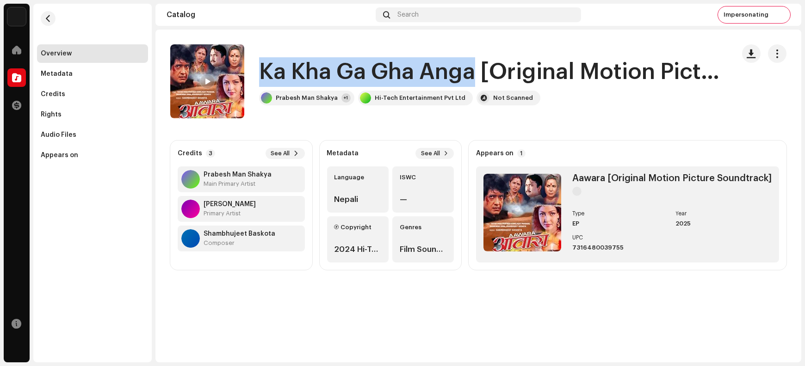
drag, startPoint x: 275, startPoint y: 67, endPoint x: 434, endPoint y: 67, distance: 159.1
click at [434, 67] on h1 "Ka Kha Ga Gha Anga [Original Motion Picture Soundtrack]" at bounding box center [489, 72] width 461 height 30
copy h1 "Ka Kha Ga Gha Anga"
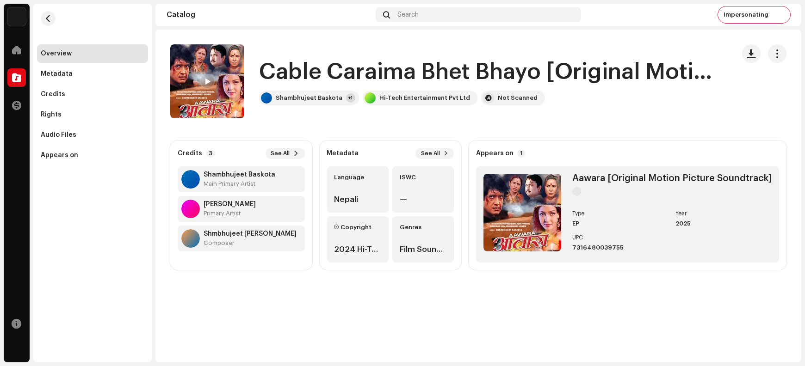
click at [287, 71] on h1 "Cable Caraima Bhet Bhayo [Original Motion Picture Soundtrack]" at bounding box center [489, 72] width 461 height 30
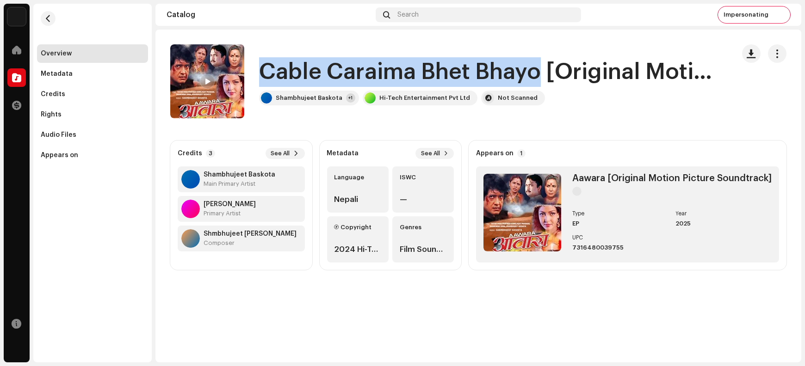
drag, startPoint x: 287, startPoint y: 71, endPoint x: 485, endPoint y: 69, distance: 198.0
click at [485, 69] on h1 "Cable Caraima Bhet Bhayo [Original Motion Picture Soundtrack]" at bounding box center [489, 72] width 461 height 30
copy h1 "Cable Caraima Bhet Bhayo"
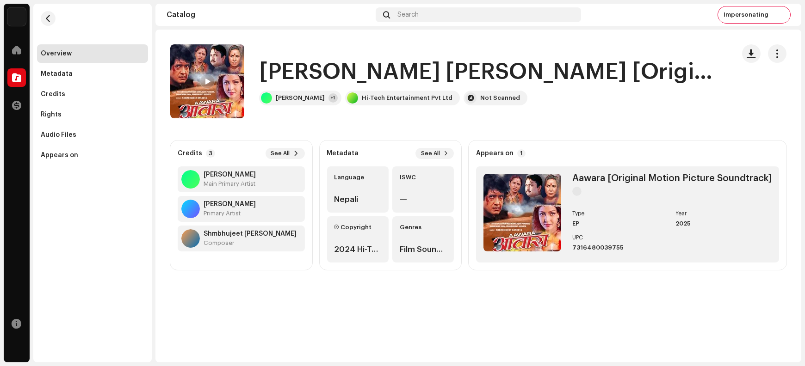
click at [276, 72] on h1 "Kehi Kura Timi Bhana [Original Motion Picture Soundtrack]" at bounding box center [489, 72] width 461 height 30
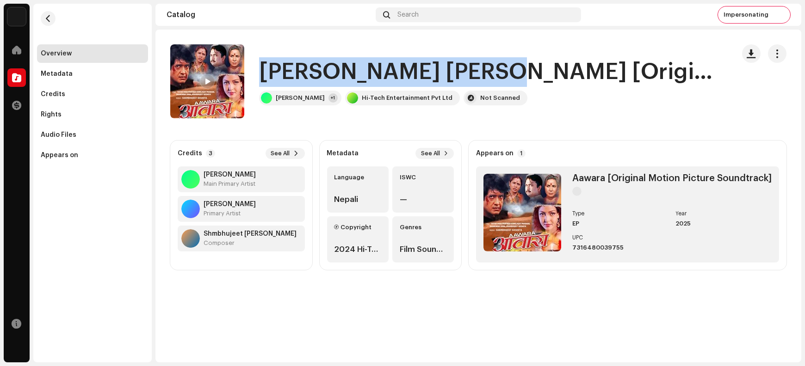
drag, startPoint x: 276, startPoint y: 72, endPoint x: 446, endPoint y: 68, distance: 170.3
click at [446, 68] on h1 "Kehi Kura Timi Bhana [Original Motion Picture Soundtrack]" at bounding box center [489, 72] width 461 height 30
copy h1 "Kehi Kura Timi Bhana"
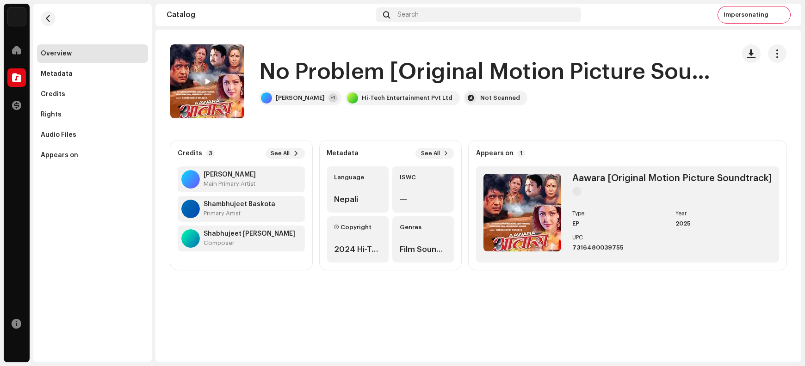
click at [276, 71] on h1 "No Problem [Original Motion Picture Soundtrack]" at bounding box center [489, 72] width 461 height 30
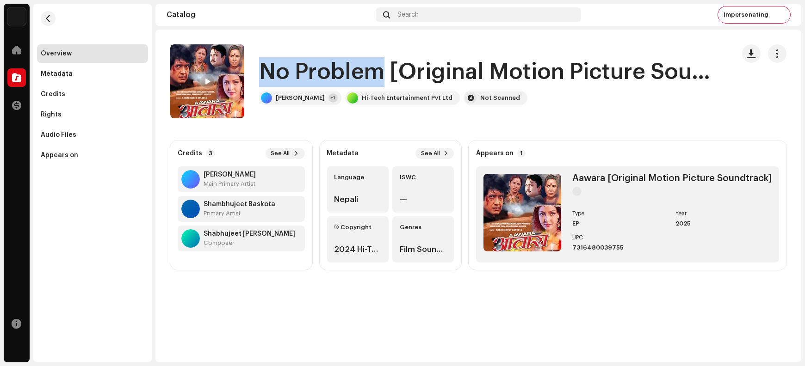
drag, startPoint x: 277, startPoint y: 71, endPoint x: 347, endPoint y: 69, distance: 70.4
click at [347, 69] on h1 "No Problem [Original Motion Picture Soundtrack]" at bounding box center [489, 72] width 461 height 30
copy h1 "No Problem"
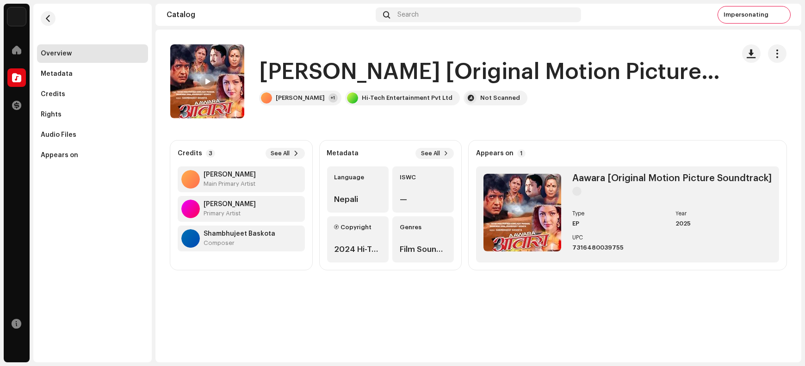
click at [285, 73] on h1 "[PERSON_NAME] [Original Motion Picture Soundtrack]" at bounding box center [489, 72] width 461 height 30
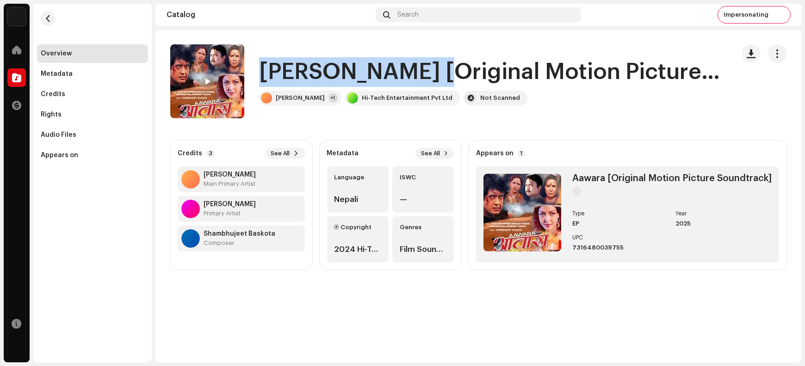
drag, startPoint x: 285, startPoint y: 73, endPoint x: 405, endPoint y: 74, distance: 120.3
click at [405, 74] on h1 "[PERSON_NAME] [Original Motion Picture Soundtrack]" at bounding box center [489, 72] width 461 height 30
copy h1 "[PERSON_NAME]"
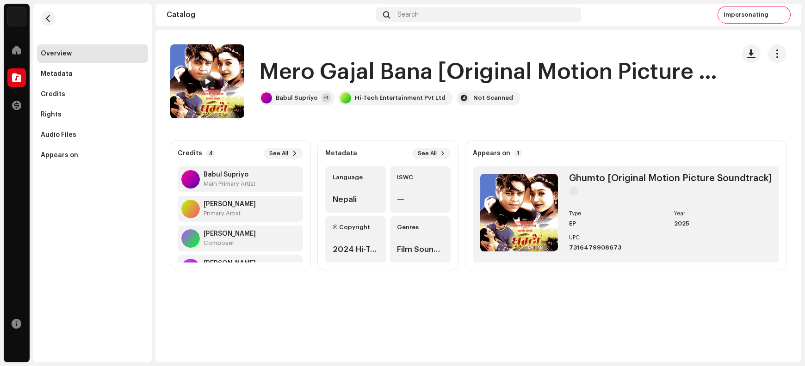
click at [280, 75] on h1 "Mero Gajal Bana [Original Motion Picture Soundtrack]" at bounding box center [489, 72] width 461 height 30
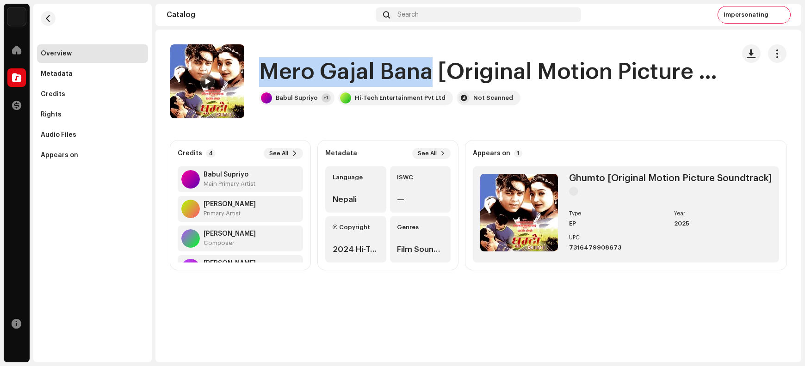
drag, startPoint x: 280, startPoint y: 75, endPoint x: 380, endPoint y: 72, distance: 99.5
click at [380, 72] on h1 "Mero Gajal Bana [Original Motion Picture Soundtrack]" at bounding box center [489, 72] width 461 height 30
copy h1 "Mero Gajal Bana"
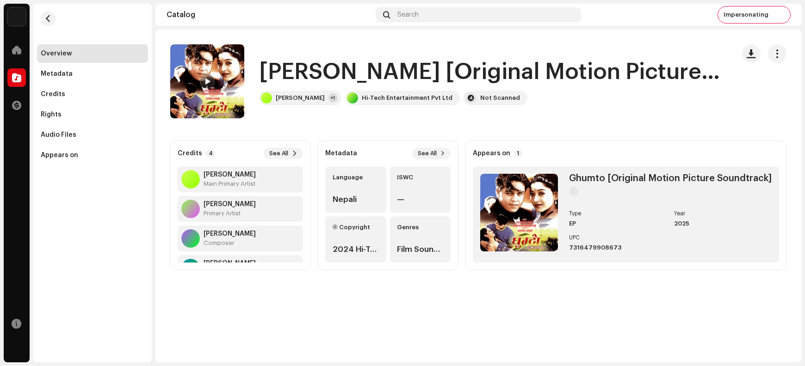
click at [271, 80] on h1 "Juna Jasto Muhar [Original Motion Picture Soundtrack]" at bounding box center [489, 72] width 461 height 30
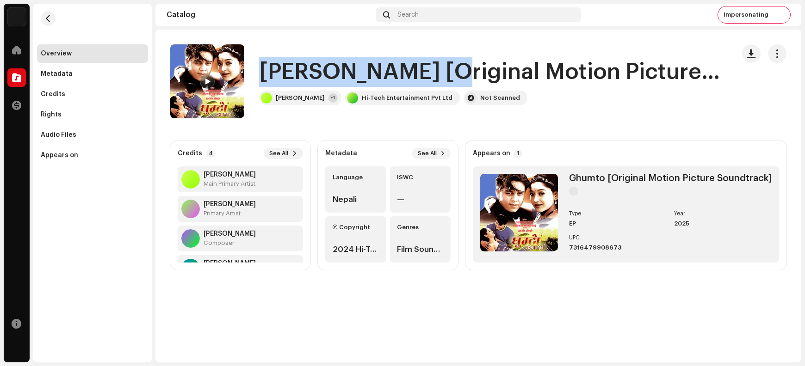
drag, startPoint x: 271, startPoint y: 80, endPoint x: 378, endPoint y: 80, distance: 106.4
click at [378, 80] on h1 "Juna Jasto Muhar [Original Motion Picture Soundtrack]" at bounding box center [489, 72] width 461 height 30
copy h1 "Juna Jasto Muhar"
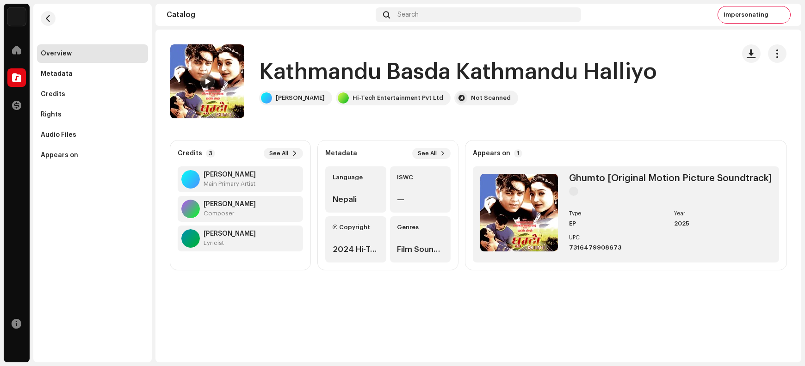
click at [298, 73] on h1 "Kathmandu Basda Kathmandu Halliyo" at bounding box center [458, 72] width 398 height 30
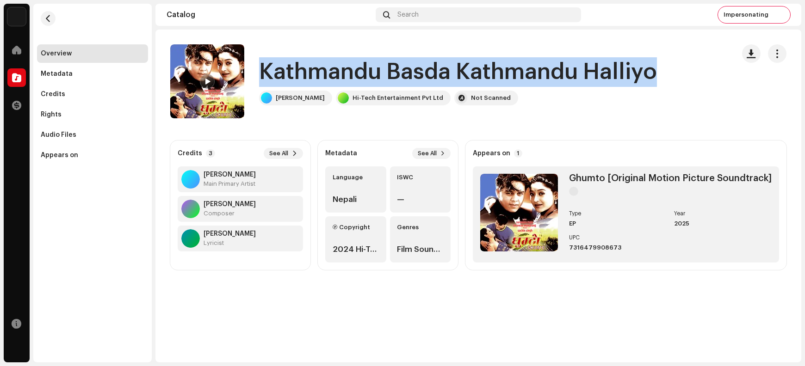
drag, startPoint x: 298, startPoint y: 73, endPoint x: 634, endPoint y: 83, distance: 336.5
click at [634, 83] on h1 "Kathmandu Basda Kathmandu Halliyo" at bounding box center [458, 72] width 398 height 30
copy h1 "Kathmandu Basda Kathmandu Halliyo"
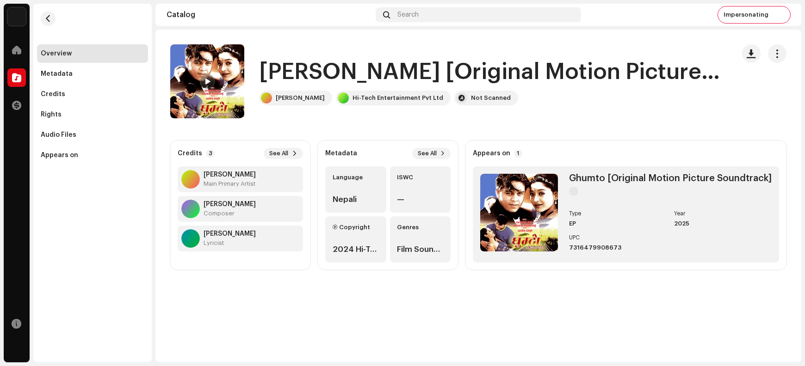
click at [293, 75] on h1 "Krishna Krishna Hari [Original Motion Picture Soundtrack]" at bounding box center [489, 72] width 461 height 30
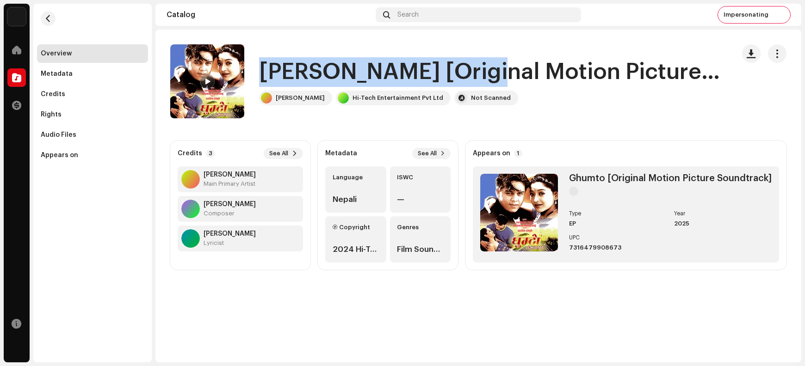
drag, startPoint x: 293, startPoint y: 75, endPoint x: 440, endPoint y: 64, distance: 147.0
click at [440, 64] on h1 "Krishna Krishna Hari [Original Motion Picture Soundtrack]" at bounding box center [489, 72] width 461 height 30
copy h1 "Krishna Krishna Hari"
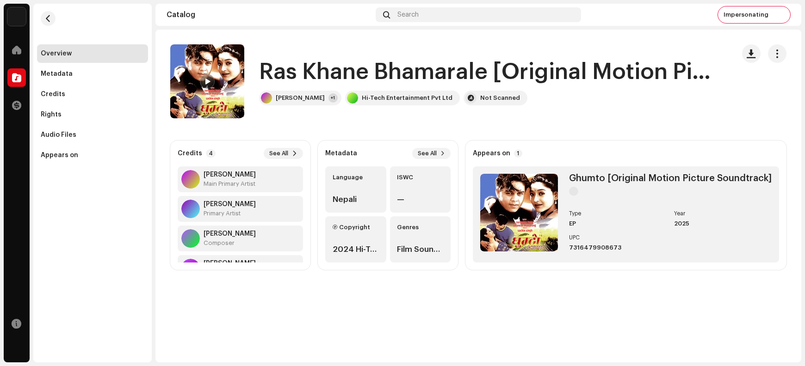
click at [276, 68] on h1 "Ras Khane Bhamarale [Original Motion Picture Soundtrack]" at bounding box center [489, 72] width 461 height 30
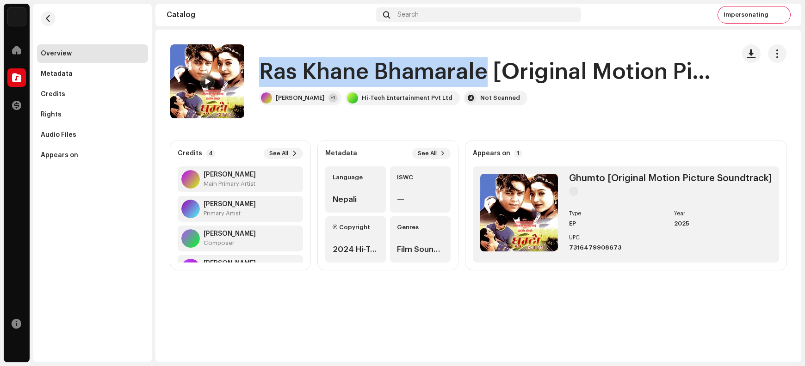
drag, startPoint x: 276, startPoint y: 68, endPoint x: 395, endPoint y: 66, distance: 119.4
click at [395, 66] on h1 "Ras Khane Bhamarale [Original Motion Picture Soundtrack]" at bounding box center [489, 72] width 461 height 30
copy h1 "Ras Khane Bhamarale"
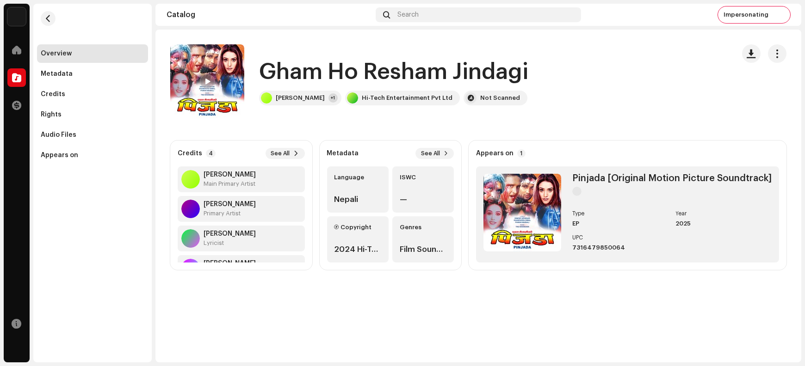
click at [288, 70] on h1 "Gham Ho Resham Jindagi" at bounding box center [393, 72] width 269 height 30
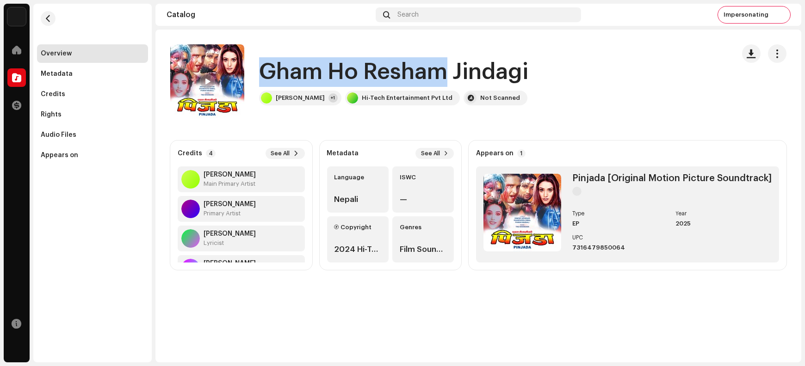
drag, startPoint x: 288, startPoint y: 70, endPoint x: 385, endPoint y: 68, distance: 97.2
click at [385, 68] on h1 "Gham Ho Resham Jindagi" at bounding box center [393, 72] width 269 height 30
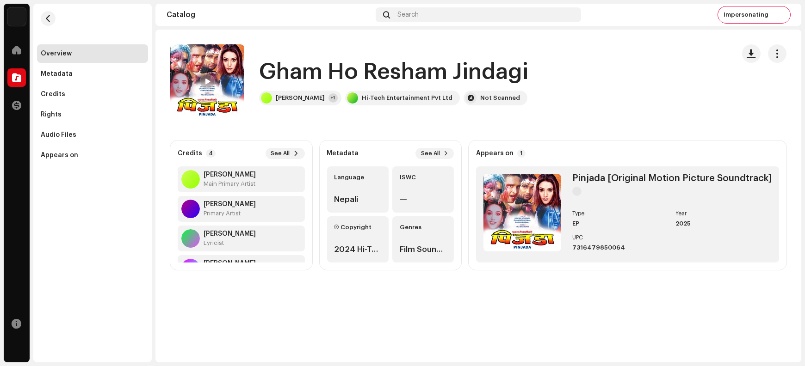
click at [289, 68] on h1 "Gham Ho Resham Jindagi" at bounding box center [393, 72] width 269 height 30
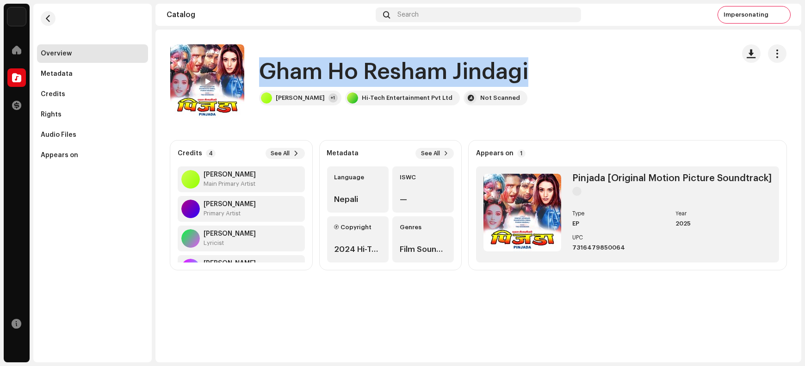
drag, startPoint x: 289, startPoint y: 68, endPoint x: 462, endPoint y: 72, distance: 173.5
click at [462, 72] on h1 "Gham Ho Resham Jindagi" at bounding box center [393, 72] width 269 height 30
copy h1 "Gham Ho Resham Jindagi"
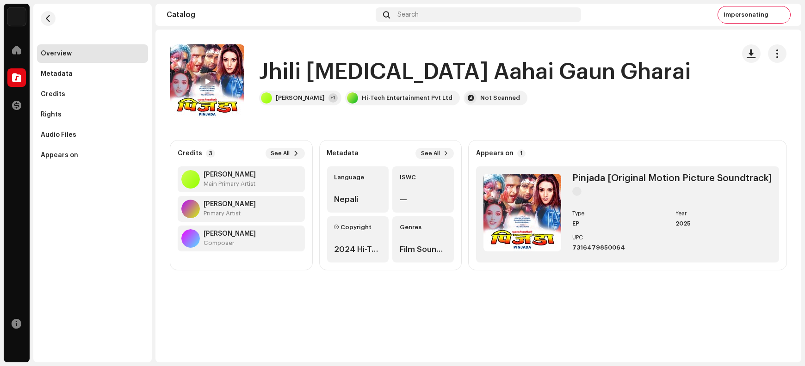
click at [278, 68] on h1 "Jhili [MEDICAL_DATA] Aahai Gaun Gharai" at bounding box center [475, 72] width 432 height 30
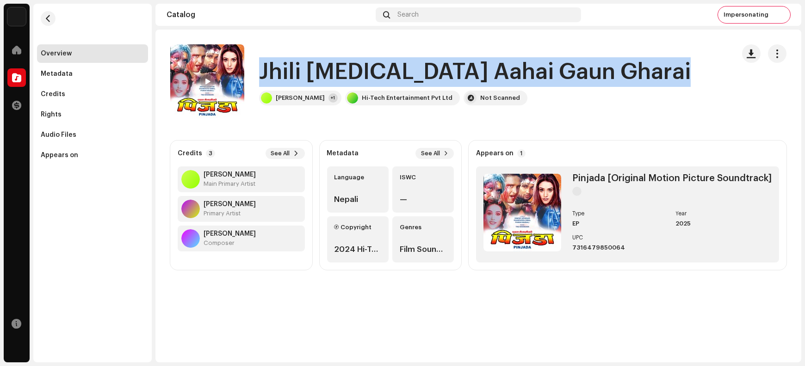
click at [278, 68] on h1 "Jhili [MEDICAL_DATA] Aahai Gaun Gharai" at bounding box center [475, 72] width 432 height 30
copy div "Jhili [MEDICAL_DATA] Aahai Gaun Gharai"
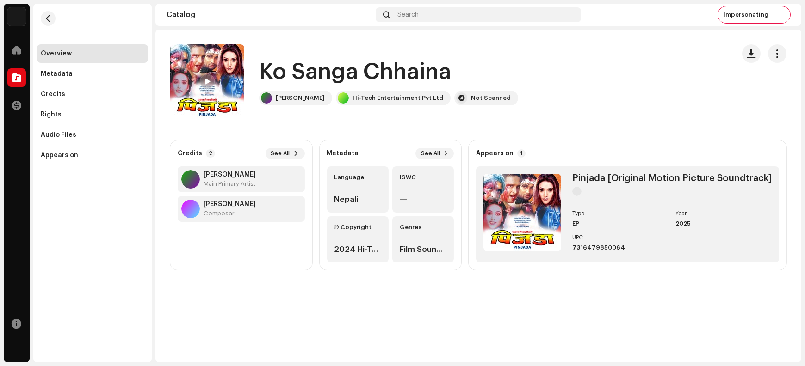
click at [287, 74] on h1 "Ko Sanga Chhaina" at bounding box center [355, 72] width 192 height 30
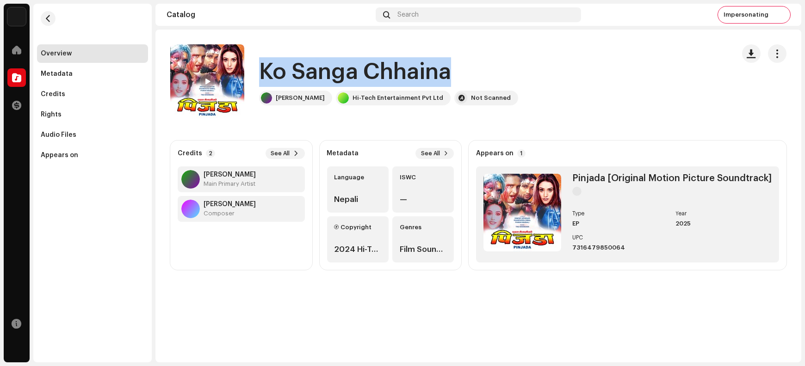
click at [287, 74] on h1 "Ko Sanga Chhaina" at bounding box center [355, 72] width 192 height 30
copy div "Ko Sanga Chhaina"
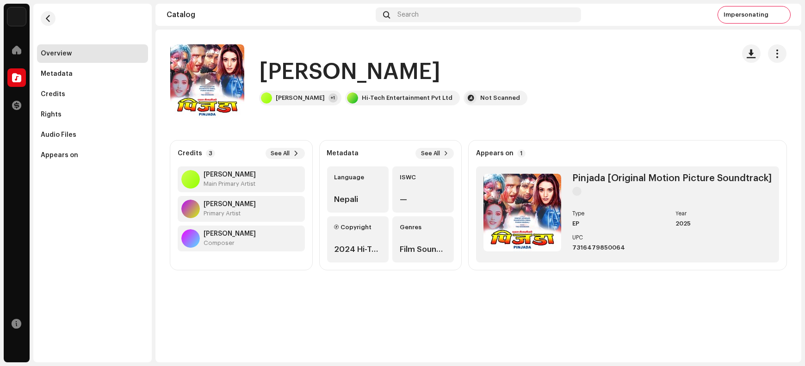
click at [294, 77] on h1 "Mata Hajur Vanko Driver" at bounding box center [349, 72] width 181 height 30
drag, startPoint x: 294, startPoint y: 77, endPoint x: 458, endPoint y: 68, distance: 165.0
click at [440, 68] on h1 "Mata Hajur Vanko Driver" at bounding box center [349, 72] width 181 height 30
copy h1 "Mata Hajur Vanko Driver"
click at [288, 71] on h1 "[PERSON_NAME]" at bounding box center [349, 72] width 181 height 30
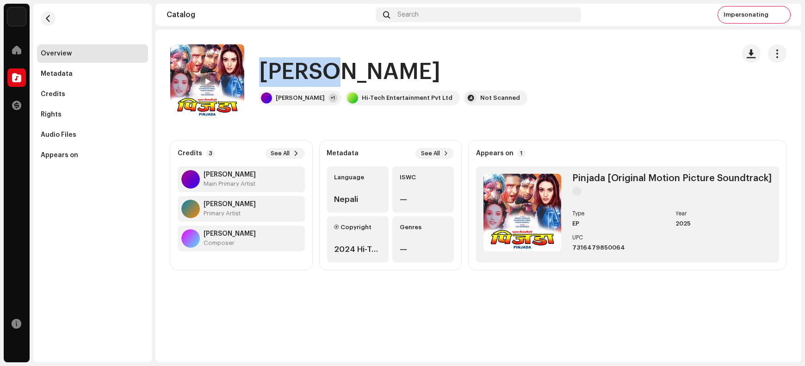
click at [288, 71] on h1 "[PERSON_NAME]" at bounding box center [349, 72] width 181 height 30
copy div "[PERSON_NAME]"
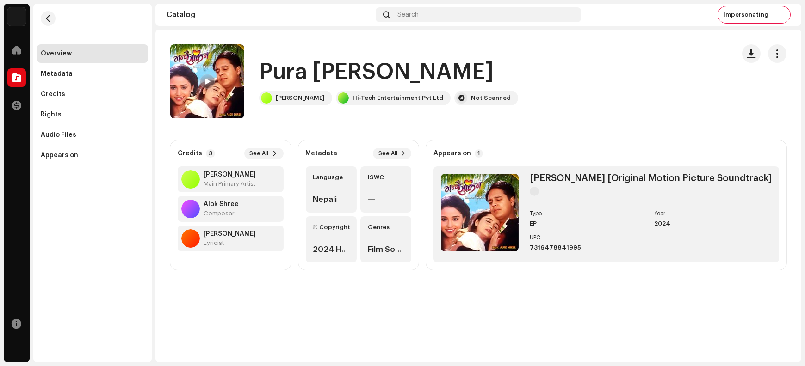
click at [285, 67] on h1 "Pura Bhayo Sapana Mero" at bounding box center [376, 72] width 235 height 30
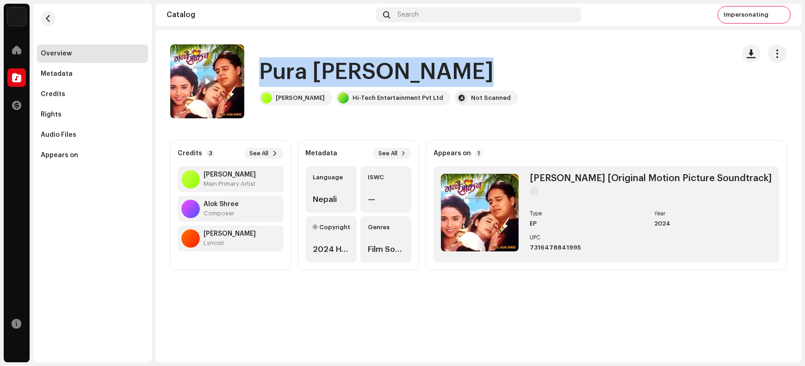
click at [285, 67] on h1 "Pura Bhayo Sapana Mero" at bounding box center [376, 72] width 235 height 30
copy div "Pura Bhayo Sapana Mero"
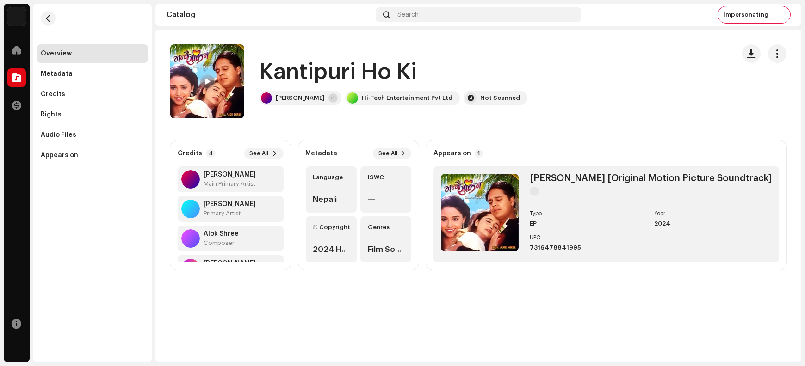
click at [287, 72] on h1 "Kantipuri Ho Ki" at bounding box center [338, 72] width 158 height 30
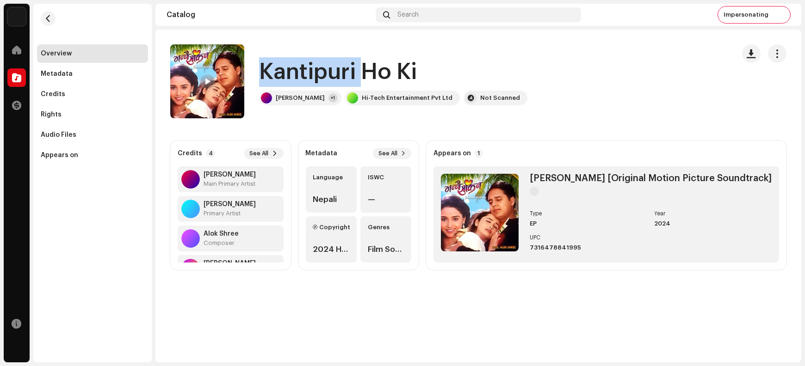
click at [287, 72] on h1 "Kantipuri Ho Ki" at bounding box center [338, 72] width 158 height 30
copy div "Kantipuri Ho Ki"
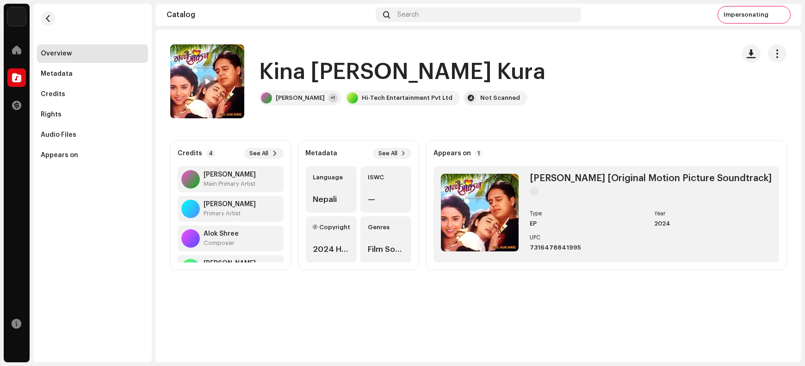
click at [286, 71] on h1 "Kina [PERSON_NAME] Kura" at bounding box center [402, 72] width 286 height 30
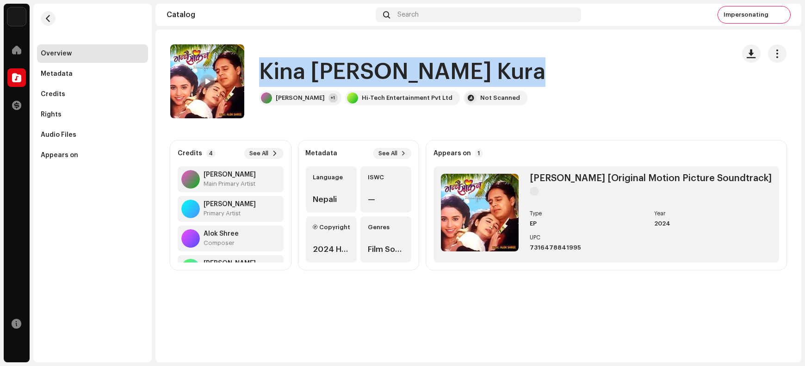
click at [286, 71] on h1 "Kina Kina Manka Kura" at bounding box center [402, 72] width 286 height 30
copy div "Kina Kina Manka Kura"
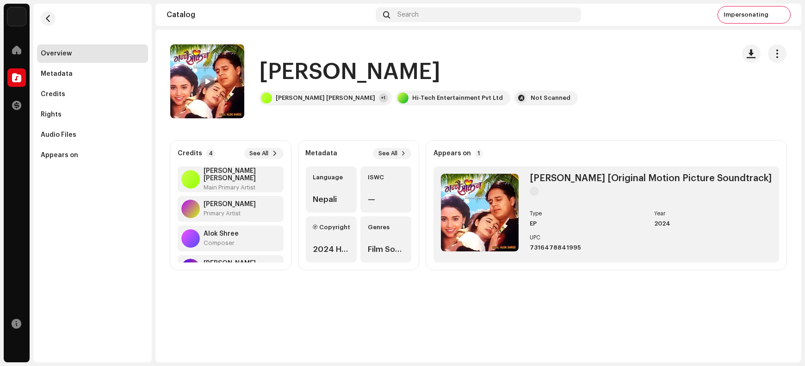
click at [298, 71] on h1 "[PERSON_NAME]" at bounding box center [349, 72] width 181 height 30
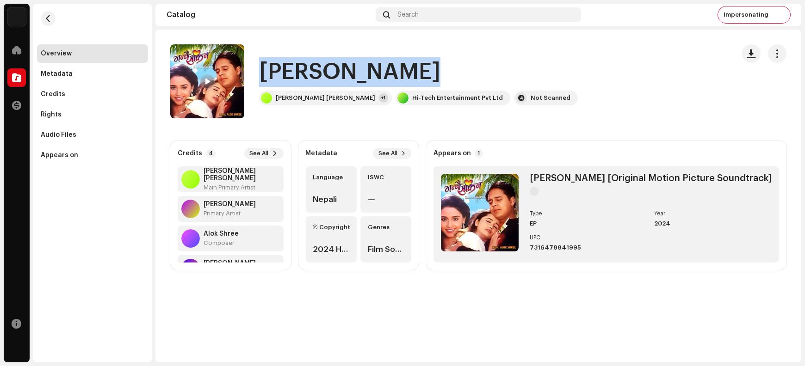
click at [298, 71] on h1 "[PERSON_NAME]" at bounding box center [349, 72] width 181 height 30
copy div "[PERSON_NAME]"
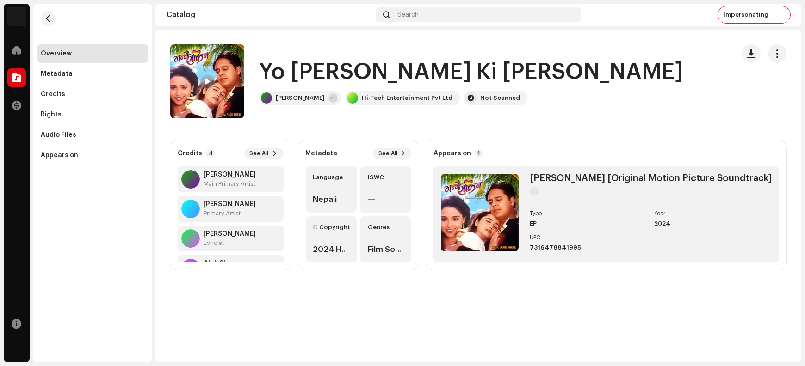
click at [285, 74] on h1 "Yo Bhanu Ki Tyo Bhanu" at bounding box center [471, 72] width 424 height 30
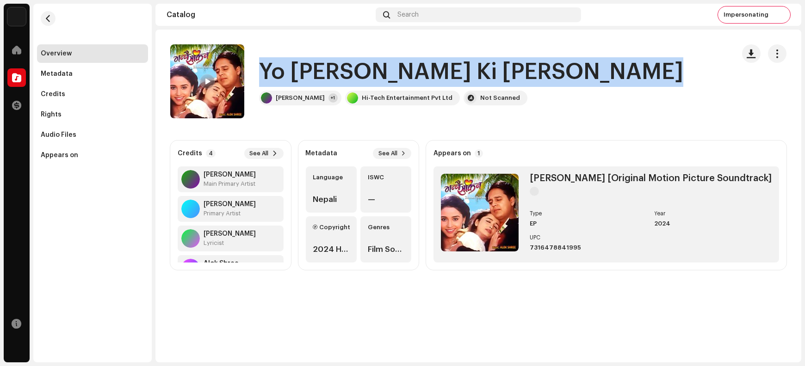
click at [285, 74] on h1 "Yo Bhanu Ki Tyo Bhanu" at bounding box center [471, 72] width 424 height 30
copy div "Yo Bhanu Ki Tyo Bhanu"
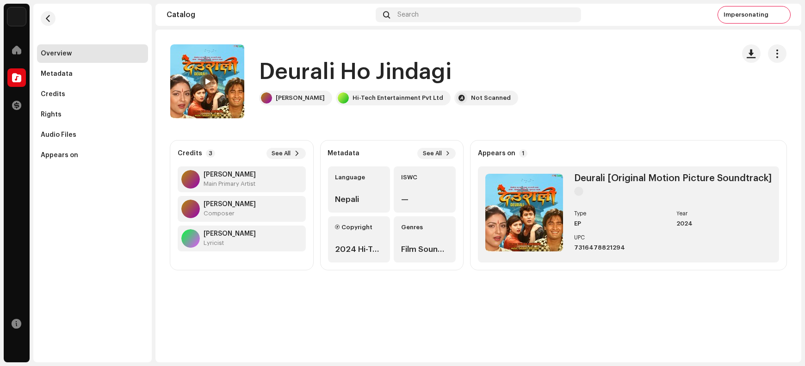
click at [288, 75] on h1 "Deurali Ho Jindagi" at bounding box center [355, 72] width 192 height 30
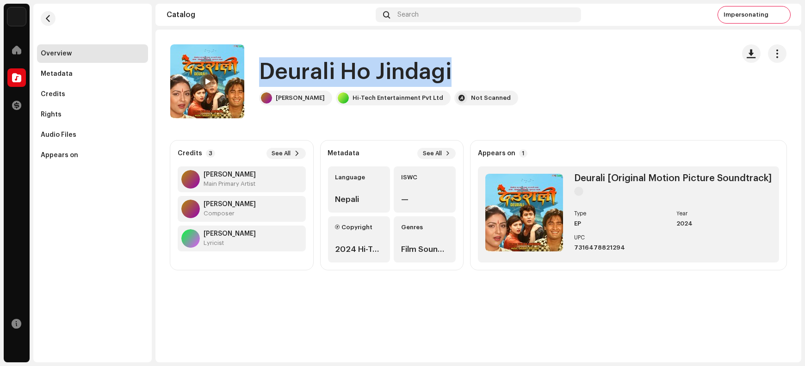
click at [288, 75] on h1 "Deurali Ho Jindagi" at bounding box center [355, 72] width 192 height 30
copy div "Deurali Ho Jindagi"
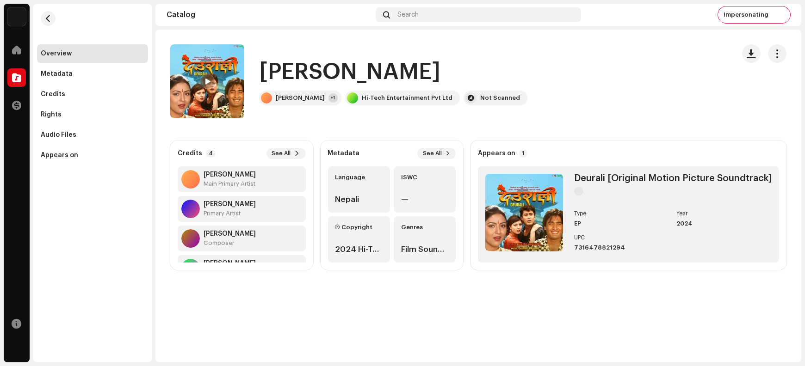
click at [280, 70] on h1 "[PERSON_NAME]" at bounding box center [349, 72] width 181 height 30
click at [280, 69] on h1 "[PERSON_NAME]" at bounding box center [349, 72] width 181 height 30
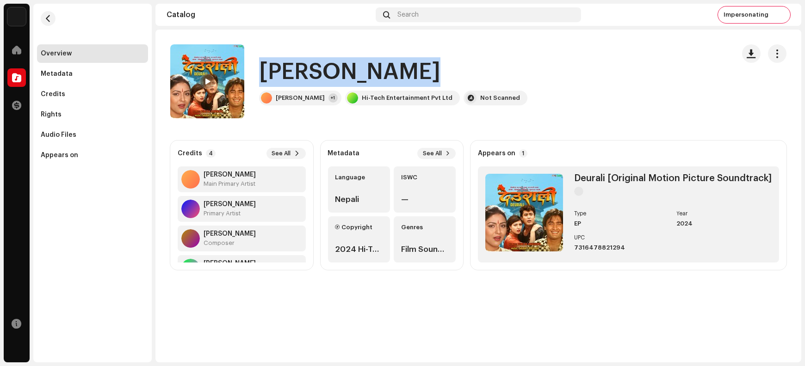
click at [280, 69] on h1 "[PERSON_NAME]" at bounding box center [349, 72] width 181 height 30
copy div "[PERSON_NAME]"
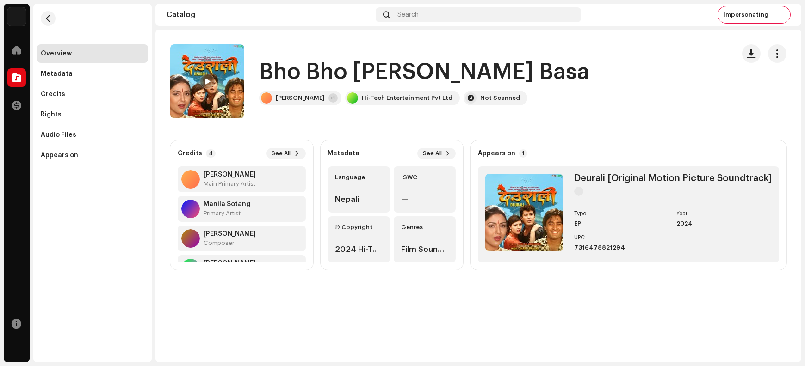
click at [323, 64] on h1 "Bho Bho Timi Tadhai Basa" at bounding box center [424, 72] width 330 height 30
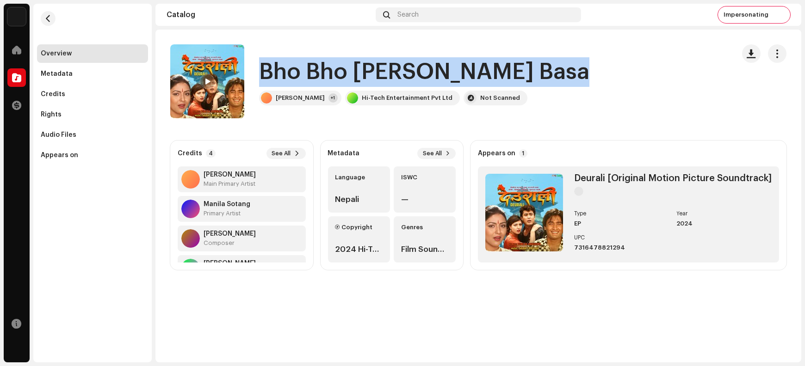
click at [323, 64] on h1 "Bho Bho Timi Tadhai Basa" at bounding box center [424, 72] width 330 height 30
copy div "Bho Bho Timi Tadhai Basa"
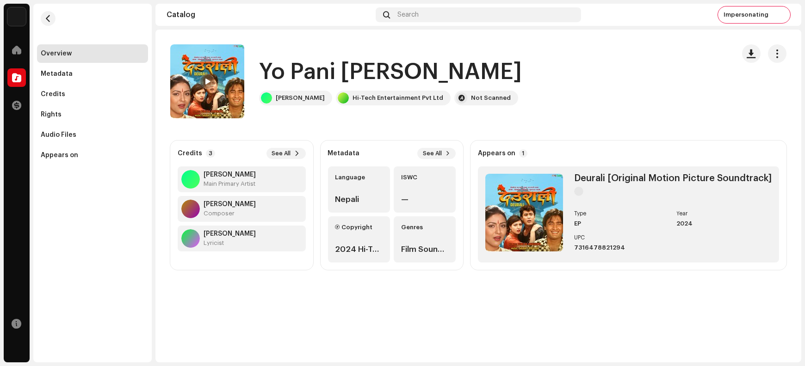
click at [322, 68] on h1 "Yo Pani [PERSON_NAME]" at bounding box center [390, 72] width 263 height 30
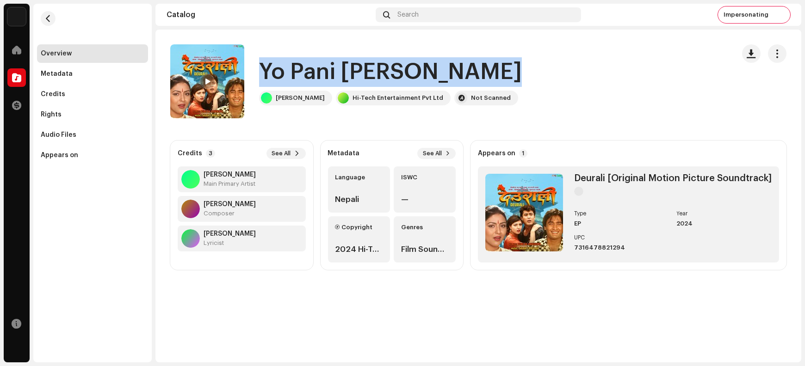
click at [322, 68] on h1 "Yo Pani [PERSON_NAME]" at bounding box center [390, 72] width 263 height 30
copy div "Yo Pani [PERSON_NAME]"
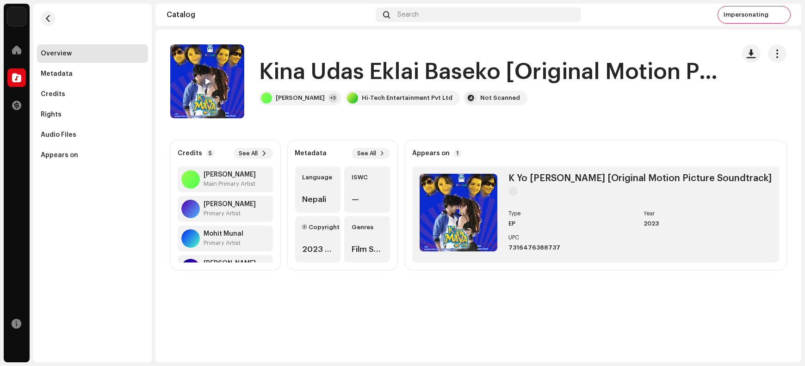
click at [279, 71] on h1 "Kina Udas Eklai Baseko [Original Motion Picture Soundtrack]" at bounding box center [489, 72] width 461 height 30
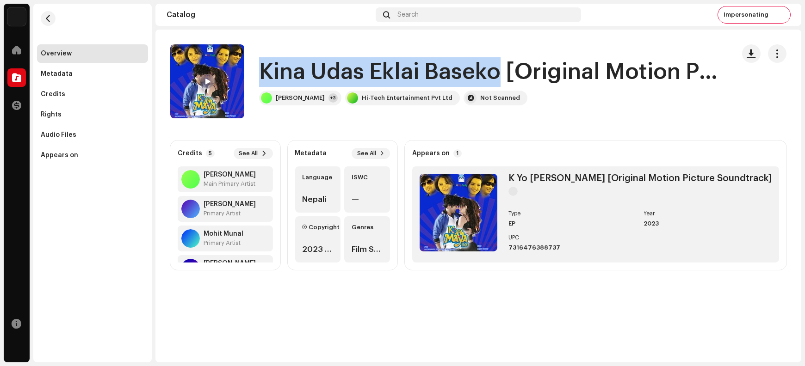
drag, startPoint x: 278, startPoint y: 71, endPoint x: 443, endPoint y: 75, distance: 164.7
click at [443, 75] on h1 "Kina Udas Eklai Baseko [Original Motion Picture Soundtrack]" at bounding box center [489, 72] width 461 height 30
copy h1 "Kina Udas [GEOGRAPHIC_DATA]"
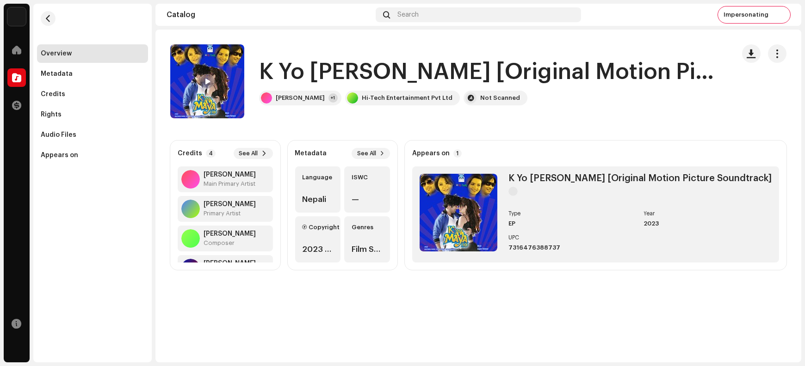
click at [384, 71] on h1 "K Yo [PERSON_NAME] [Original Motion Picture Soundtrack]" at bounding box center [489, 72] width 461 height 30
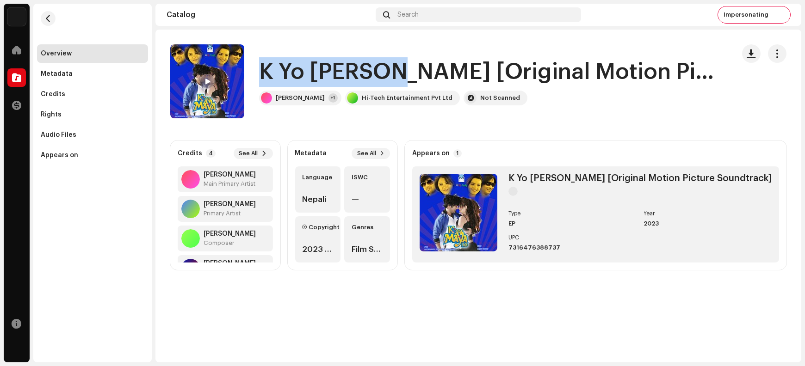
drag, startPoint x: 384, startPoint y: 71, endPoint x: 264, endPoint y: 73, distance: 120.3
click at [264, 73] on h1 "K Yo [PERSON_NAME] [Original Motion Picture Soundtrack]" at bounding box center [489, 72] width 461 height 30
copy h1 "K Yo [PERSON_NAME]"
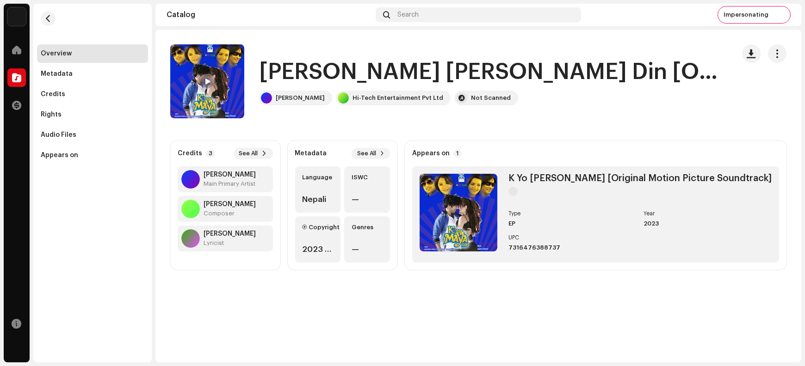
click at [292, 70] on h1 "[PERSON_NAME] [PERSON_NAME] Din [Original Motion Picture Soundtrack]" at bounding box center [489, 72] width 461 height 30
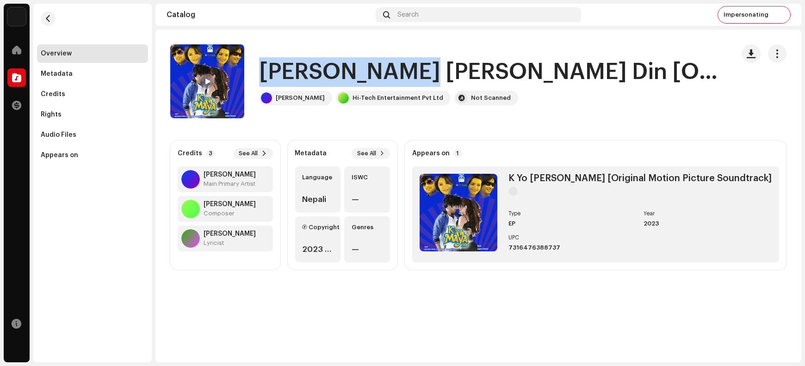
drag, startPoint x: 292, startPoint y: 70, endPoint x: 391, endPoint y: 70, distance: 99.0
click at [391, 70] on h1 "Sara Sara Din [Original Motion Picture Soundtrack]" at bounding box center [489, 72] width 461 height 30
copy h1 "Sara Sara Din"
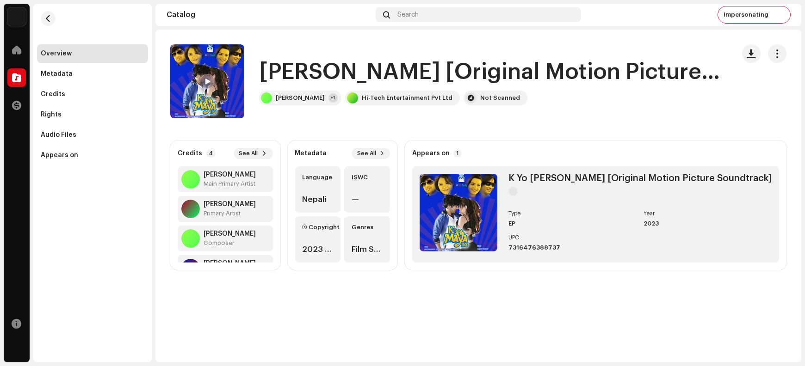
click at [280, 68] on h1 "Sello Ma Naachaun [Original Motion Picture Soundtrack]" at bounding box center [489, 72] width 461 height 30
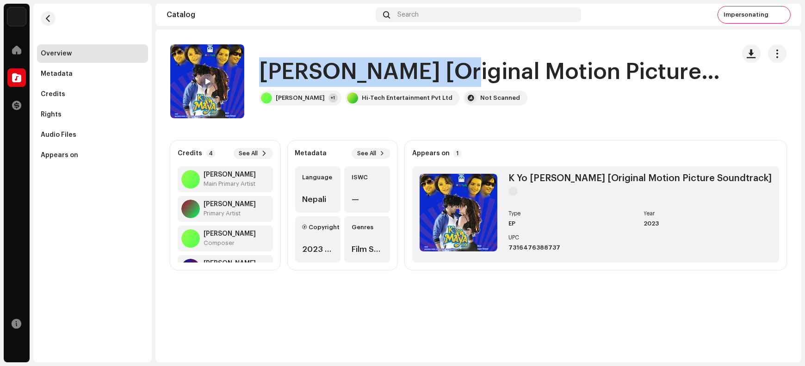
drag, startPoint x: 280, startPoint y: 68, endPoint x: 380, endPoint y: 69, distance: 100.4
click at [380, 69] on h1 "Sello Ma Naachaun [Original Motion Picture Soundtrack]" at bounding box center [489, 72] width 461 height 30
copy h1 "Sello Ma Naachaun"
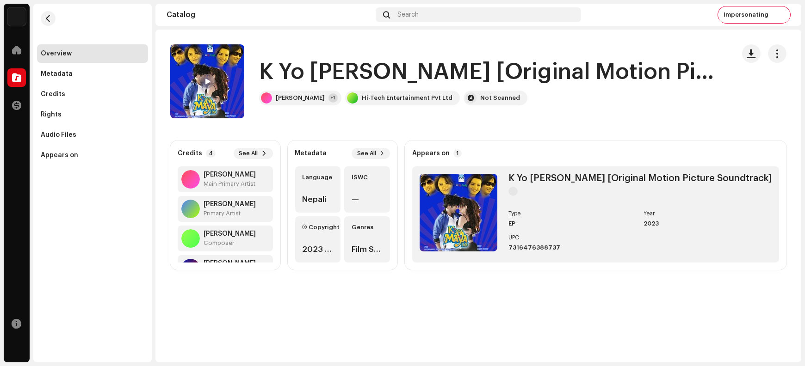
click at [382, 69] on h1 "K Yo [PERSON_NAME] [Original Motion Picture Soundtrack]" at bounding box center [489, 72] width 461 height 30
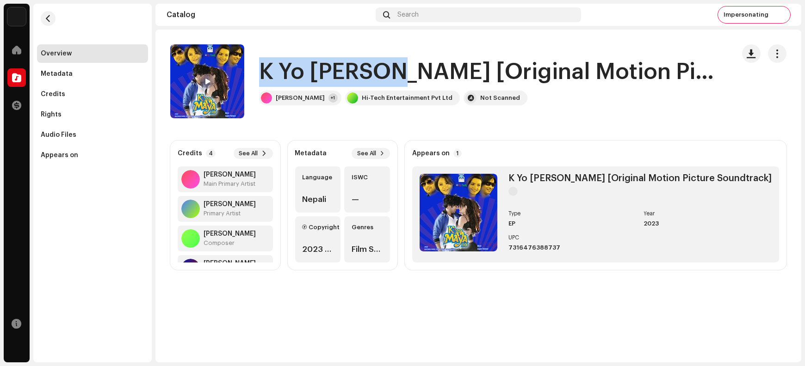
drag, startPoint x: 382, startPoint y: 69, endPoint x: 266, endPoint y: 70, distance: 116.1
click at [266, 70] on h1 "K Yo [PERSON_NAME] [Original Motion Picture Soundtrack]" at bounding box center [489, 72] width 461 height 30
copy h1 "K Yo [PERSON_NAME]"
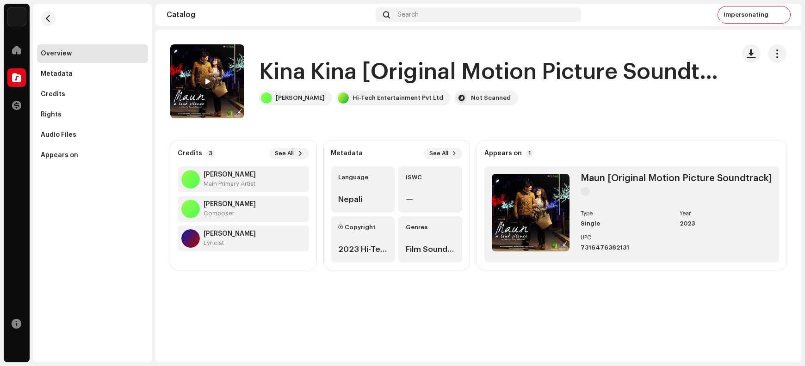
click at [285, 71] on h1 "Kina Kina [Original Motion Picture Soundtrack]" at bounding box center [489, 72] width 461 height 30
drag, startPoint x: 285, startPoint y: 71, endPoint x: 324, endPoint y: 68, distance: 39.9
click at [324, 68] on h1 "Kina Kina [Original Motion Picture Soundtrack]" at bounding box center [489, 72] width 461 height 30
copy h1 "Kina Kina"
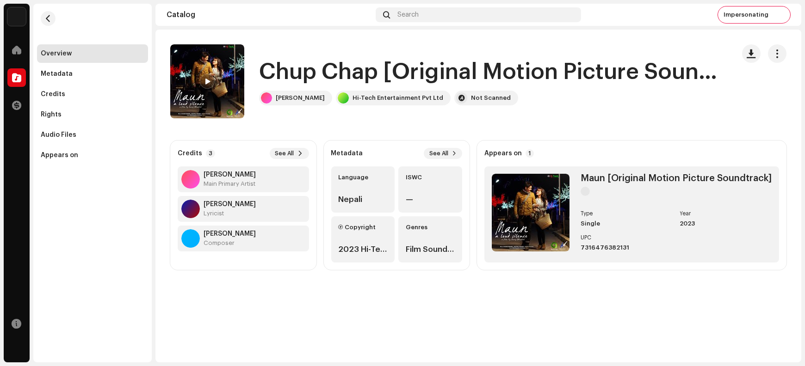
click at [294, 73] on h1 "Chup Chap [Original Motion Picture Soundtrack]" at bounding box center [489, 72] width 461 height 30
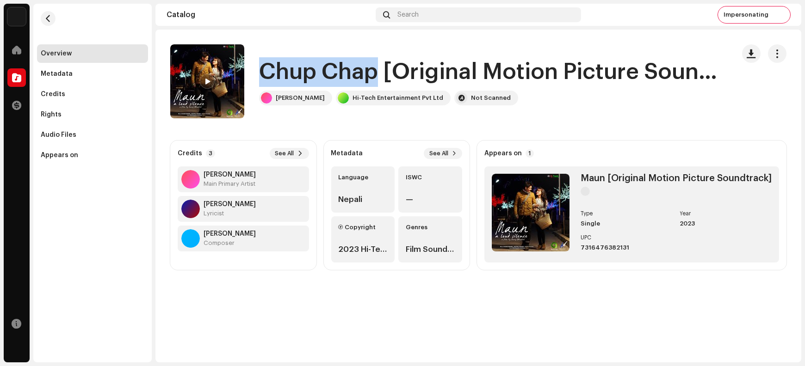
drag, startPoint x: 294, startPoint y: 73, endPoint x: 361, endPoint y: 70, distance: 66.7
click at [361, 70] on h1 "Chup Chap [Original Motion Picture Soundtrack]" at bounding box center [489, 72] width 461 height 30
copy h1 "Chup Chap"
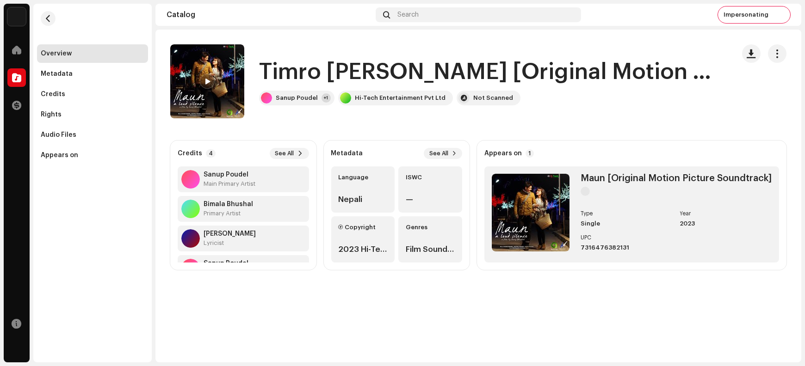
click at [285, 71] on h1 "Timro [PERSON_NAME] [Original Motion Picture Soundtrack]" at bounding box center [489, 72] width 461 height 30
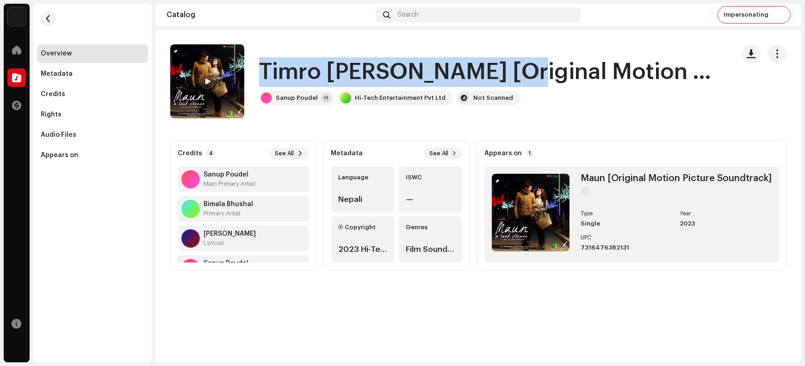
drag, startPoint x: 285, startPoint y: 71, endPoint x: 452, endPoint y: 65, distance: 167.1
click at [452, 65] on h1 "Timro [PERSON_NAME] [Original Motion Picture Soundtrack]" at bounding box center [489, 72] width 461 height 30
copy h1 "Timro [PERSON_NAME] Heraima"
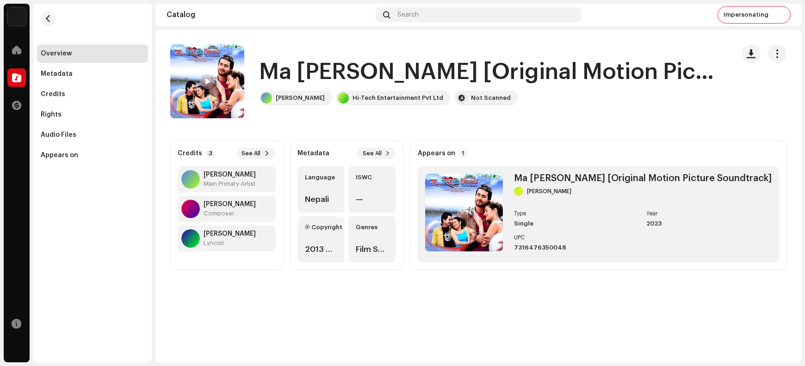
click at [277, 72] on h1 "Ma [PERSON_NAME] [Original Motion Picture Soundtrack]" at bounding box center [489, 72] width 461 height 30
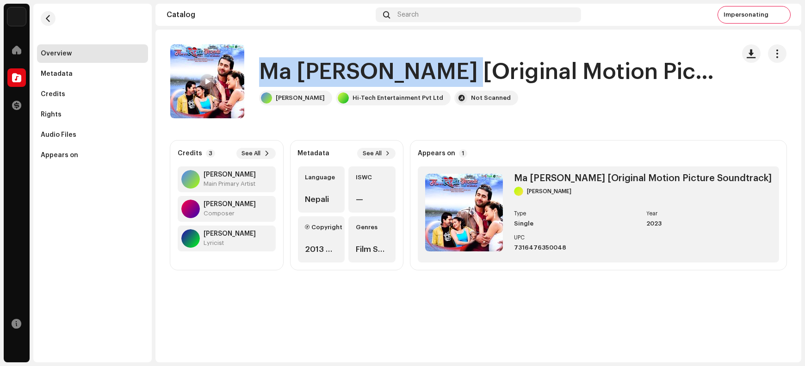
drag, startPoint x: 277, startPoint y: 72, endPoint x: 399, endPoint y: 71, distance: 122.6
click at [399, 71] on h1 "Ma [PERSON_NAME] [Original Motion Picture Soundtrack]" at bounding box center [489, 72] width 461 height 30
copy h1 "Ma [PERSON_NAME]"
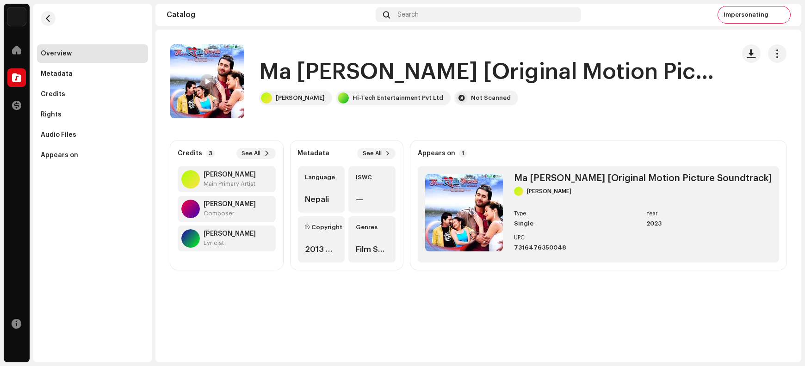
click at [284, 70] on h1 "Ma [PERSON_NAME] [Original Motion Picture Soundtrack]" at bounding box center [489, 72] width 461 height 30
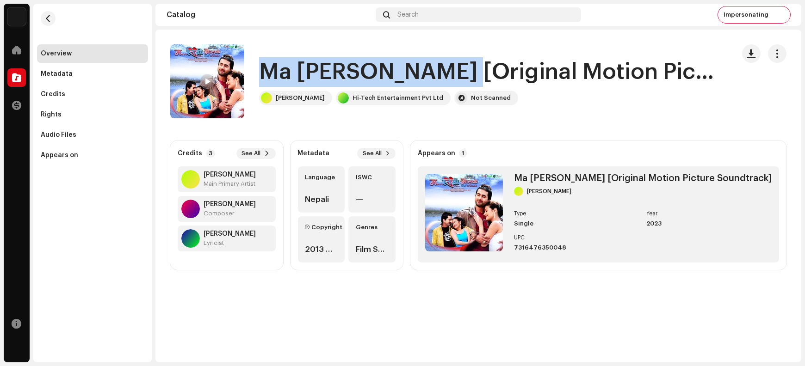
drag, startPoint x: 284, startPoint y: 70, endPoint x: 366, endPoint y: 73, distance: 82.4
click at [366, 73] on h1 "Ma [PERSON_NAME] [Original Motion Picture Soundtrack]" at bounding box center [489, 72] width 461 height 30
copy h1 "Ma [PERSON_NAME]"
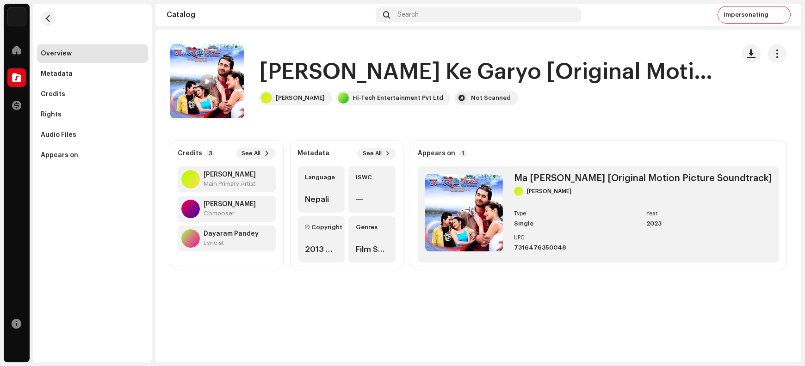
click at [288, 69] on h1 "Timro Tyo Roople Ke Garyo [Original Motion Picture Soundtrack]" at bounding box center [489, 72] width 461 height 30
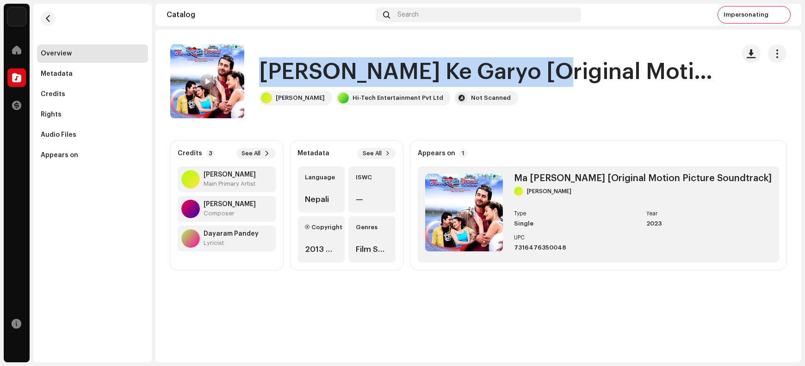
drag, startPoint x: 288, startPoint y: 69, endPoint x: 478, endPoint y: 72, distance: 190.2
click at [478, 72] on h1 "Timro Tyo Roople Ke Garyo [Original Motion Picture Soundtrack]" at bounding box center [489, 72] width 461 height 30
copy h1 "Timro Tyo Roople Ke Garyo"
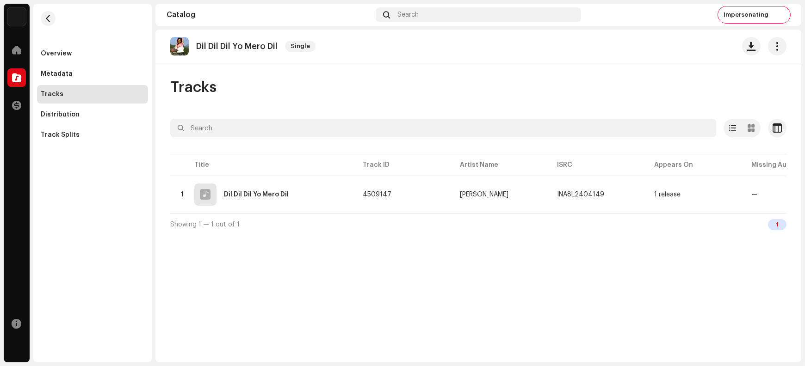
click at [204, 46] on p "Dil Dil Dil Yo Mero Dil" at bounding box center [236, 47] width 81 height 10
click at [204, 44] on p "Dil Dil Dil Yo Mero Dil" at bounding box center [236, 47] width 81 height 10
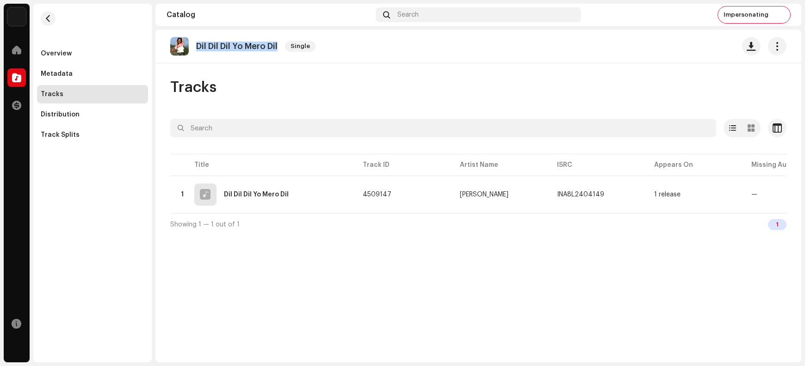
click at [204, 44] on p "Dil Dil Dil Yo Mero Dil" at bounding box center [236, 47] width 81 height 10
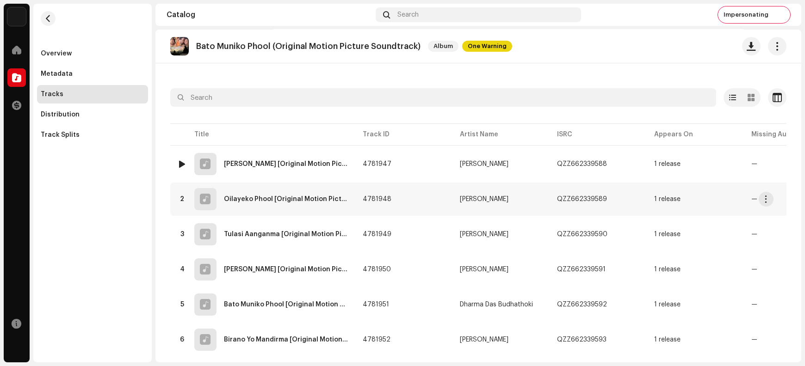
scroll to position [38, 0]
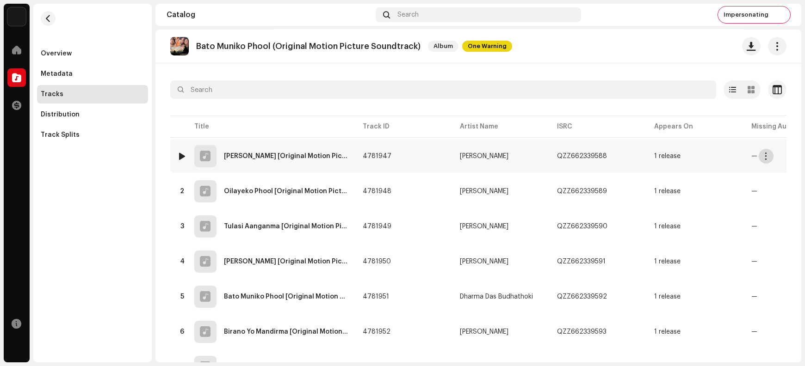
click at [767, 156] on span "button" at bounding box center [766, 156] width 7 height 7
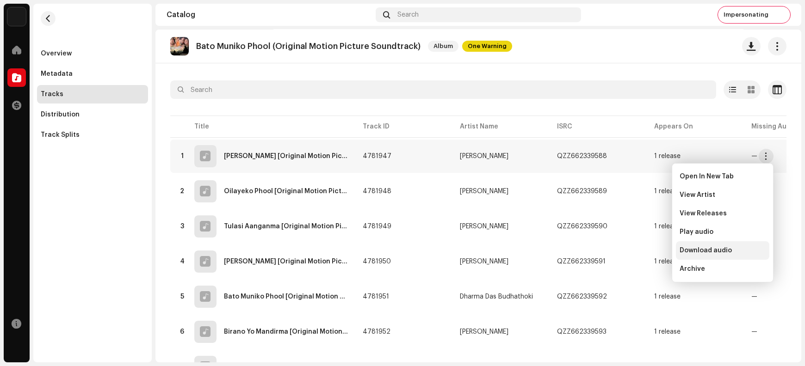
click at [716, 252] on span "Download audio" at bounding box center [706, 250] width 52 height 7
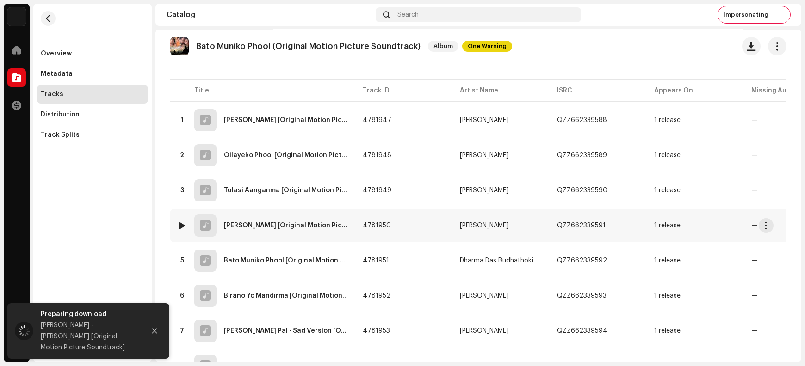
scroll to position [77, 0]
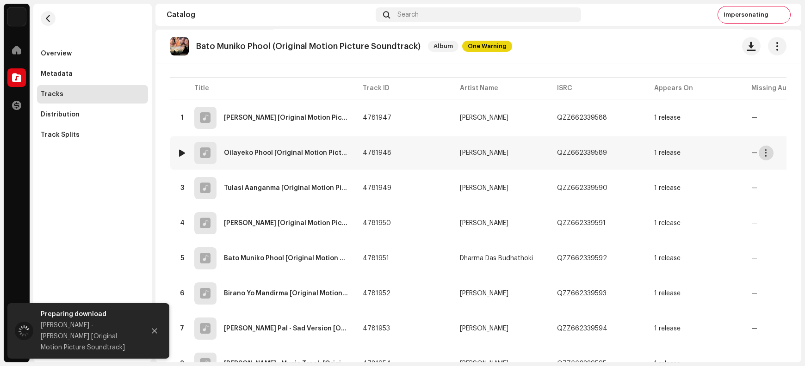
click at [768, 149] on span "button" at bounding box center [766, 152] width 7 height 7
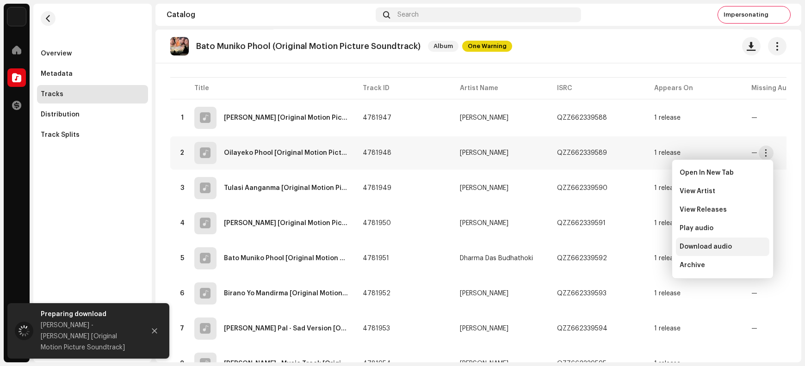
click at [722, 248] on span "Download audio" at bounding box center [706, 246] width 52 height 7
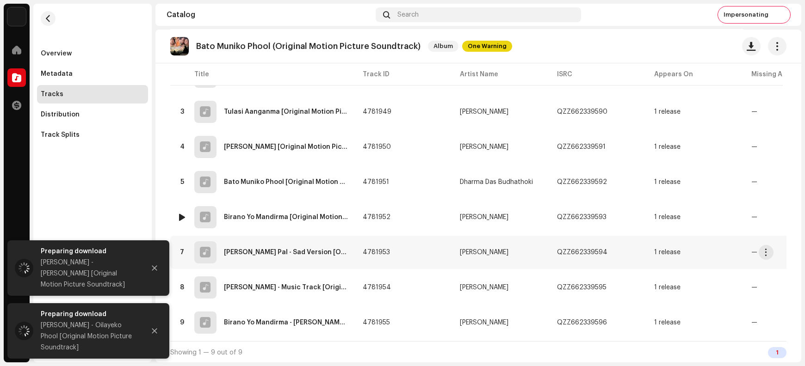
scroll to position [157, 0]
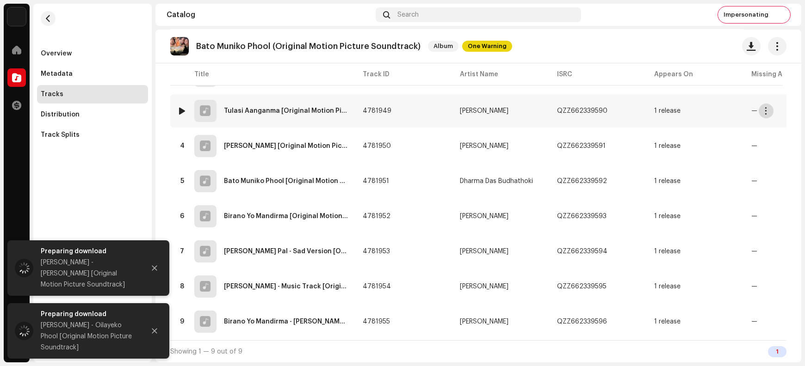
click at [765, 111] on span "button" at bounding box center [766, 110] width 7 height 7
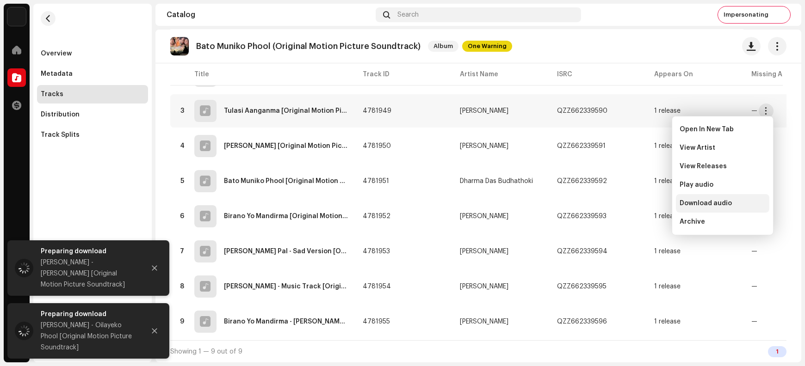
click at [724, 204] on span "Download audio" at bounding box center [706, 203] width 52 height 7
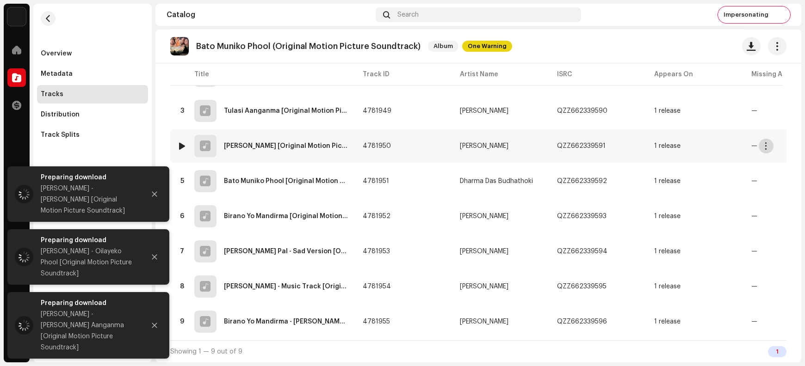
click at [765, 142] on span "button" at bounding box center [766, 145] width 7 height 7
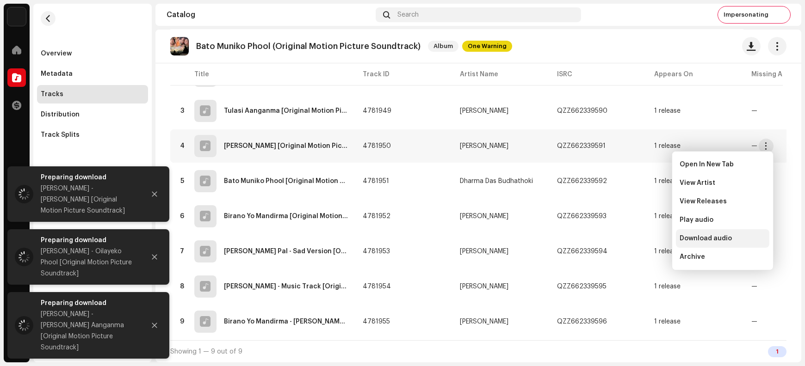
click at [727, 237] on span "Download audio" at bounding box center [706, 238] width 52 height 7
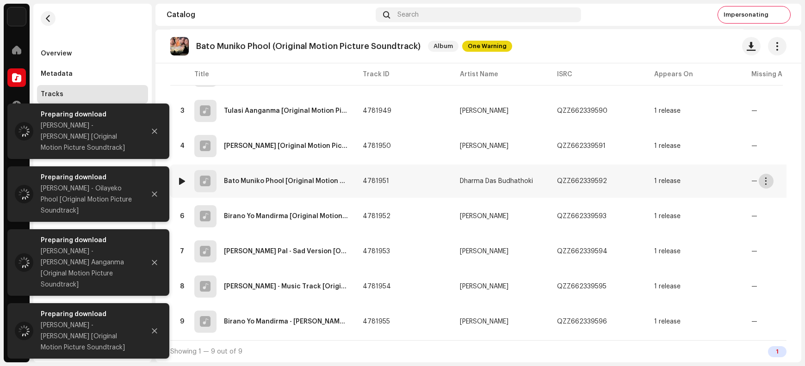
click at [764, 178] on span "button" at bounding box center [766, 181] width 7 height 7
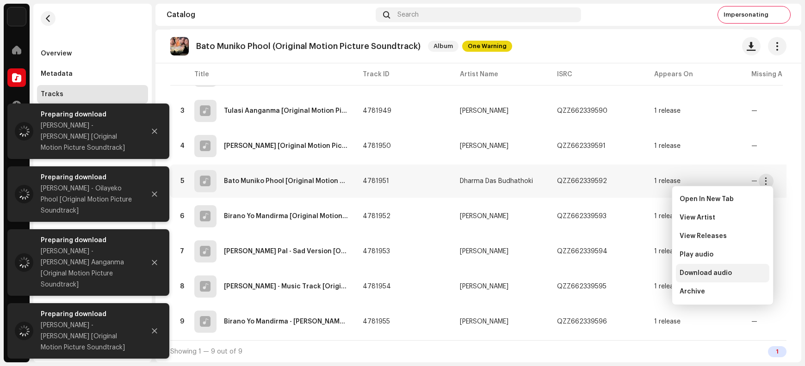
click at [733, 273] on div "Download audio" at bounding box center [723, 273] width 86 height 7
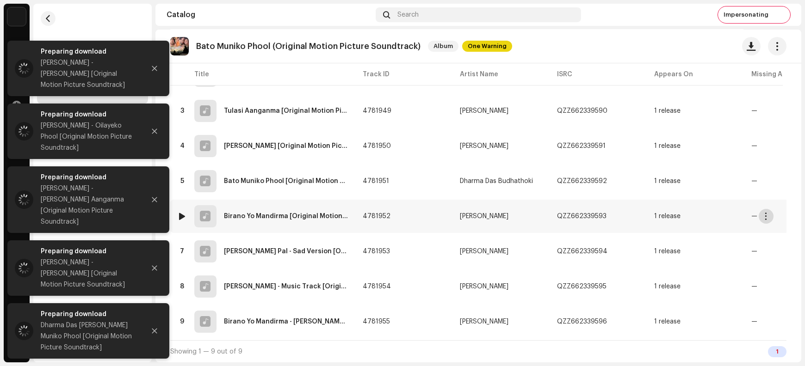
click at [768, 216] on span "button" at bounding box center [766, 216] width 7 height 7
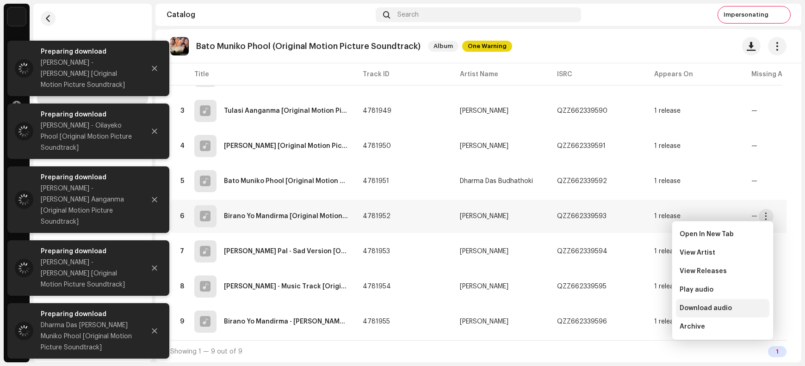
click at [718, 309] on span "Download audio" at bounding box center [706, 308] width 52 height 7
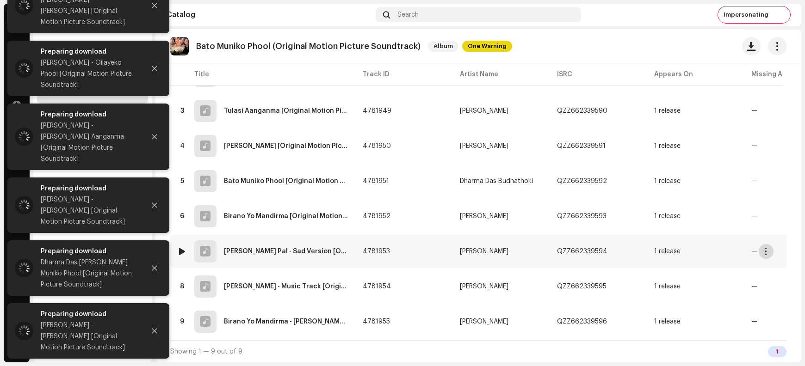
click at [766, 253] on button "button" at bounding box center [766, 251] width 15 height 15
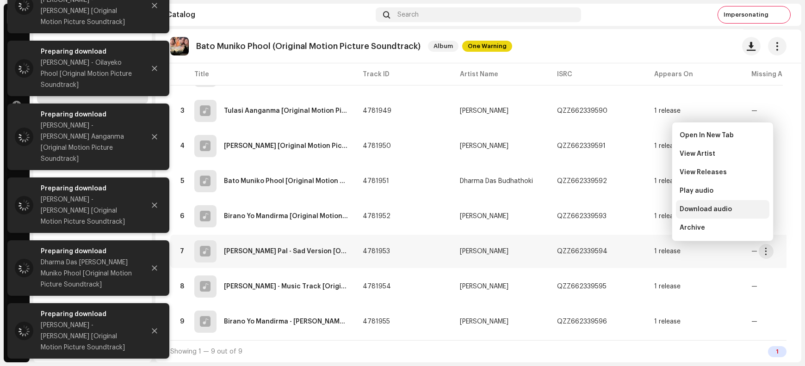
click at [735, 208] on div "Download audio" at bounding box center [723, 209] width 86 height 7
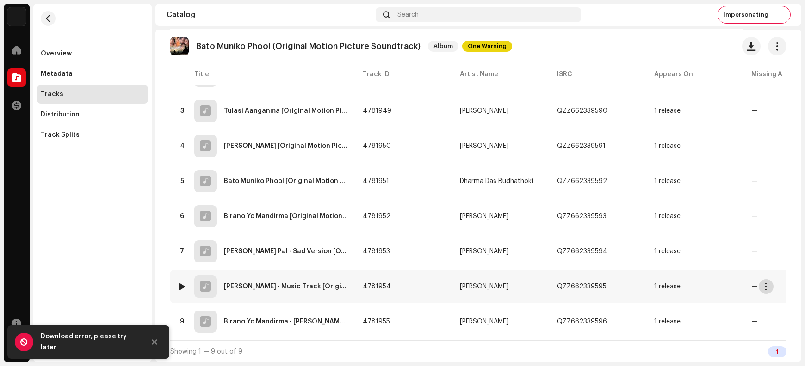
click at [767, 285] on span "button" at bounding box center [766, 286] width 7 height 7
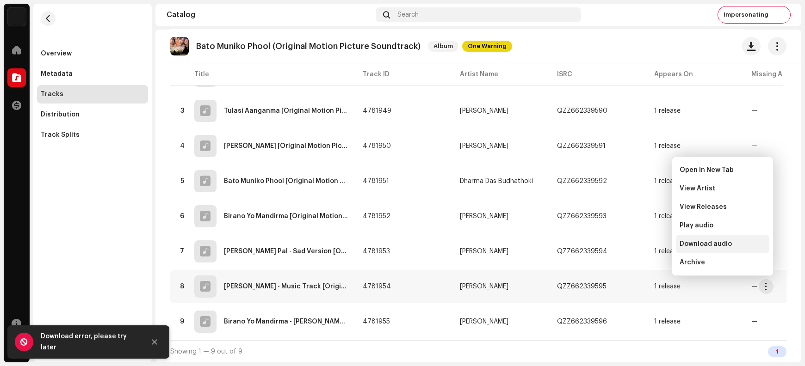
click at [716, 242] on span "Download audio" at bounding box center [706, 244] width 52 height 7
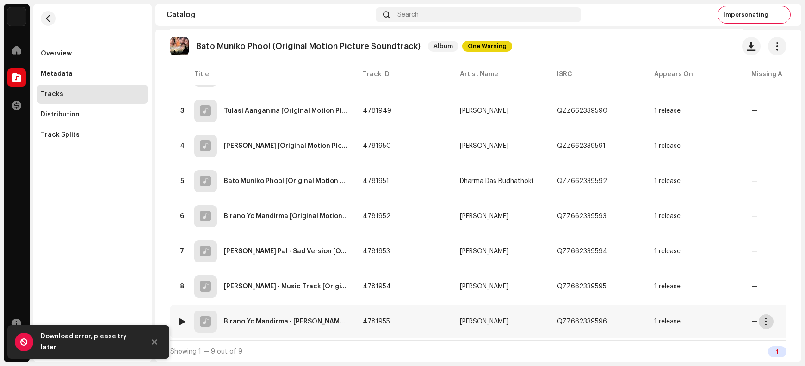
click at [767, 318] on span "button" at bounding box center [766, 321] width 7 height 7
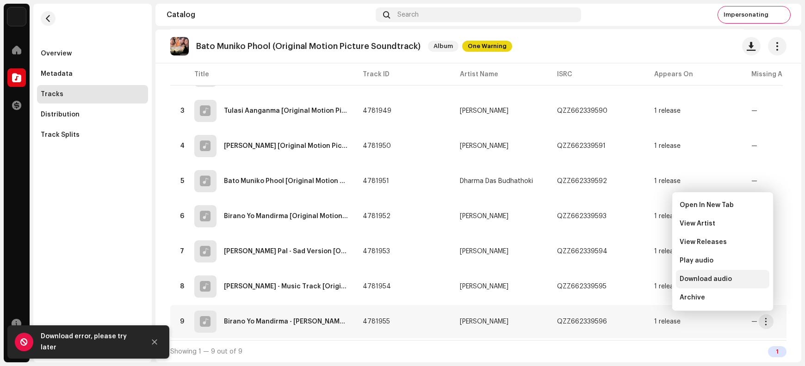
click at [713, 279] on span "Download audio" at bounding box center [706, 279] width 52 height 7
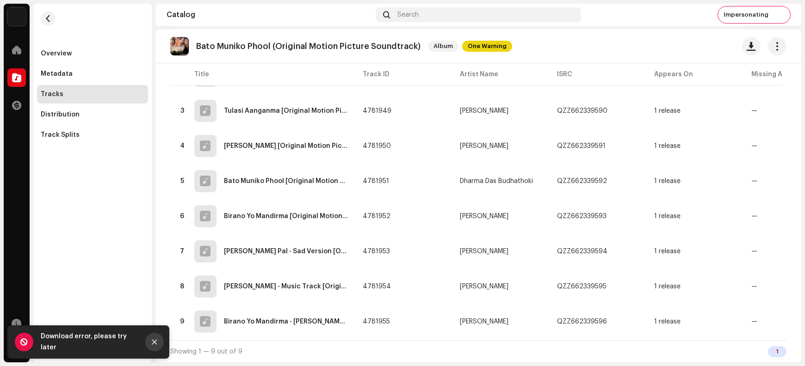
click at [157, 342] on icon "Close" at bounding box center [154, 342] width 6 height 6
click at [158, 343] on button "Close" at bounding box center [154, 342] width 19 height 19
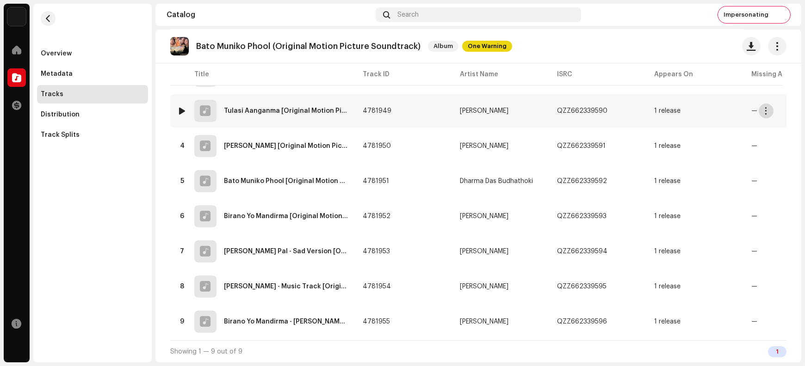
click at [765, 111] on span "button" at bounding box center [766, 110] width 7 height 7
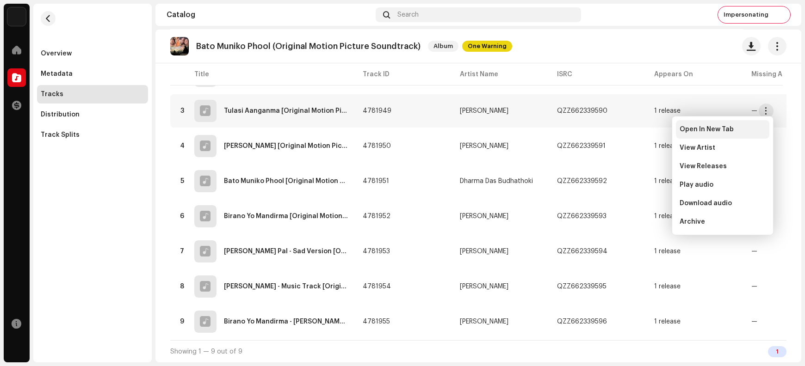
click at [731, 130] on span "Open In New Tab" at bounding box center [707, 129] width 54 height 7
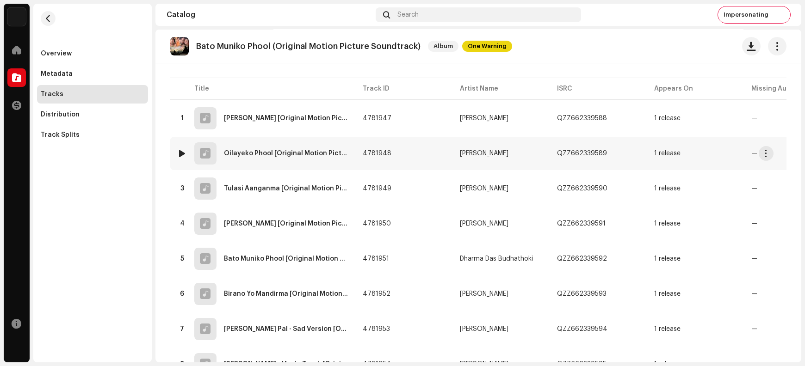
scroll to position [77, 0]
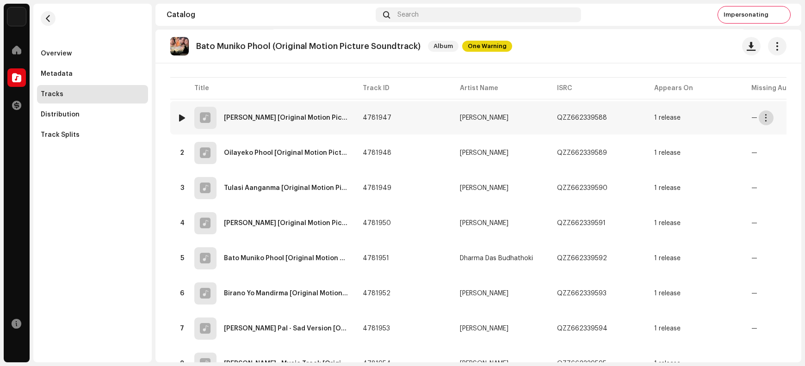
click at [767, 116] on span "button" at bounding box center [766, 117] width 7 height 7
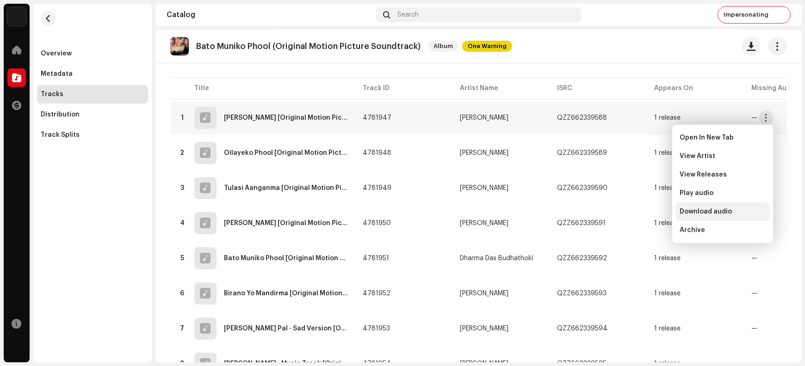
click at [723, 214] on span "Download audio" at bounding box center [706, 211] width 52 height 7
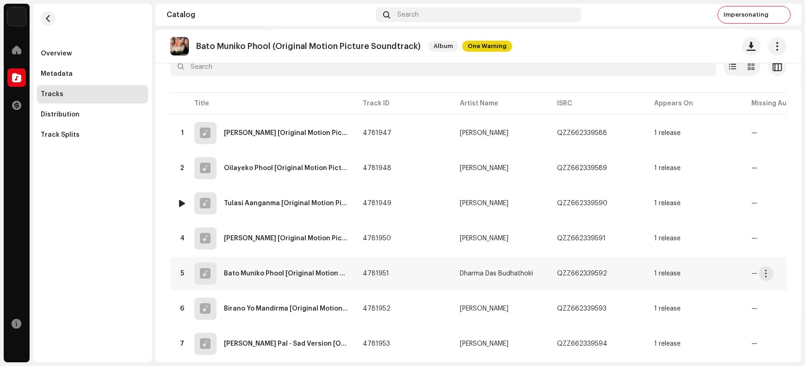
scroll to position [61, 0]
click at [768, 167] on span "button" at bounding box center [766, 168] width 7 height 7
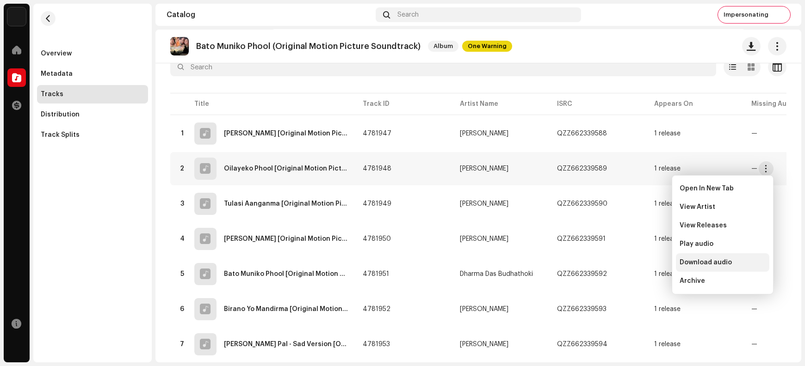
click at [713, 262] on span "Download audio" at bounding box center [706, 262] width 52 height 7
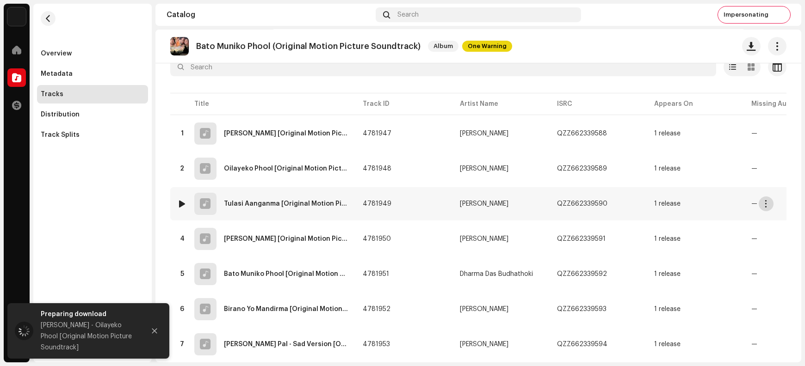
click at [766, 200] on span "button" at bounding box center [766, 203] width 7 height 7
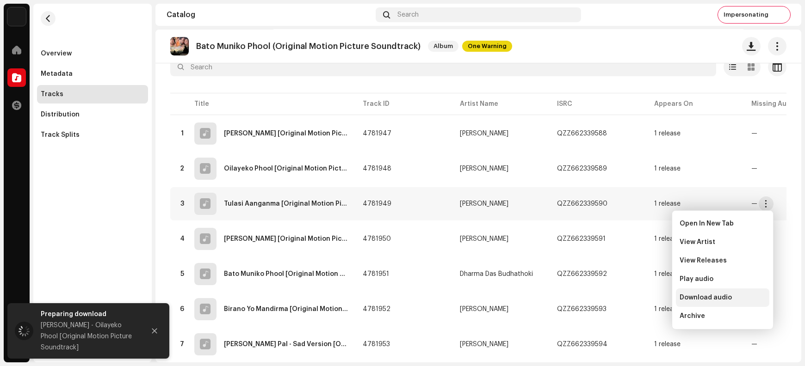
click at [702, 300] on span "Download audio" at bounding box center [706, 297] width 52 height 7
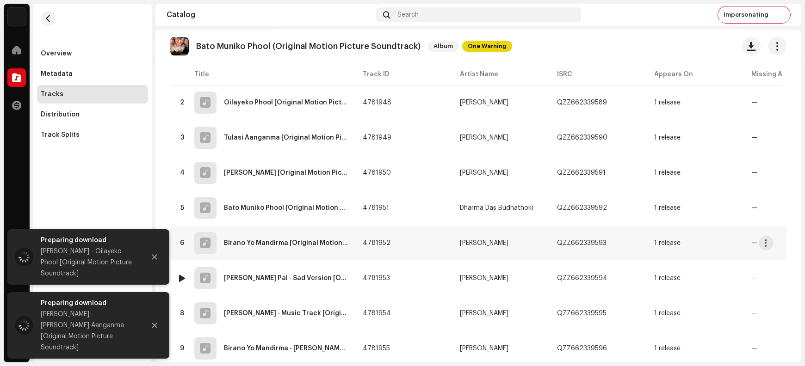
scroll to position [138, 0]
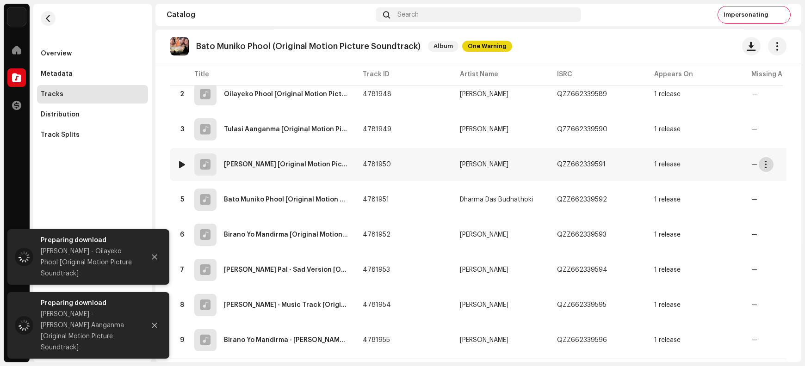
click at [767, 164] on span "button" at bounding box center [766, 164] width 7 height 7
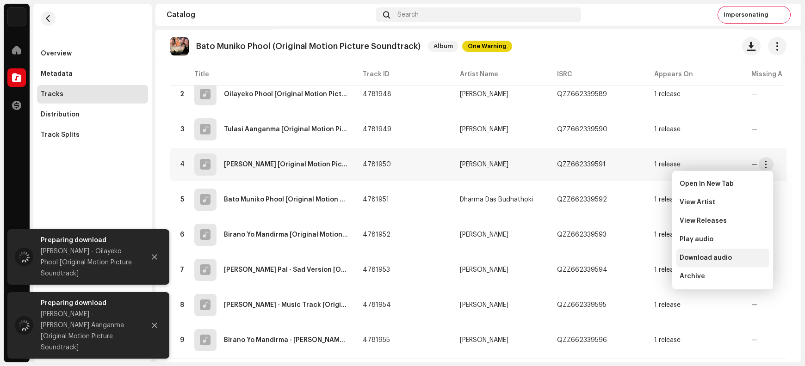
click at [724, 256] on span "Download audio" at bounding box center [706, 257] width 52 height 7
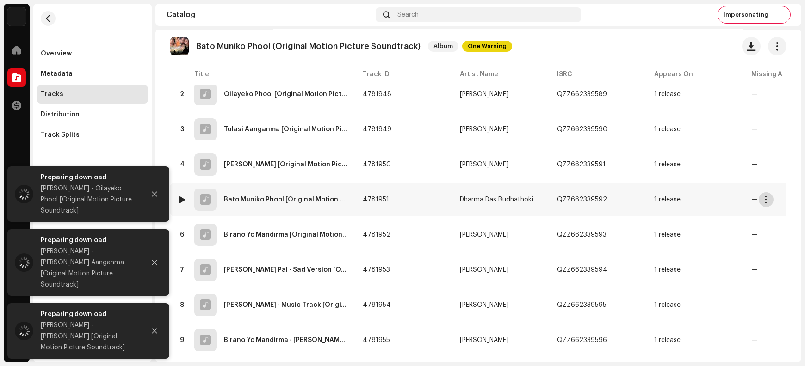
click at [765, 197] on span "button" at bounding box center [766, 199] width 7 height 7
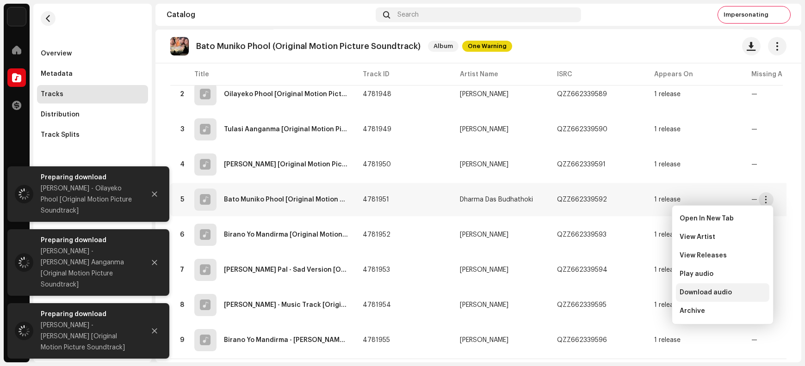
click at [721, 291] on span "Download audio" at bounding box center [706, 292] width 52 height 7
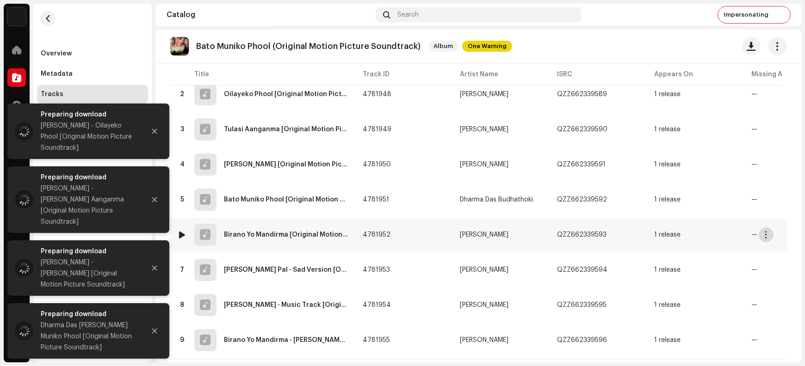
click at [763, 234] on span "button" at bounding box center [766, 234] width 7 height 7
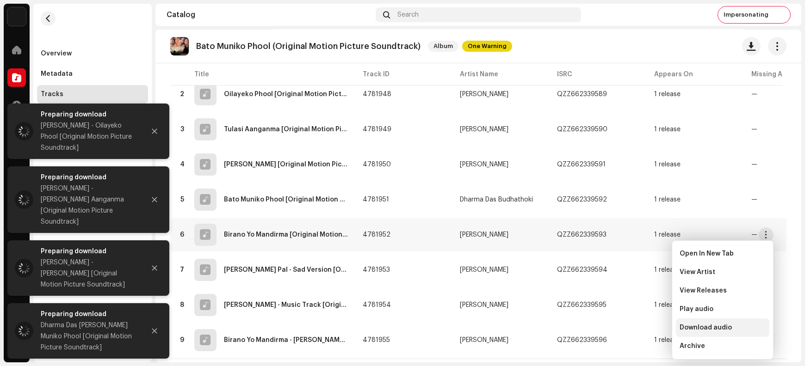
click at [716, 328] on span "Download audio" at bounding box center [706, 327] width 52 height 7
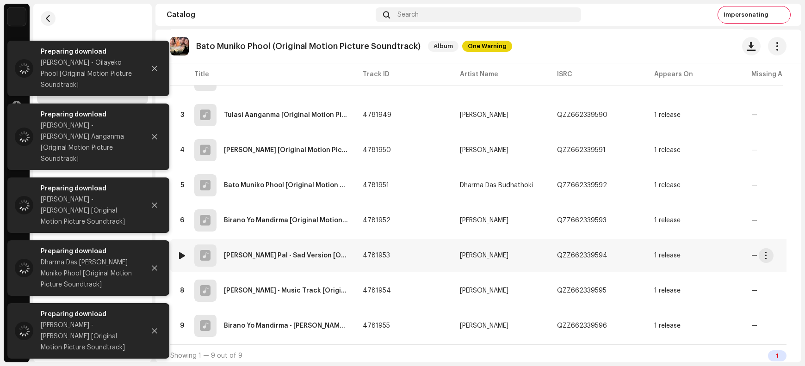
scroll to position [157, 0]
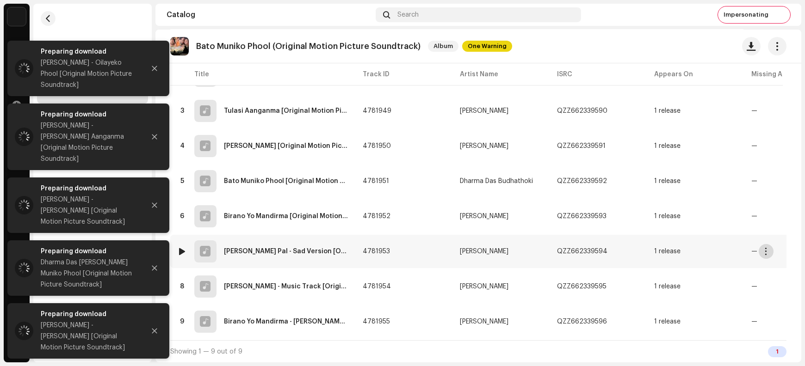
click at [763, 248] on span "button" at bounding box center [766, 251] width 7 height 7
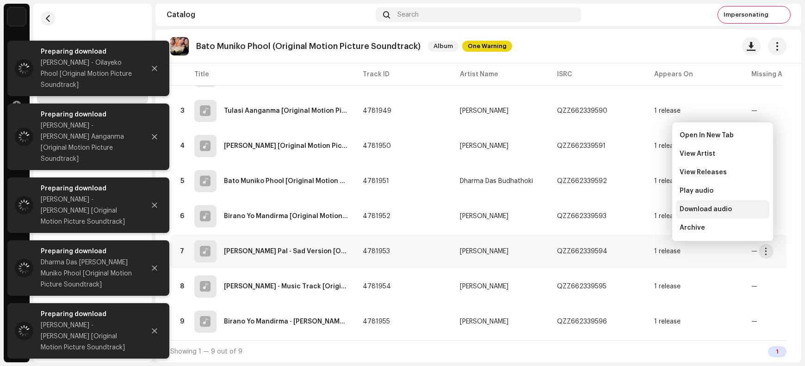
click at [720, 208] on span "Download audio" at bounding box center [706, 209] width 52 height 7
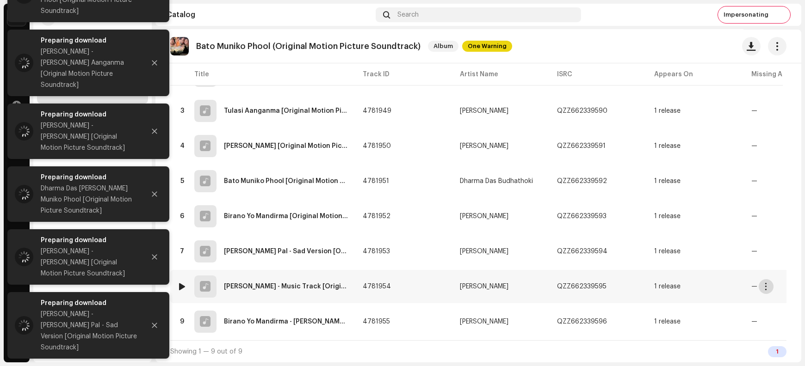
click at [769, 283] on span "button" at bounding box center [766, 286] width 7 height 7
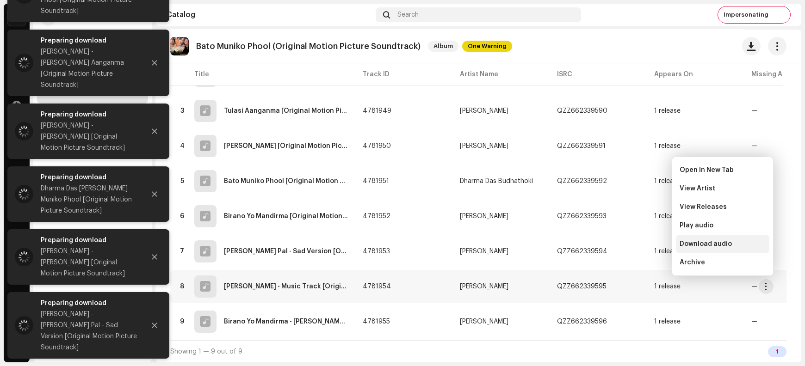
click at [711, 241] on span "Download audio" at bounding box center [706, 244] width 52 height 7
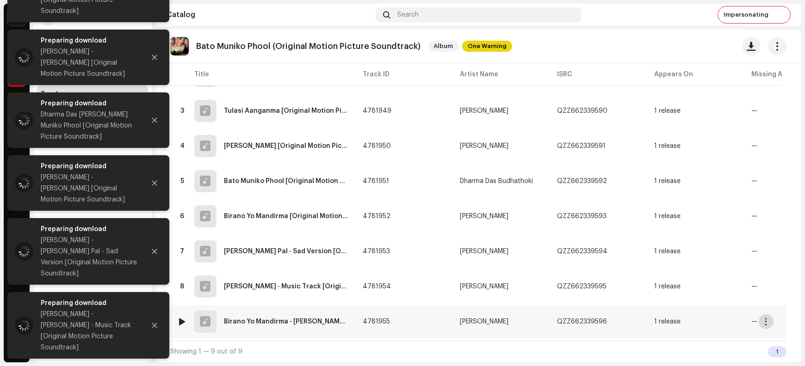
click at [765, 318] on span "button" at bounding box center [766, 321] width 7 height 7
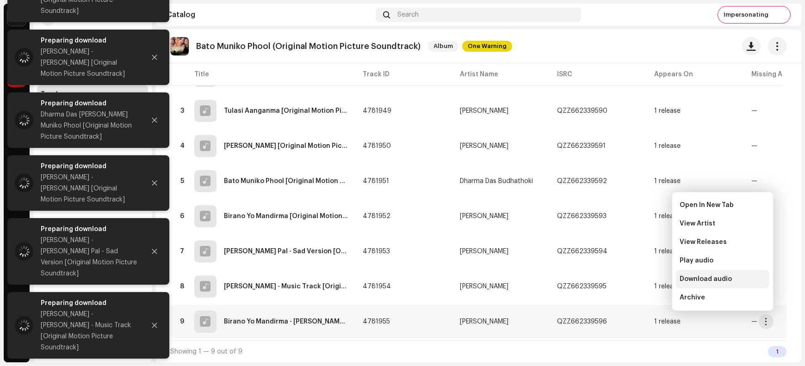
click at [720, 281] on span "Download audio" at bounding box center [706, 279] width 52 height 7
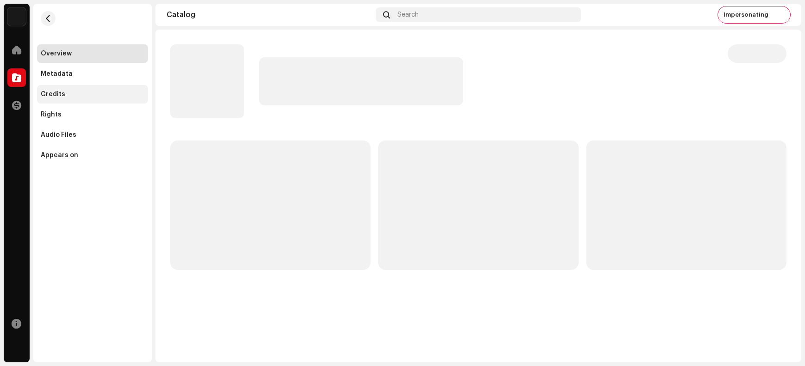
click at [78, 93] on div "Credits" at bounding box center [93, 94] width 104 height 7
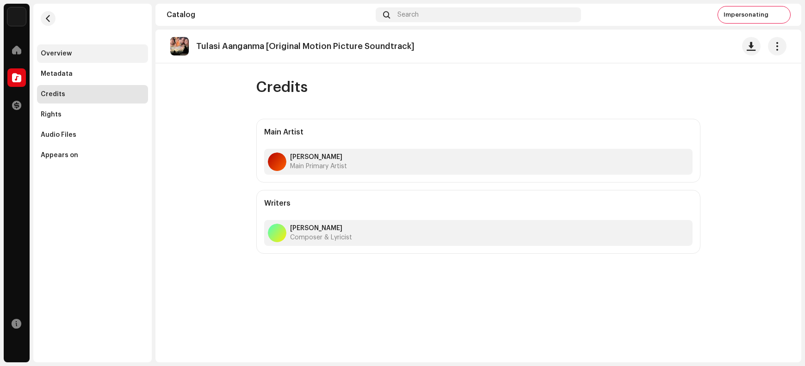
click at [78, 50] on div "Overview" at bounding box center [93, 53] width 104 height 7
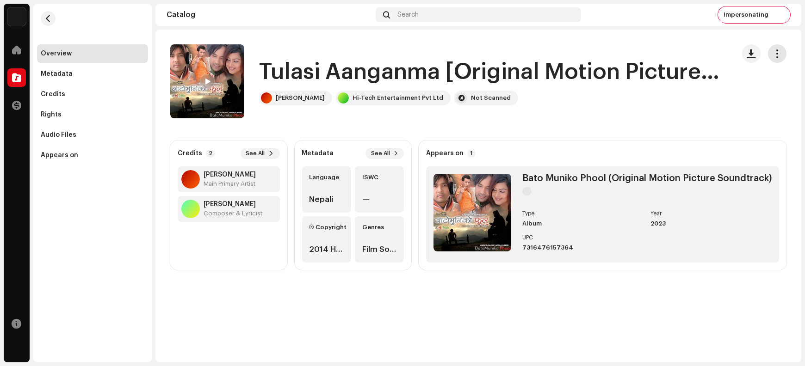
click at [772, 53] on button "button" at bounding box center [777, 53] width 19 height 19
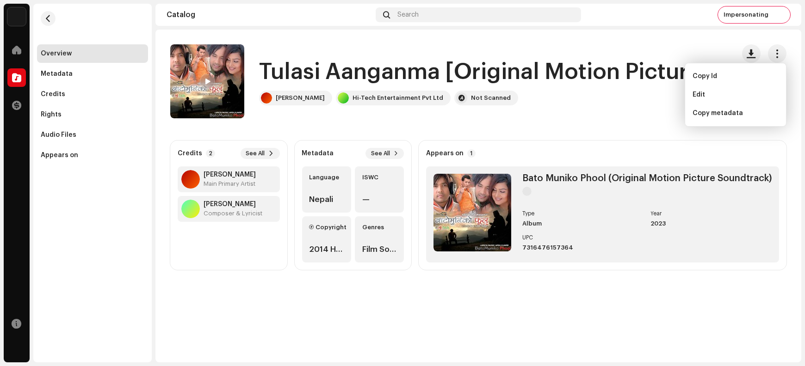
click at [638, 116] on div "Tulasi Aanganma [Original Motion Picture Soundtrack] Babu Bogati Hi-Tech Entert…" at bounding box center [448, 81] width 557 height 74
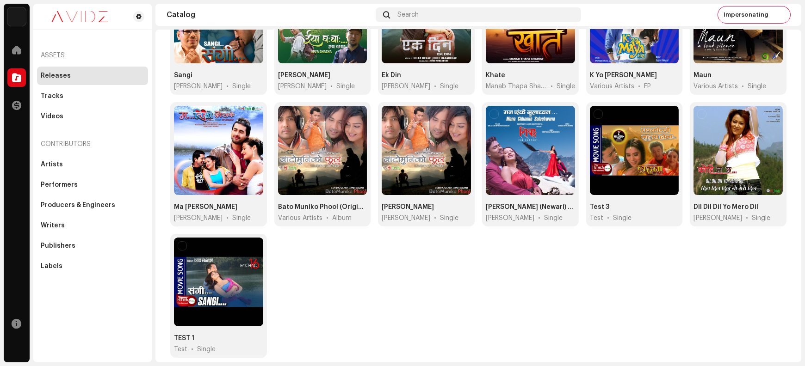
scroll to position [431, 0]
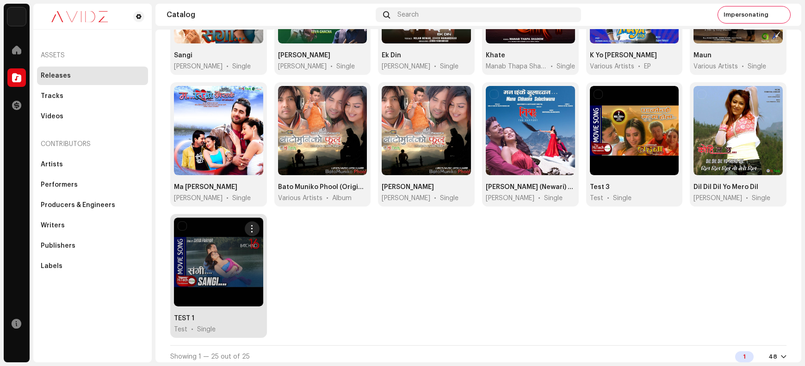
click at [252, 227] on span "button" at bounding box center [251, 228] width 7 height 7
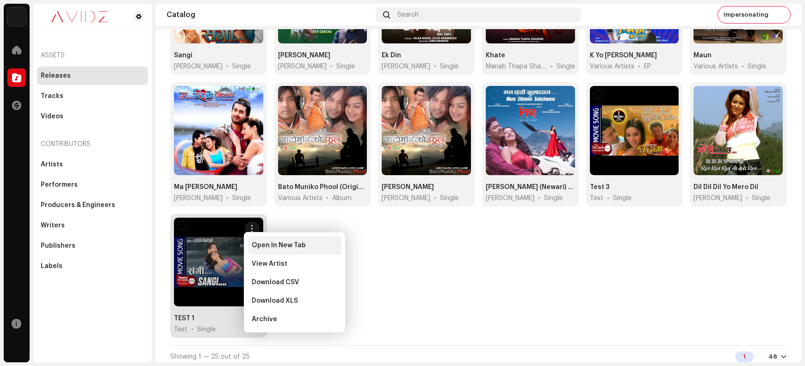
click at [275, 245] on span "Open In New Tab" at bounding box center [279, 245] width 54 height 7
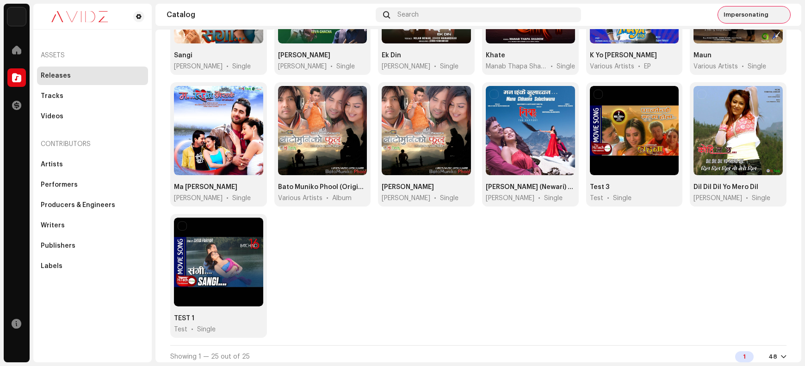
click at [777, 13] on img at bounding box center [781, 14] width 15 height 15
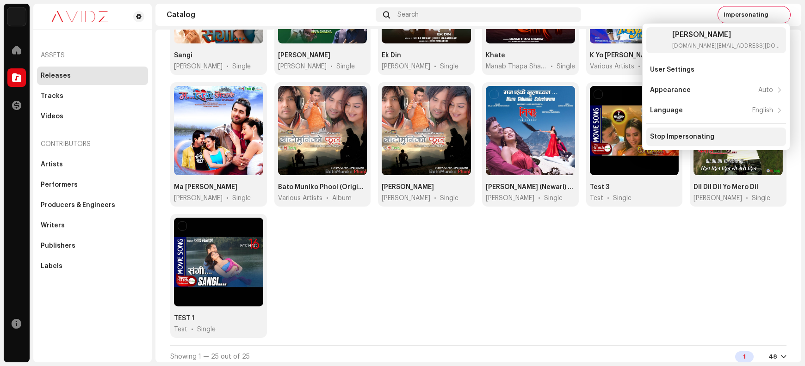
click at [718, 136] on div "Stop Impersonating" at bounding box center [716, 136] width 132 height 7
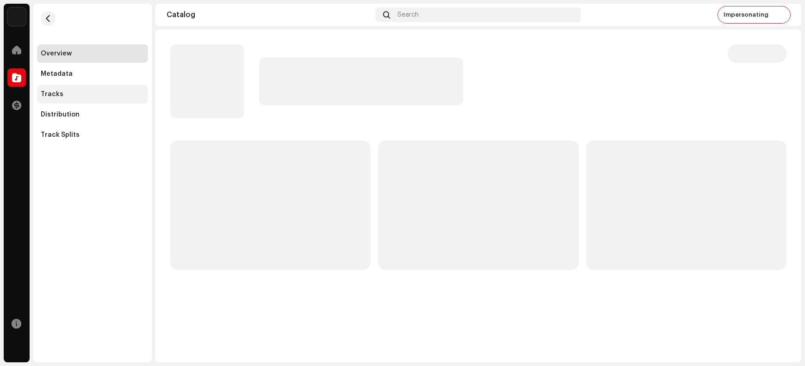
click at [105, 96] on div "Tracks" at bounding box center [93, 94] width 104 height 7
